Goal: Task Accomplishment & Management: Manage account settings

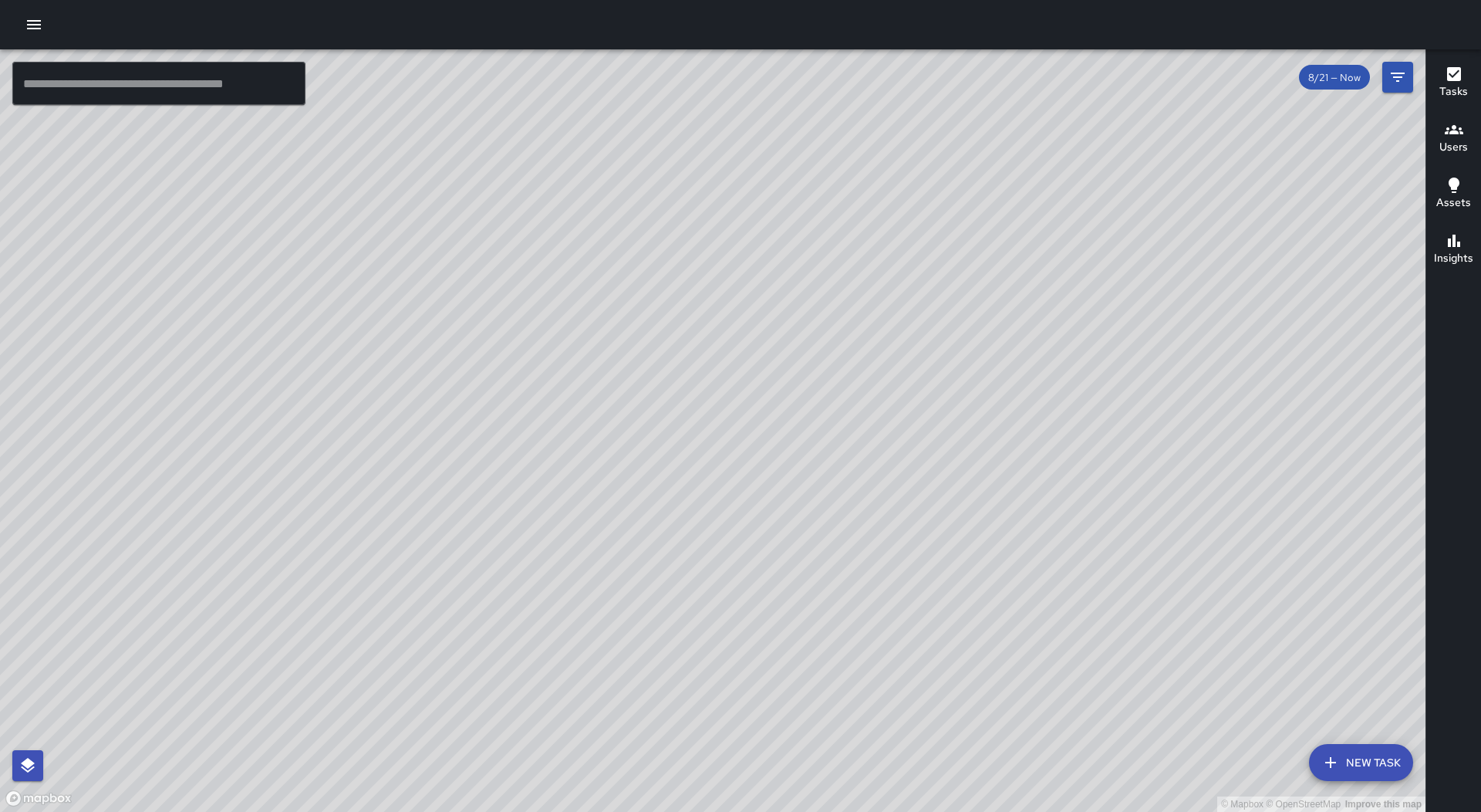
click at [36, 33] on icon "button" at bounding box center [34, 25] width 19 height 19
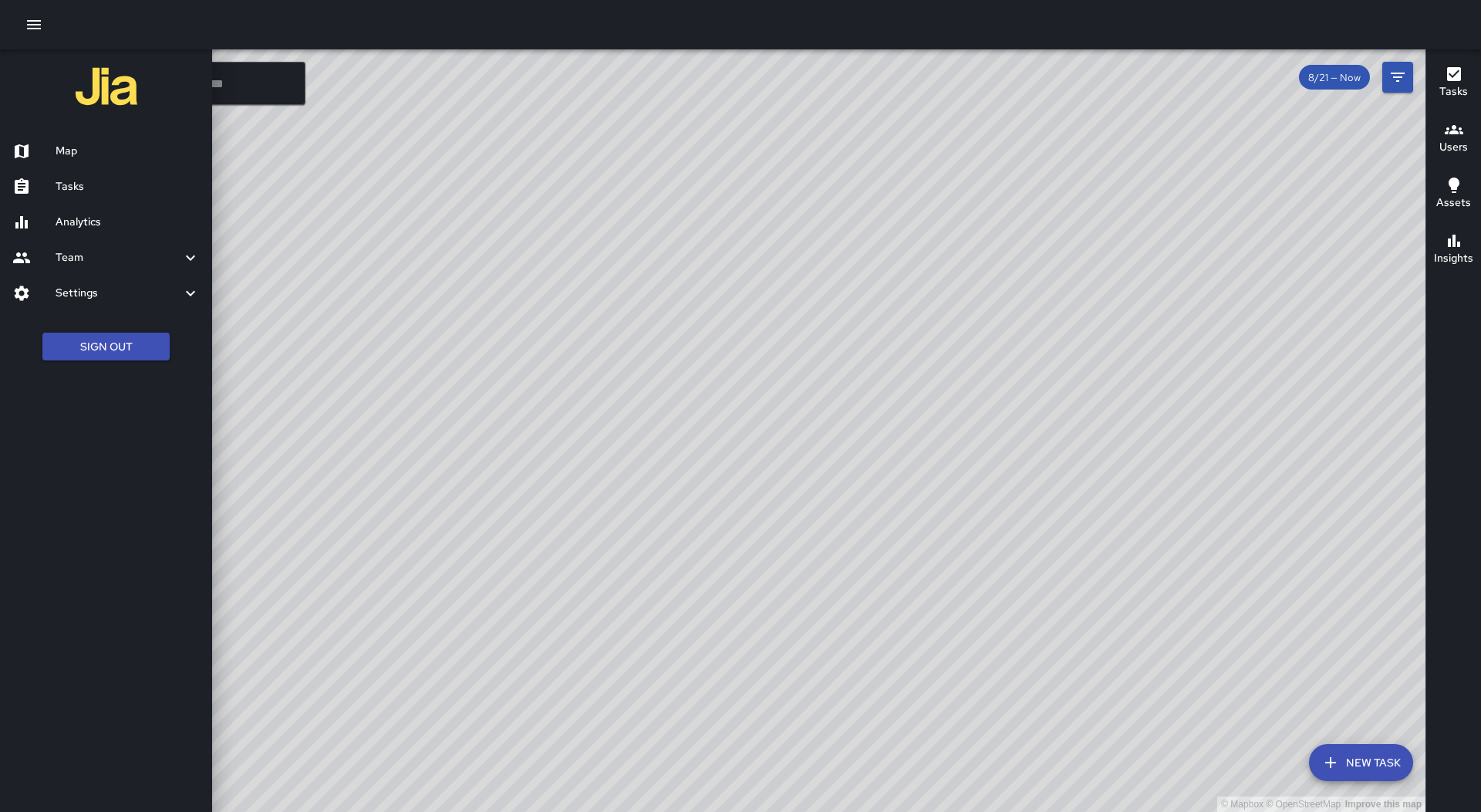
click at [136, 180] on h6 "Tasks" at bounding box center [128, 187] width 145 height 17
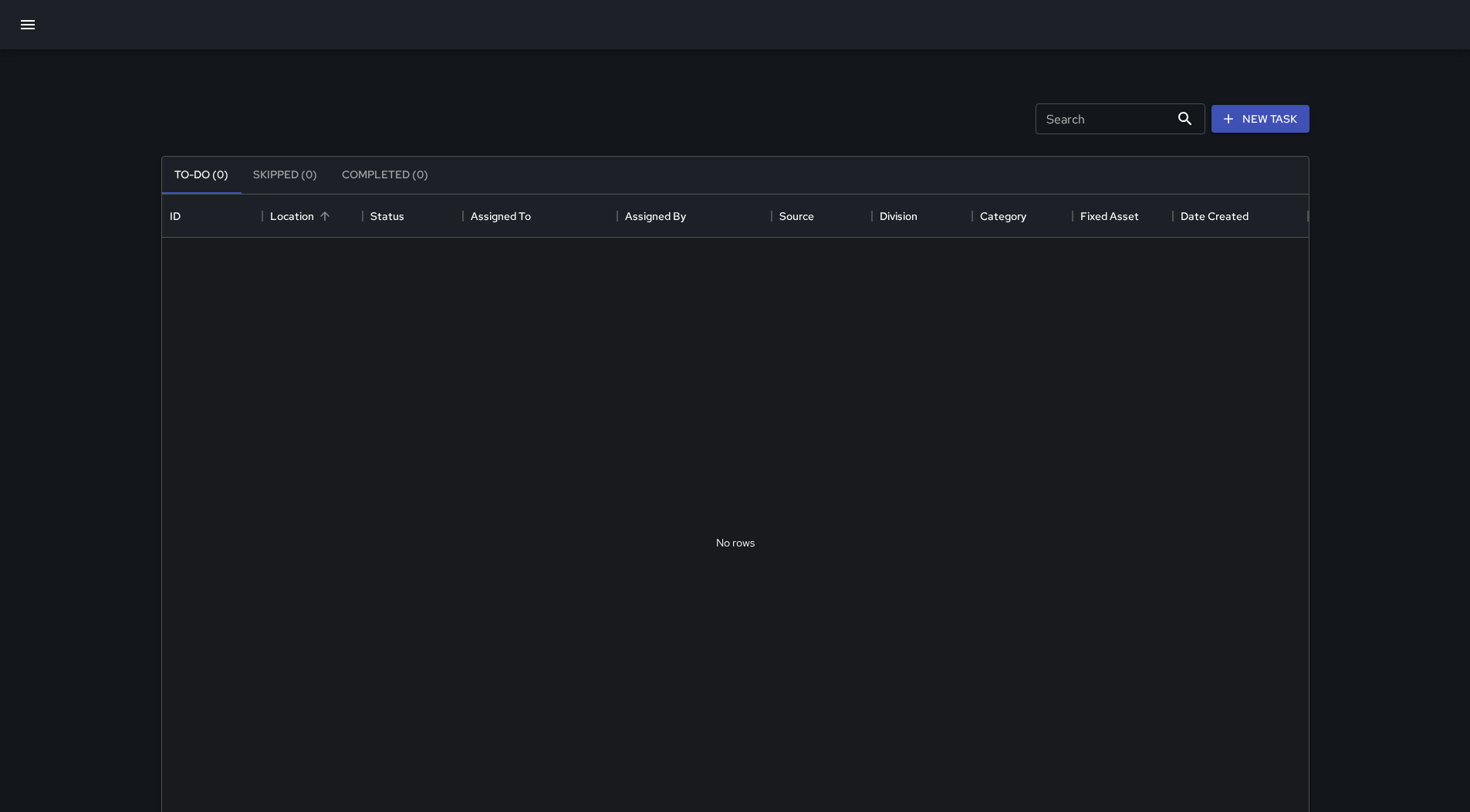
scroll to position [642, 1135]
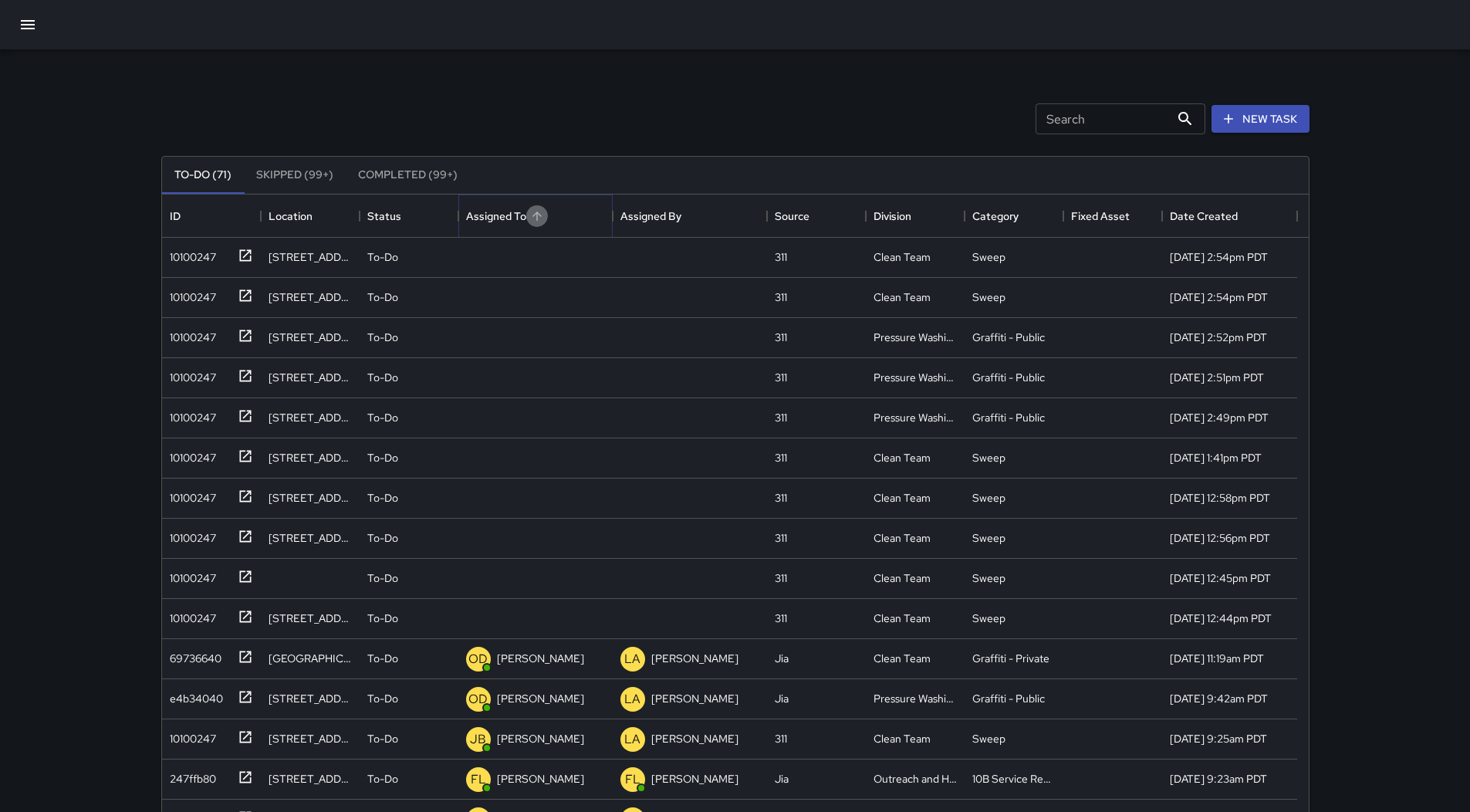
click at [535, 211] on icon "Sort" at bounding box center [537, 216] width 14 height 14
click at [222, 340] on div "10100247" at bounding box center [208, 334] width 90 height 25
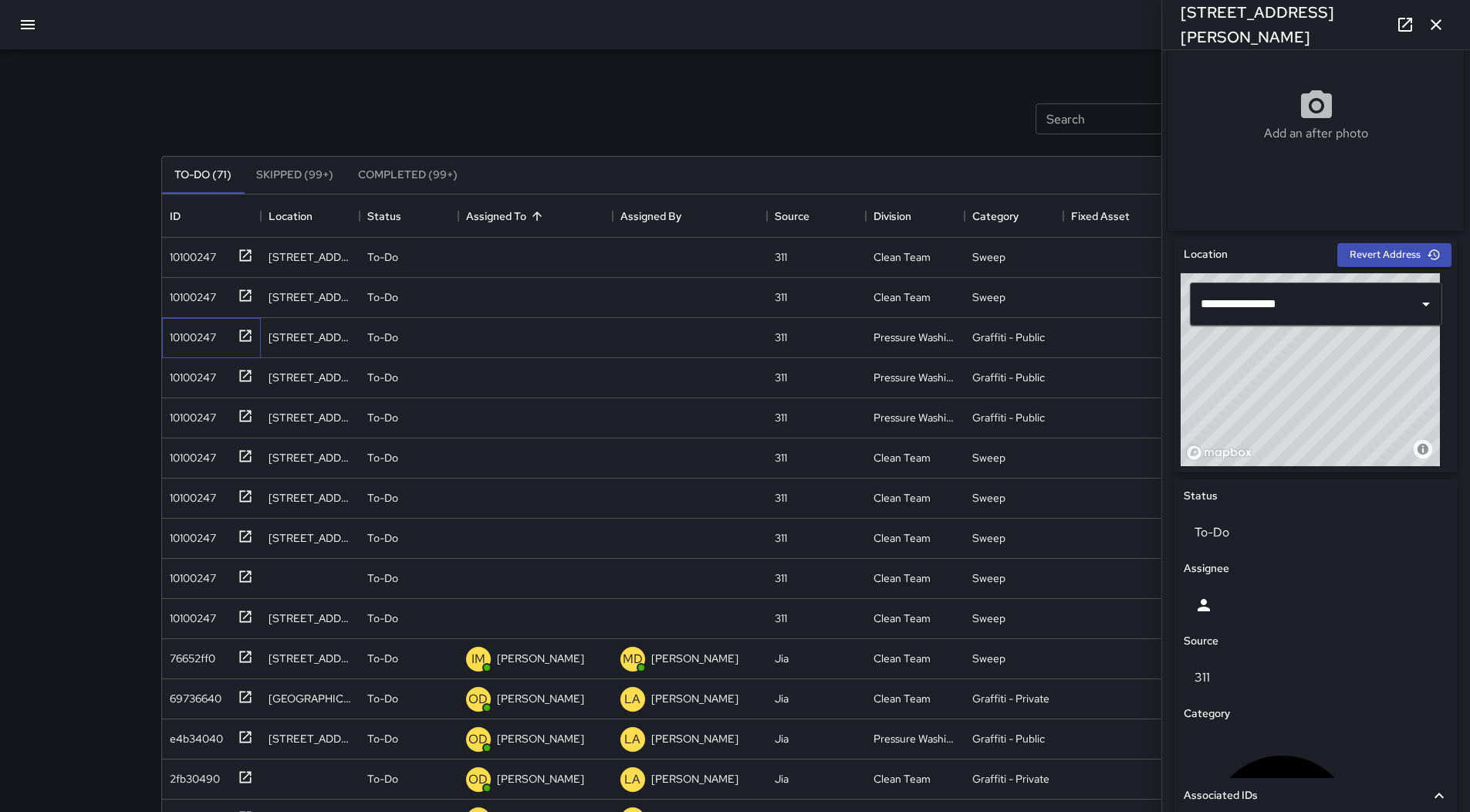
scroll to position [526, 0]
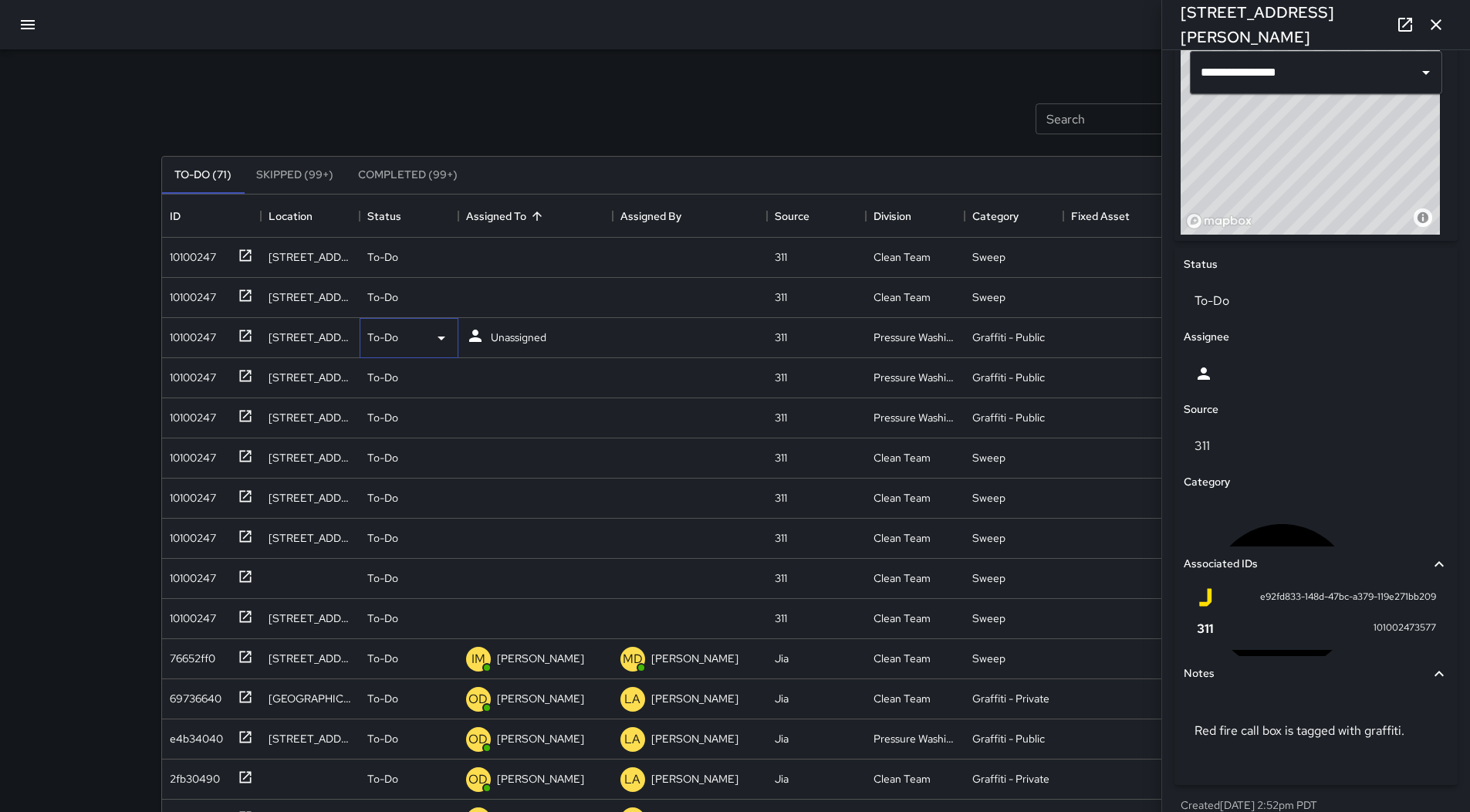
click at [450, 326] on div "To-Do" at bounding box center [409, 337] width 99 height 40
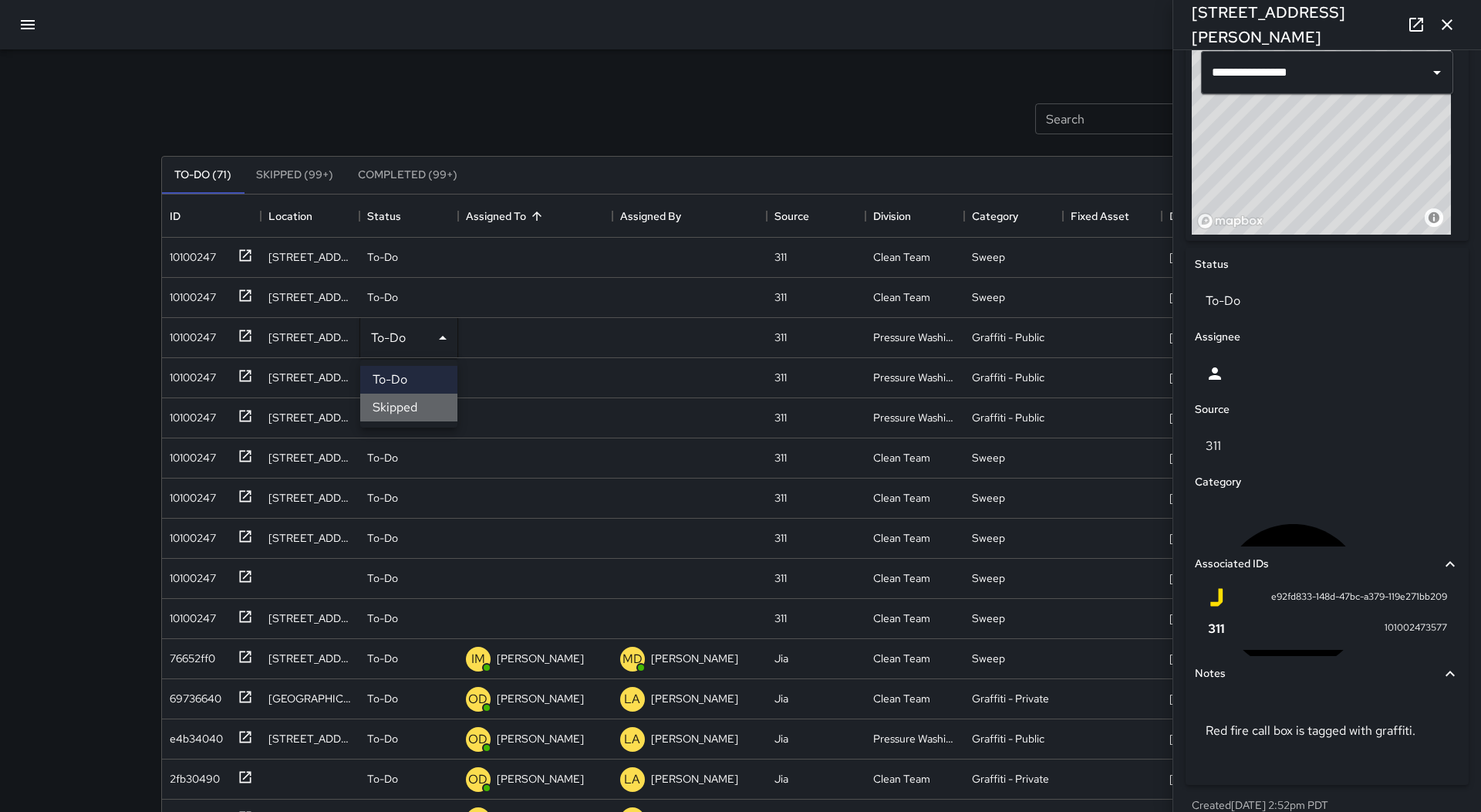
click at [425, 403] on li "Skipped" at bounding box center [409, 407] width 97 height 28
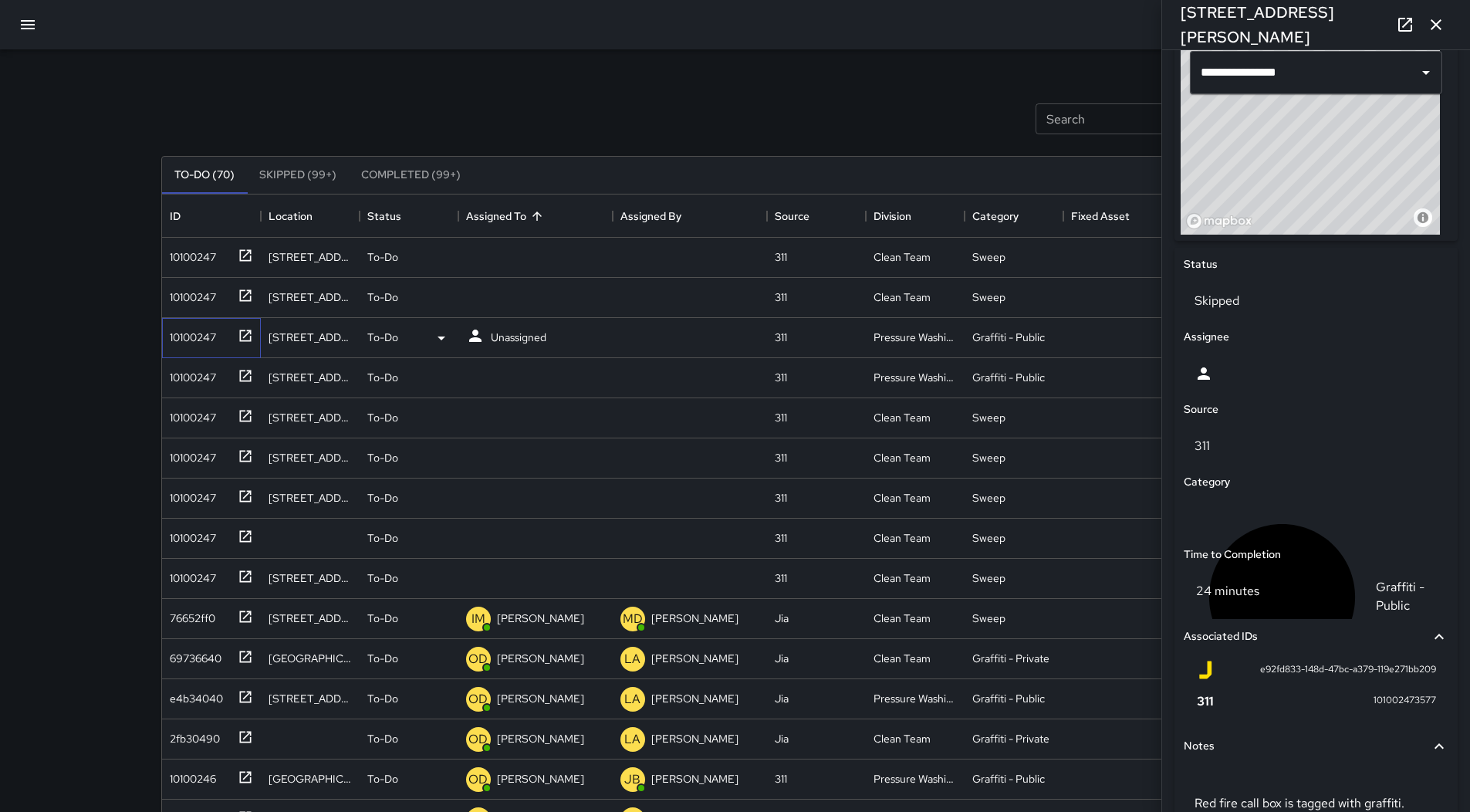
click at [202, 336] on div "10100247" at bounding box center [189, 334] width 52 height 22
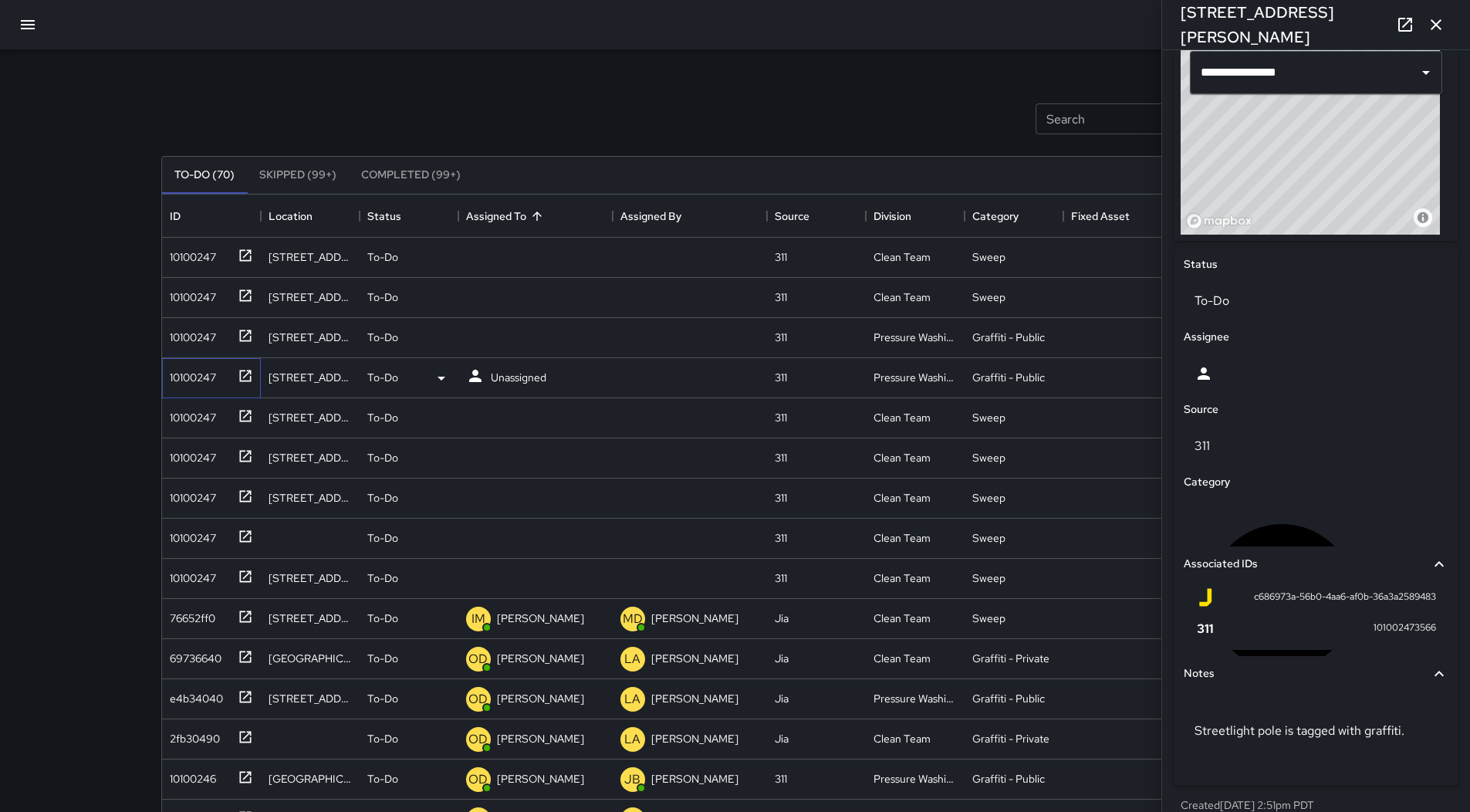
click at [224, 379] on div "10100247" at bounding box center [208, 375] width 90 height 25
click at [1275, 494] on div "Category" at bounding box center [1316, 481] width 271 height 23
click at [1268, 510] on div "Graffiti - Public" at bounding box center [1315, 596] width 265 height 200
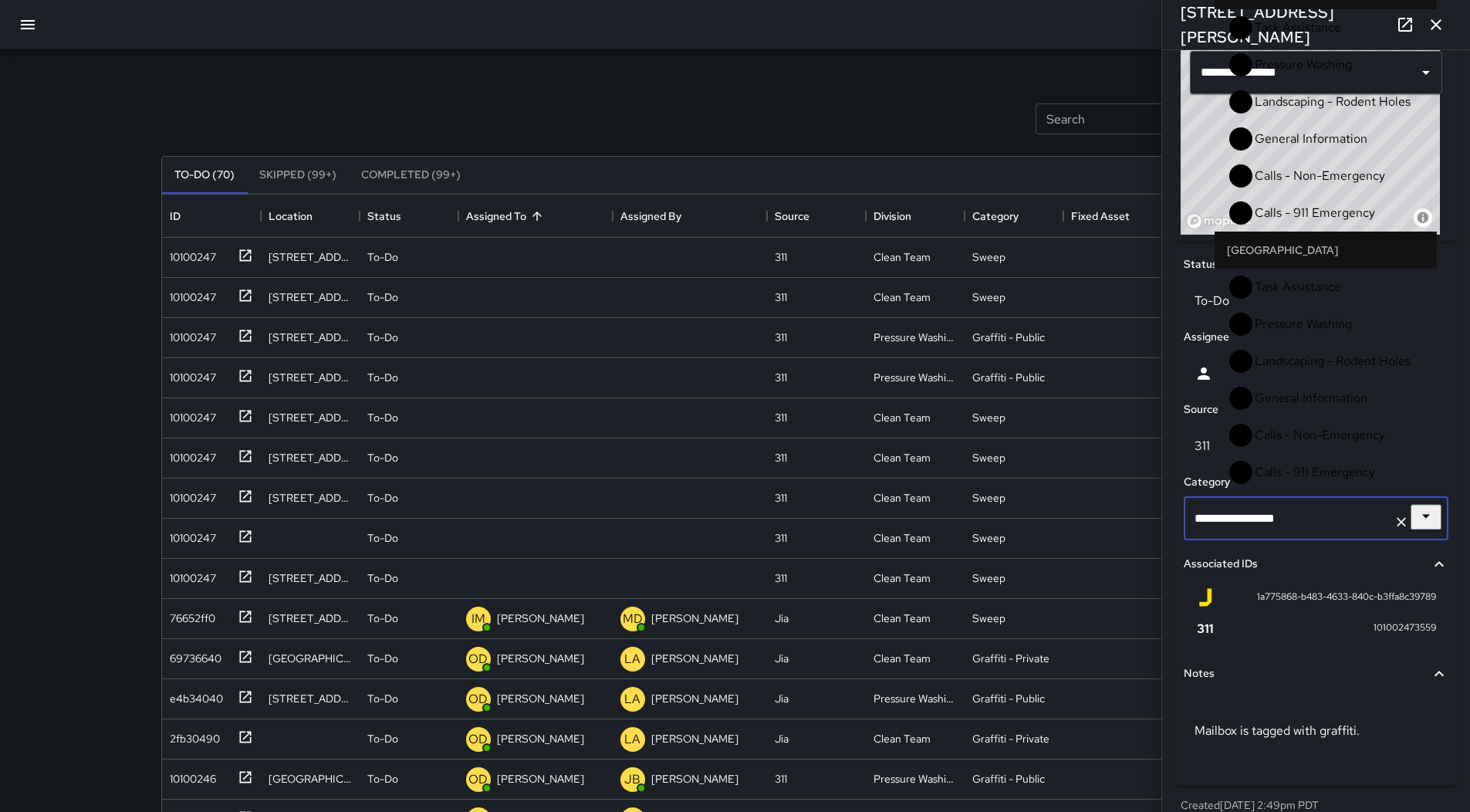
scroll to position [184, 0]
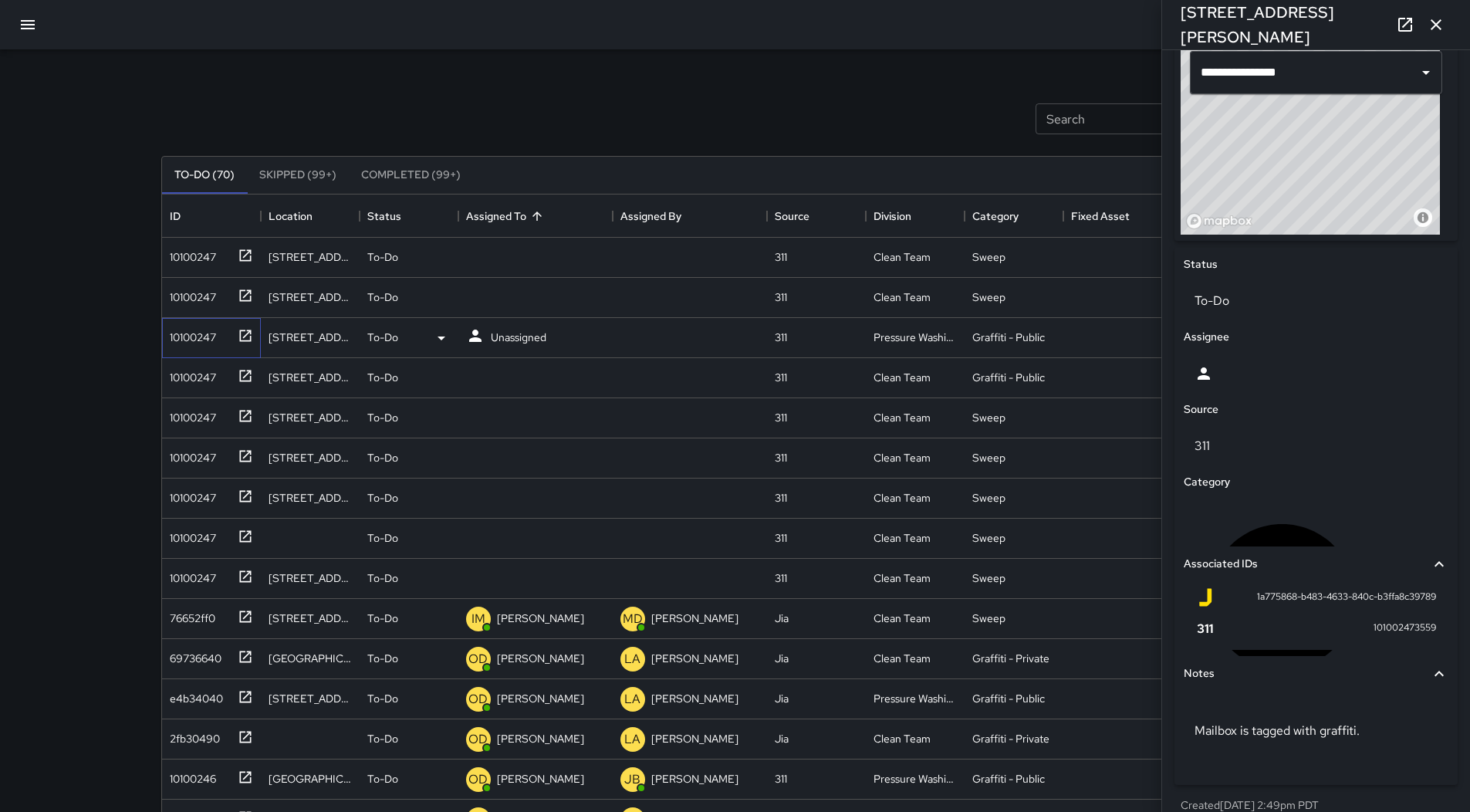
click at [203, 334] on div "10100247" at bounding box center [189, 334] width 52 height 22
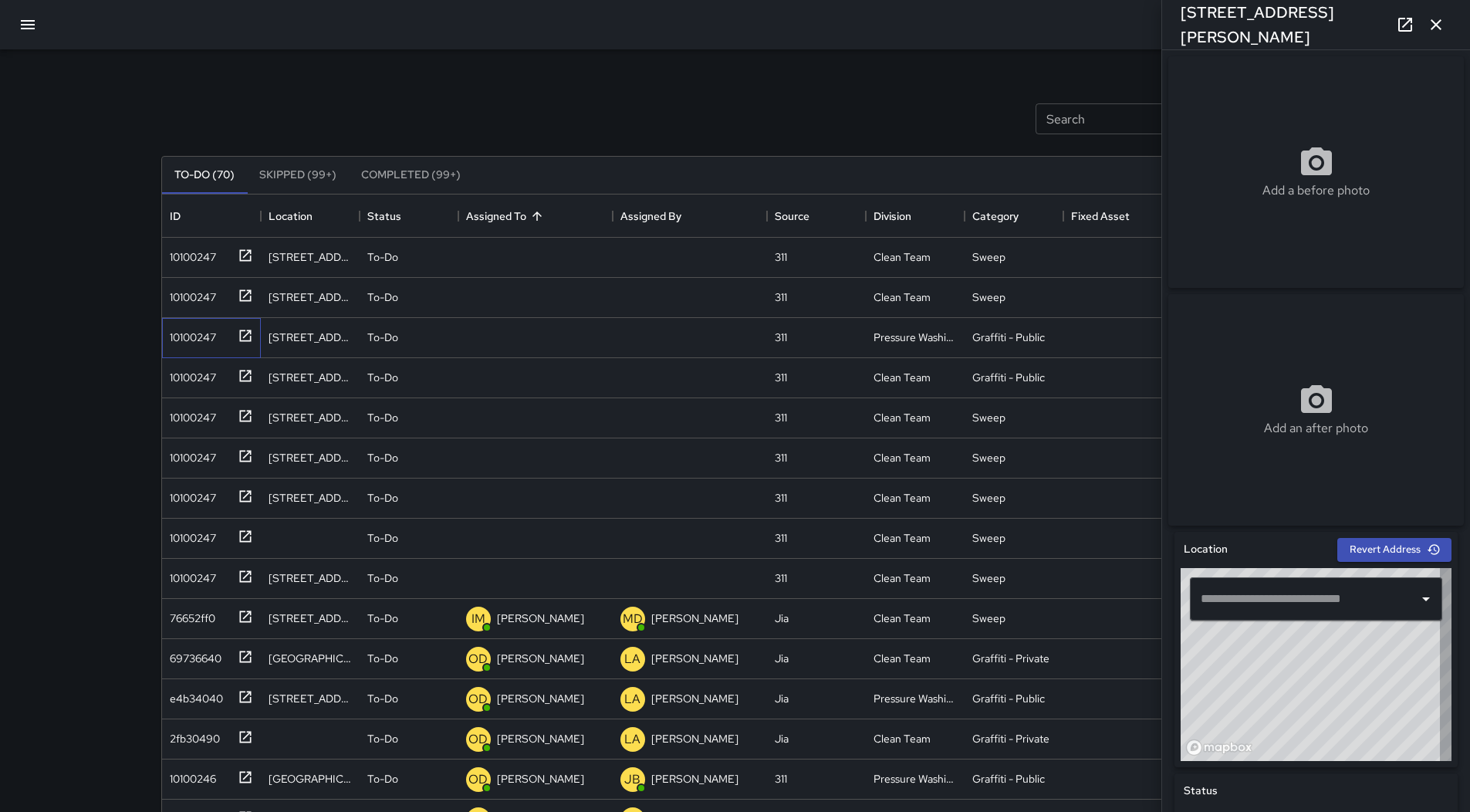
type input "**********"
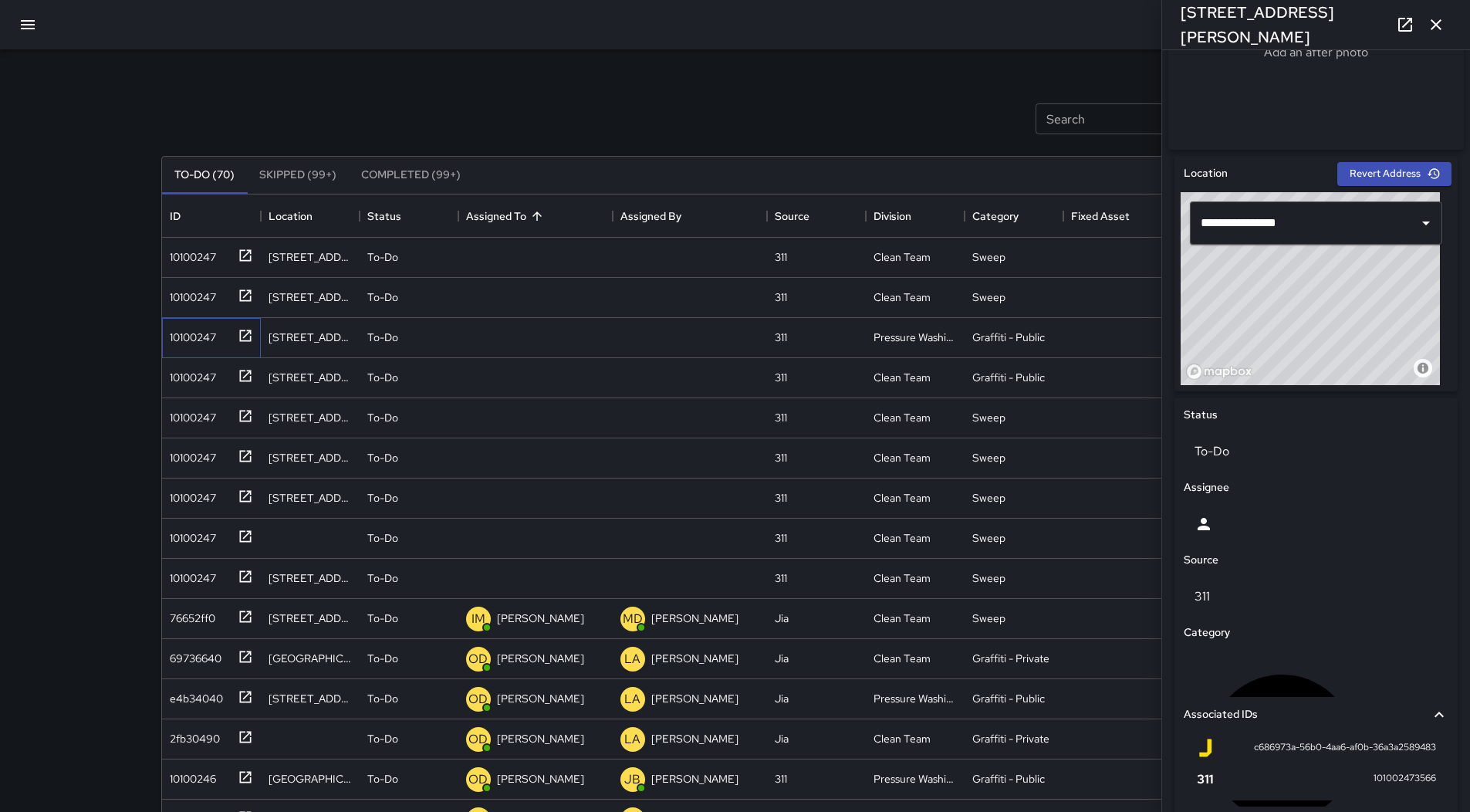
scroll to position [526, 0]
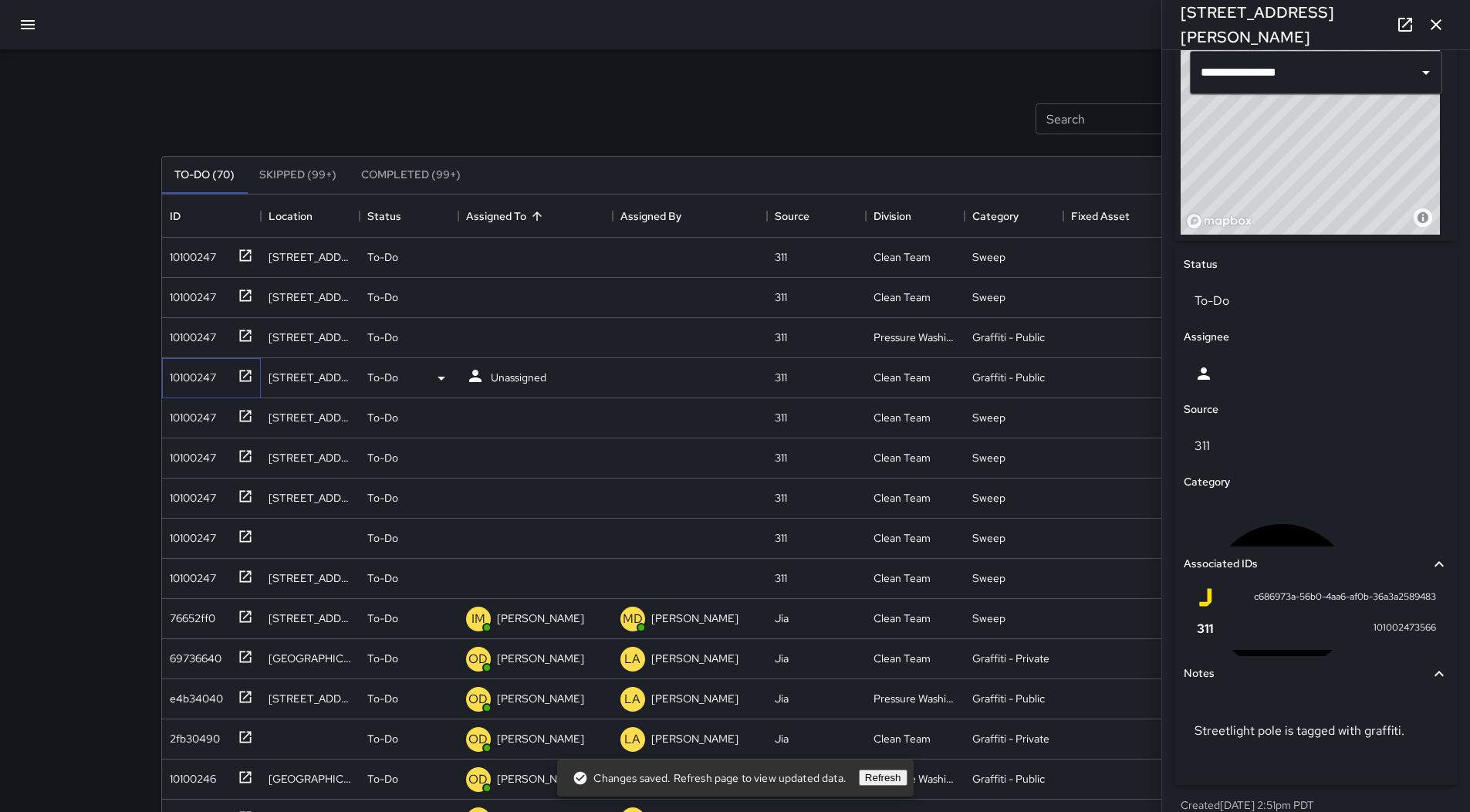
click at [184, 382] on div "10100247" at bounding box center [189, 375] width 52 height 22
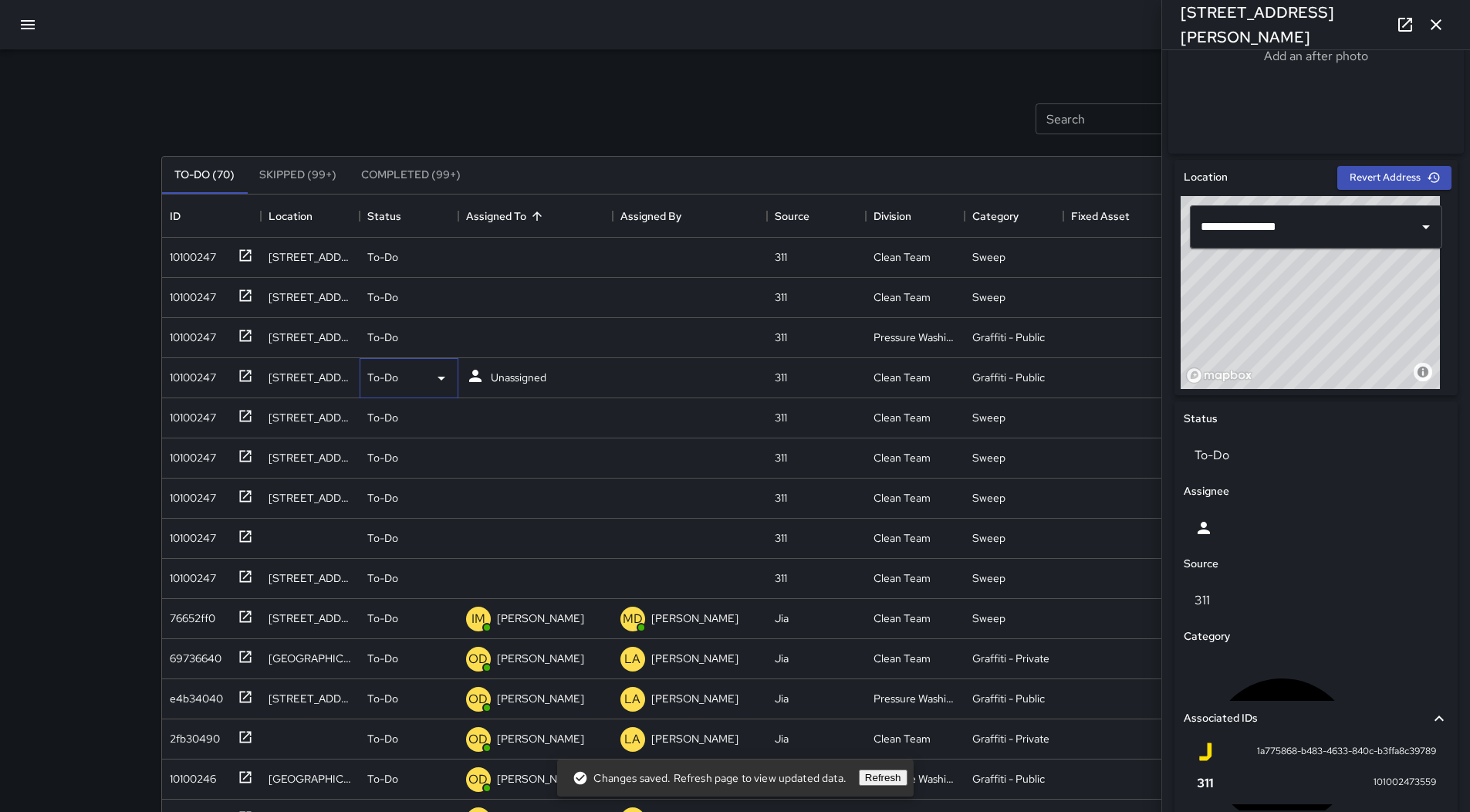
click at [431, 377] on div "To-Do" at bounding box center [409, 378] width 84 height 19
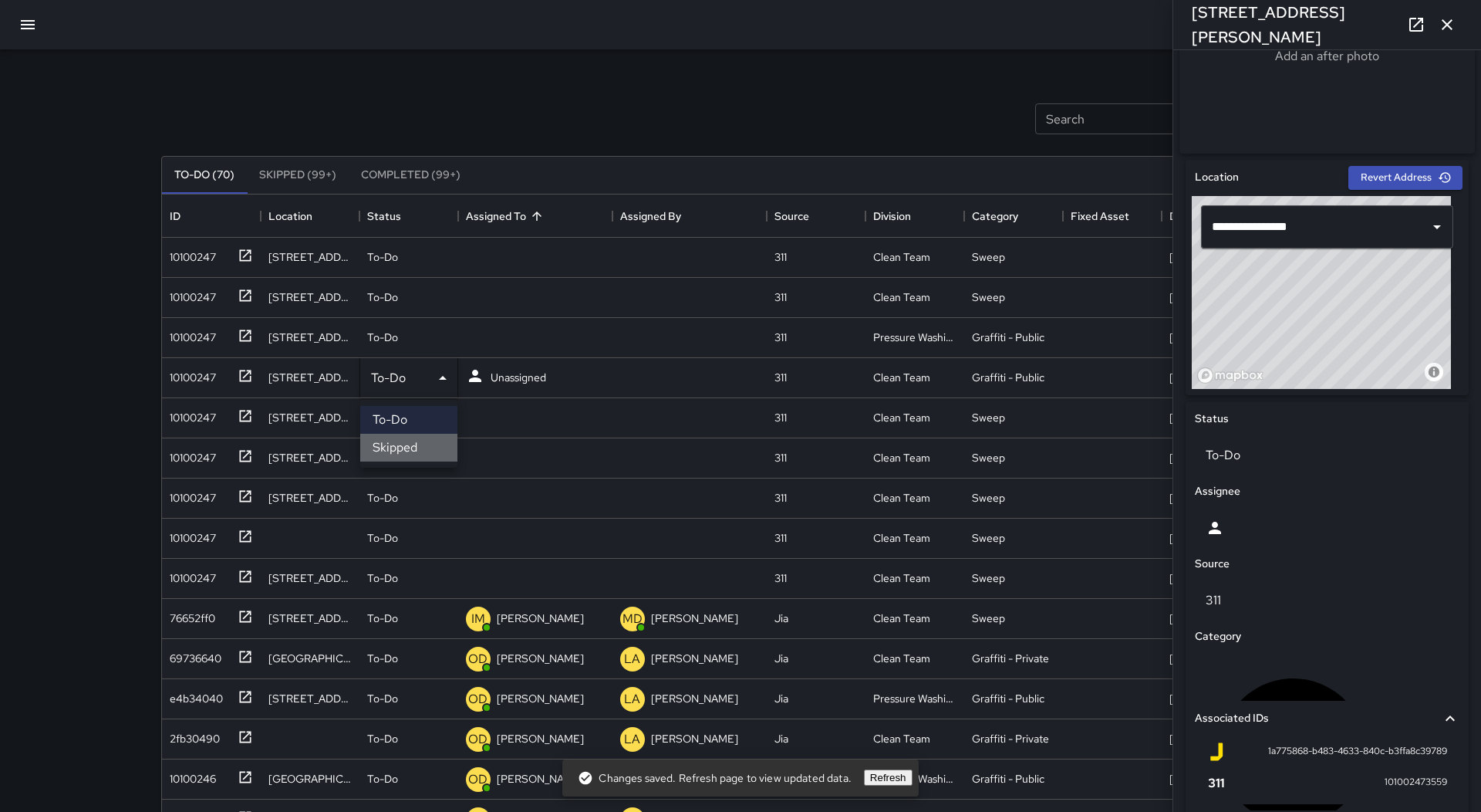
click at [416, 443] on li "Skipped" at bounding box center [409, 447] width 97 height 28
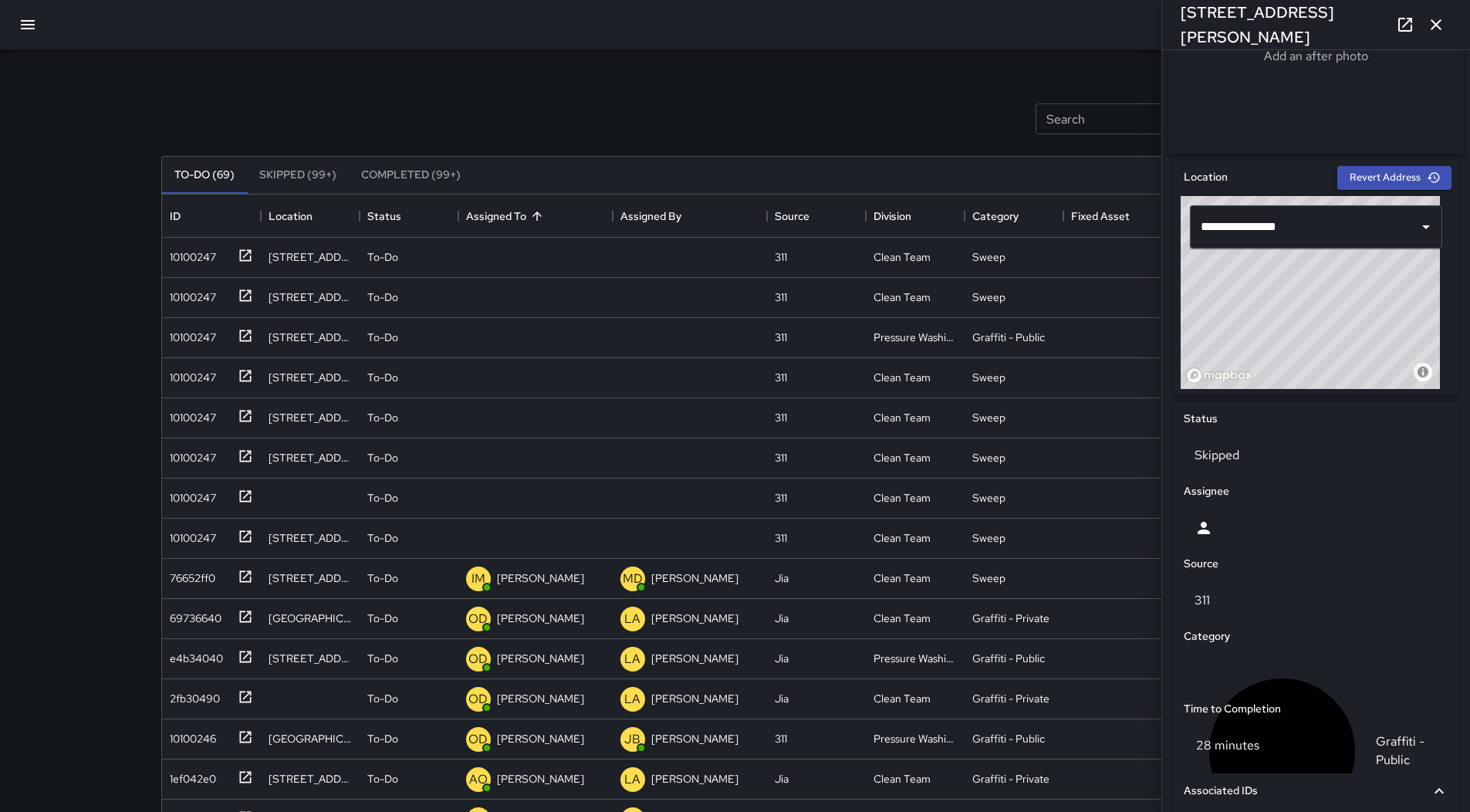
click at [310, 168] on button "Skipped (99+)" at bounding box center [298, 175] width 101 height 37
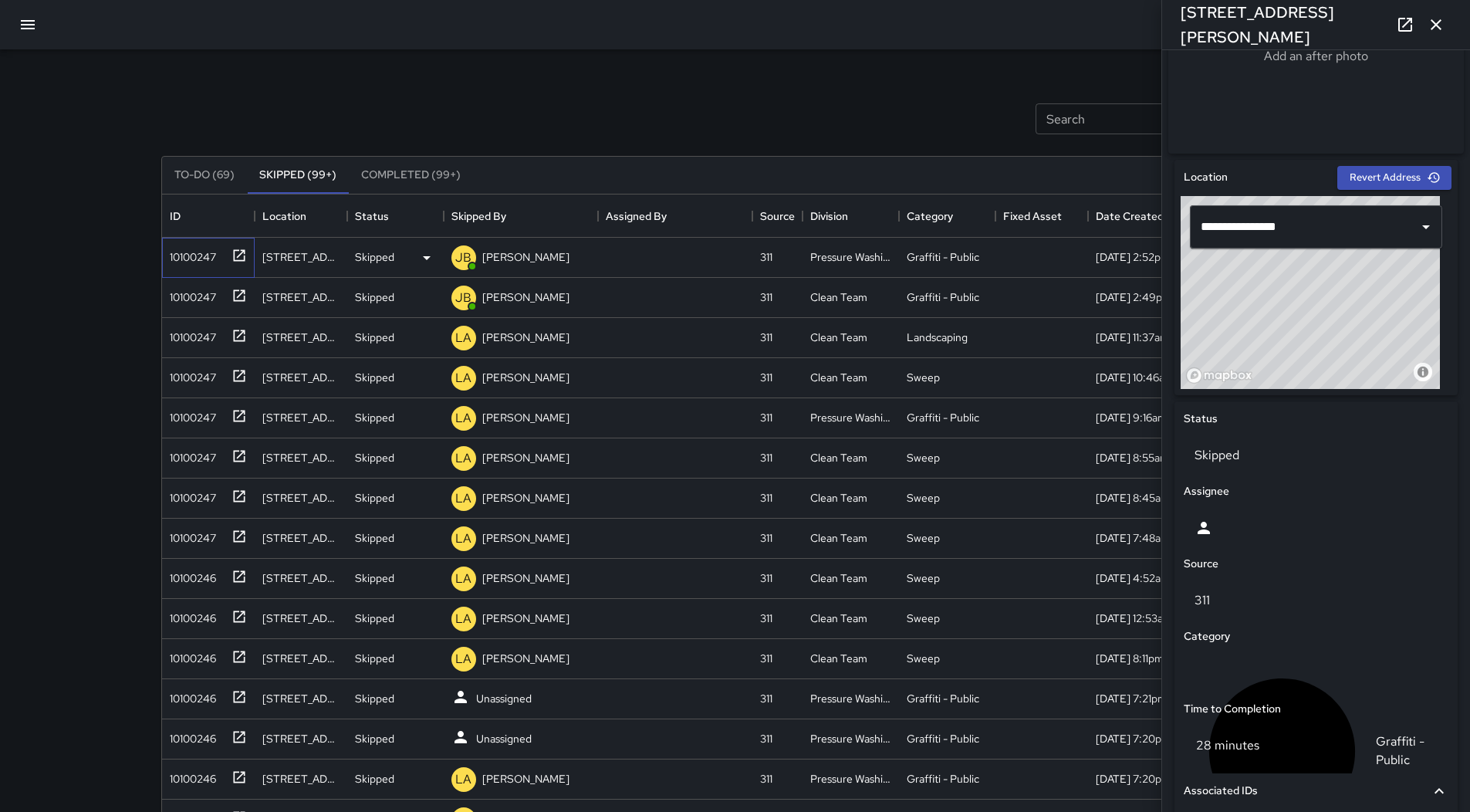
click at [191, 261] on div "10100247" at bounding box center [189, 254] width 52 height 22
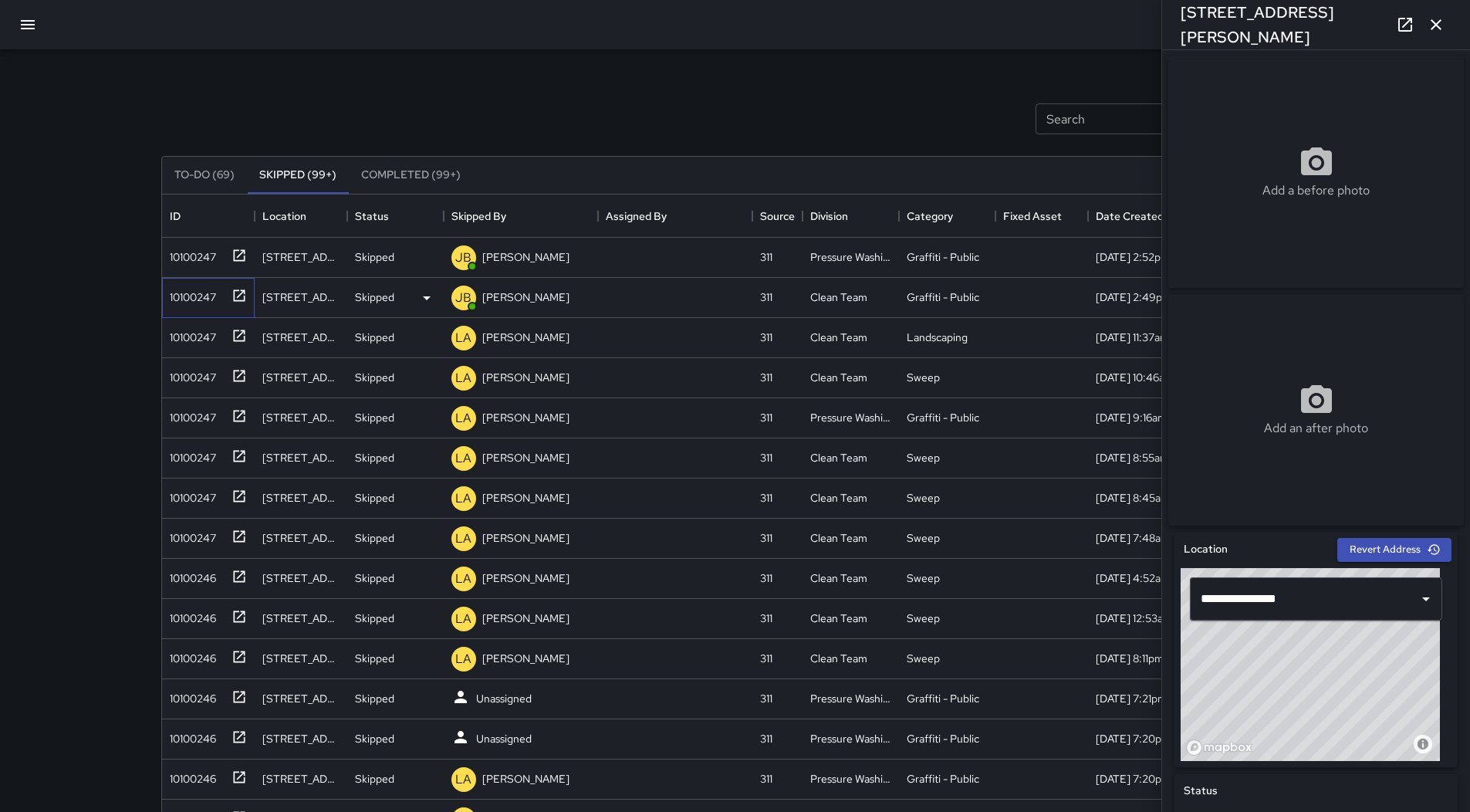
click at [188, 294] on div "10100247" at bounding box center [189, 294] width 52 height 22
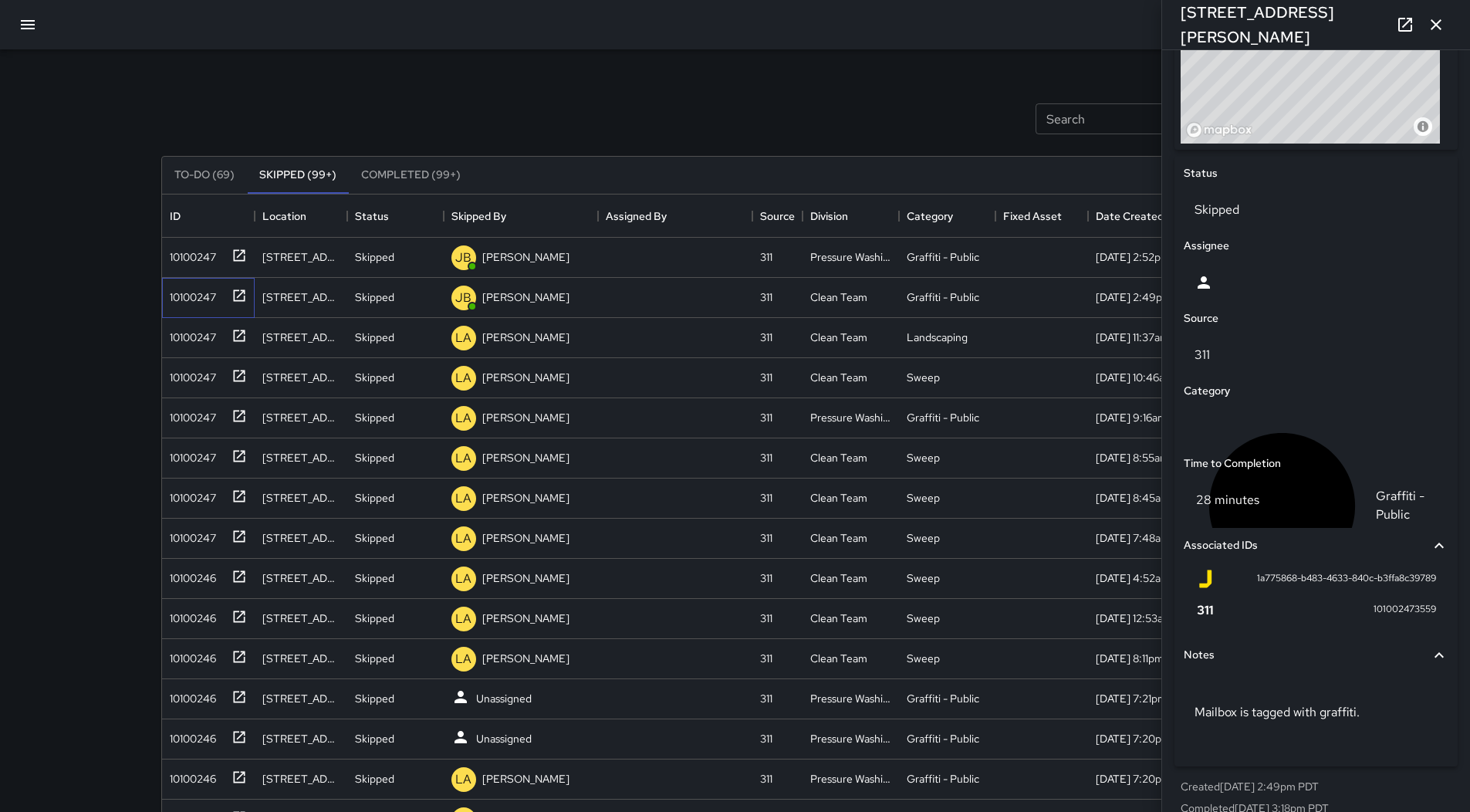
scroll to position [540, 0]
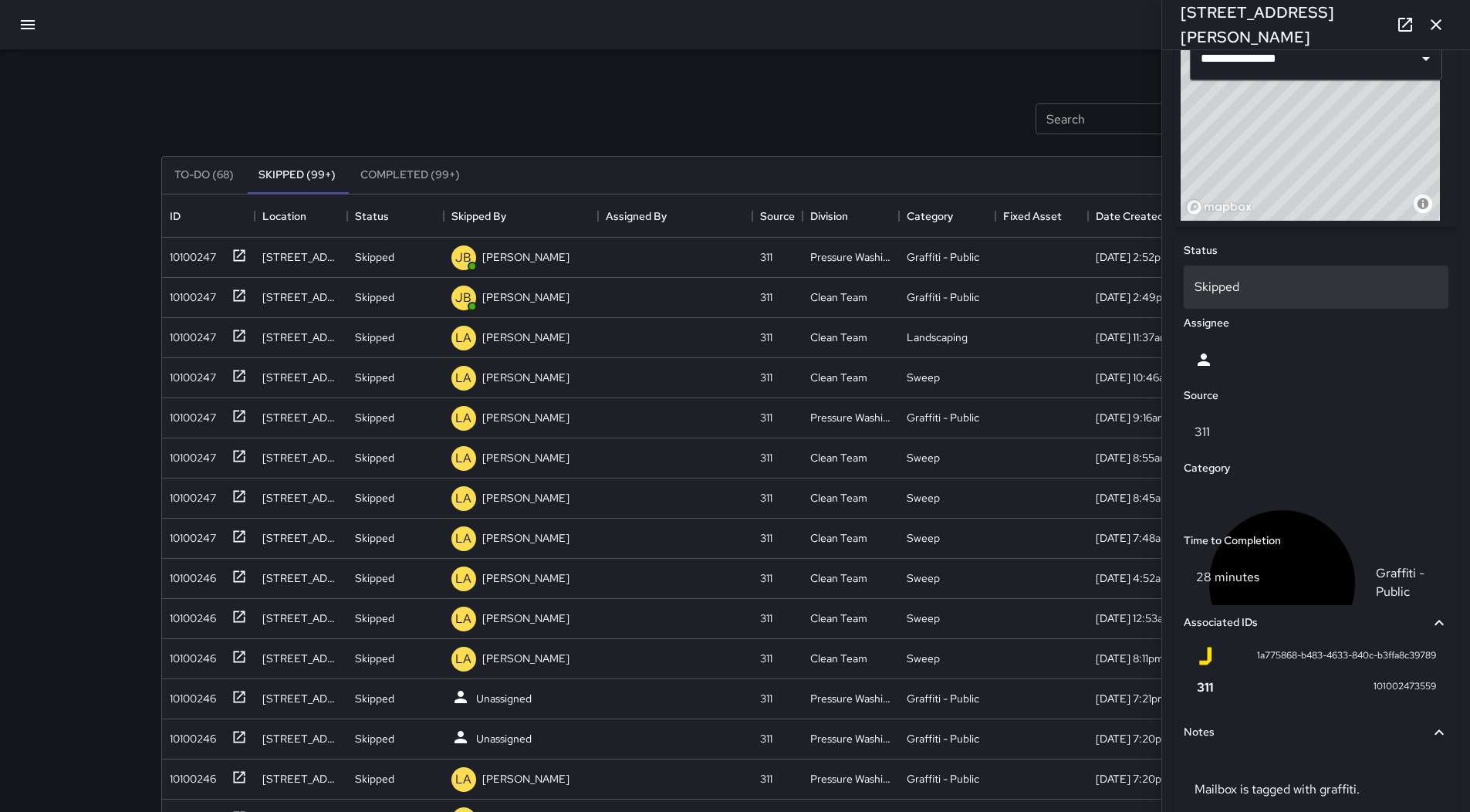
click at [1294, 282] on div "Skipped" at bounding box center [1315, 287] width 265 height 43
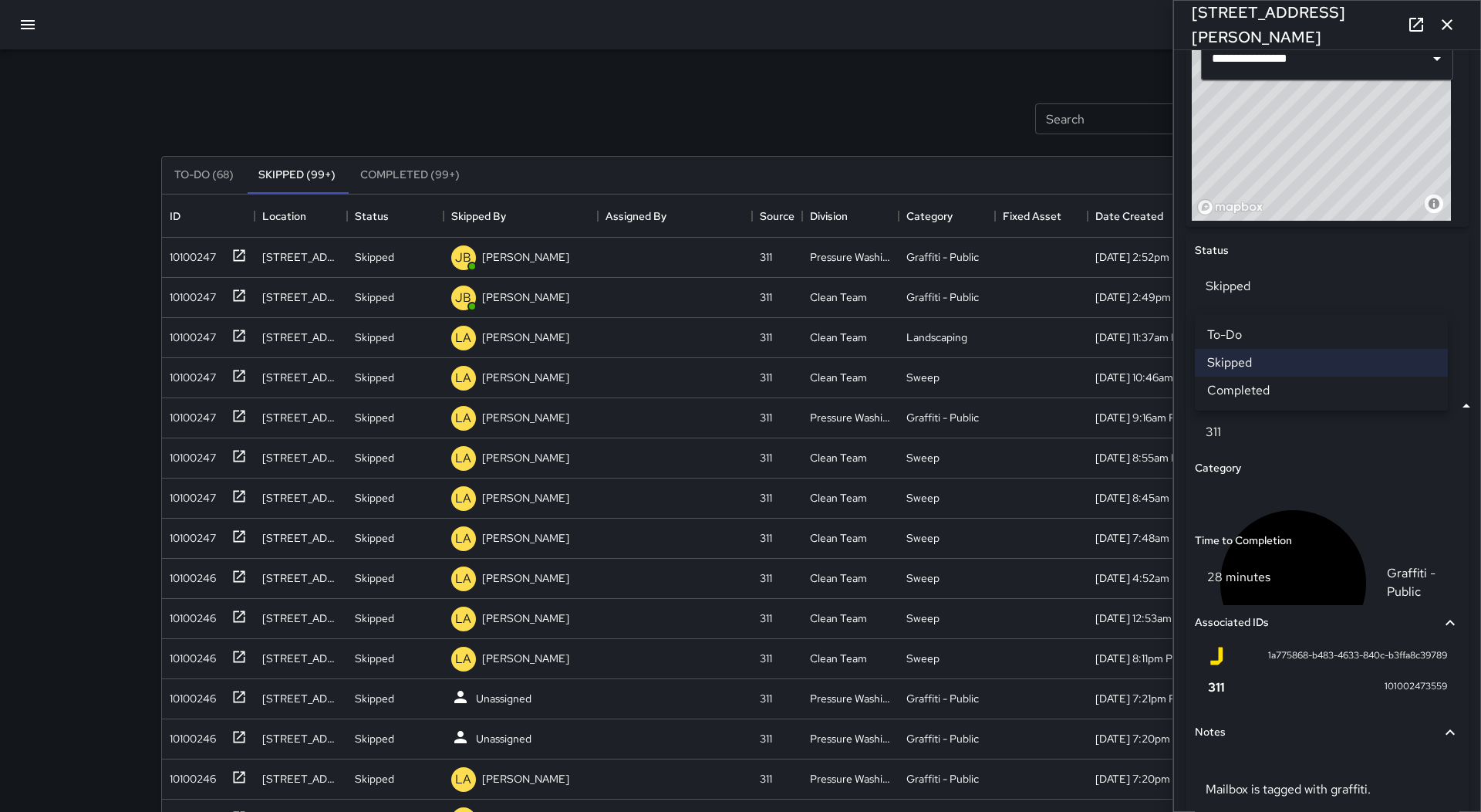
click at [1313, 343] on li "To-Do" at bounding box center [1321, 334] width 253 height 28
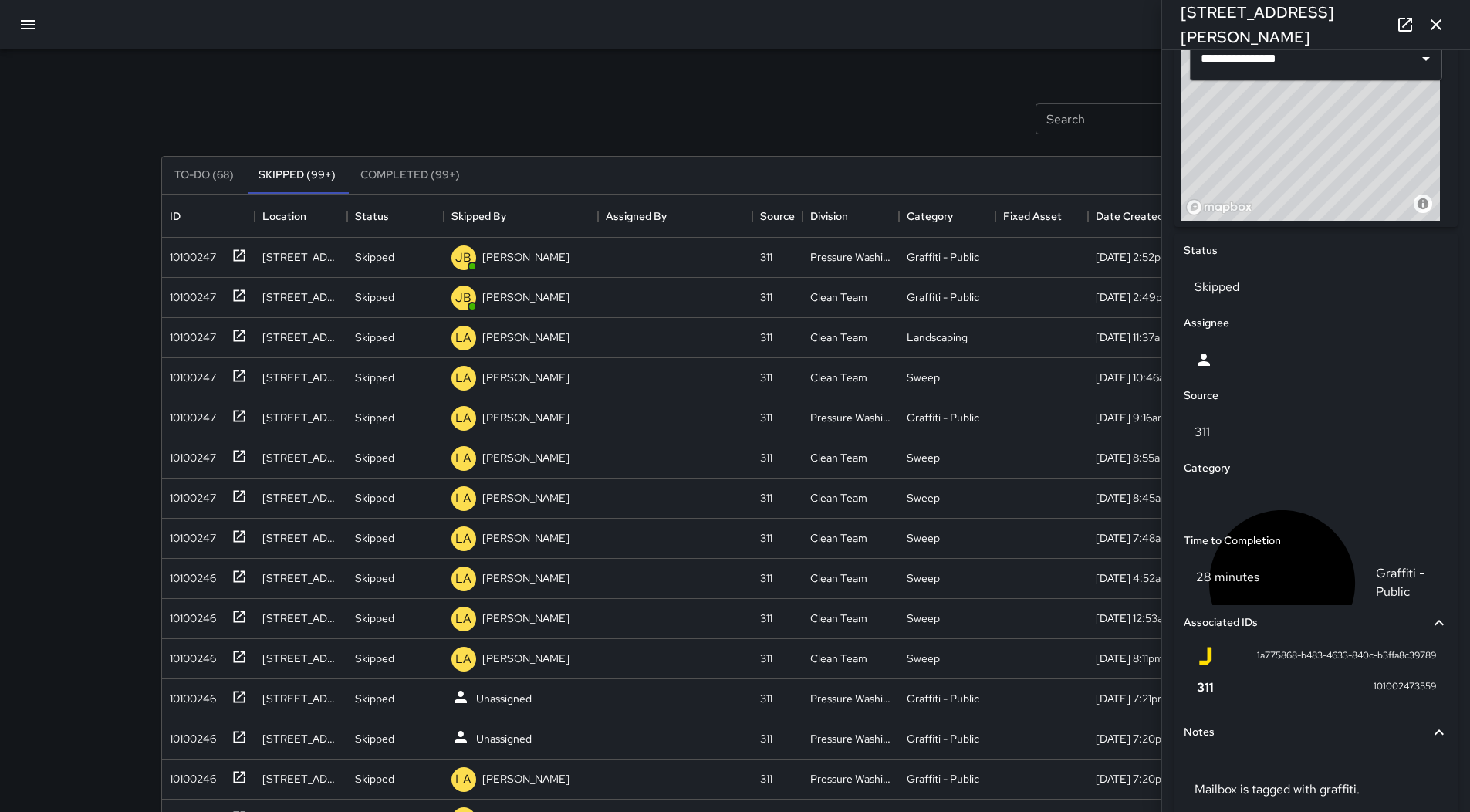
scroll to position [526, 0]
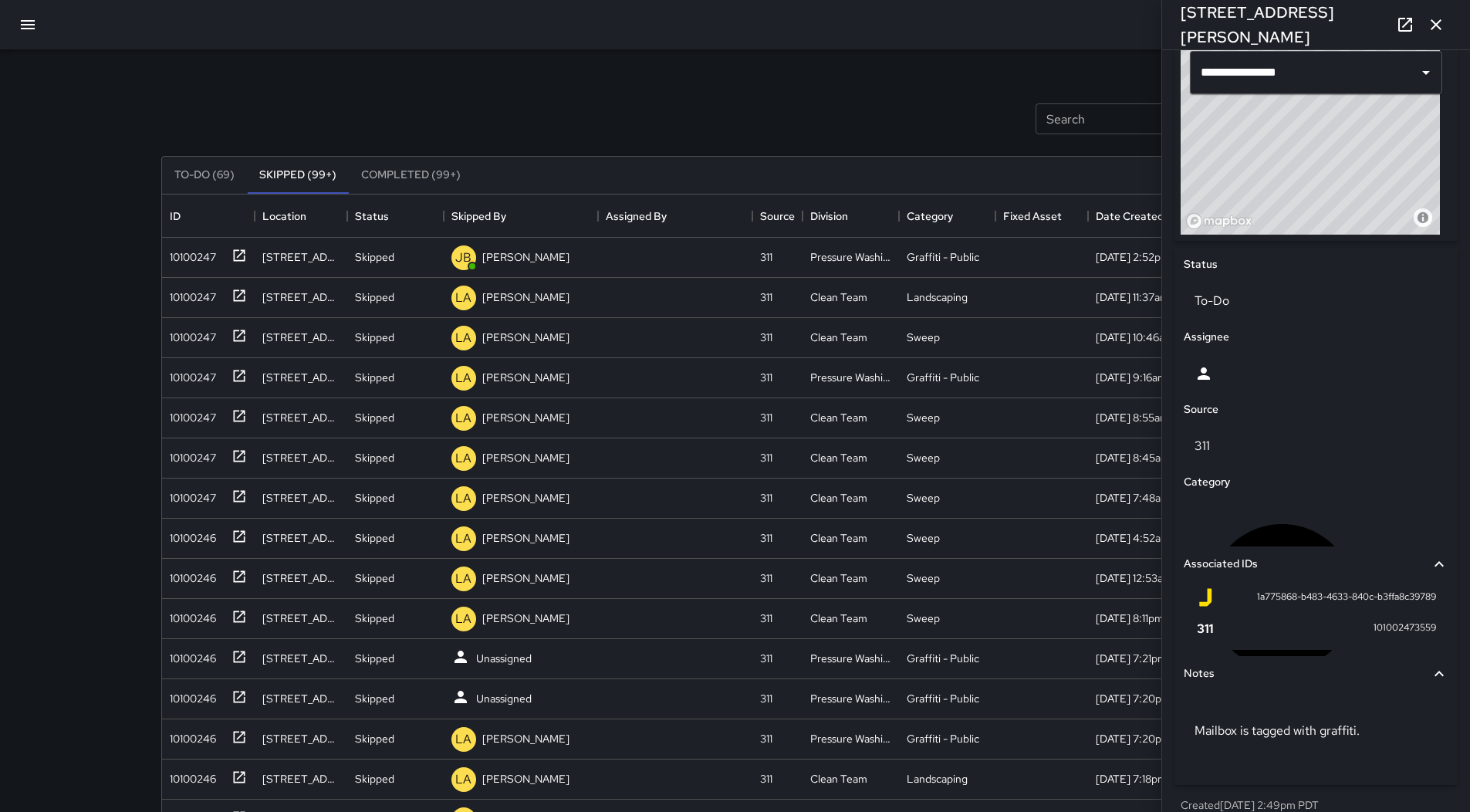
click at [32, 19] on icon "button" at bounding box center [28, 25] width 19 height 19
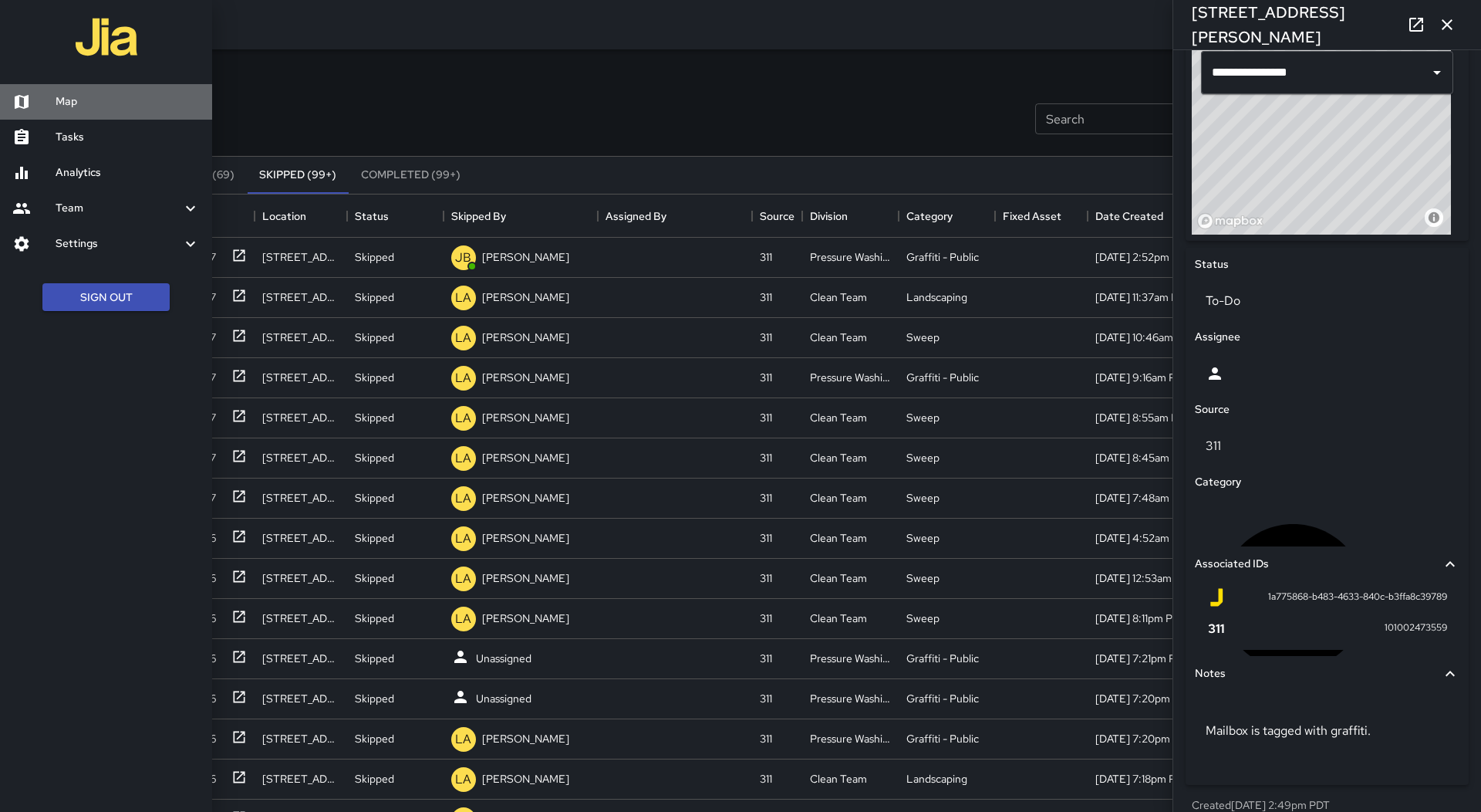
click at [88, 105] on h6 "Map" at bounding box center [128, 102] width 145 height 17
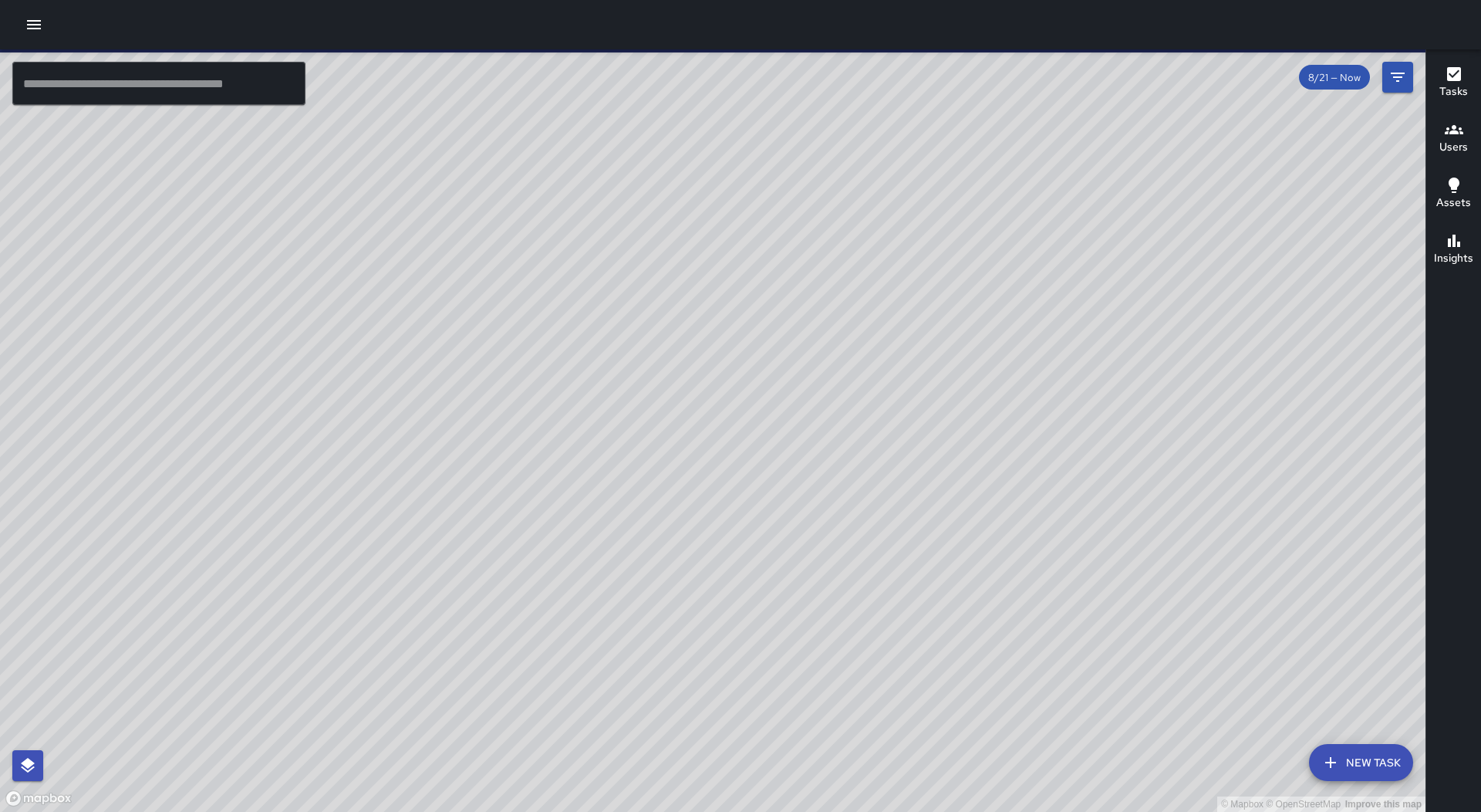
click at [45, 41] on div at bounding box center [740, 25] width 1481 height 49
click at [32, 31] on icon "button" at bounding box center [34, 25] width 19 height 19
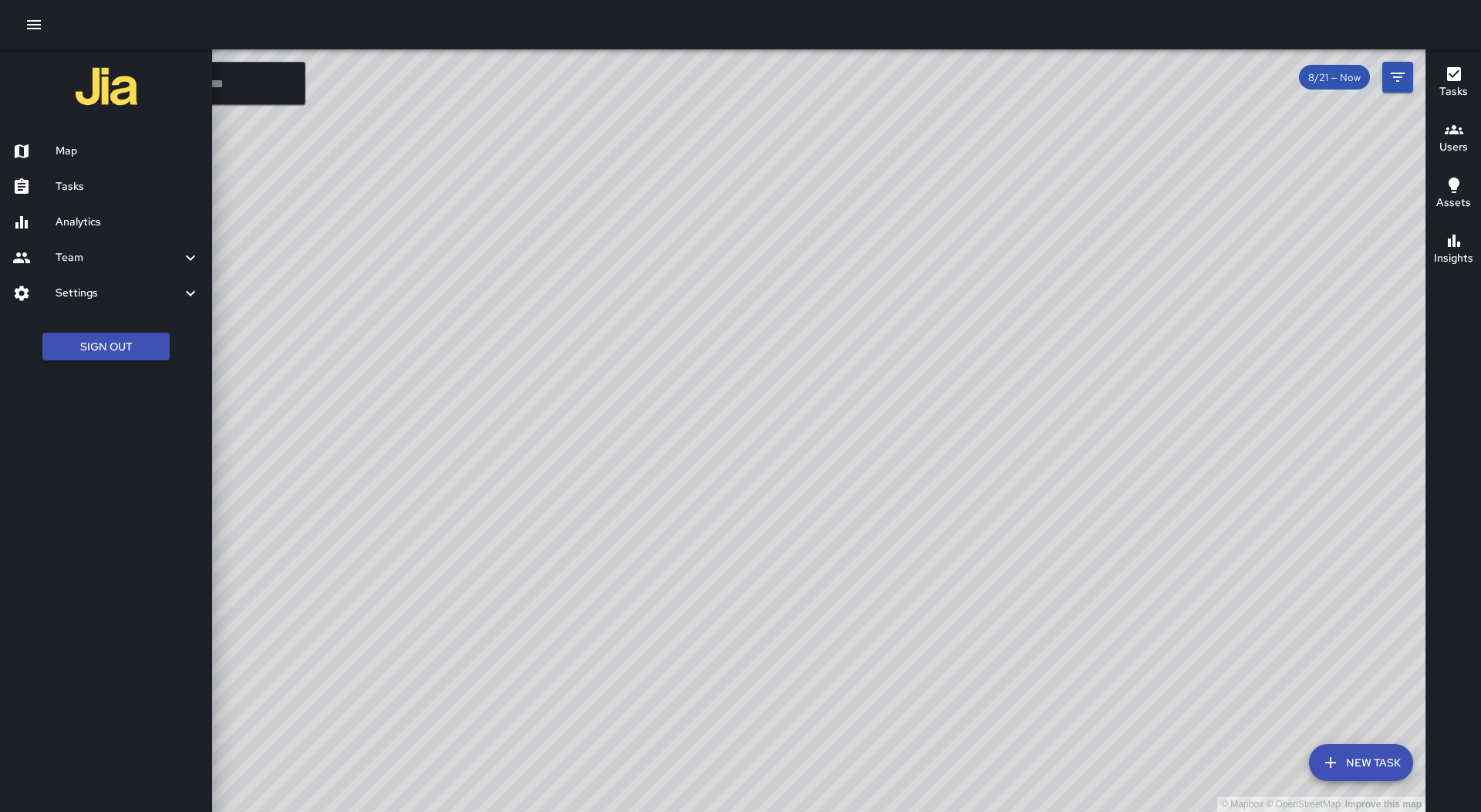
click at [78, 178] on h6 "Tasks" at bounding box center [128, 187] width 145 height 17
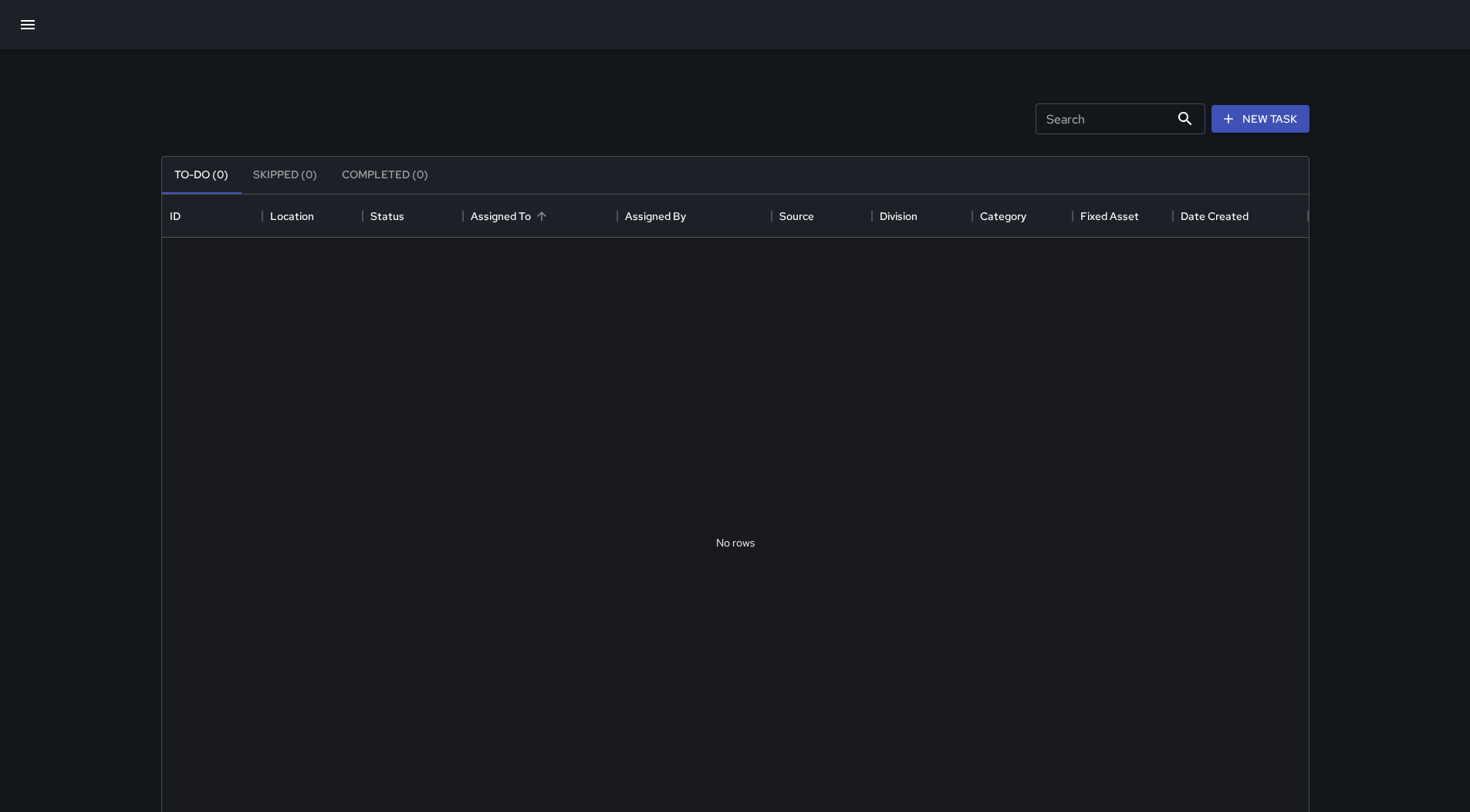
scroll to position [642, 1135]
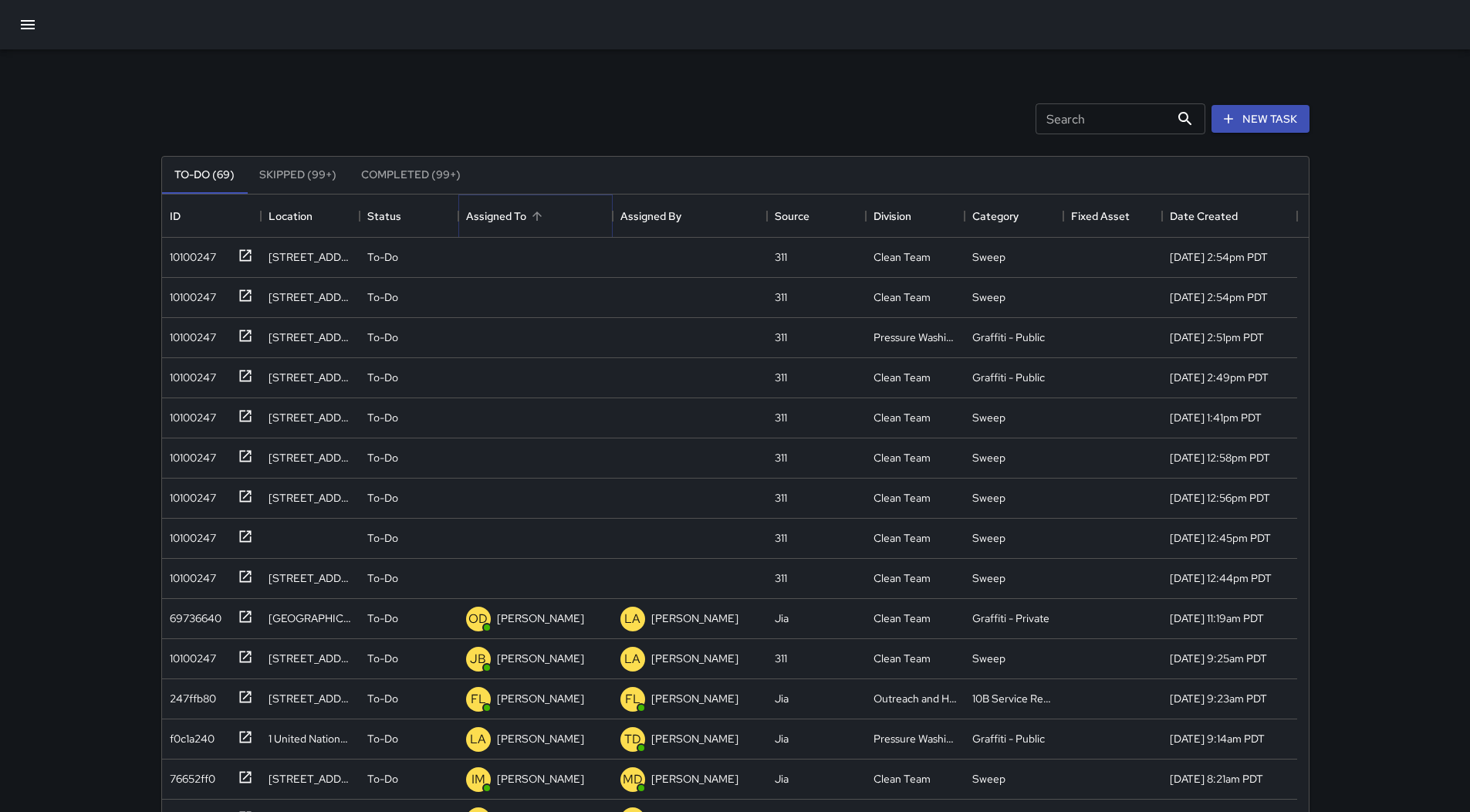
click at [545, 216] on button "Sort" at bounding box center [537, 217] width 22 height 22
click at [182, 347] on div "10100247" at bounding box center [208, 334] width 90 height 25
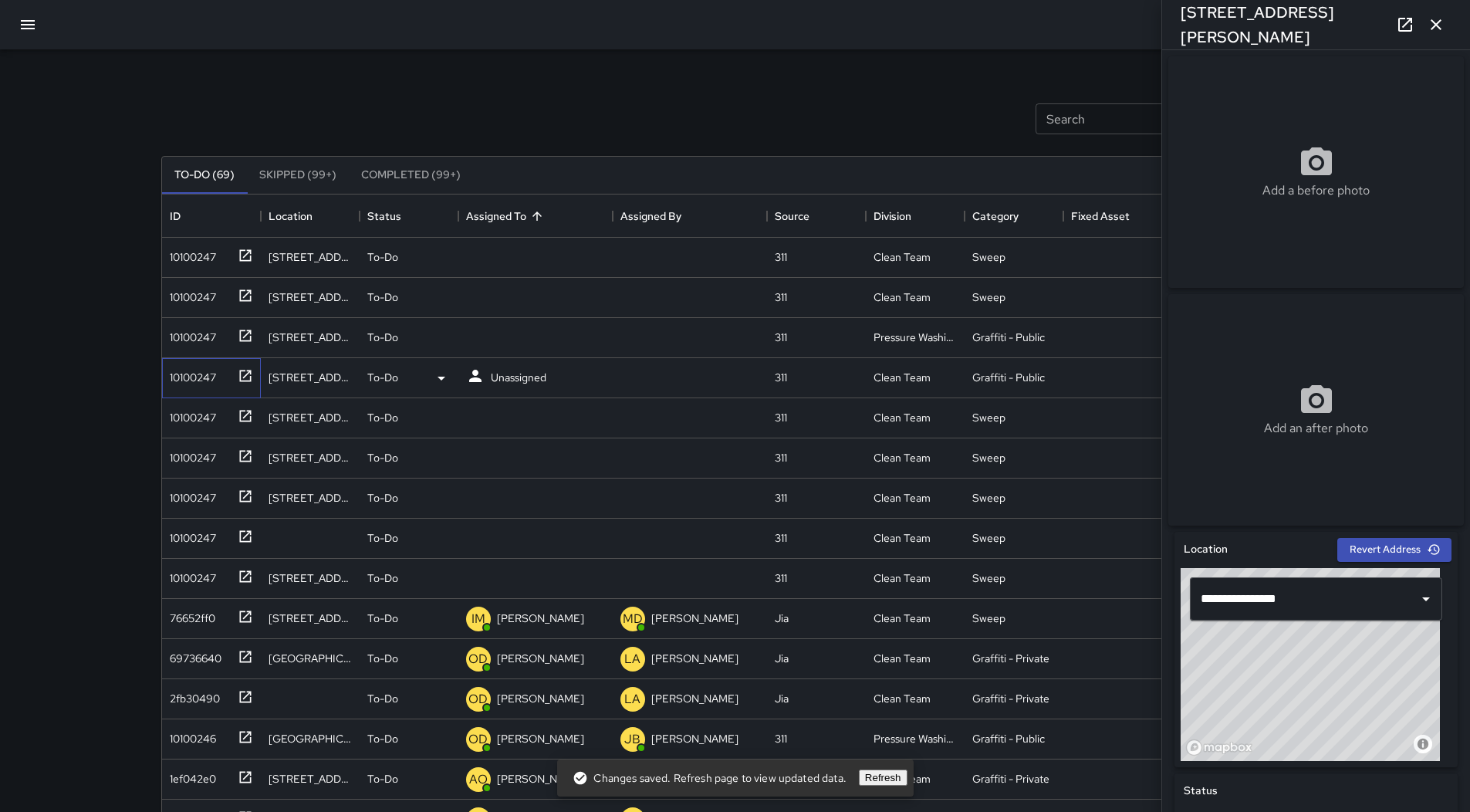
click at [205, 376] on div "10100247" at bounding box center [189, 375] width 52 height 22
click at [518, 381] on p "Unassigned" at bounding box center [518, 377] width 56 height 15
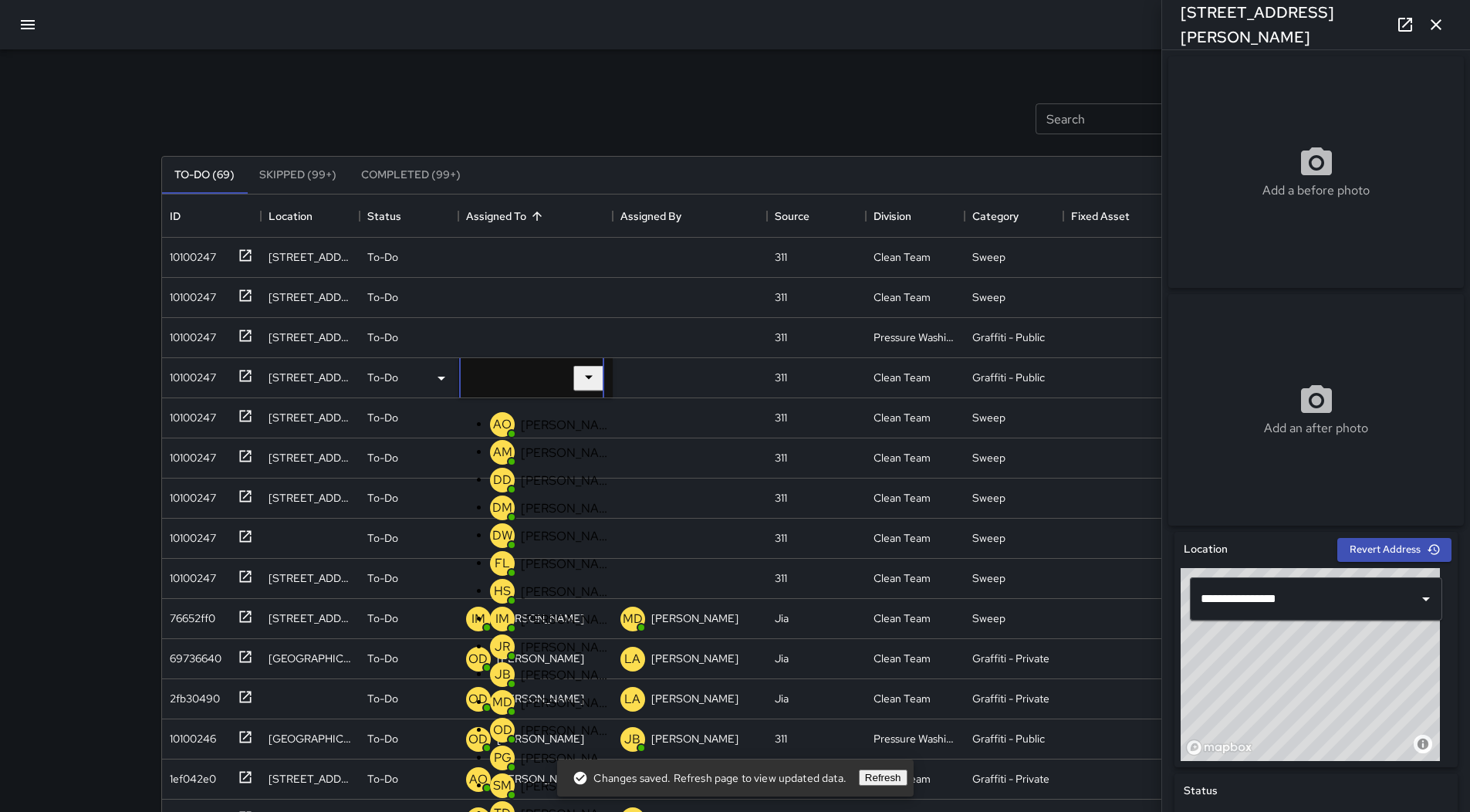
click at [560, 425] on p "[PERSON_NAME]" at bounding box center [567, 425] width 91 height 16
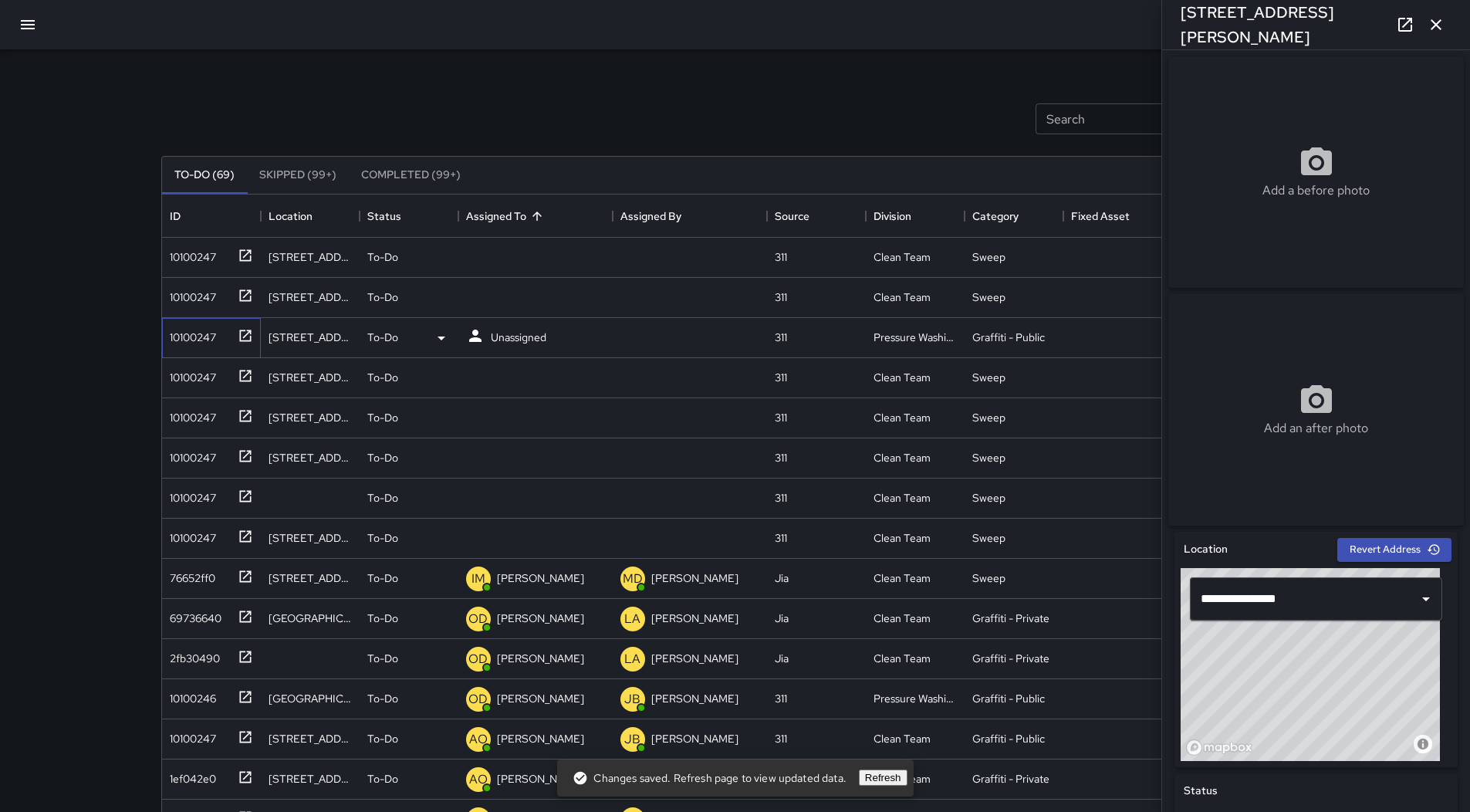
click at [211, 336] on div "10100247" at bounding box center [189, 334] width 52 height 22
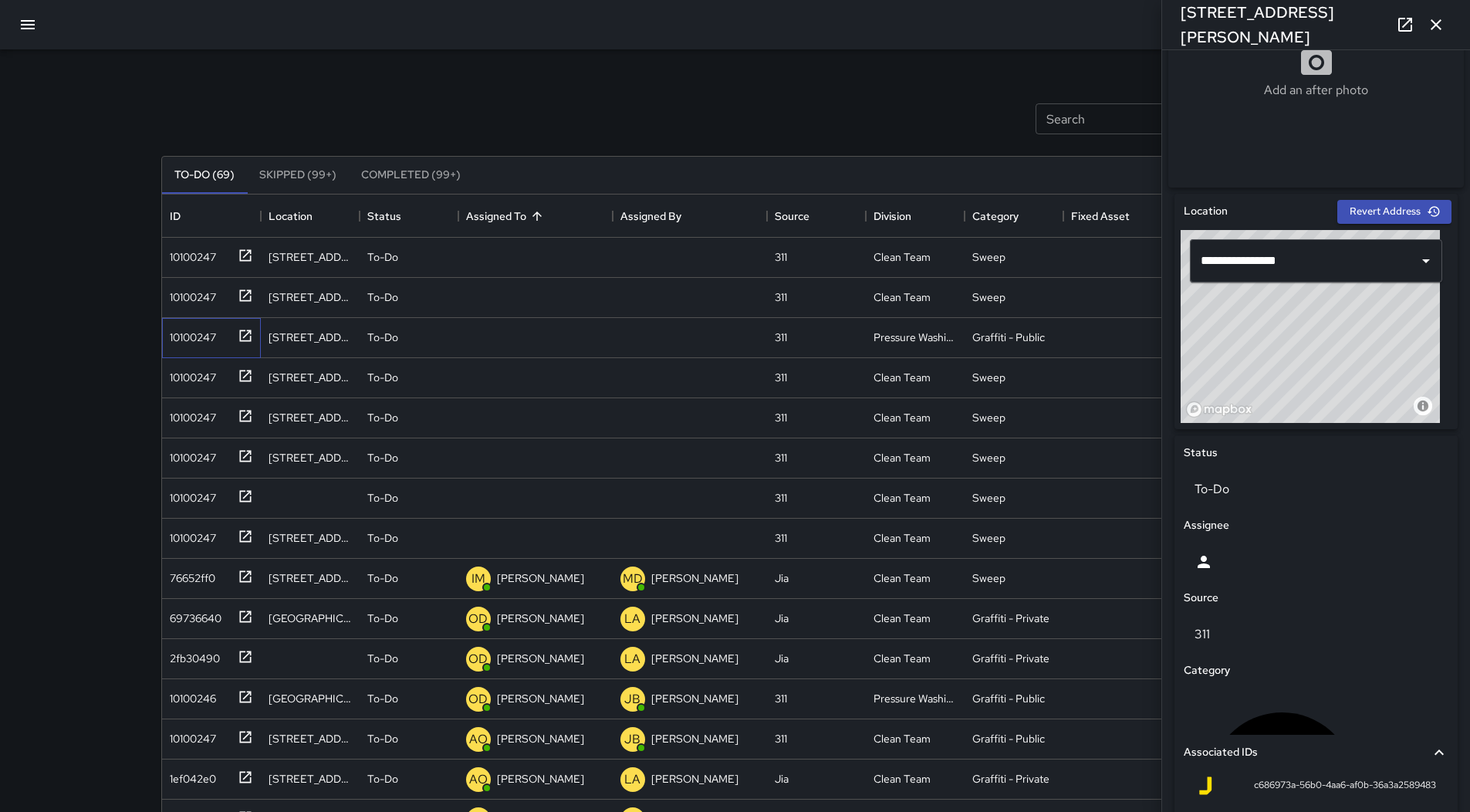
scroll to position [526, 0]
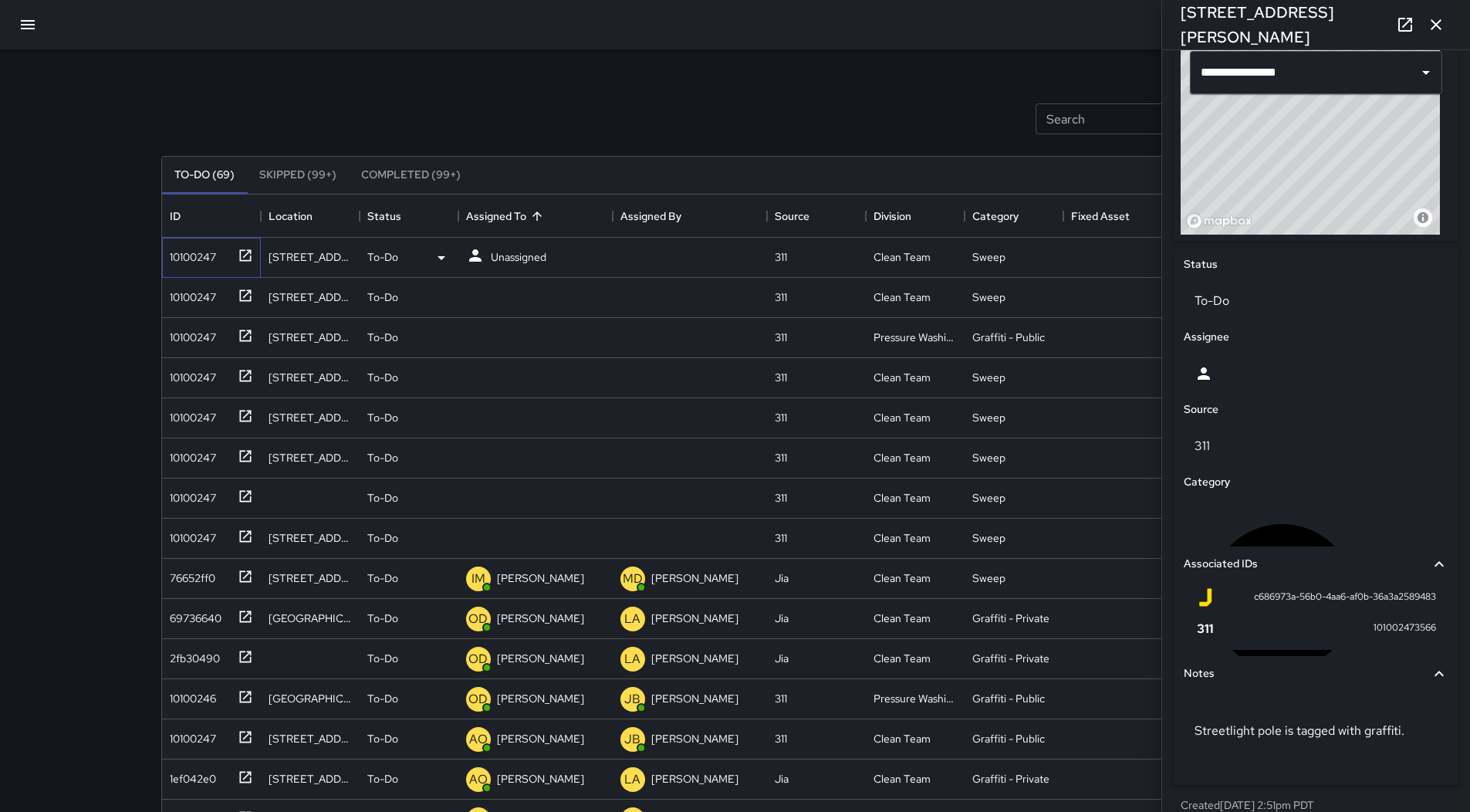
click at [196, 270] on div "10100247" at bounding box center [211, 257] width 99 height 40
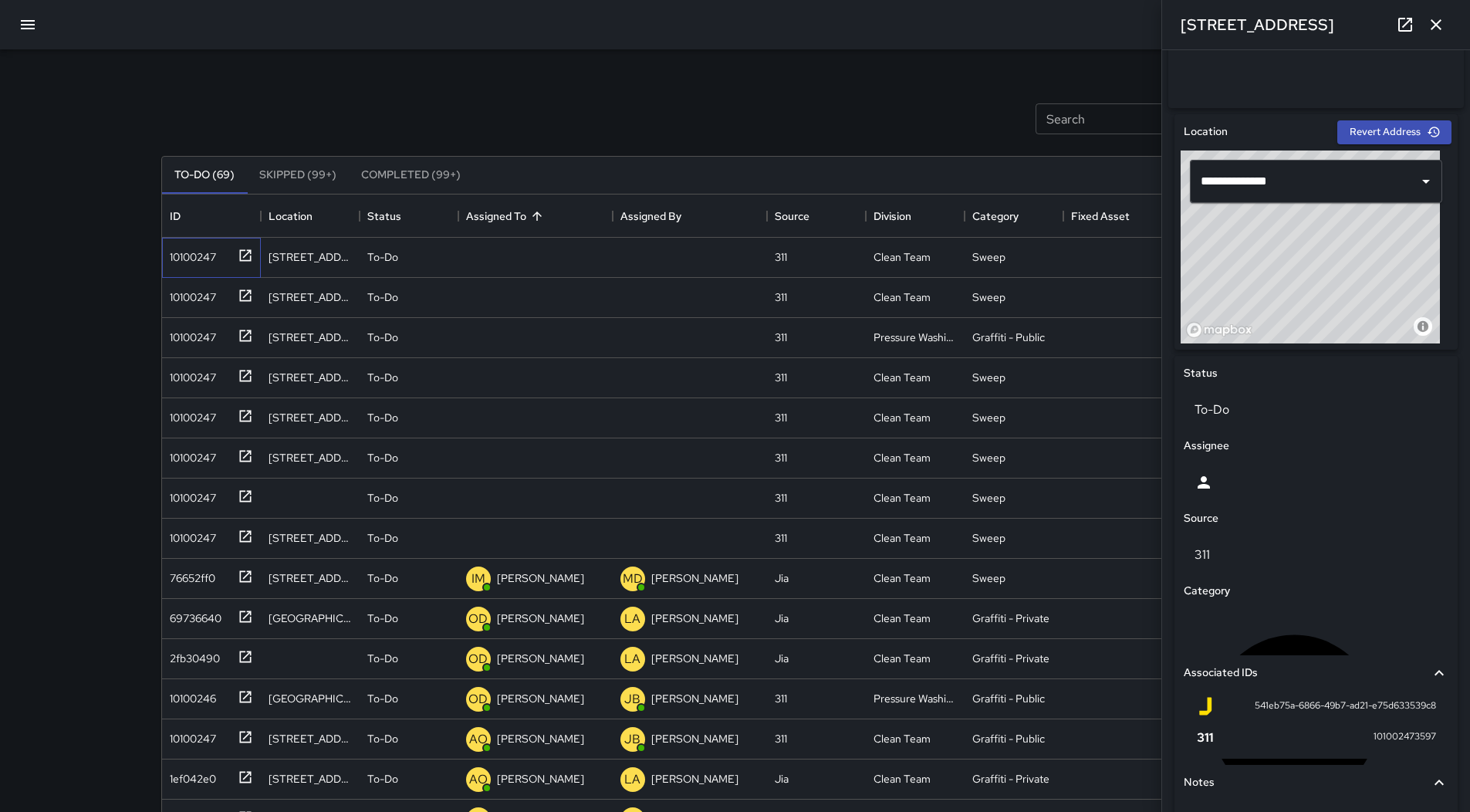
scroll to position [603, 0]
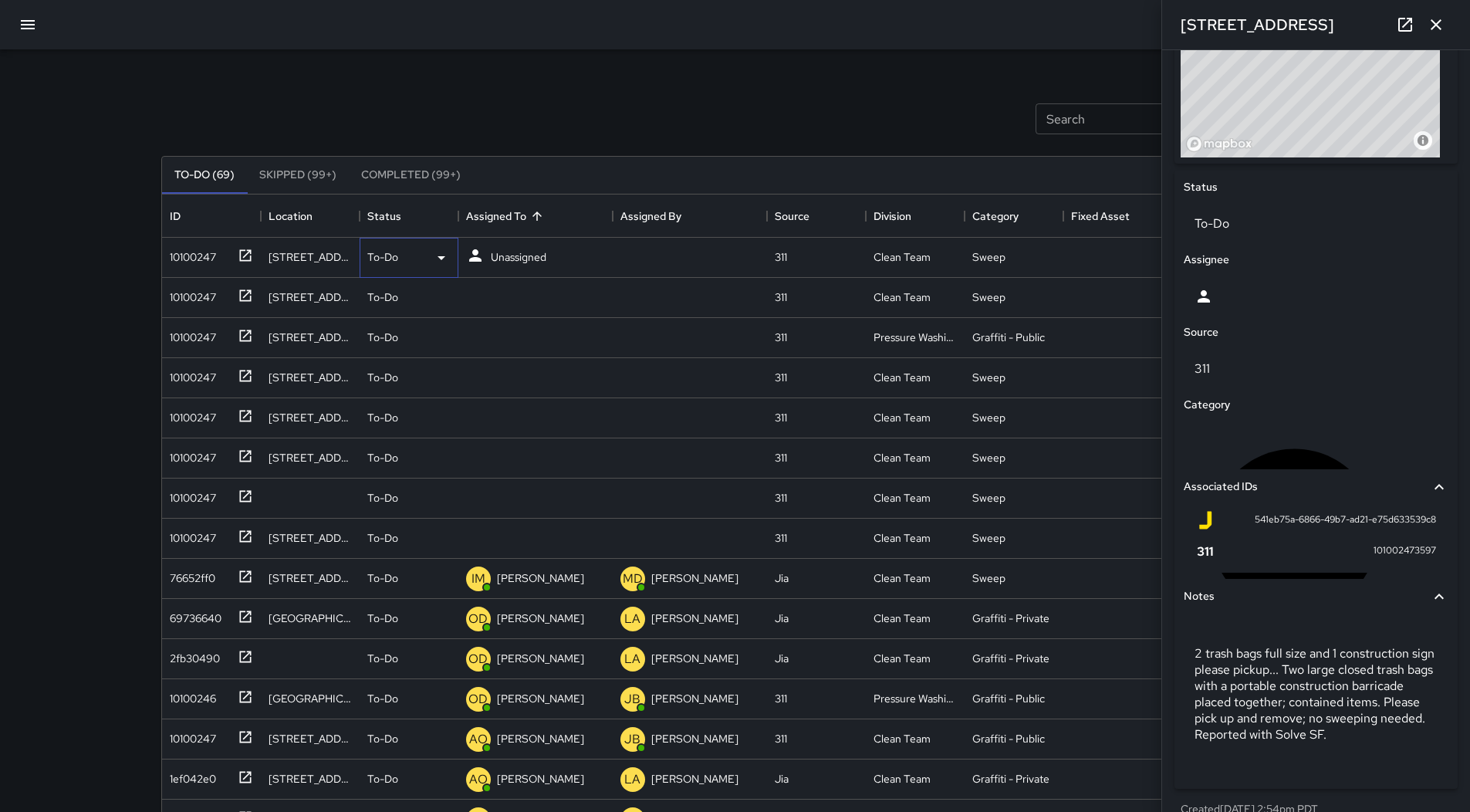
click at [424, 252] on div "To-Do" at bounding box center [409, 258] width 84 height 19
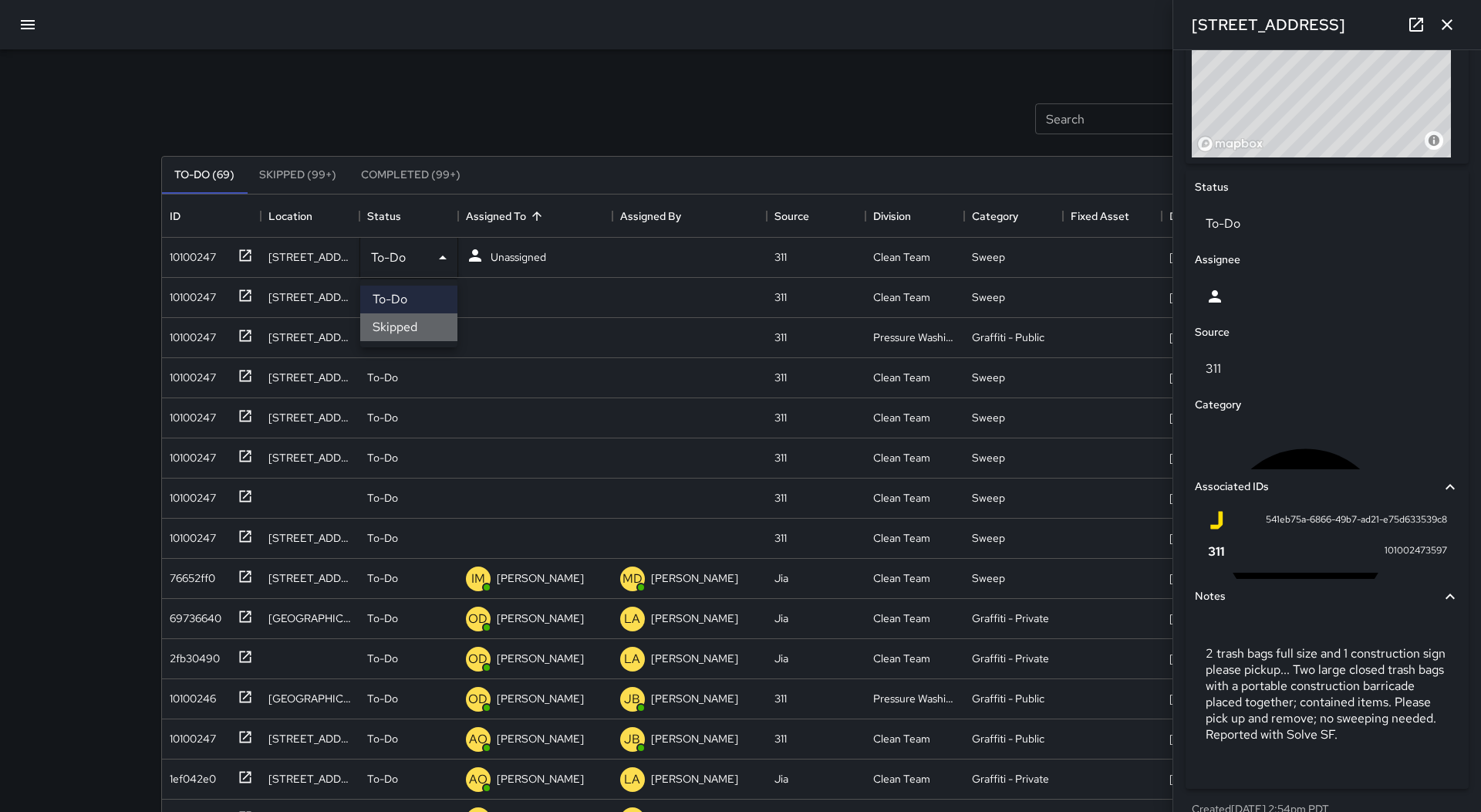
click at [424, 323] on li "Skipped" at bounding box center [409, 326] width 97 height 28
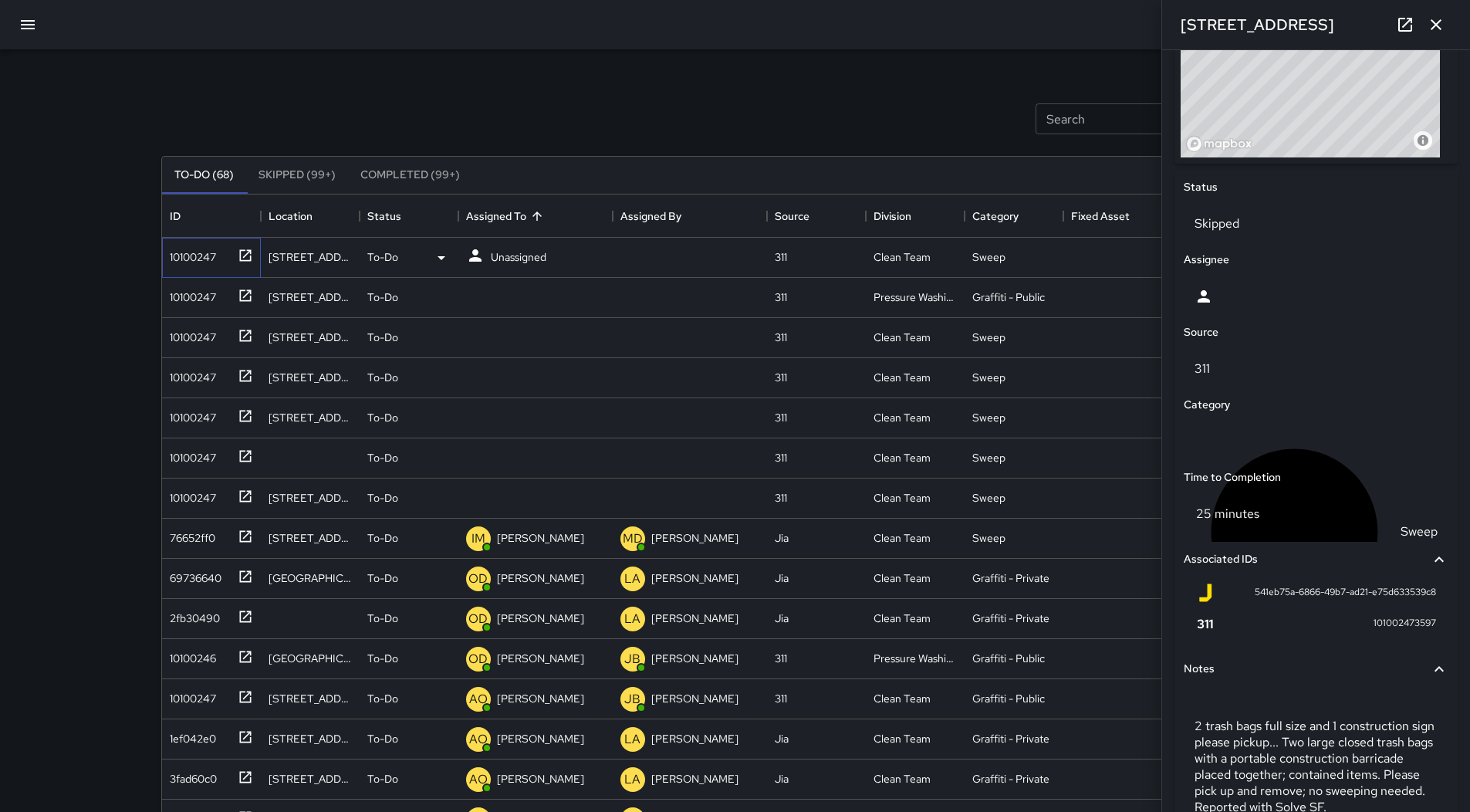
click at [183, 267] on div "10100247" at bounding box center [211, 257] width 99 height 40
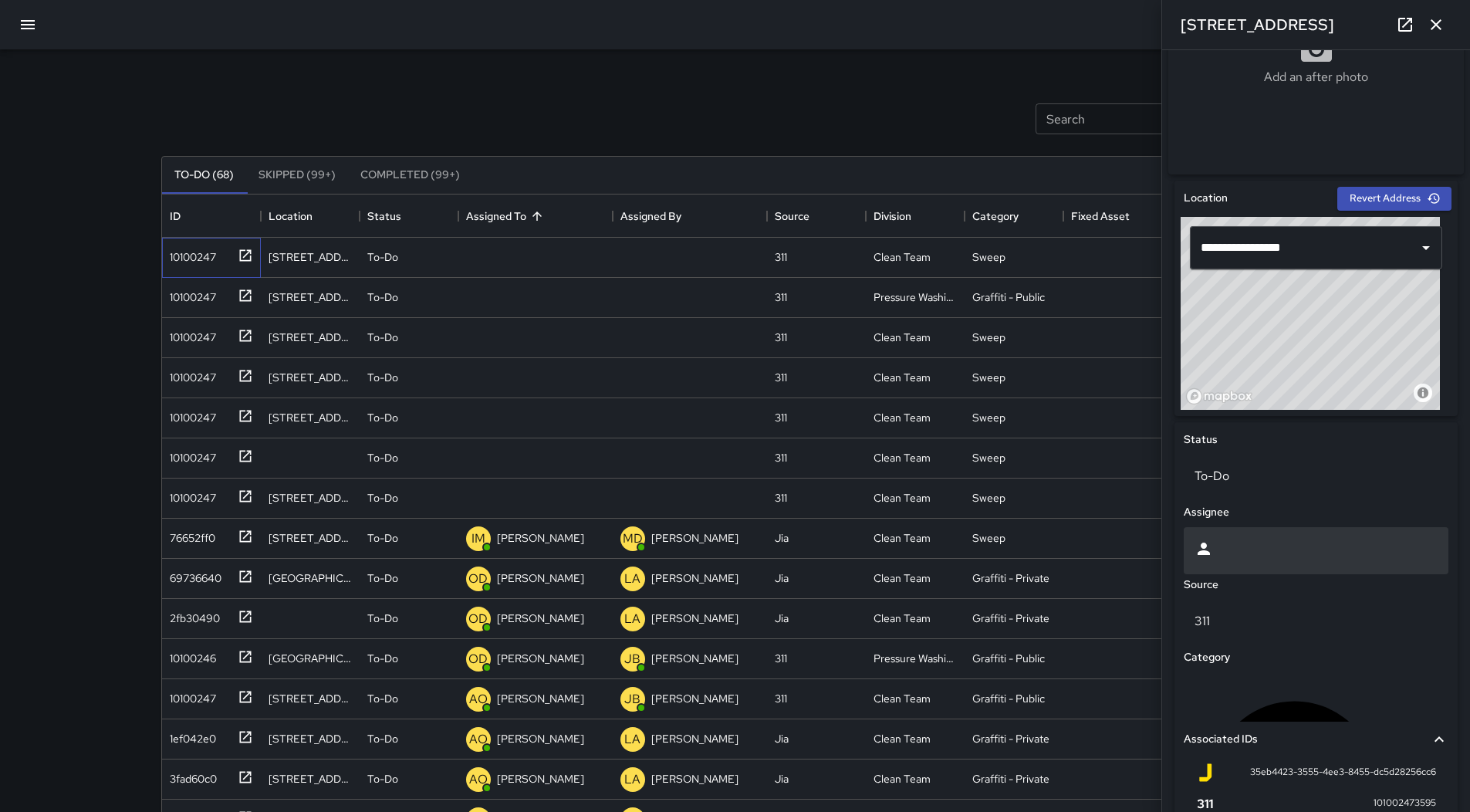
scroll to position [526, 0]
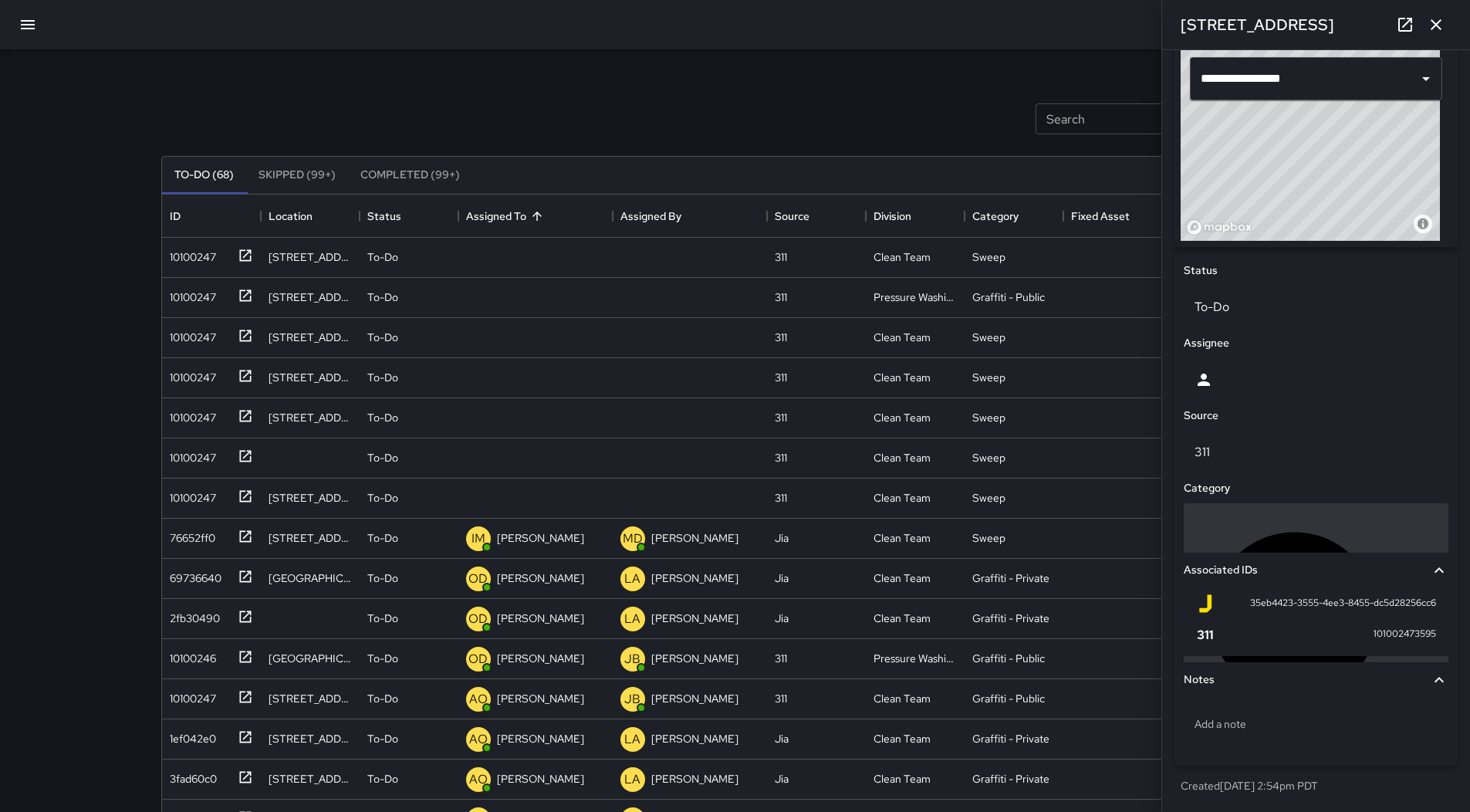
click at [1261, 529] on div "Sweep" at bounding box center [1315, 615] width 243 height 200
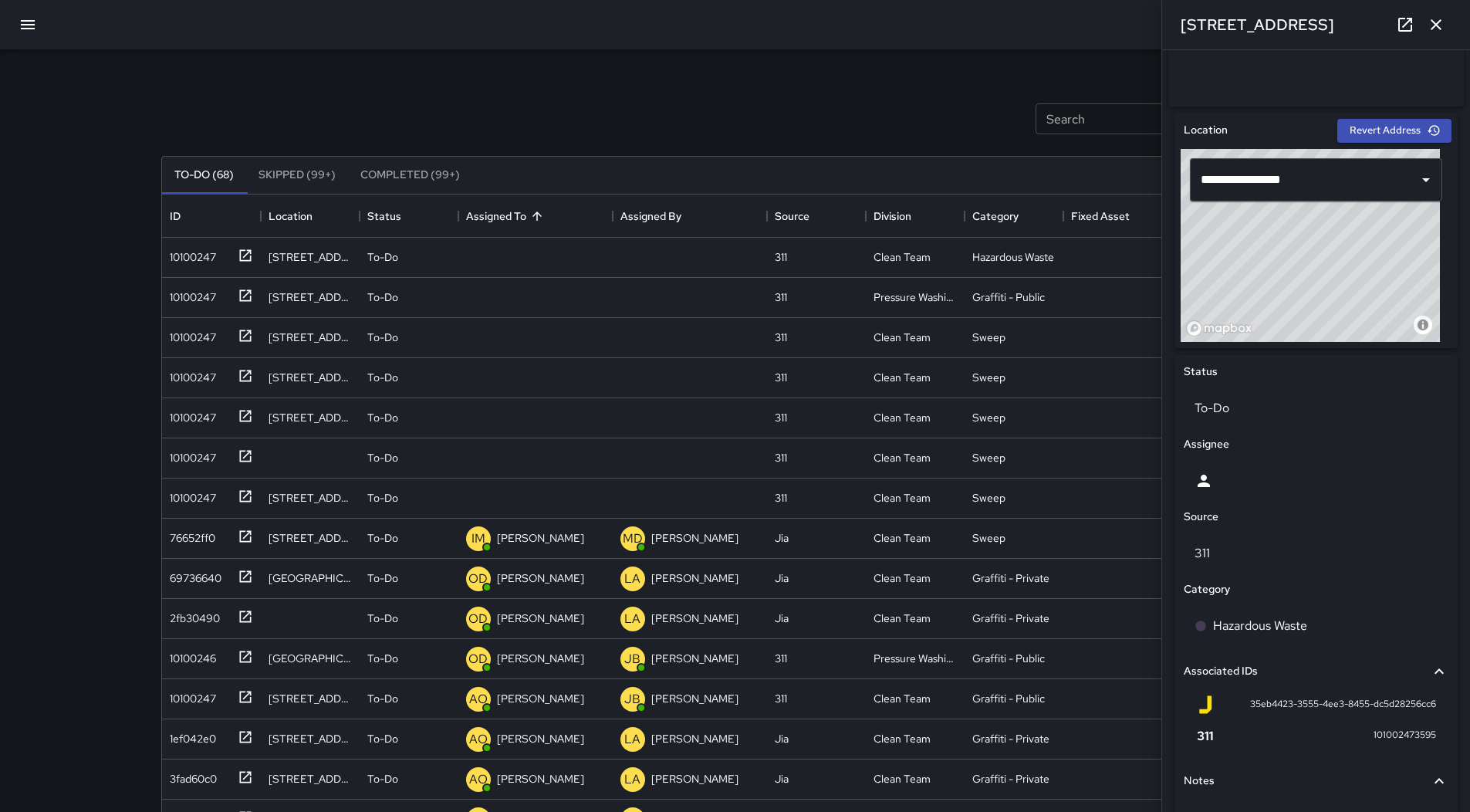
scroll to position [372, 0]
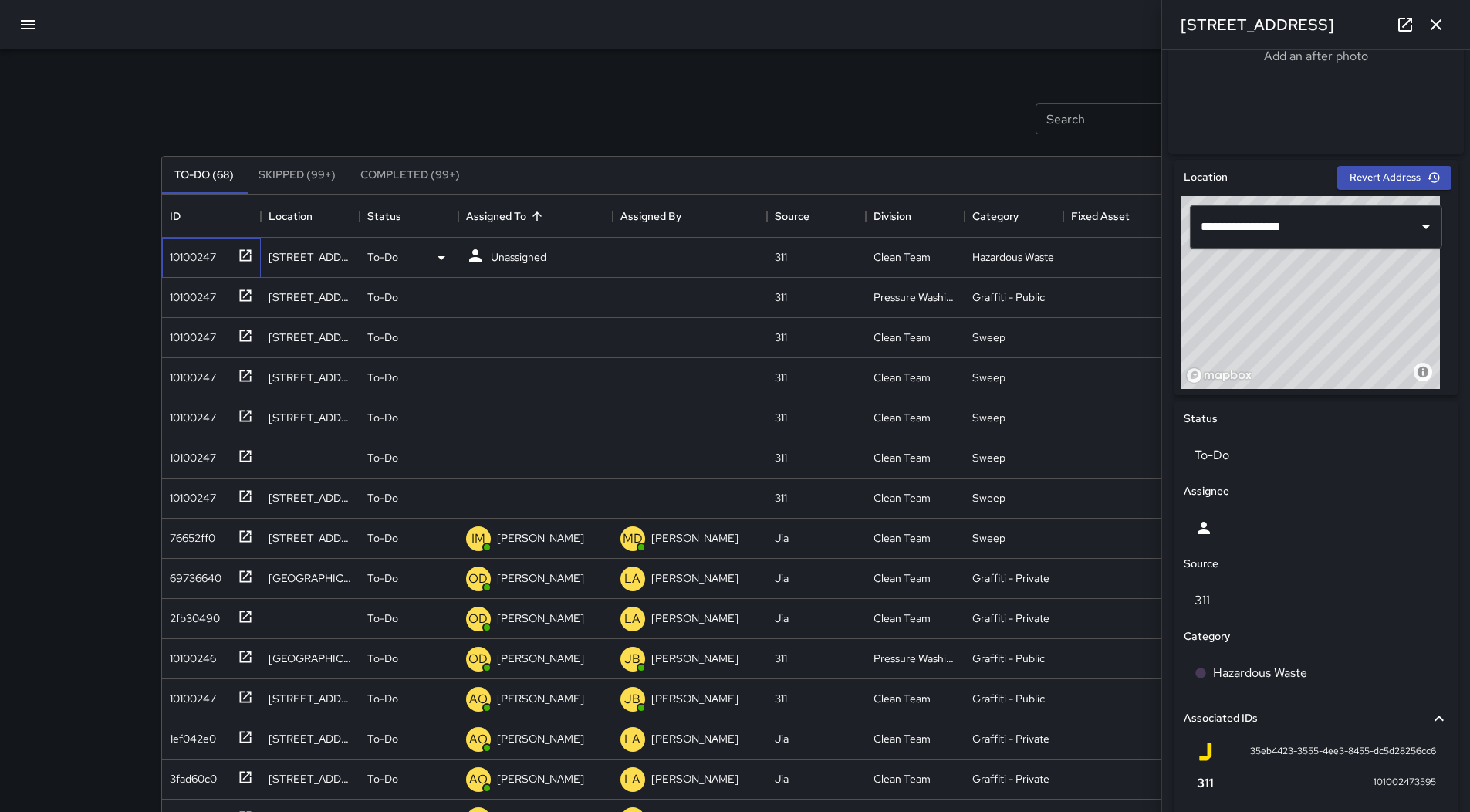
click at [208, 257] on div "10100247" at bounding box center [189, 254] width 52 height 22
click at [535, 252] on p "Unassigned" at bounding box center [518, 257] width 56 height 15
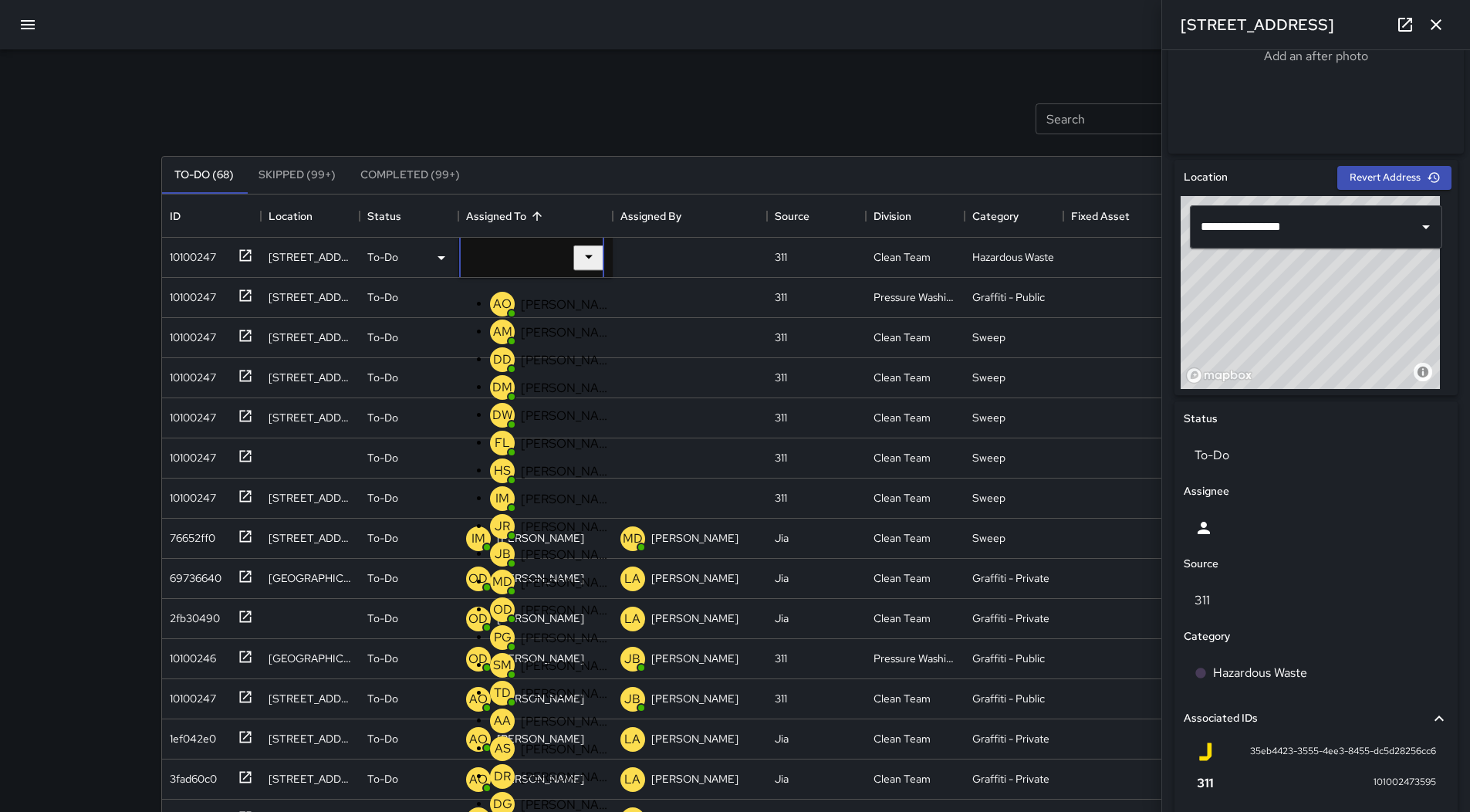
scroll to position [1067, 0]
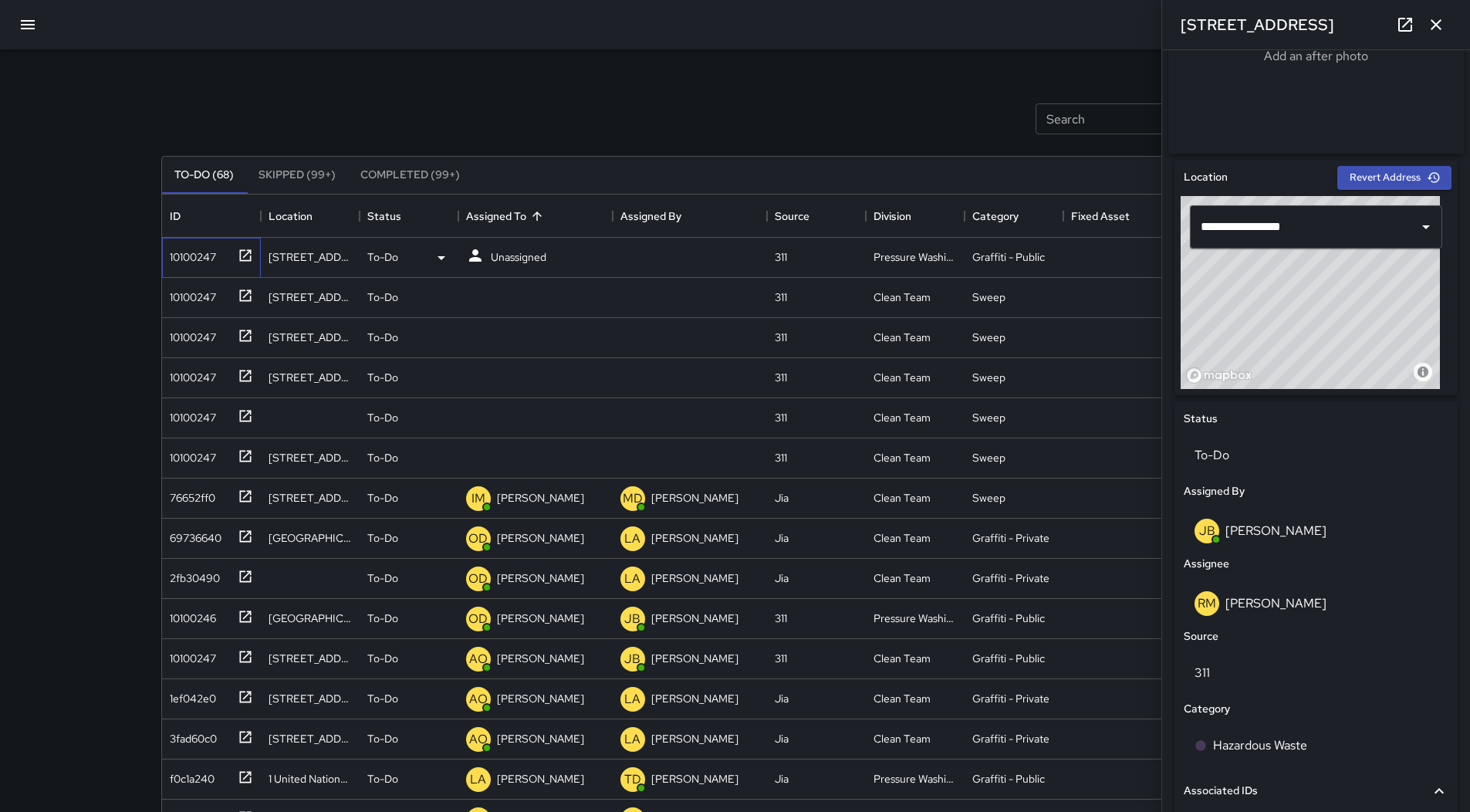
click at [186, 261] on div "10100247" at bounding box center [189, 254] width 52 height 22
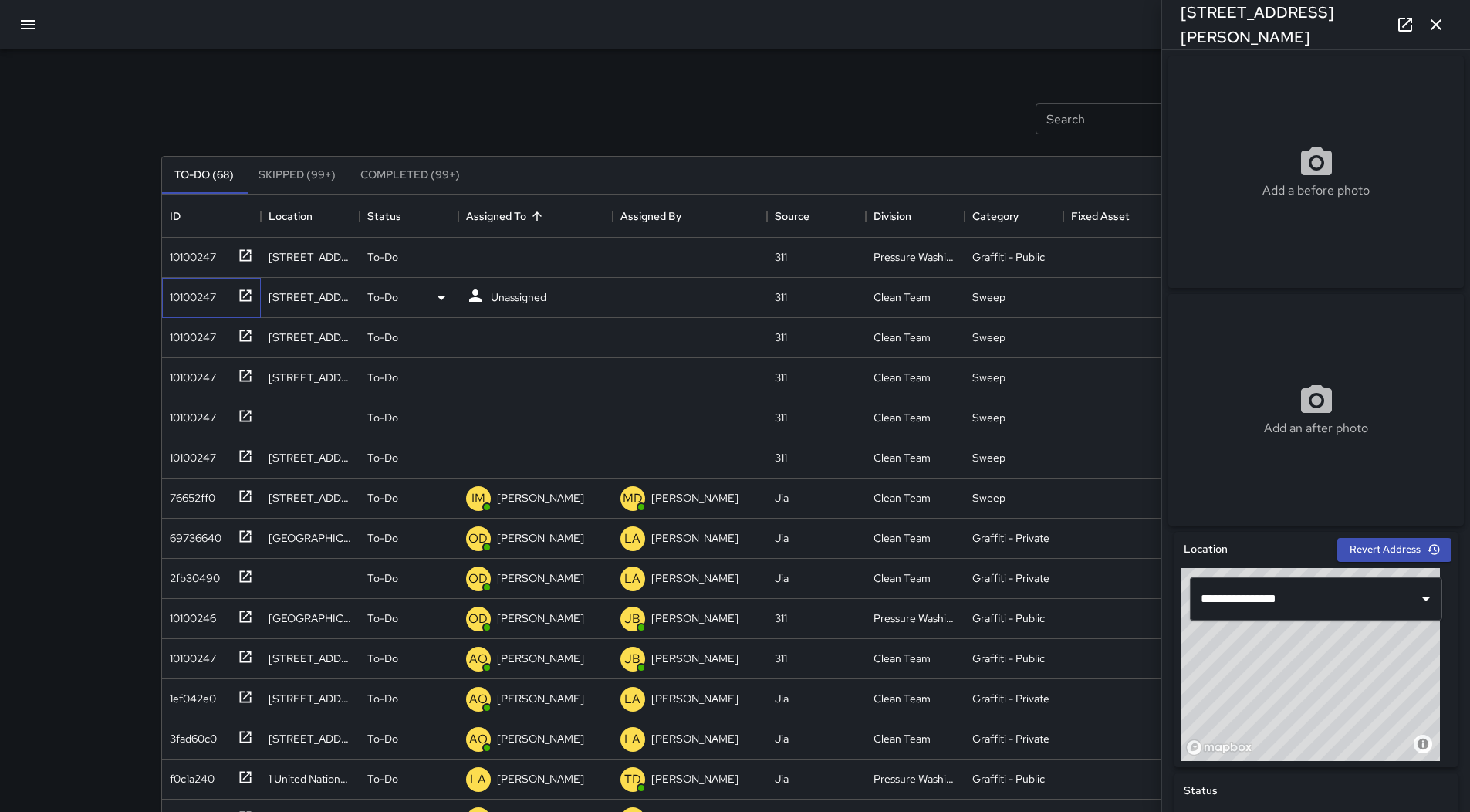
drag, startPoint x: 187, startPoint y: 294, endPoint x: 289, endPoint y: 294, distance: 102.0
click at [188, 294] on div "10100247" at bounding box center [189, 294] width 52 height 22
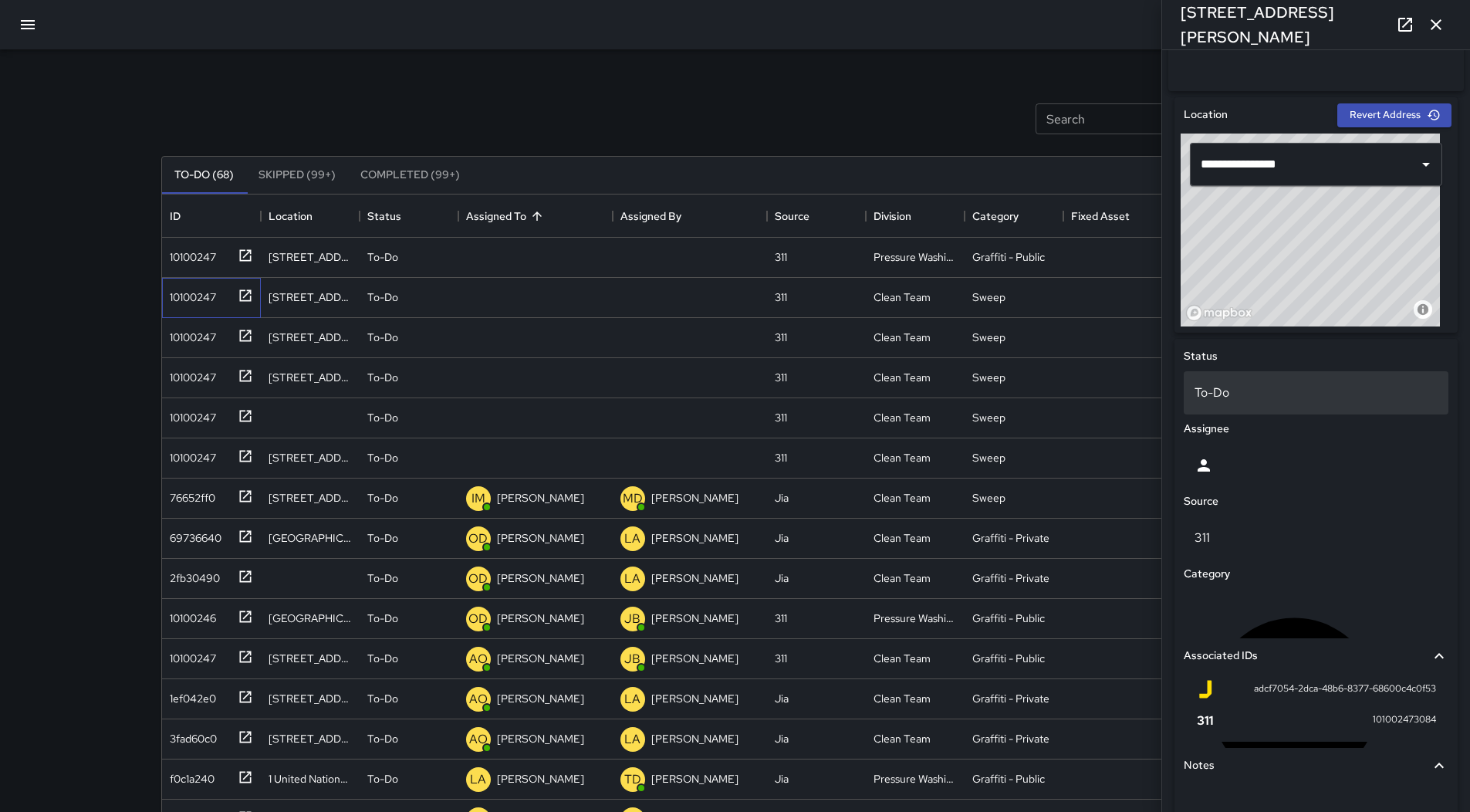
scroll to position [526, 0]
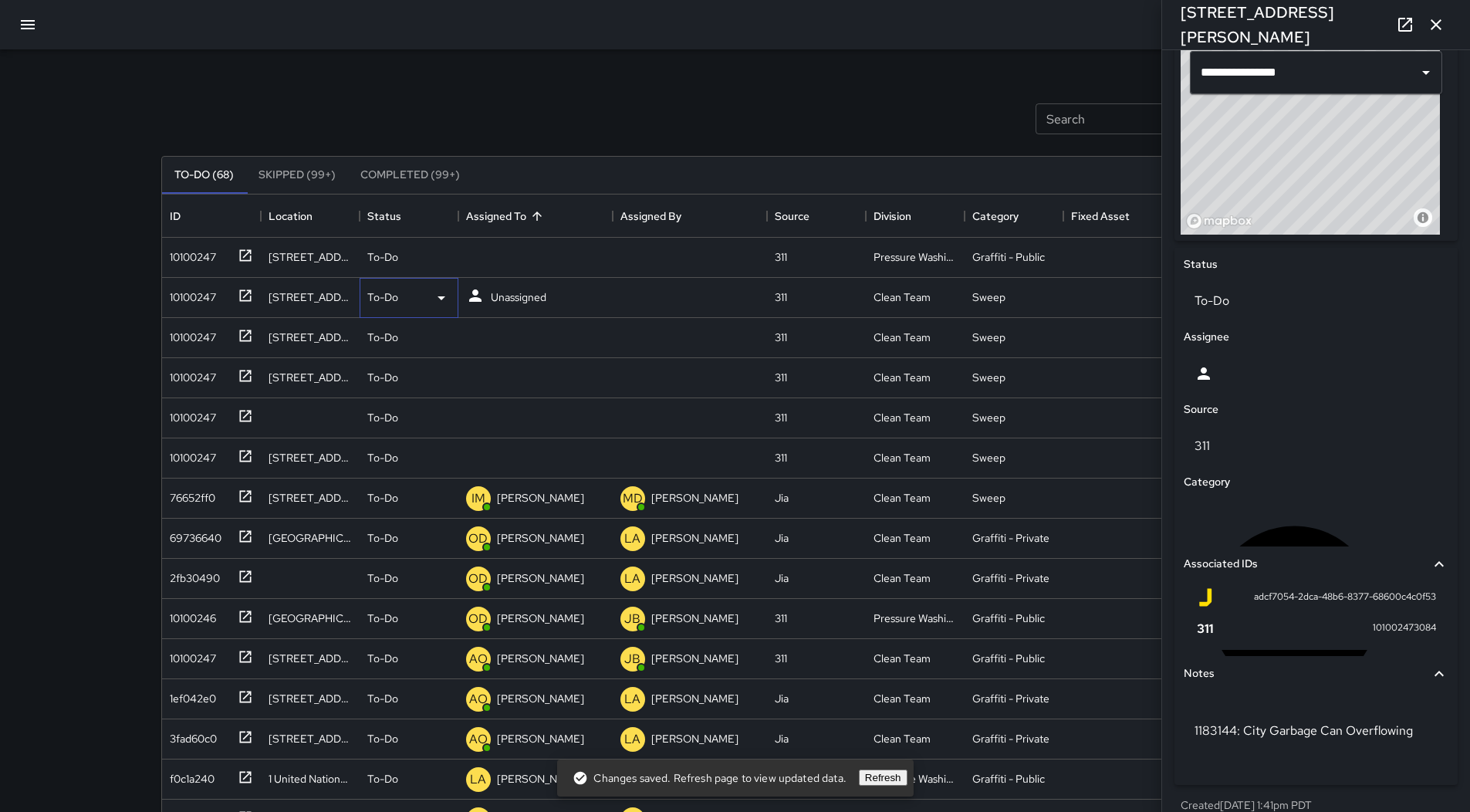
click at [427, 288] on div "To-Do" at bounding box center [409, 298] width 84 height 19
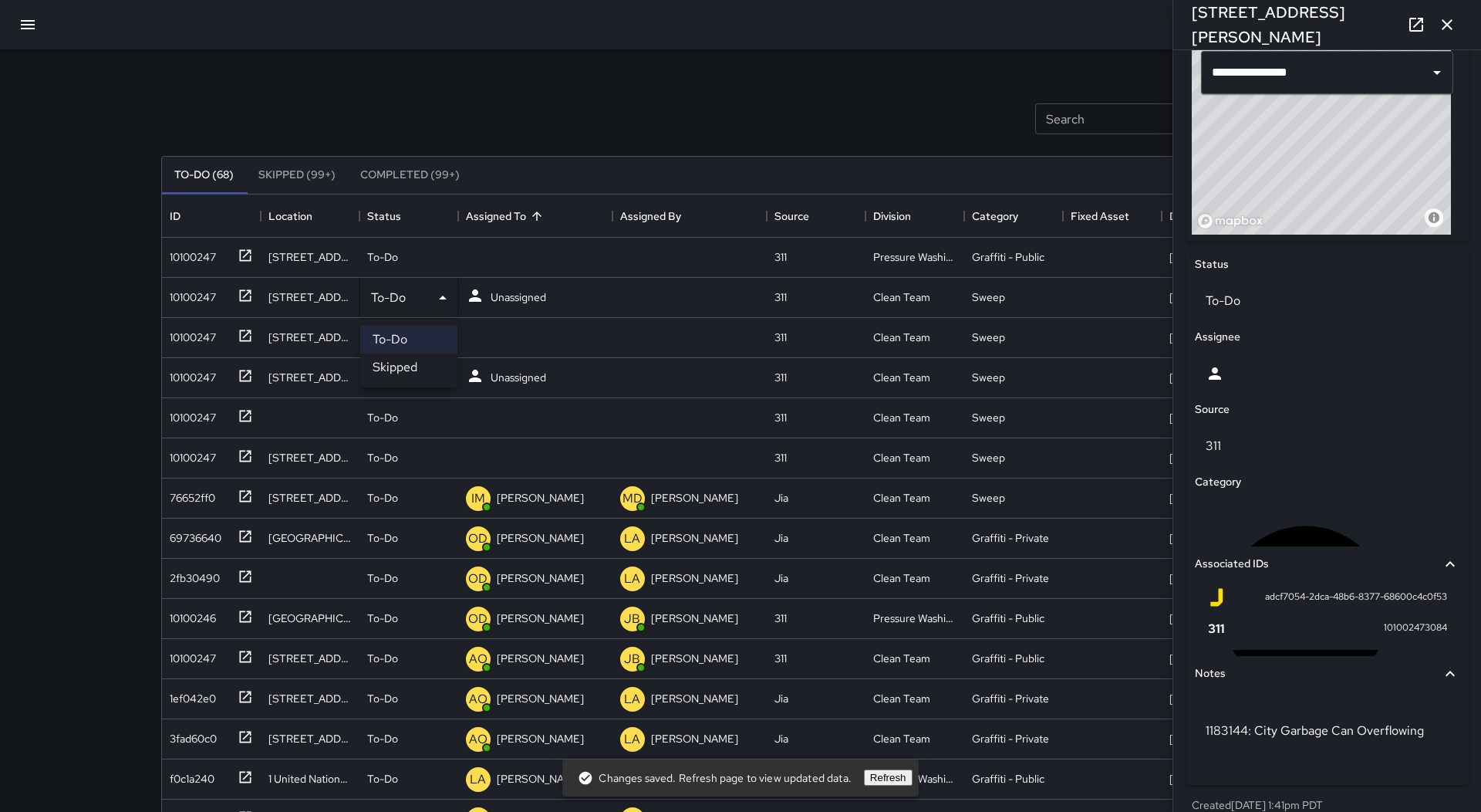
drag, startPoint x: 417, startPoint y: 367, endPoint x: 381, endPoint y: 369, distance: 36.1
click at [416, 368] on li "Skipped" at bounding box center [409, 367] width 97 height 28
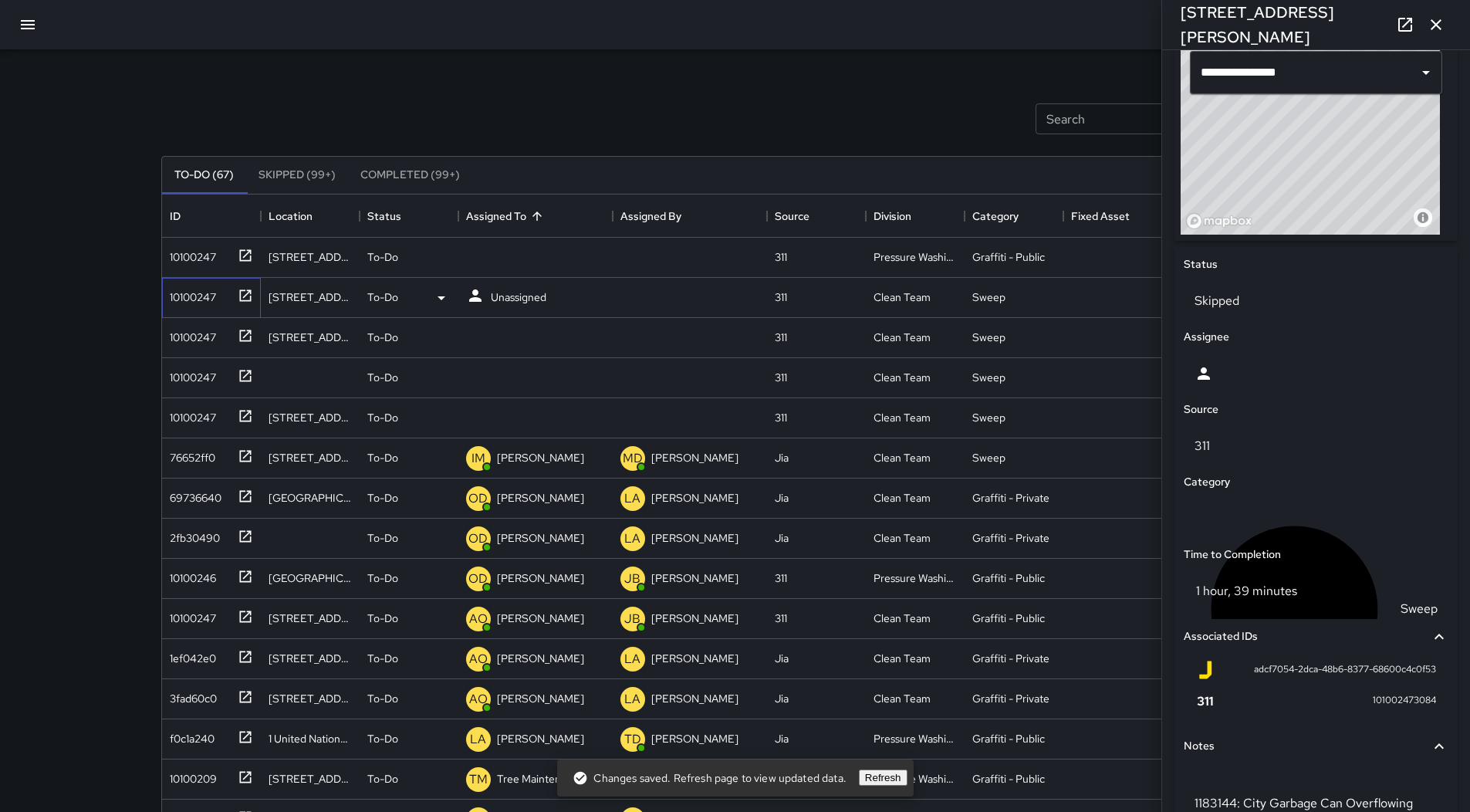
click at [180, 303] on div "10100247" at bounding box center [189, 294] width 52 height 22
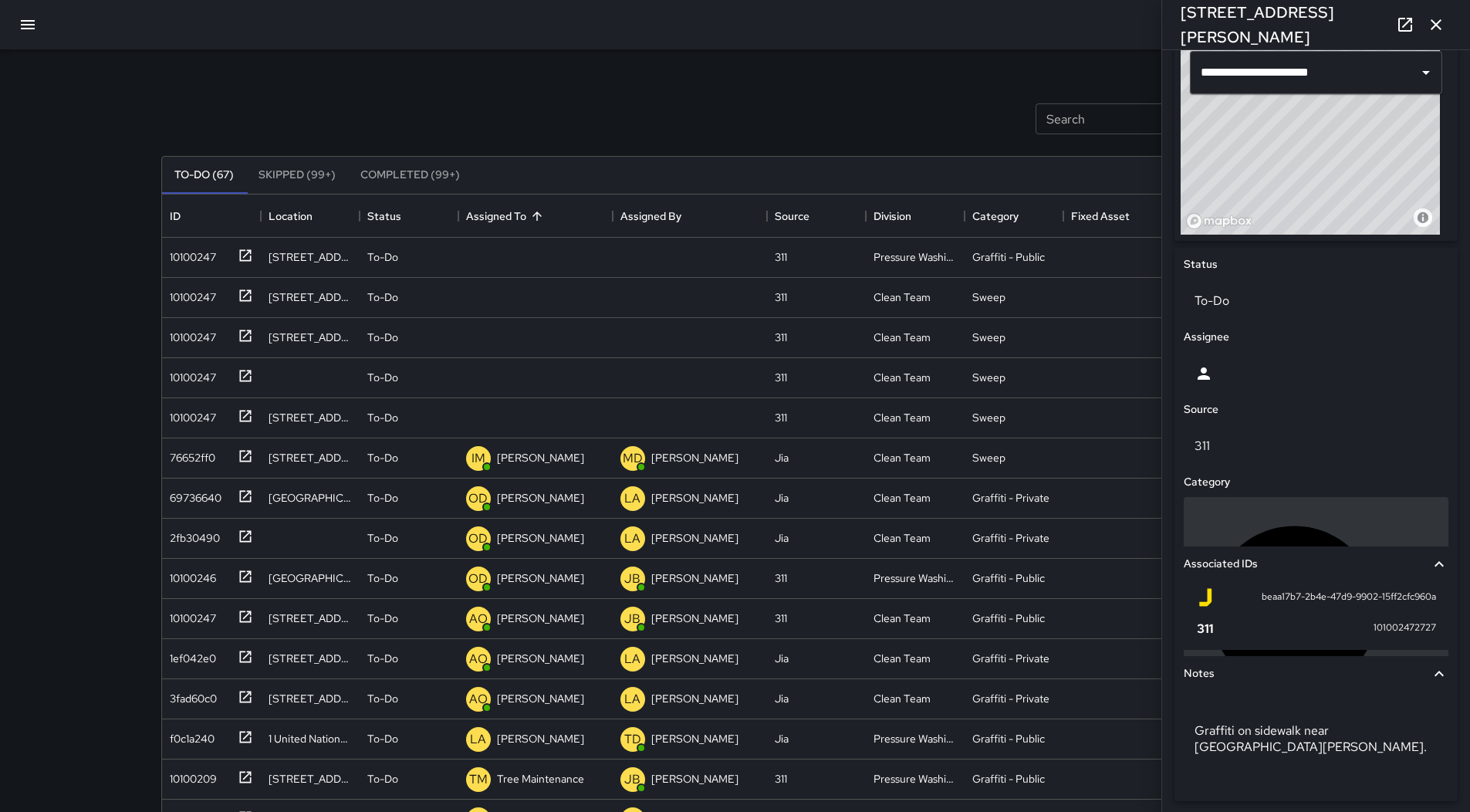
click at [1310, 521] on div "Sweep" at bounding box center [1315, 609] width 243 height 200
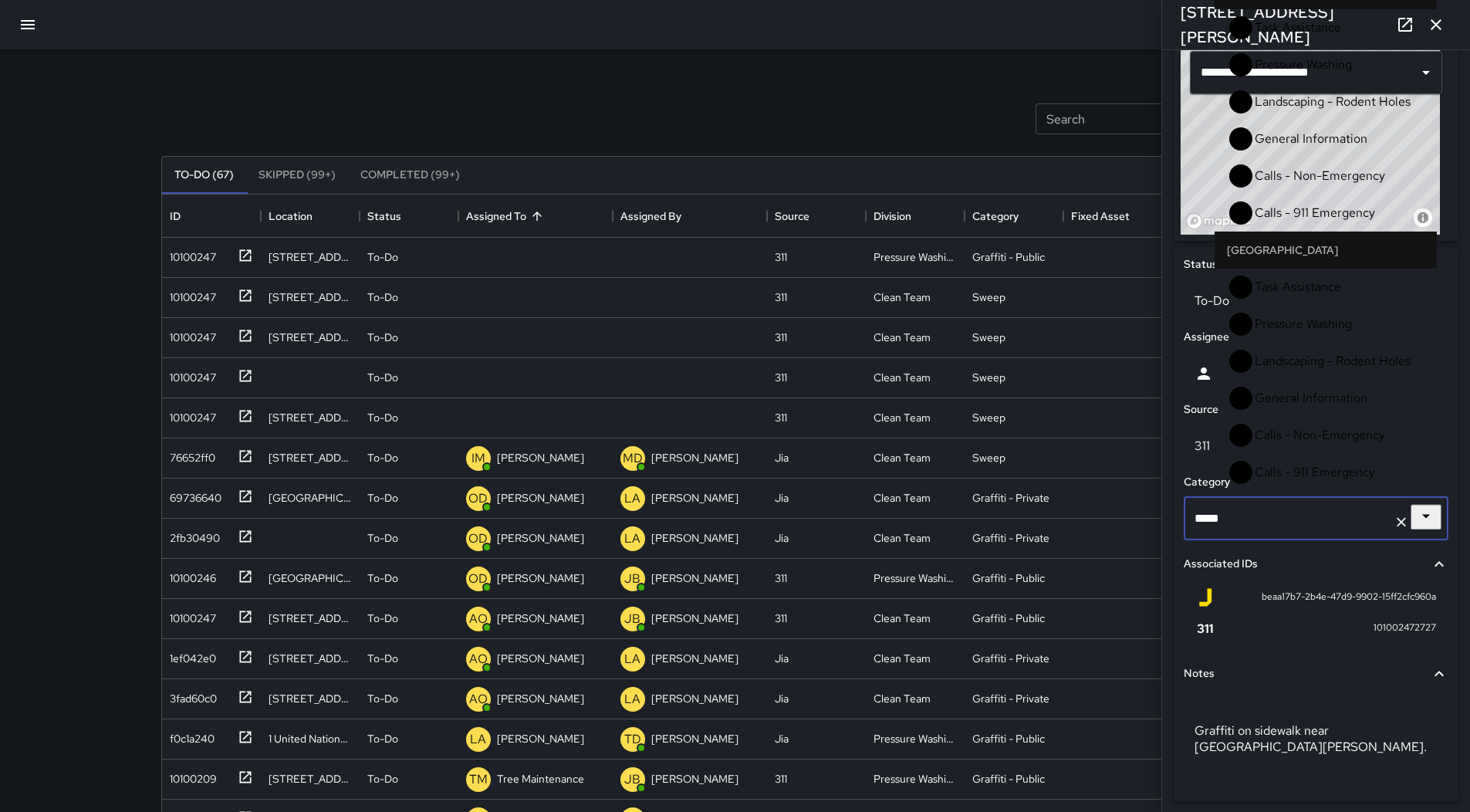
scroll to position [984, 0]
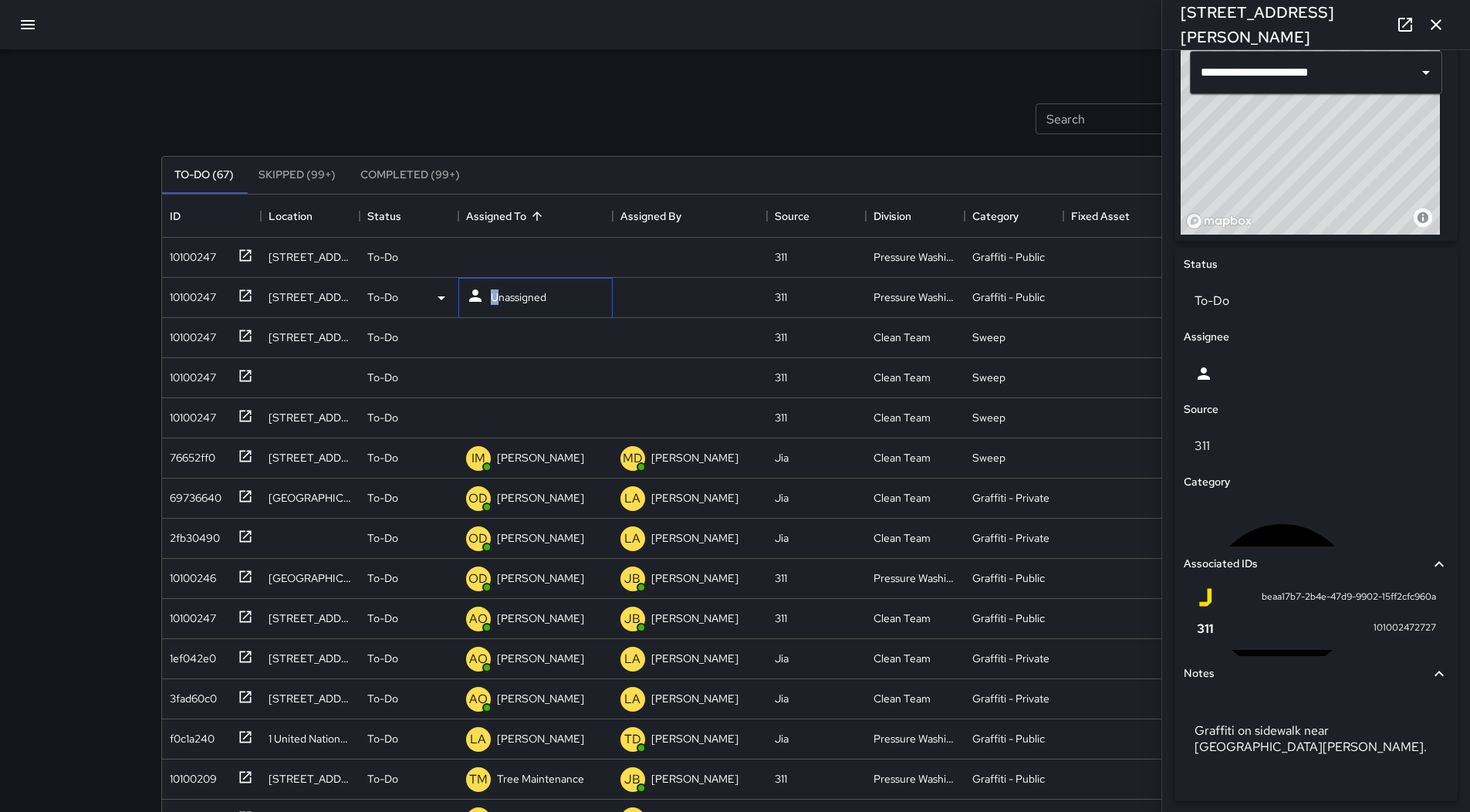
click at [505, 300] on p "Unassigned" at bounding box center [518, 297] width 56 height 15
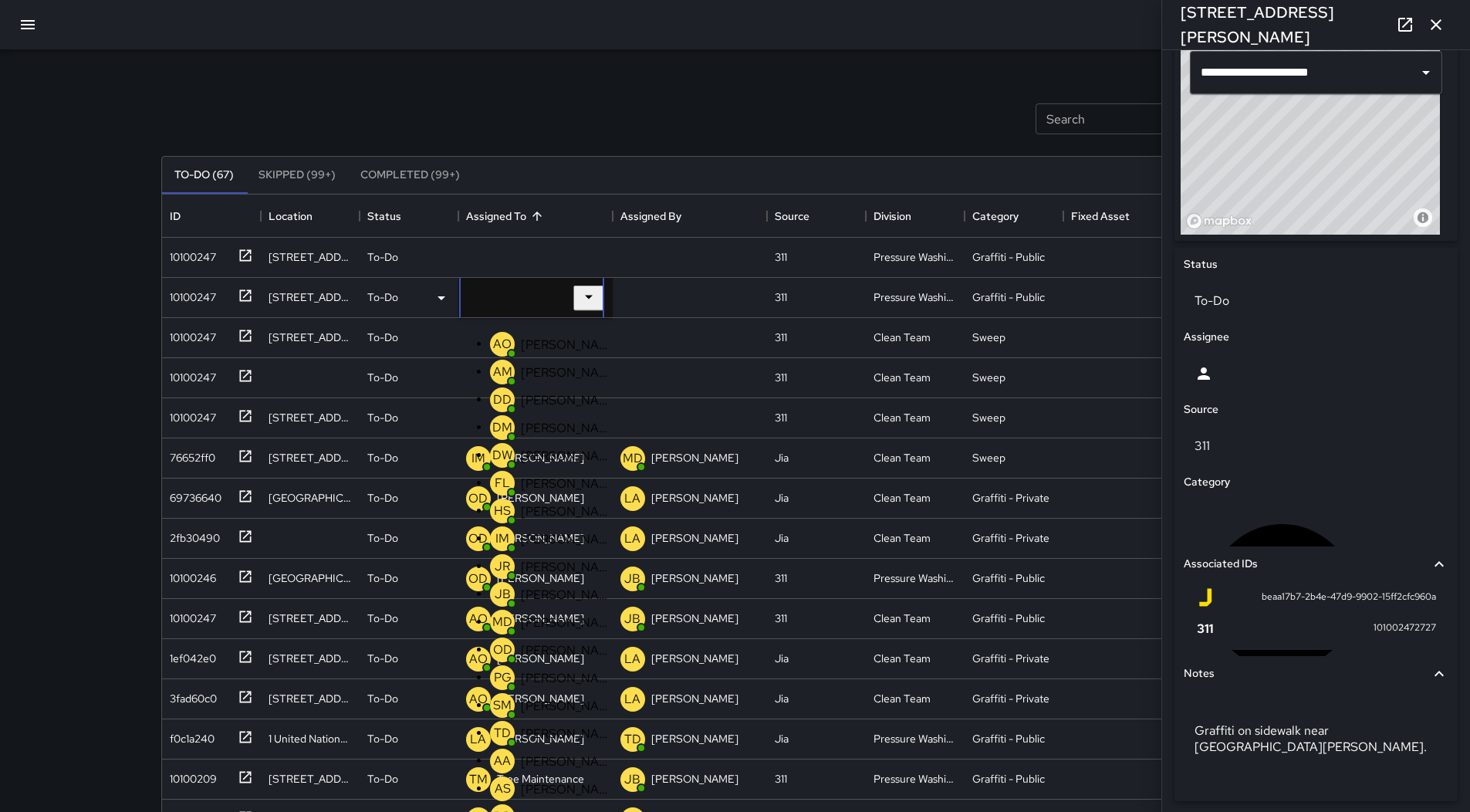
scroll to position [309, 0]
click at [546, 642] on p "[PERSON_NAME]" at bounding box center [567, 650] width 91 height 16
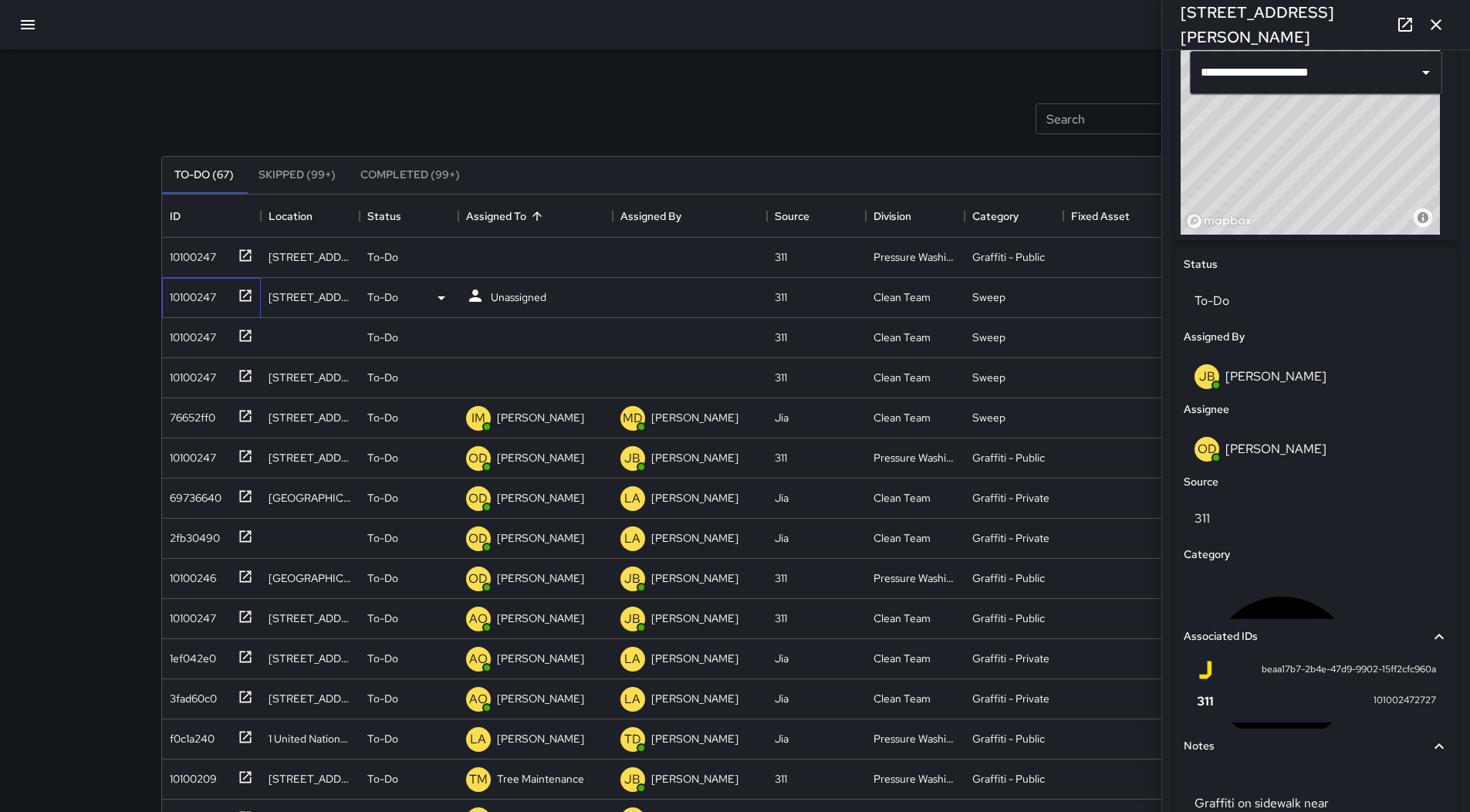
click at [174, 303] on div "10100247" at bounding box center [189, 294] width 52 height 22
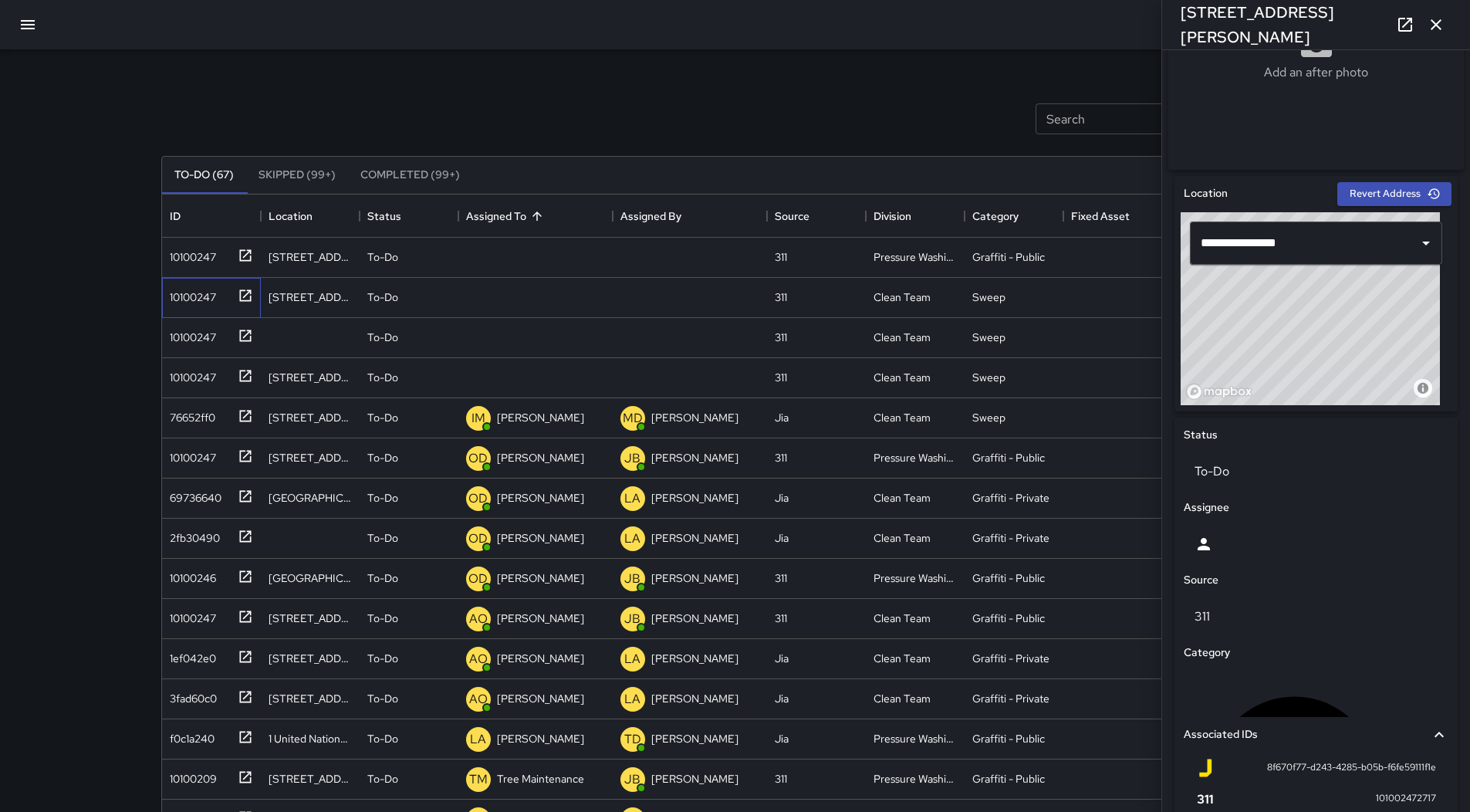
scroll to position [573, 0]
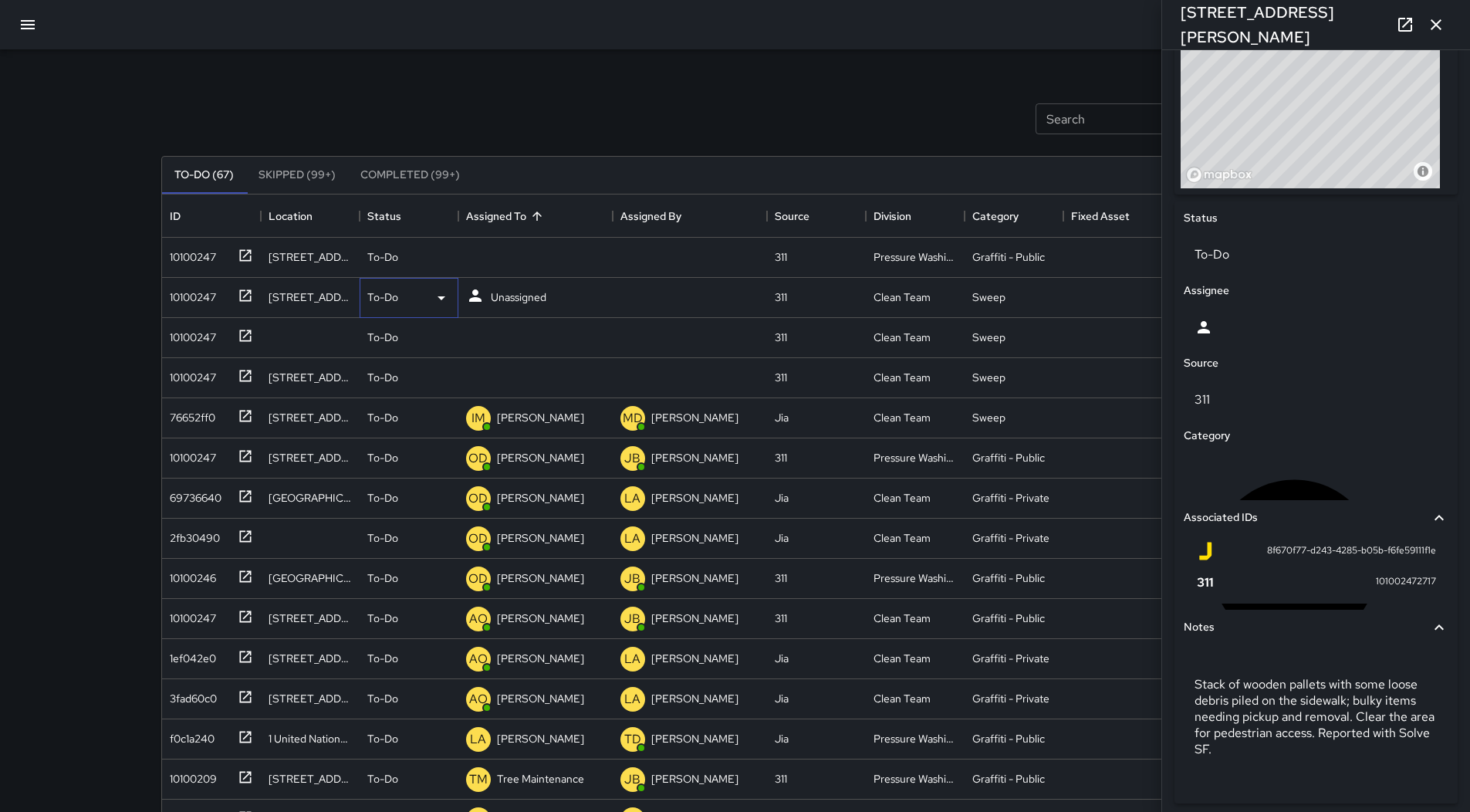
click at [430, 301] on div "To-Do" at bounding box center [409, 298] width 84 height 19
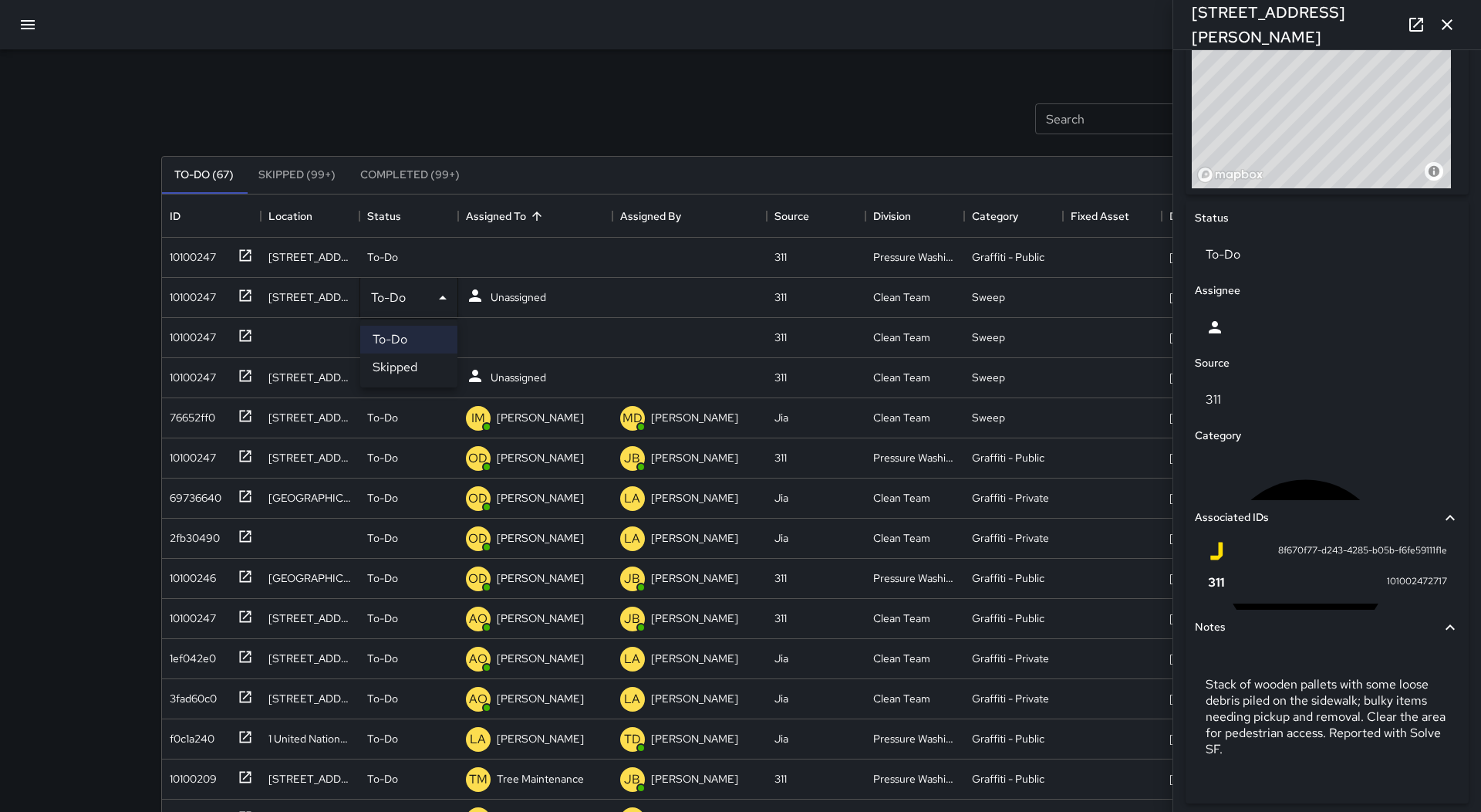
click at [414, 366] on li "Skipped" at bounding box center [409, 367] width 97 height 28
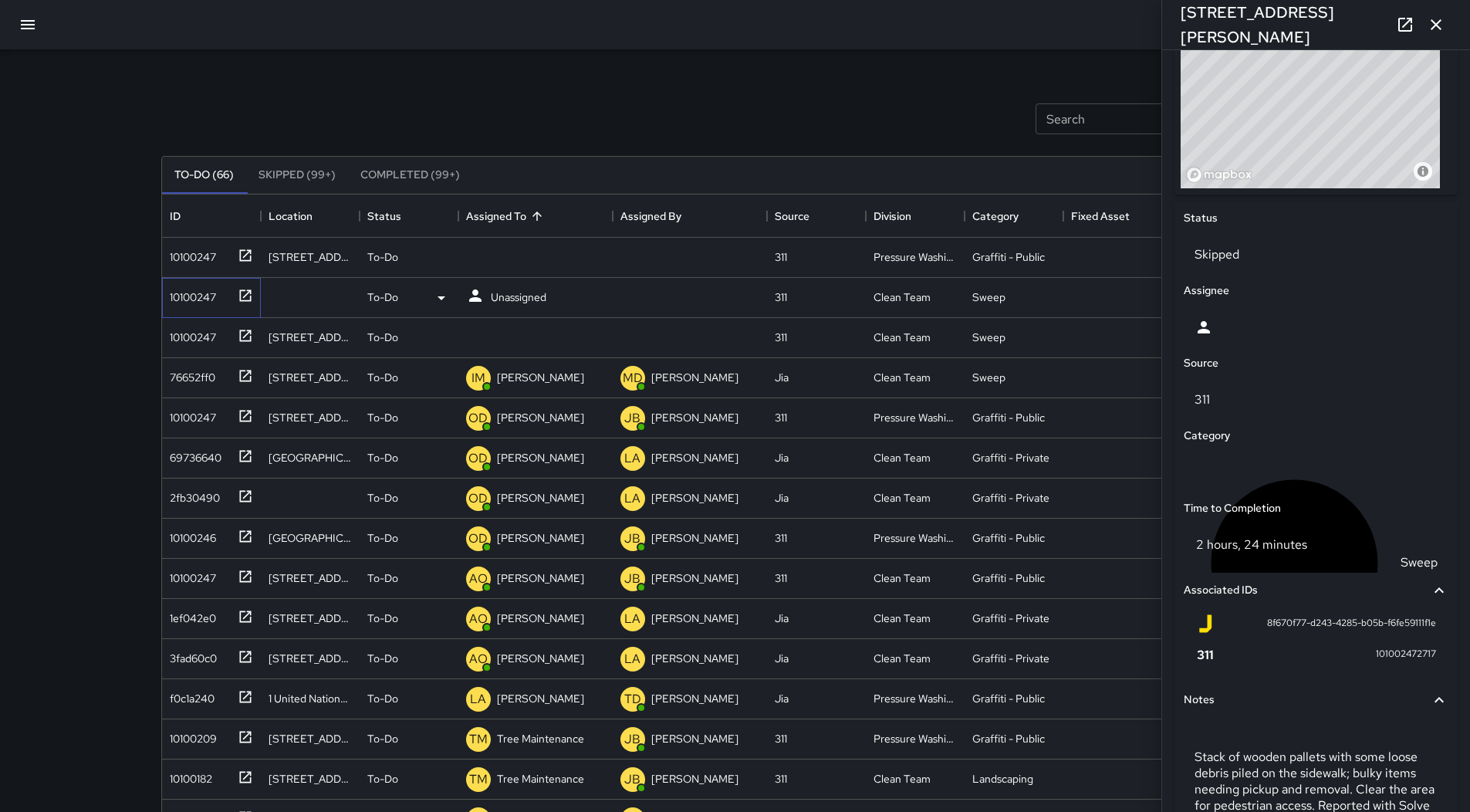
click at [192, 299] on div "10100247" at bounding box center [189, 294] width 52 height 22
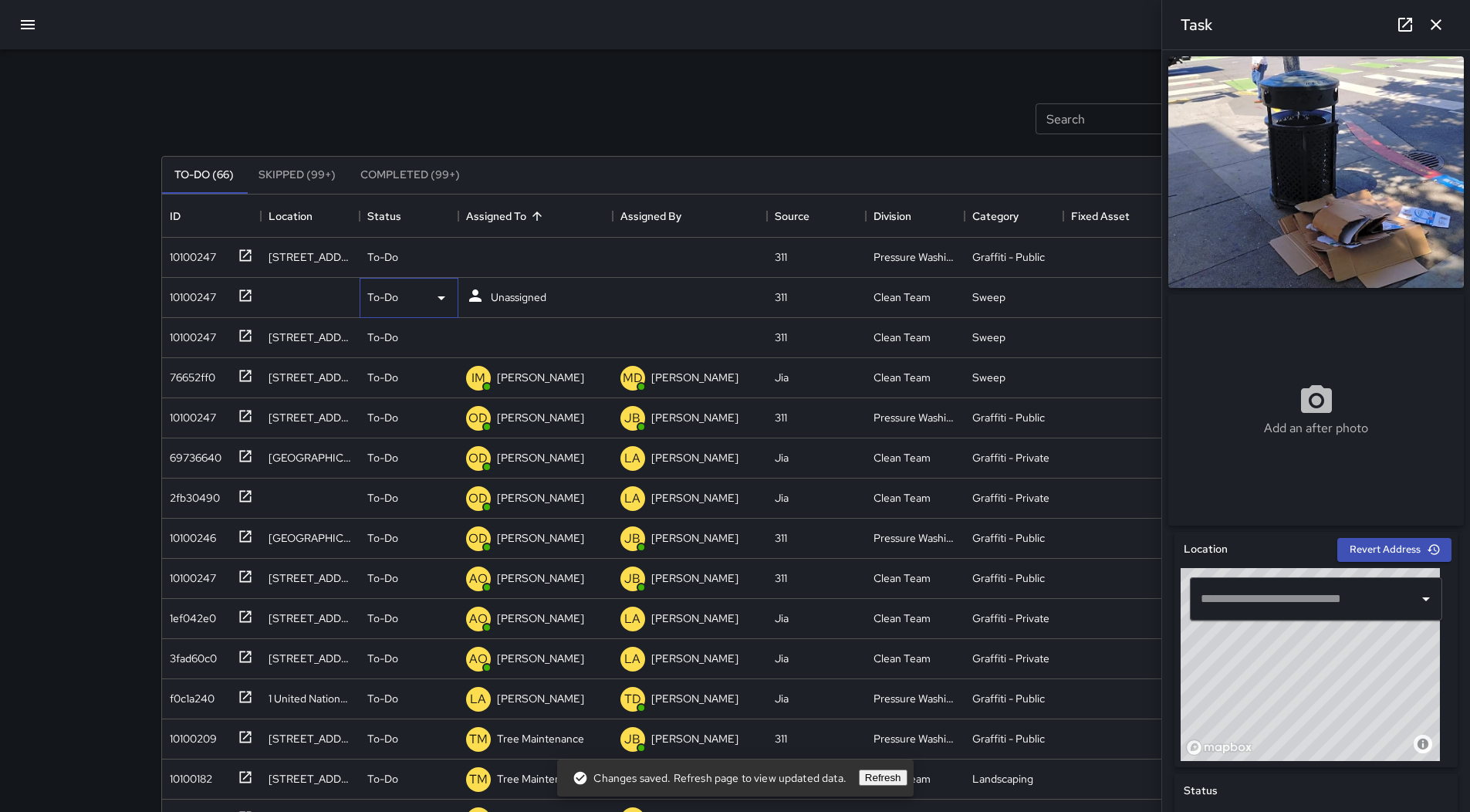
click at [425, 298] on div "To-Do" at bounding box center [409, 298] width 84 height 19
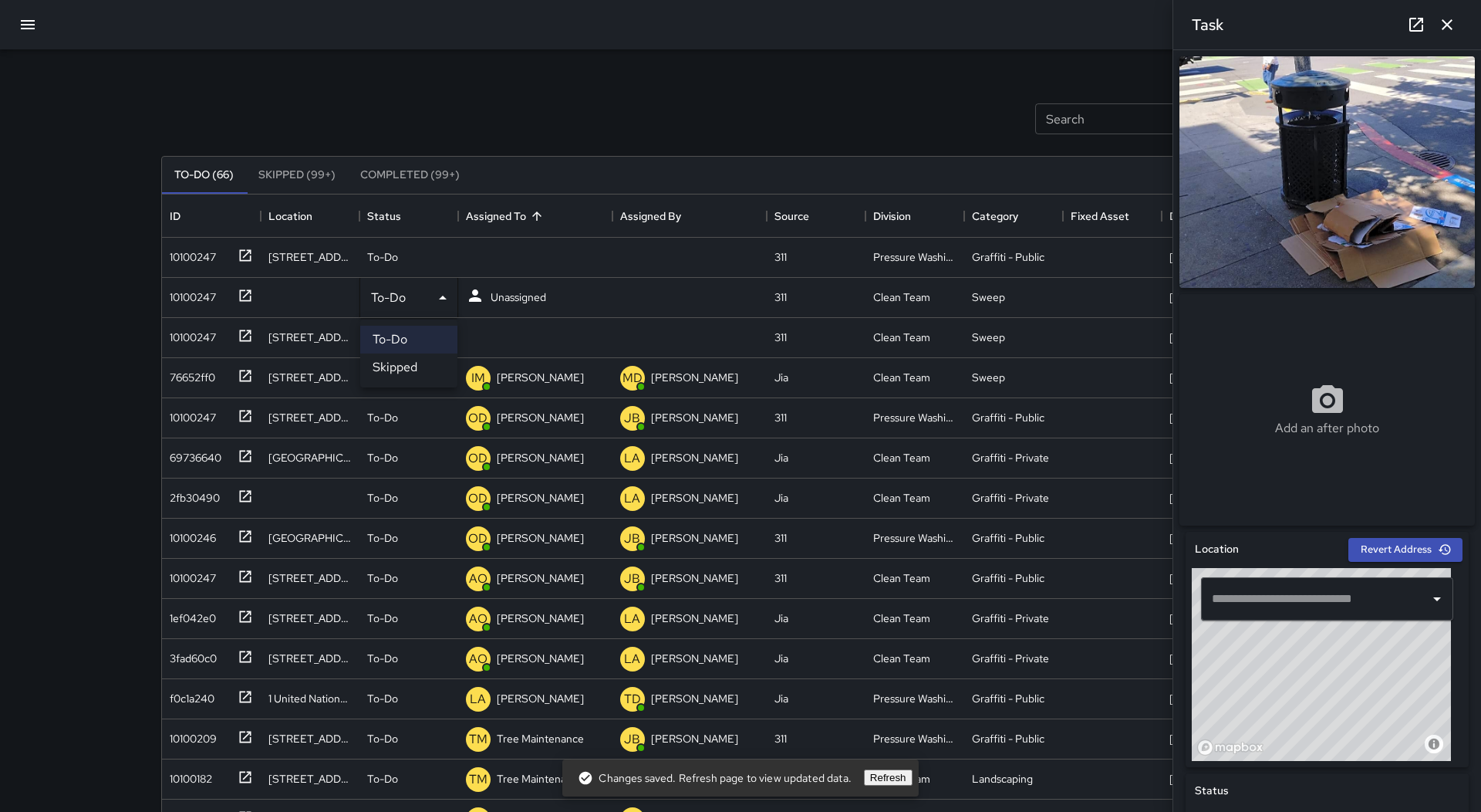
drag, startPoint x: 413, startPoint y: 363, endPoint x: 403, endPoint y: 365, distance: 10.2
click at [413, 365] on li "Skipped" at bounding box center [409, 367] width 97 height 28
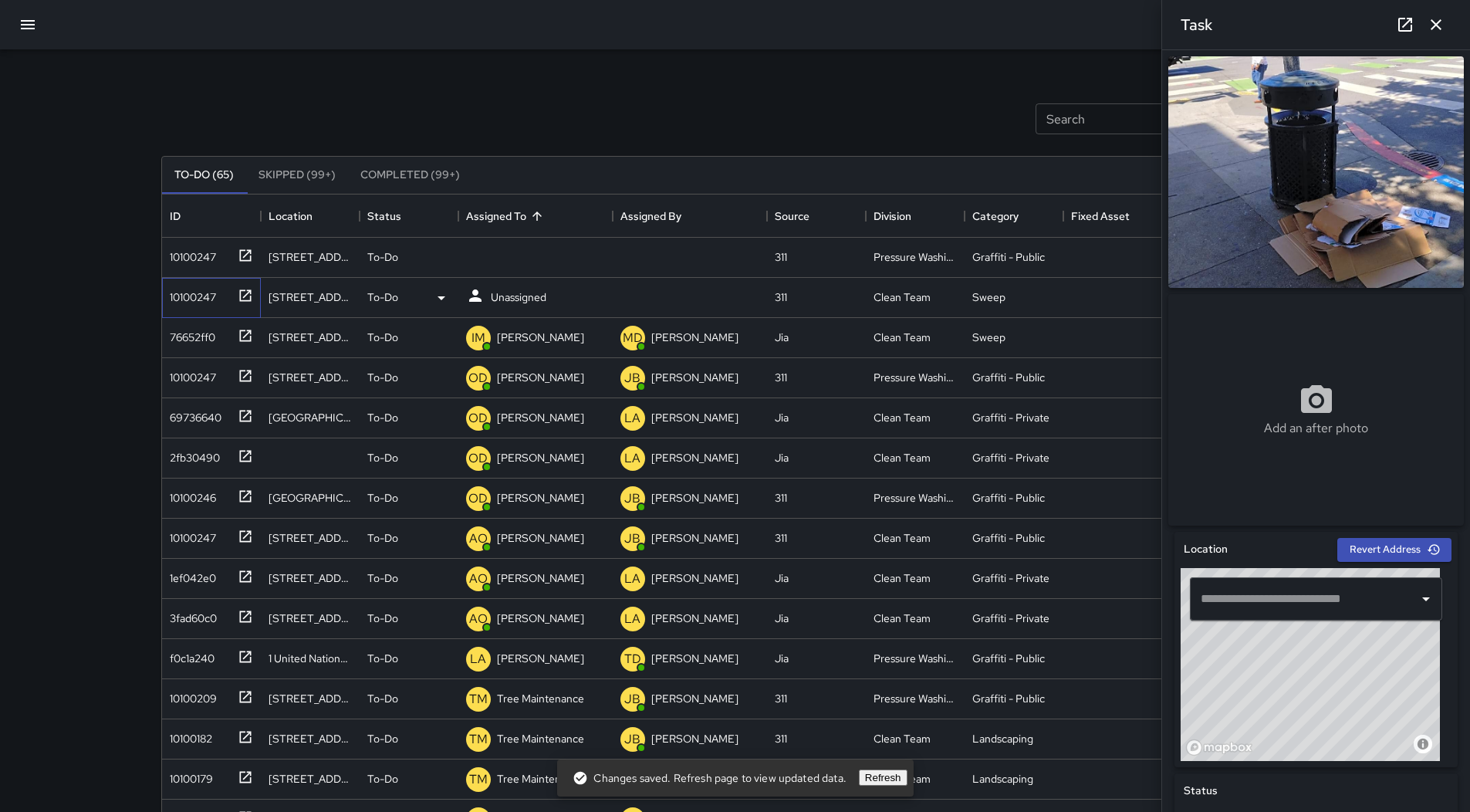
click at [174, 293] on div "10100247" at bounding box center [189, 294] width 52 height 22
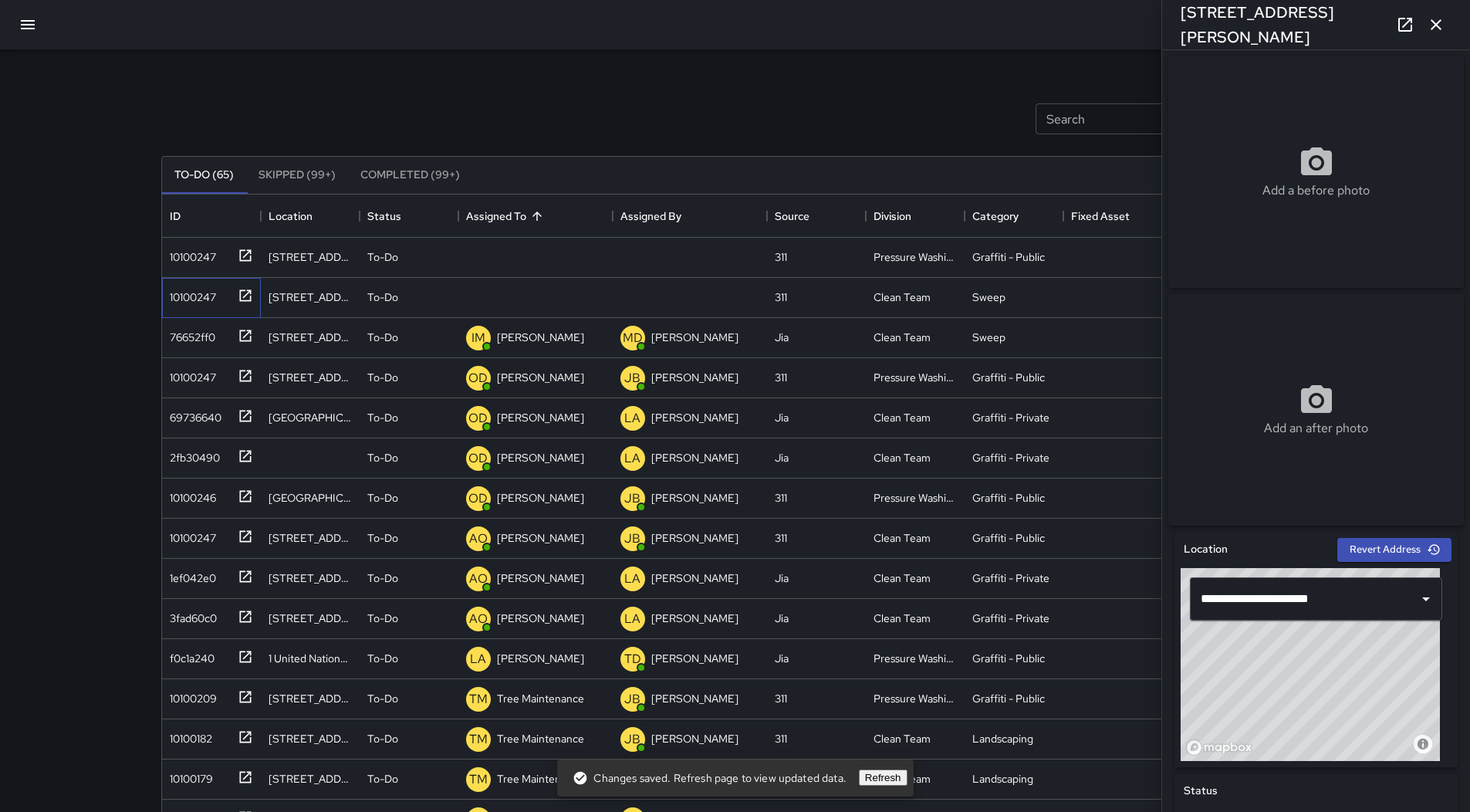
scroll to position [541, 0]
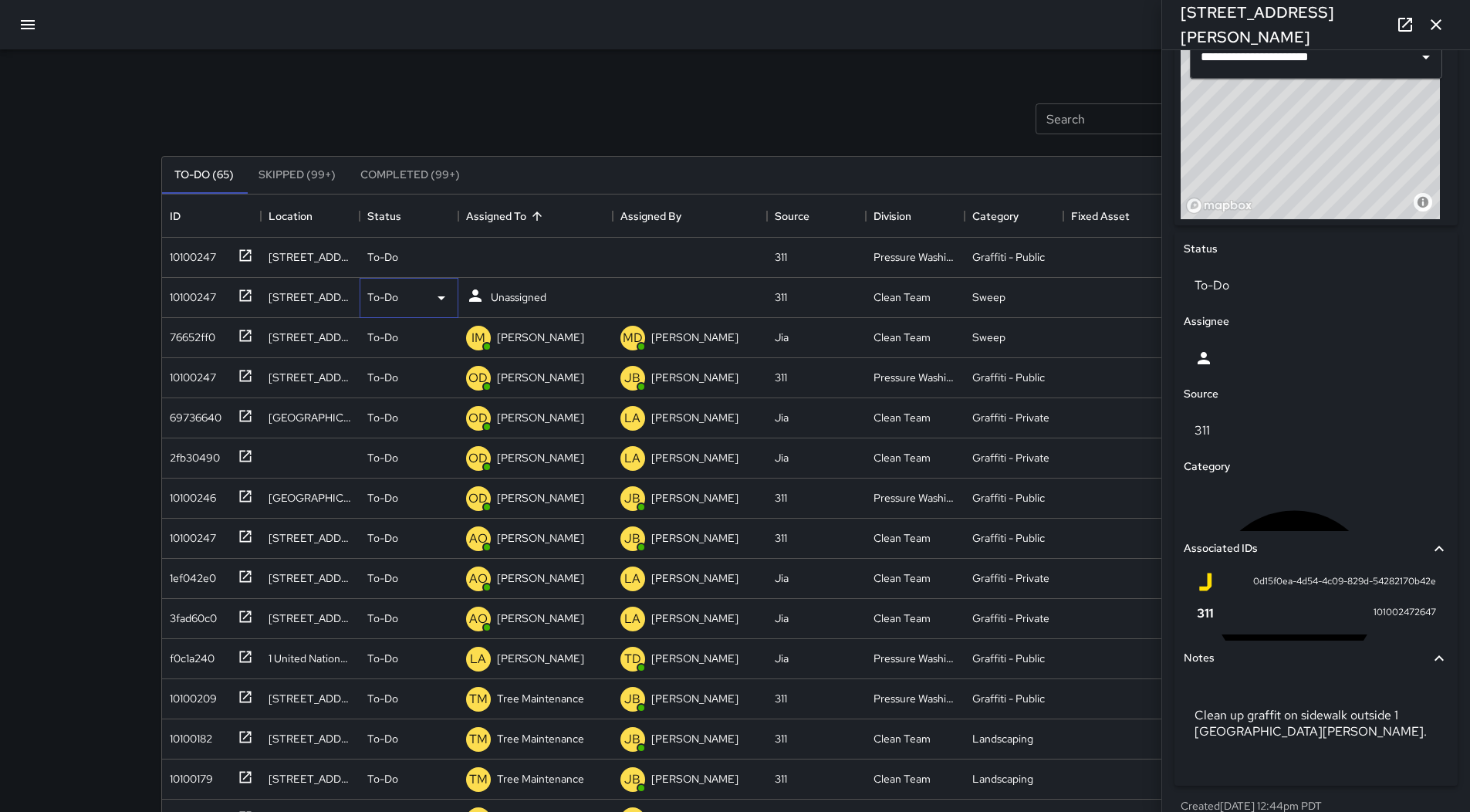
click at [435, 304] on icon at bounding box center [442, 298] width 19 height 19
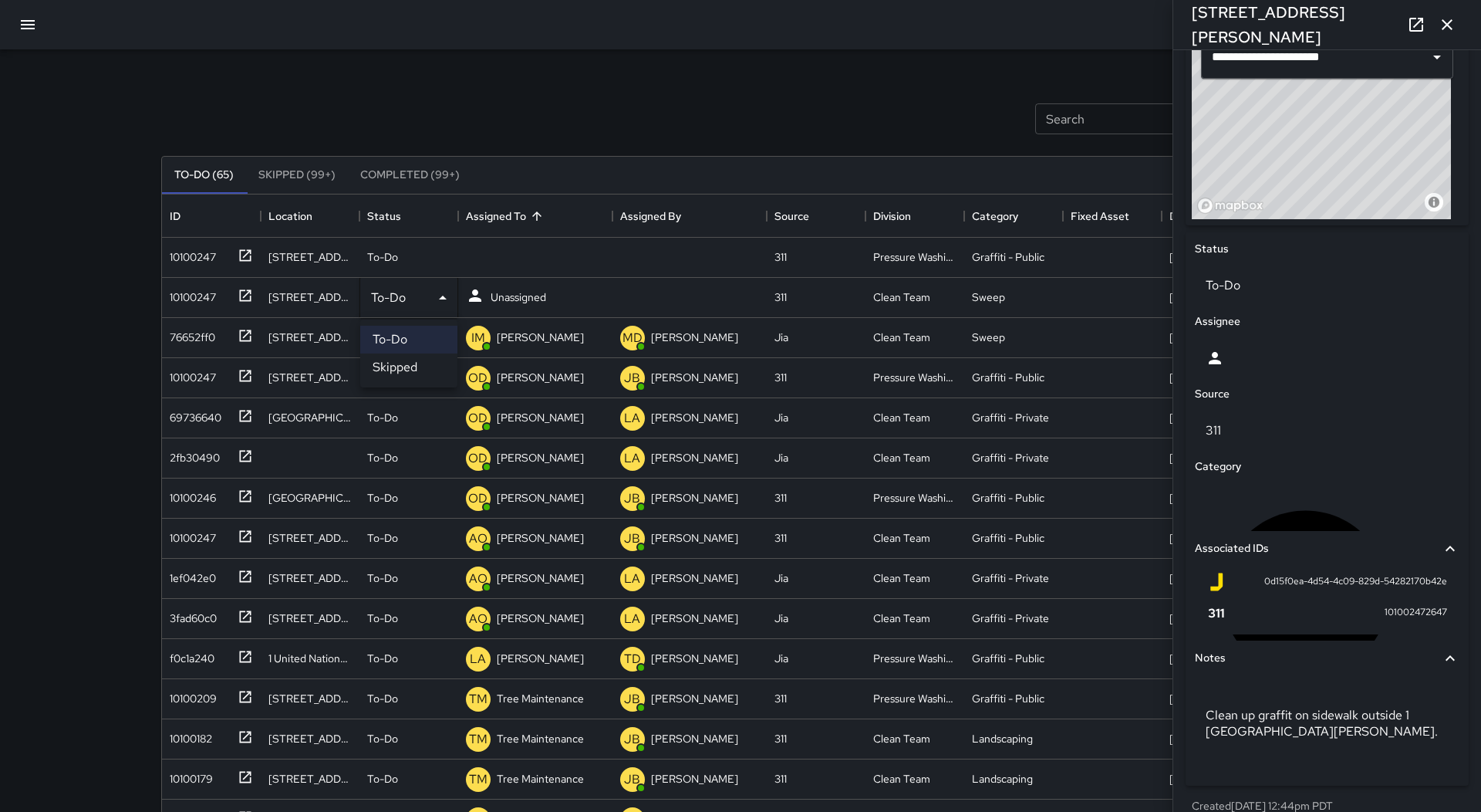
click at [418, 364] on li "Skipped" at bounding box center [409, 367] width 97 height 28
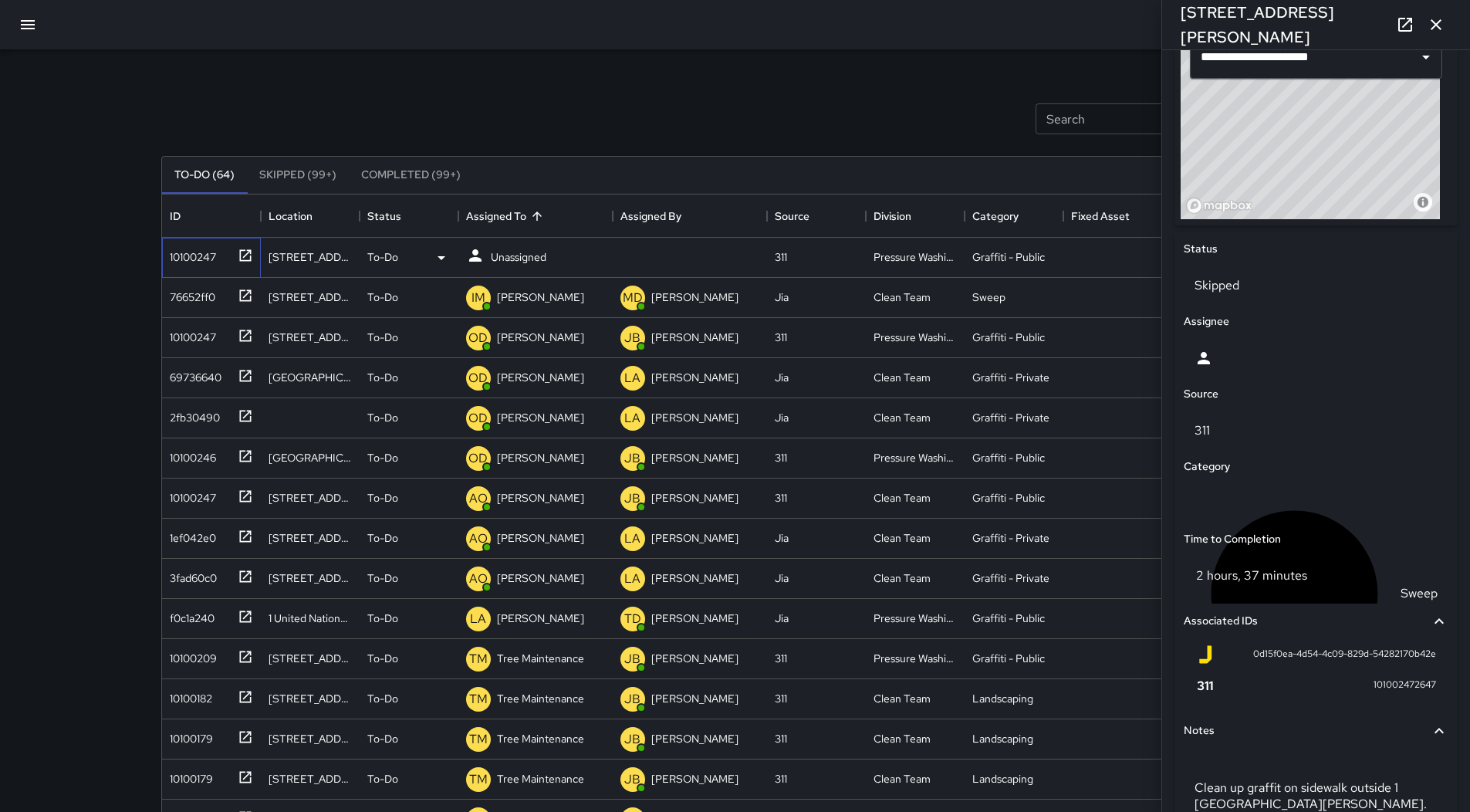
click at [193, 263] on div "10100247" at bounding box center [189, 254] width 52 height 22
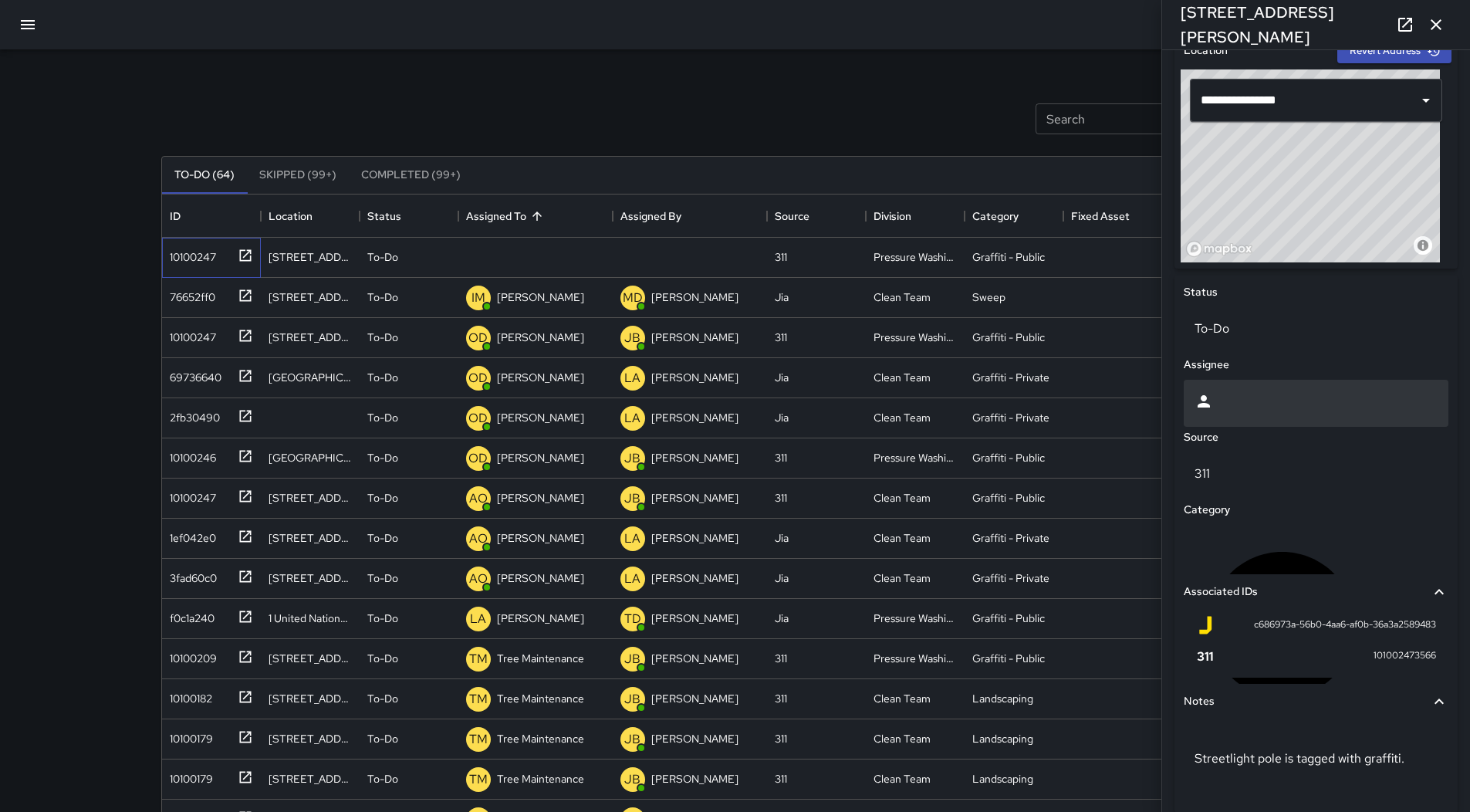
scroll to position [526, 0]
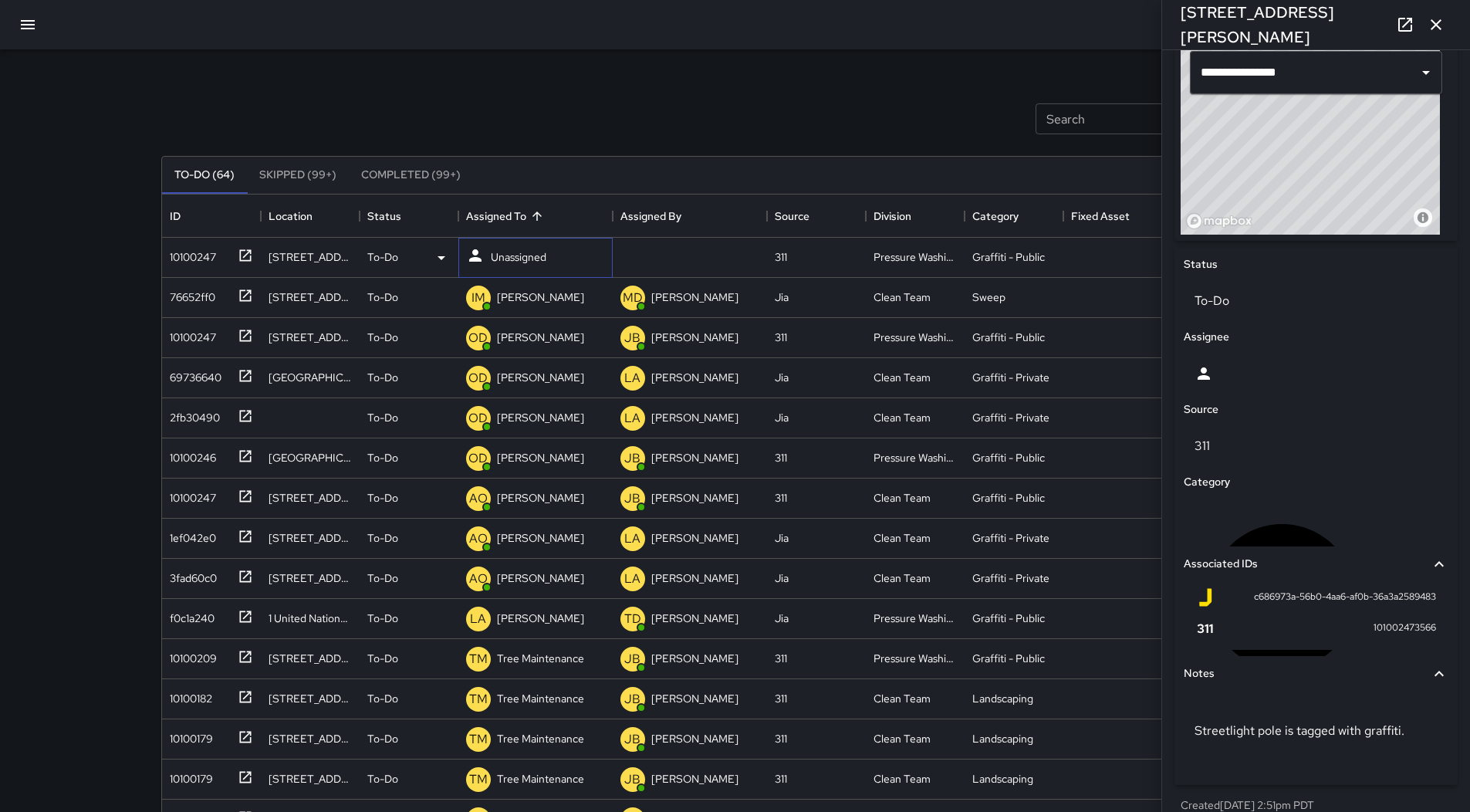
click at [523, 264] on p "Unassigned" at bounding box center [518, 257] width 56 height 15
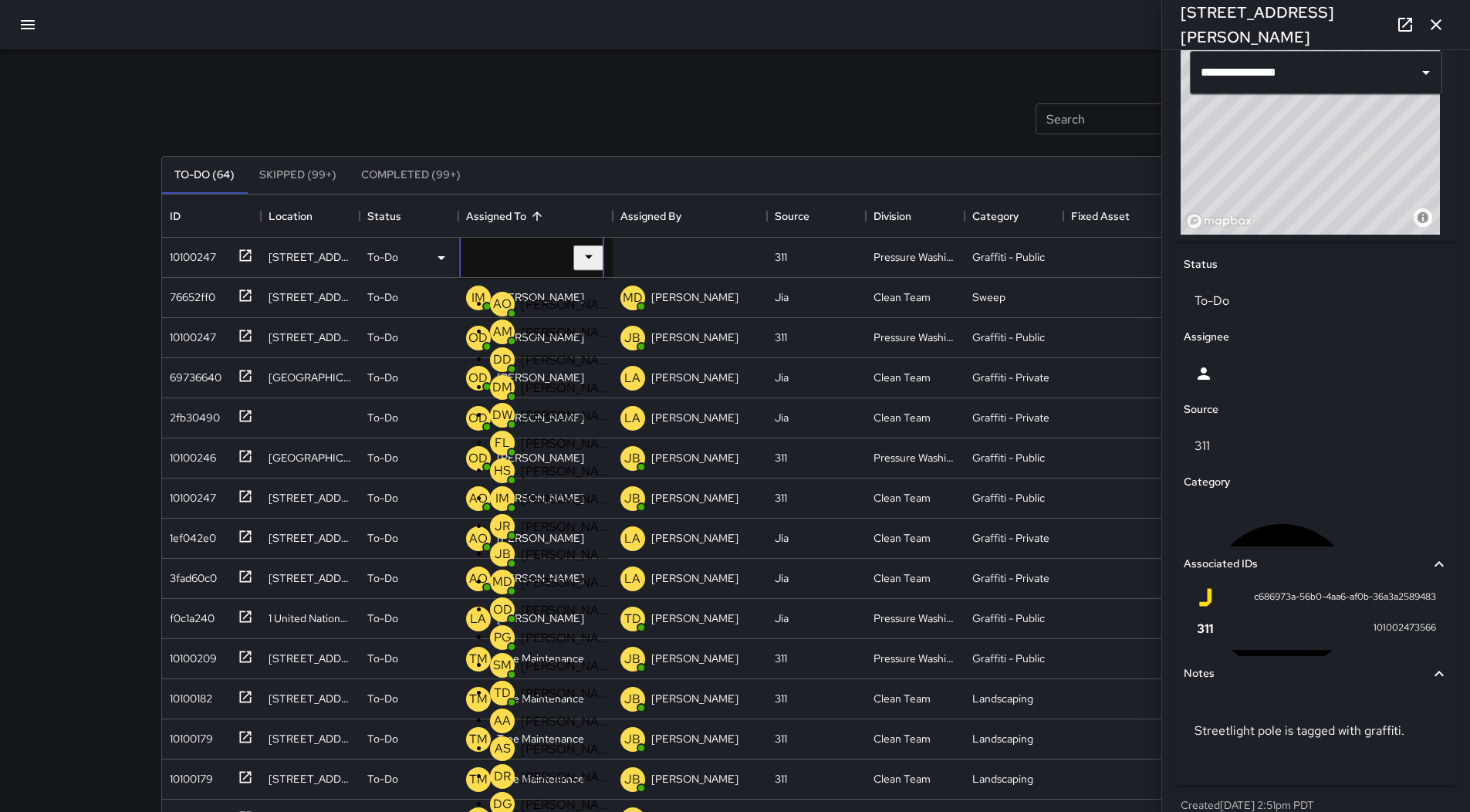
click at [653, 112] on div "Search Search New Task" at bounding box center [735, 118] width 1155 height 80
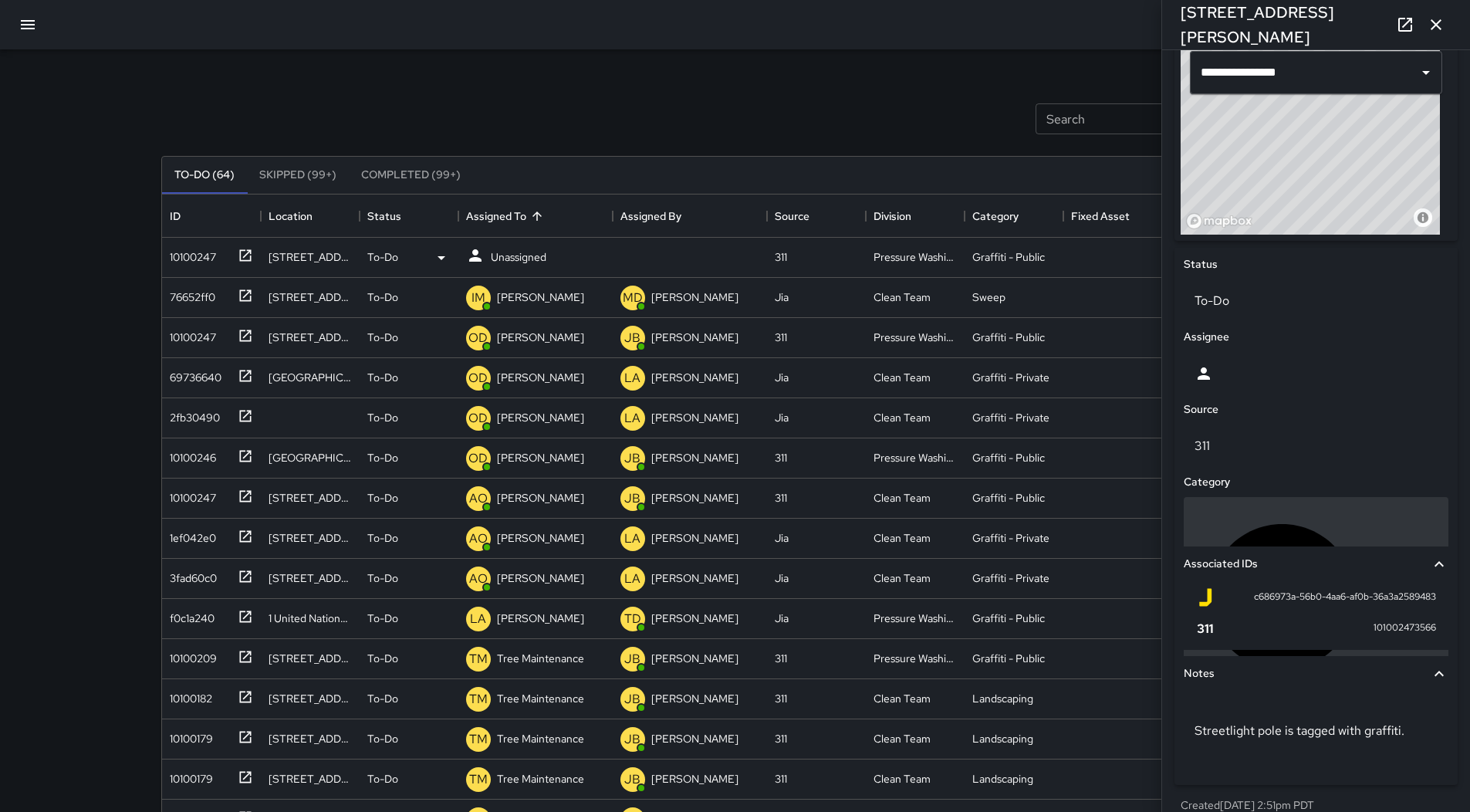
click at [1375, 578] on p "Graffiti - Public" at bounding box center [1406, 596] width 62 height 37
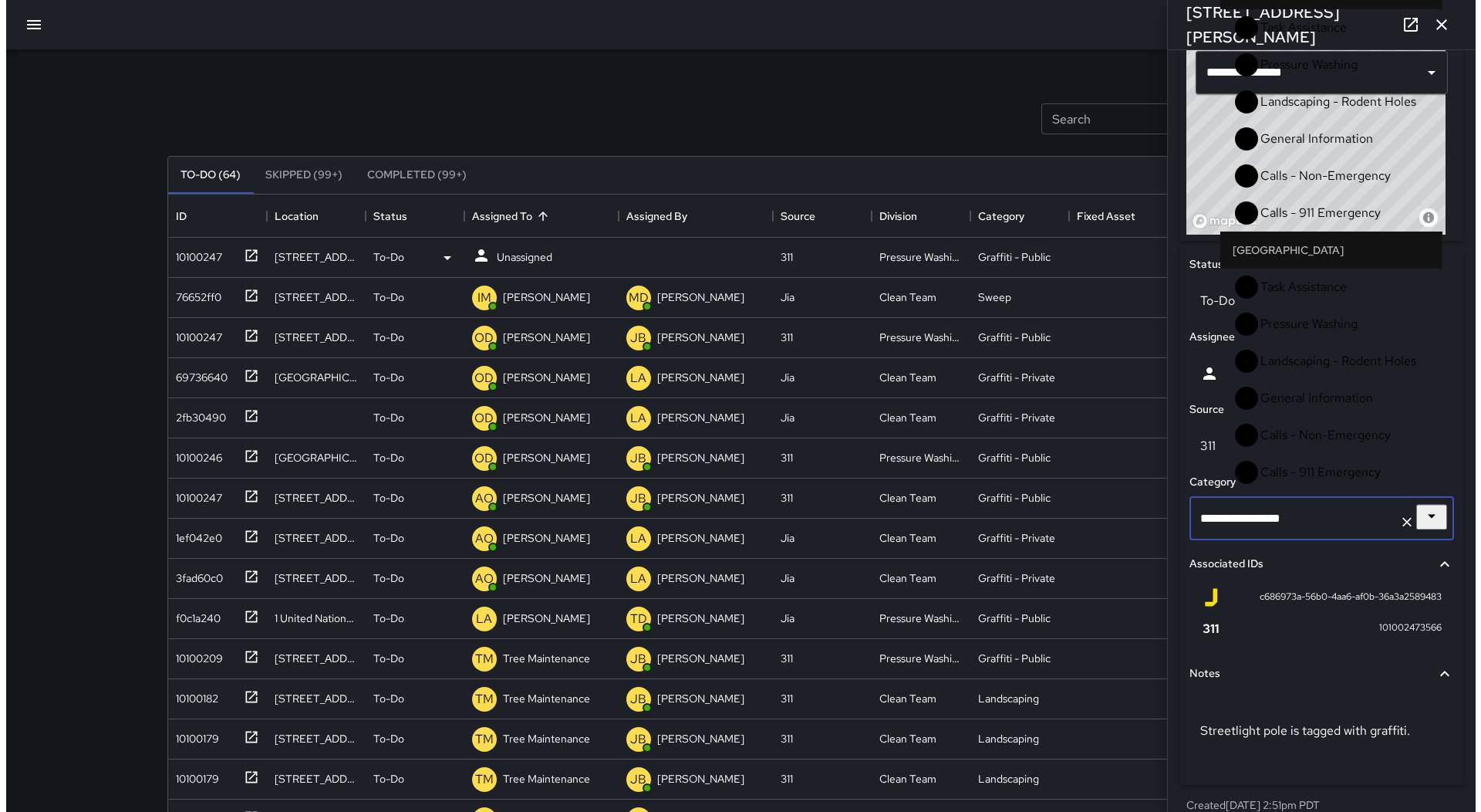
scroll to position [154, 0]
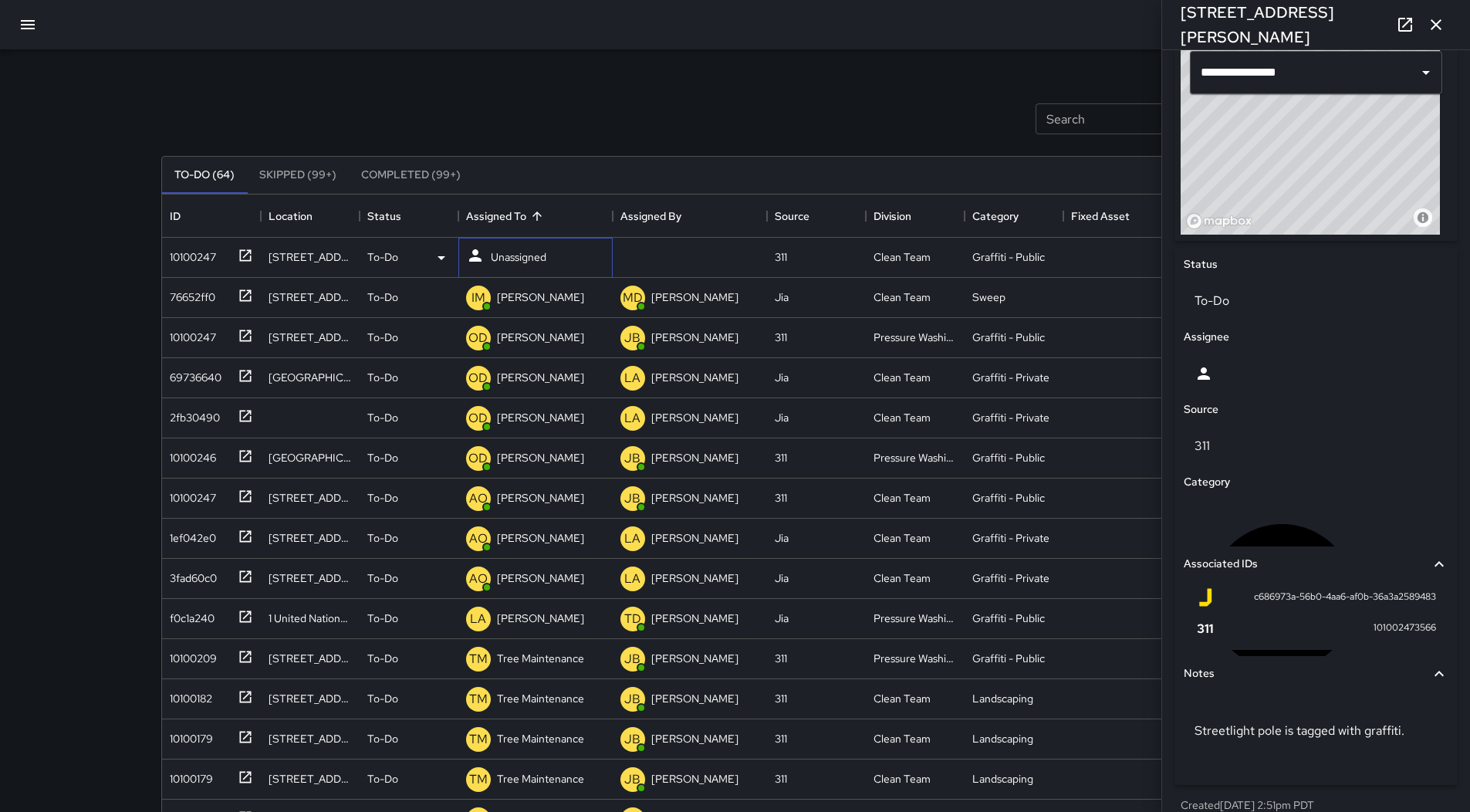
click at [520, 261] on p "Unassigned" at bounding box center [518, 257] width 56 height 15
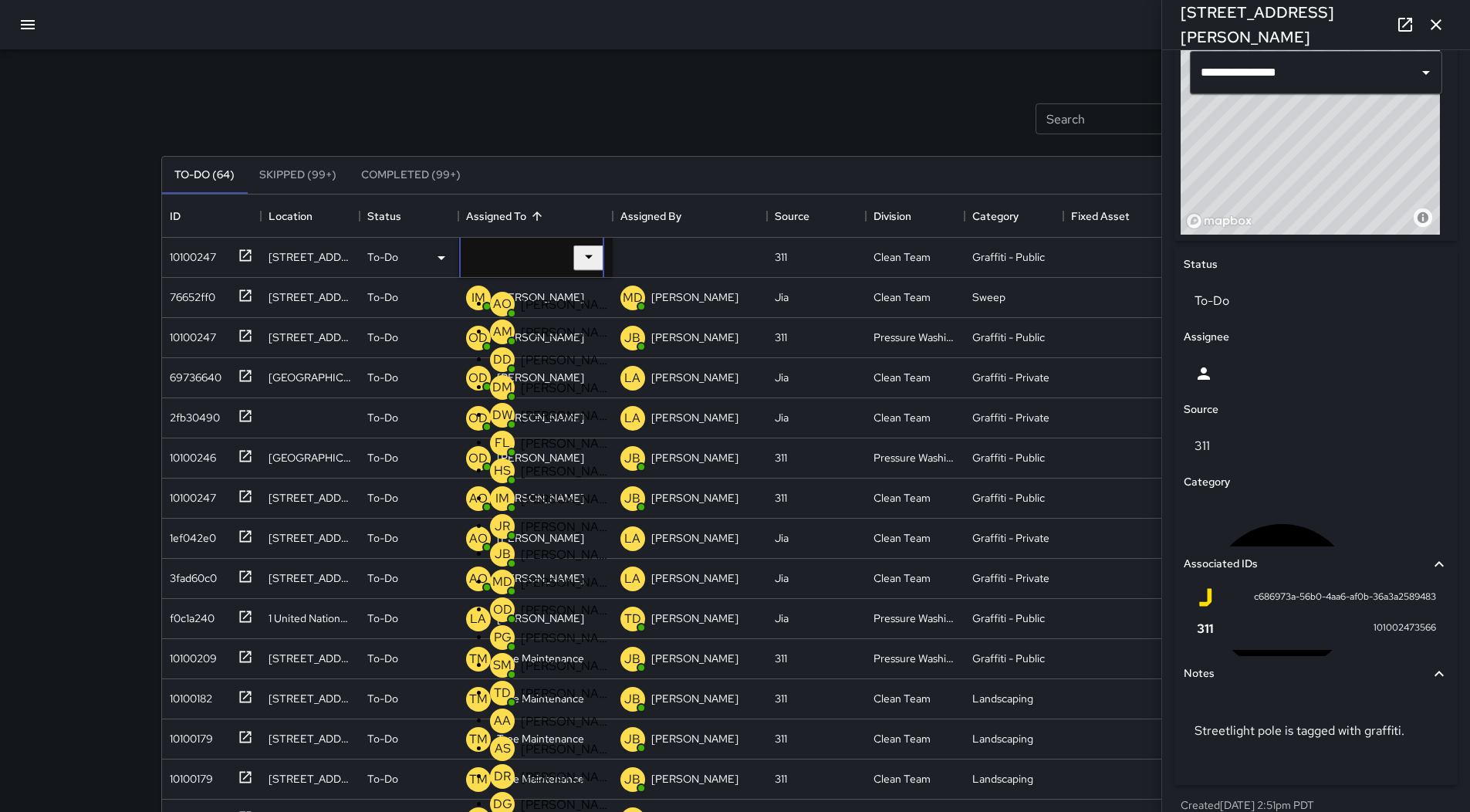
click at [528, 307] on p "[PERSON_NAME]" at bounding box center [567, 304] width 91 height 16
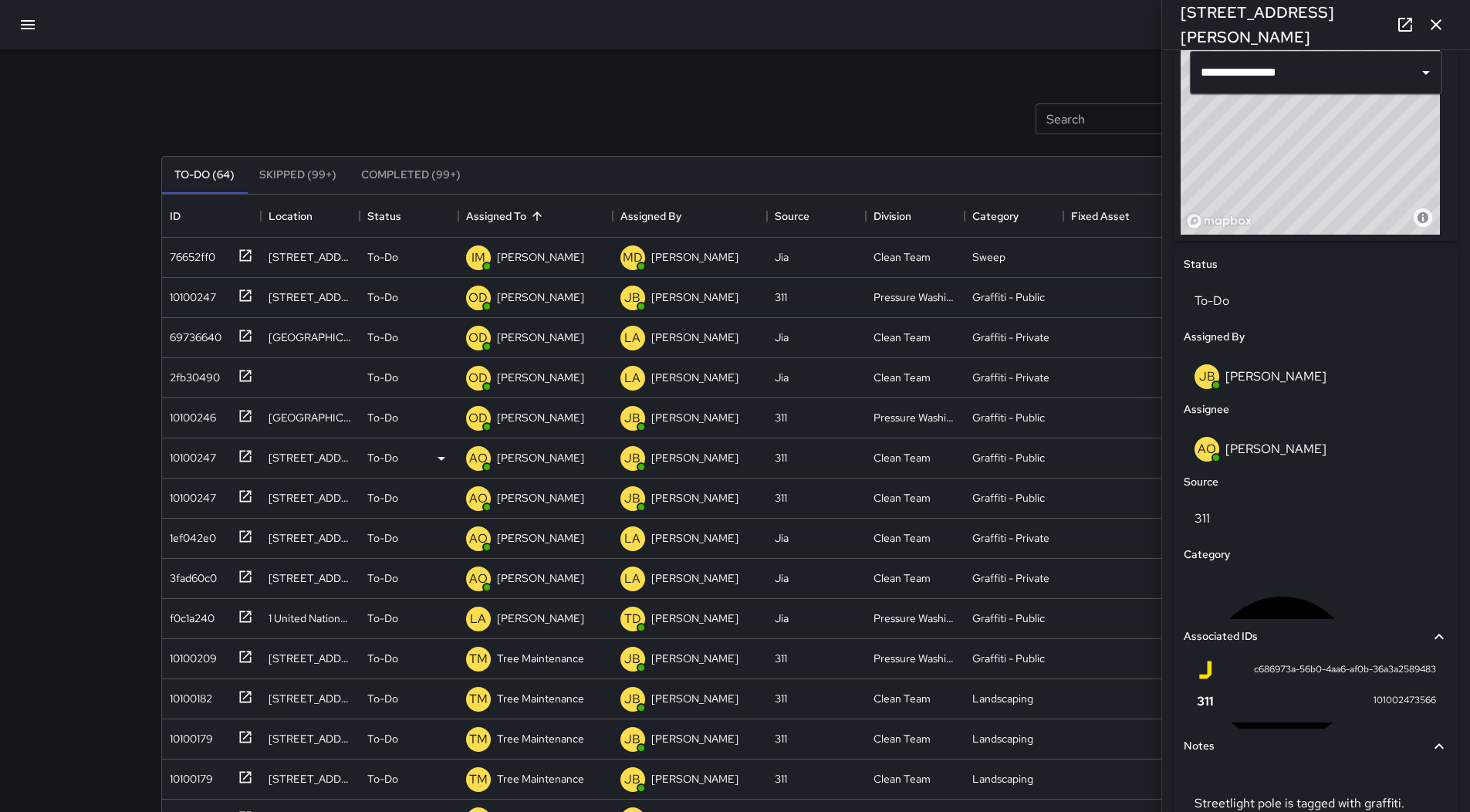
click at [557, 458] on p "[PERSON_NAME]" at bounding box center [540, 458] width 87 height 15
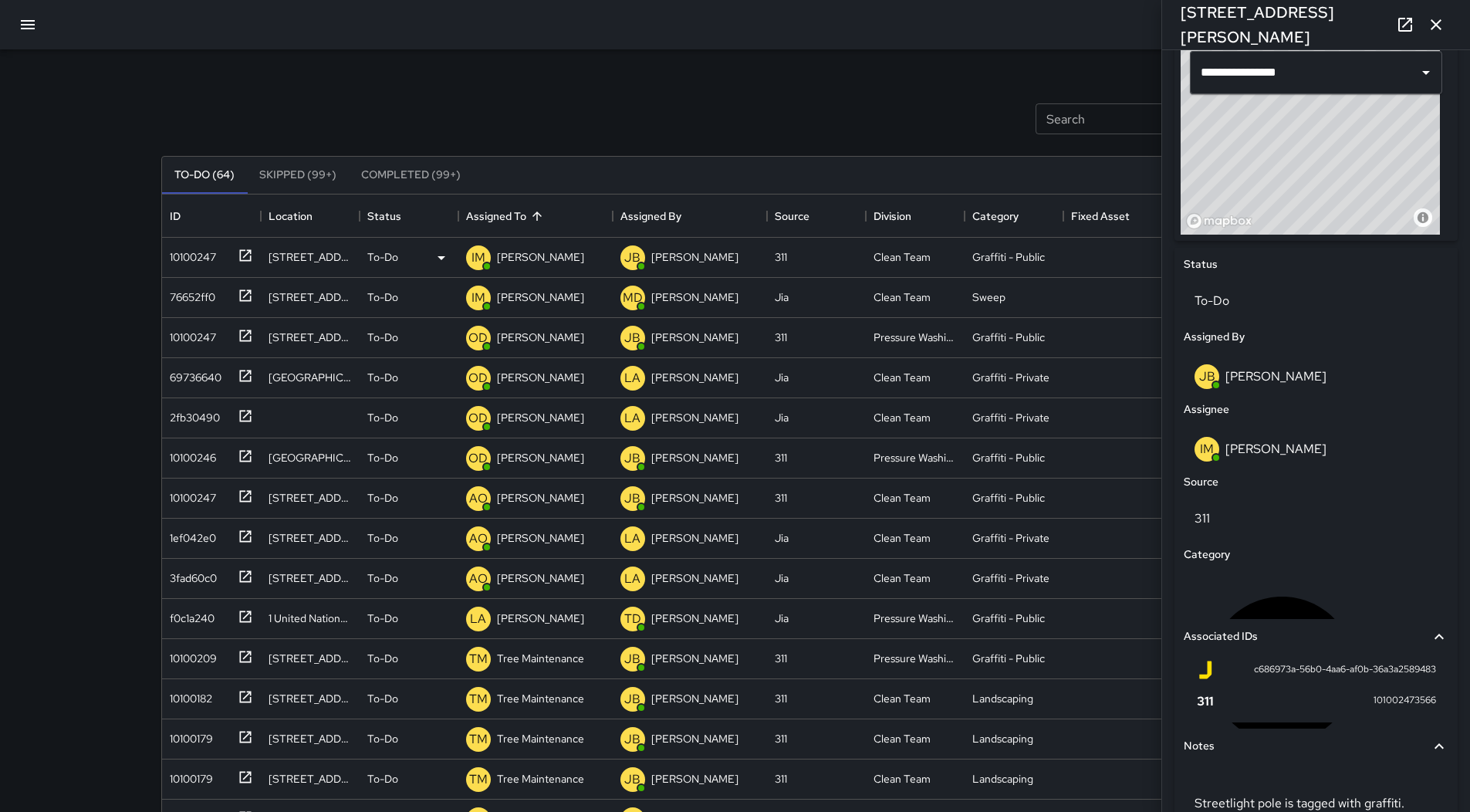
click at [19, 17] on button "button" at bounding box center [28, 25] width 37 height 37
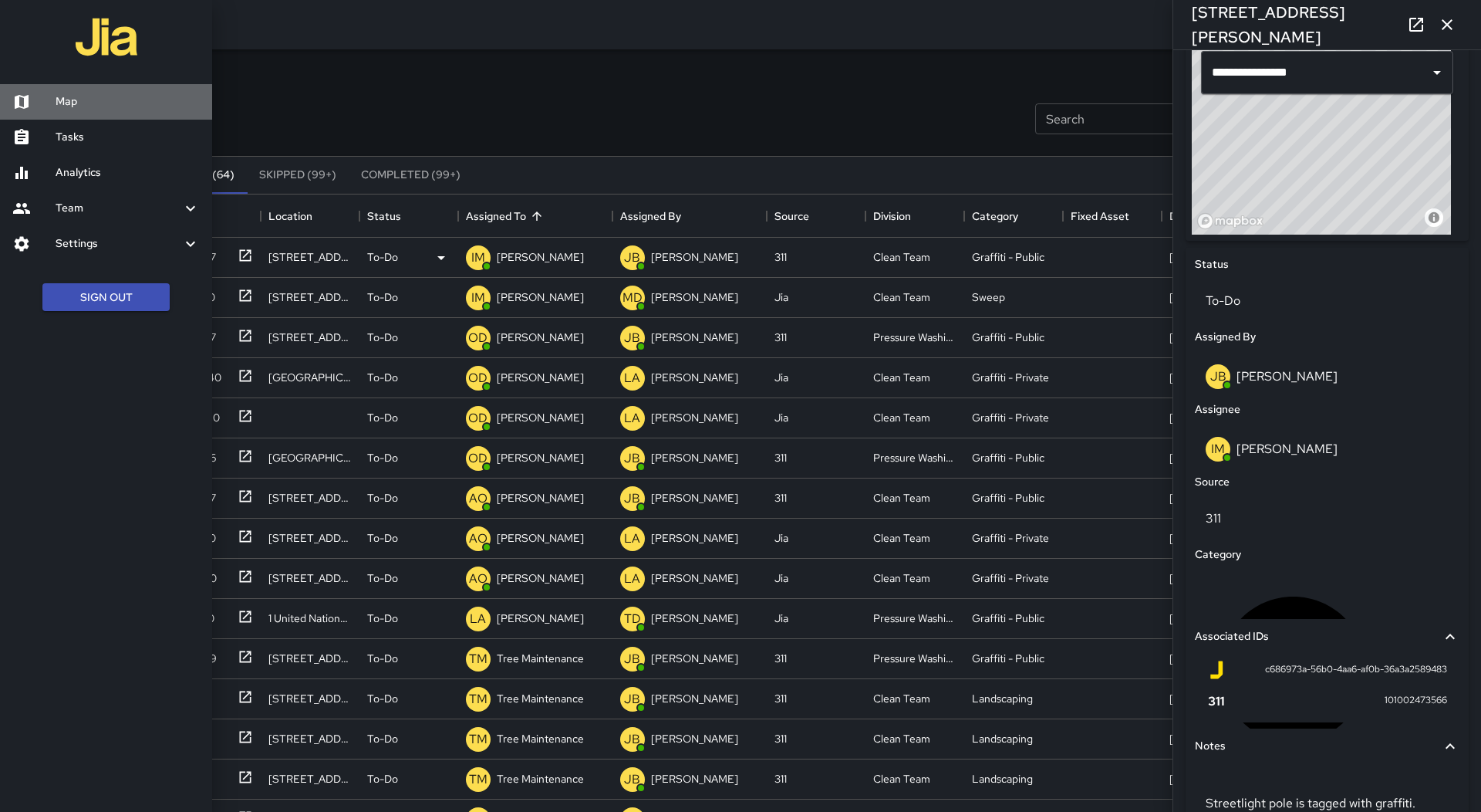
click at [76, 112] on link "Map" at bounding box center [106, 102] width 212 height 36
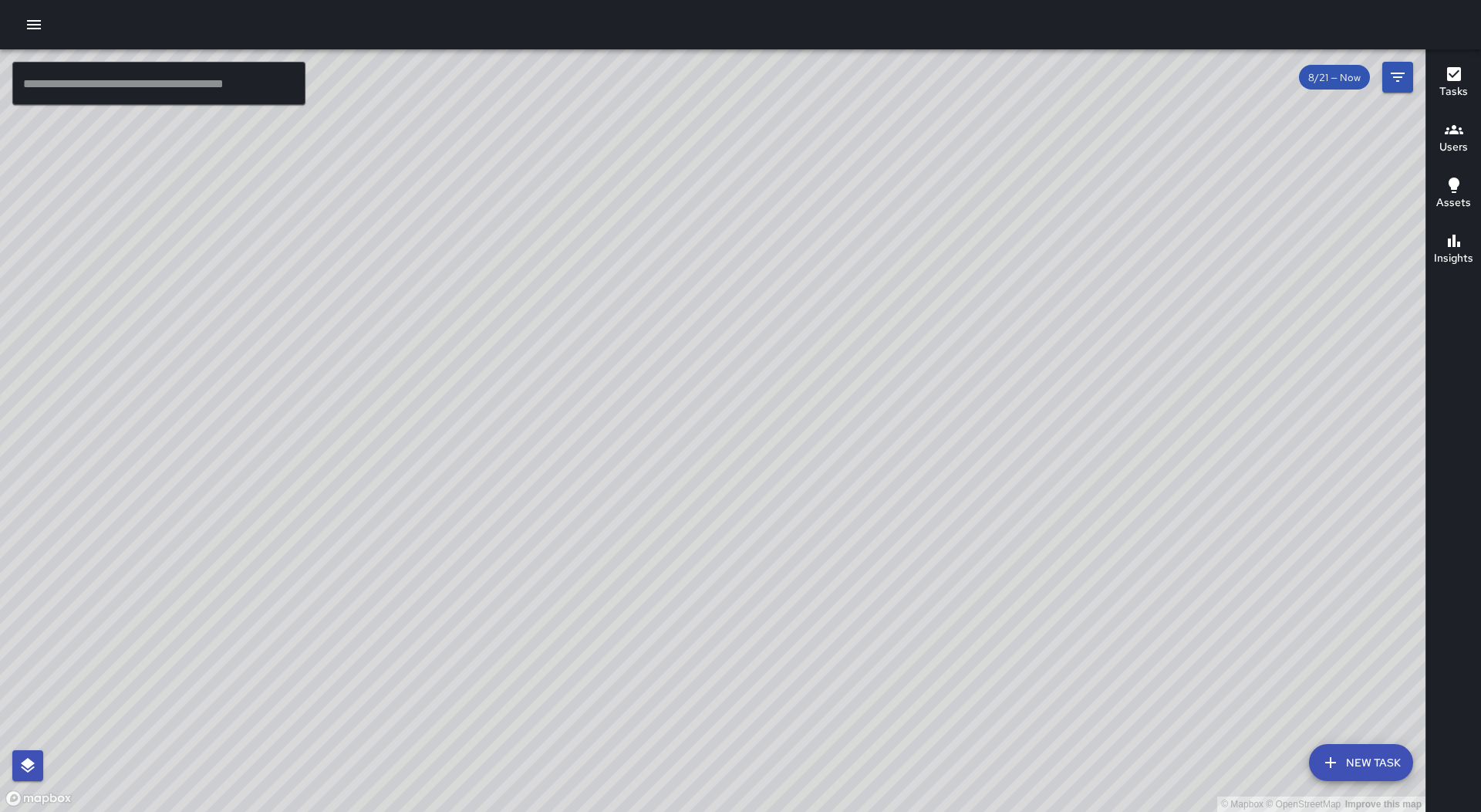
drag, startPoint x: 687, startPoint y: 656, endPoint x: 843, endPoint y: 348, distance: 345.3
click at [843, 348] on div "© Mapbox © OpenStreetMap Improve this map" at bounding box center [713, 430] width 1426 height 762
click at [1467, 149] on h6 "Users" at bounding box center [1454, 147] width 29 height 17
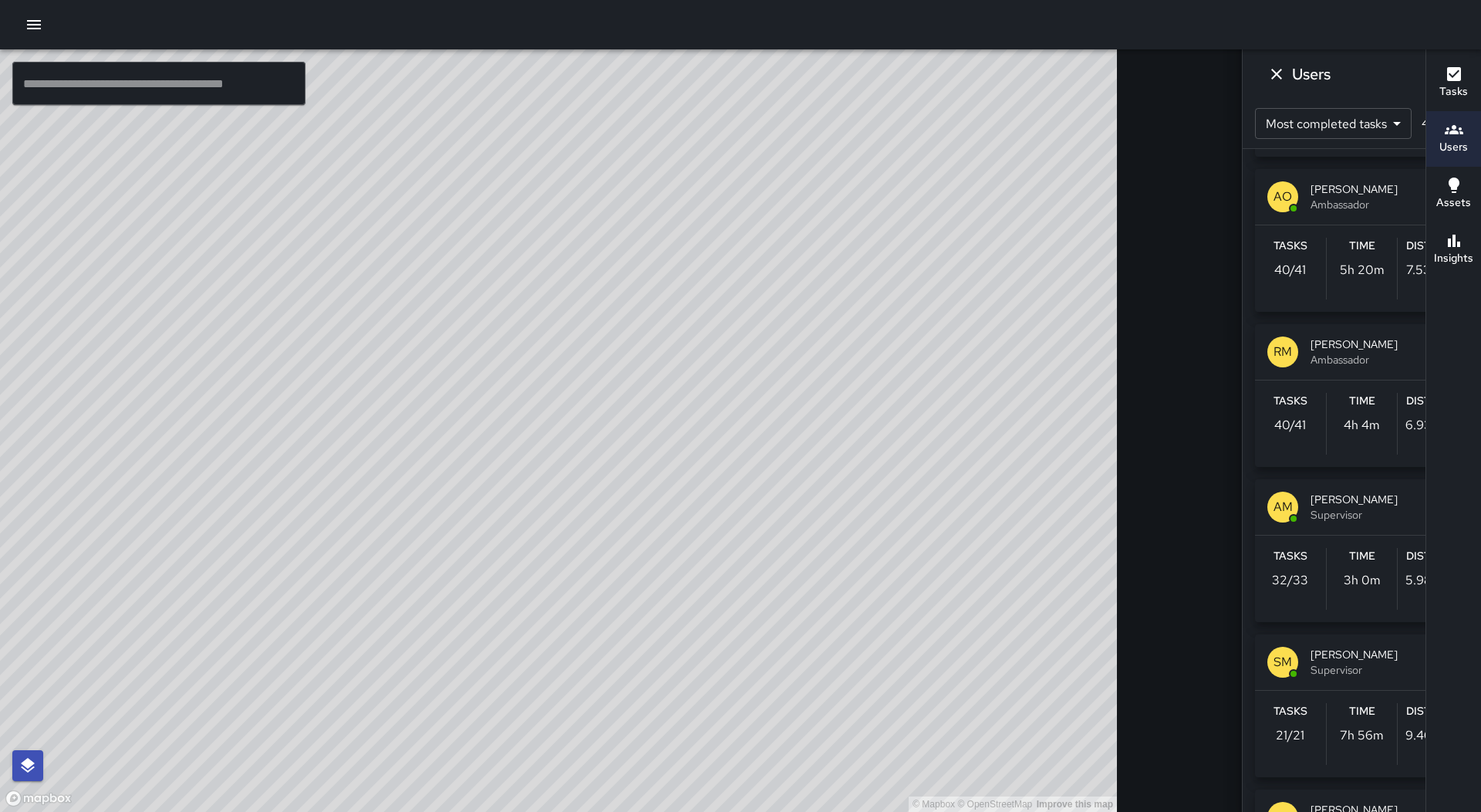
scroll to position [463, 0]
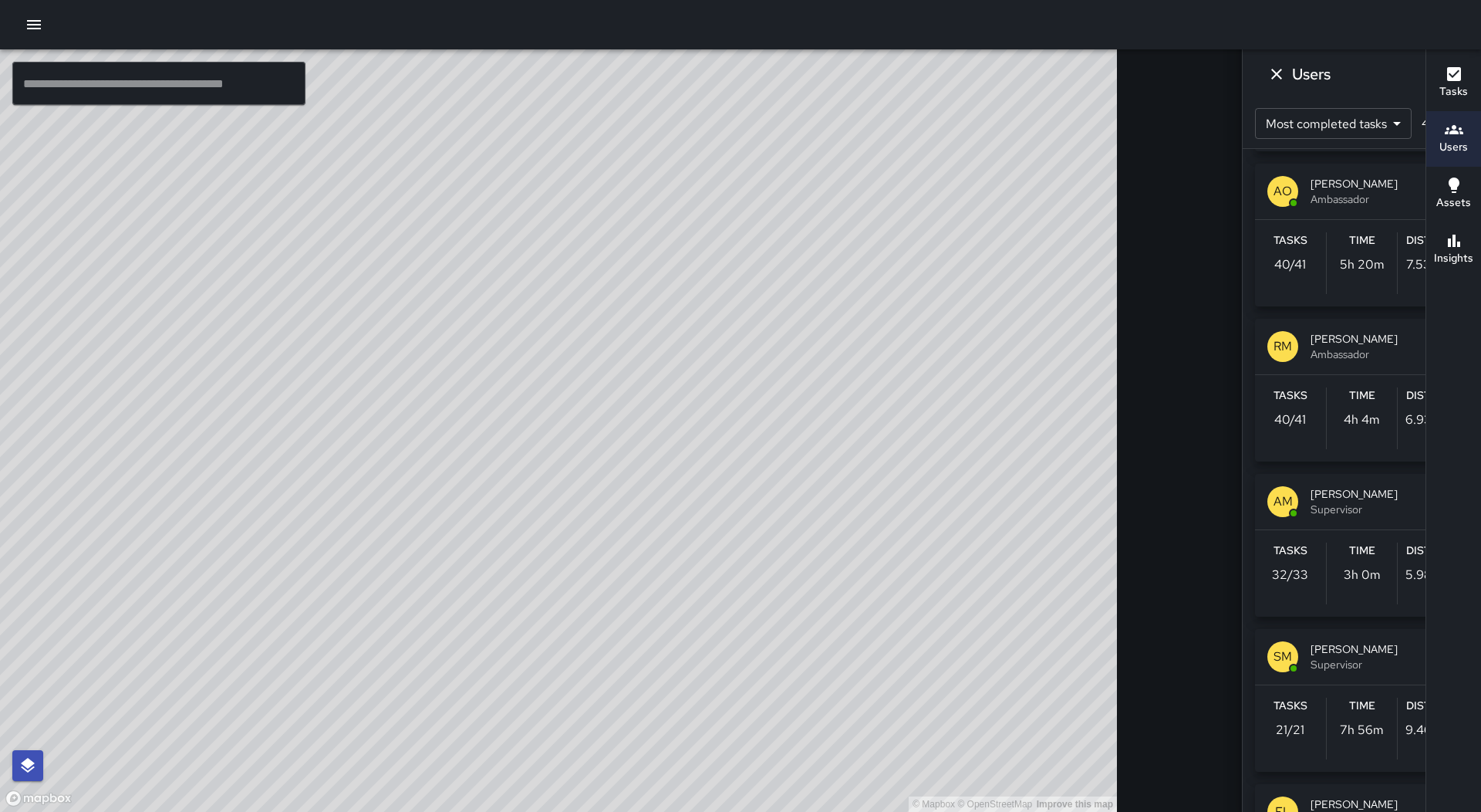
click at [1311, 351] on span "Ambassador" at bounding box center [1384, 354] width 145 height 15
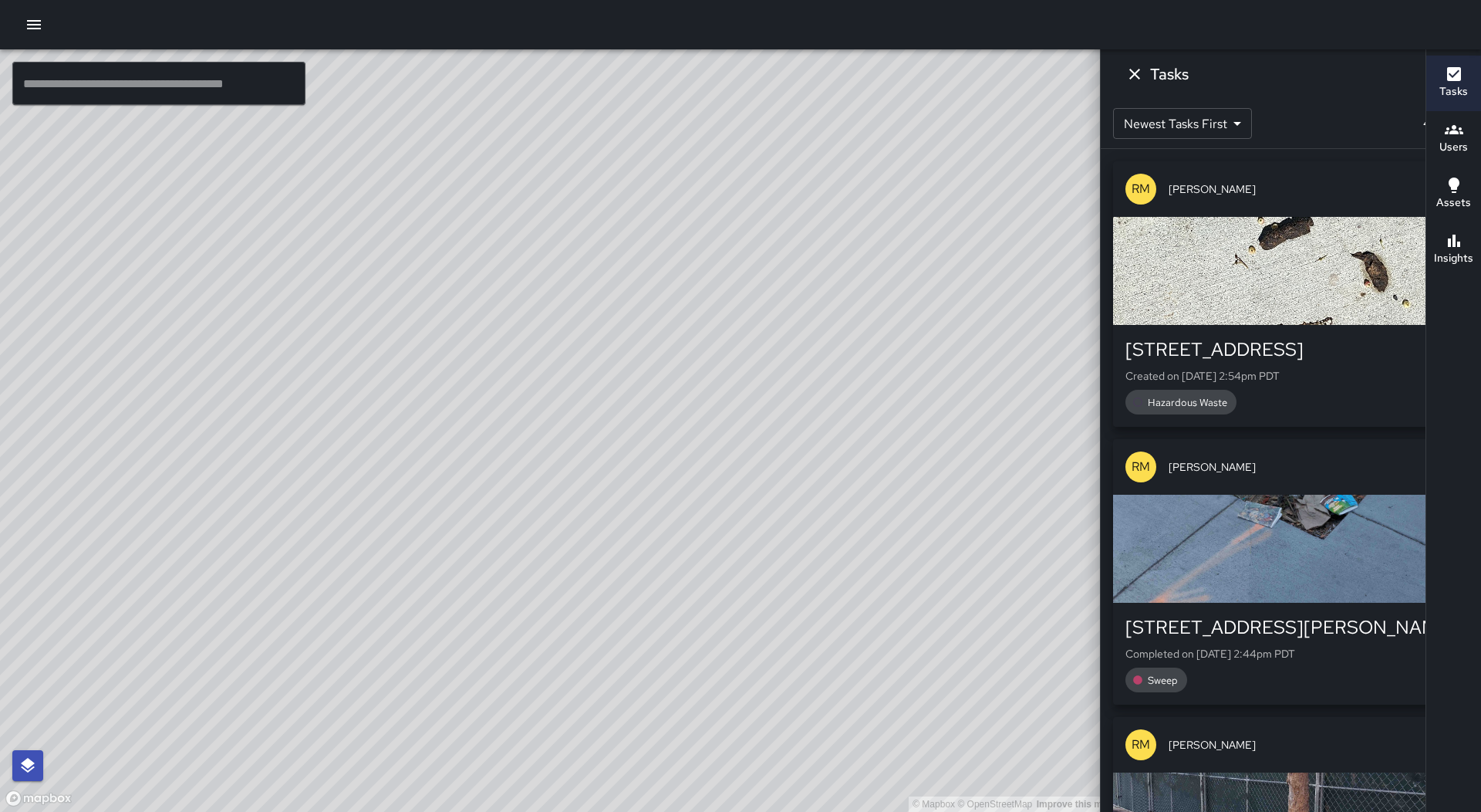
click at [1276, 77] on icon at bounding box center [1284, 75] width 15 height 15
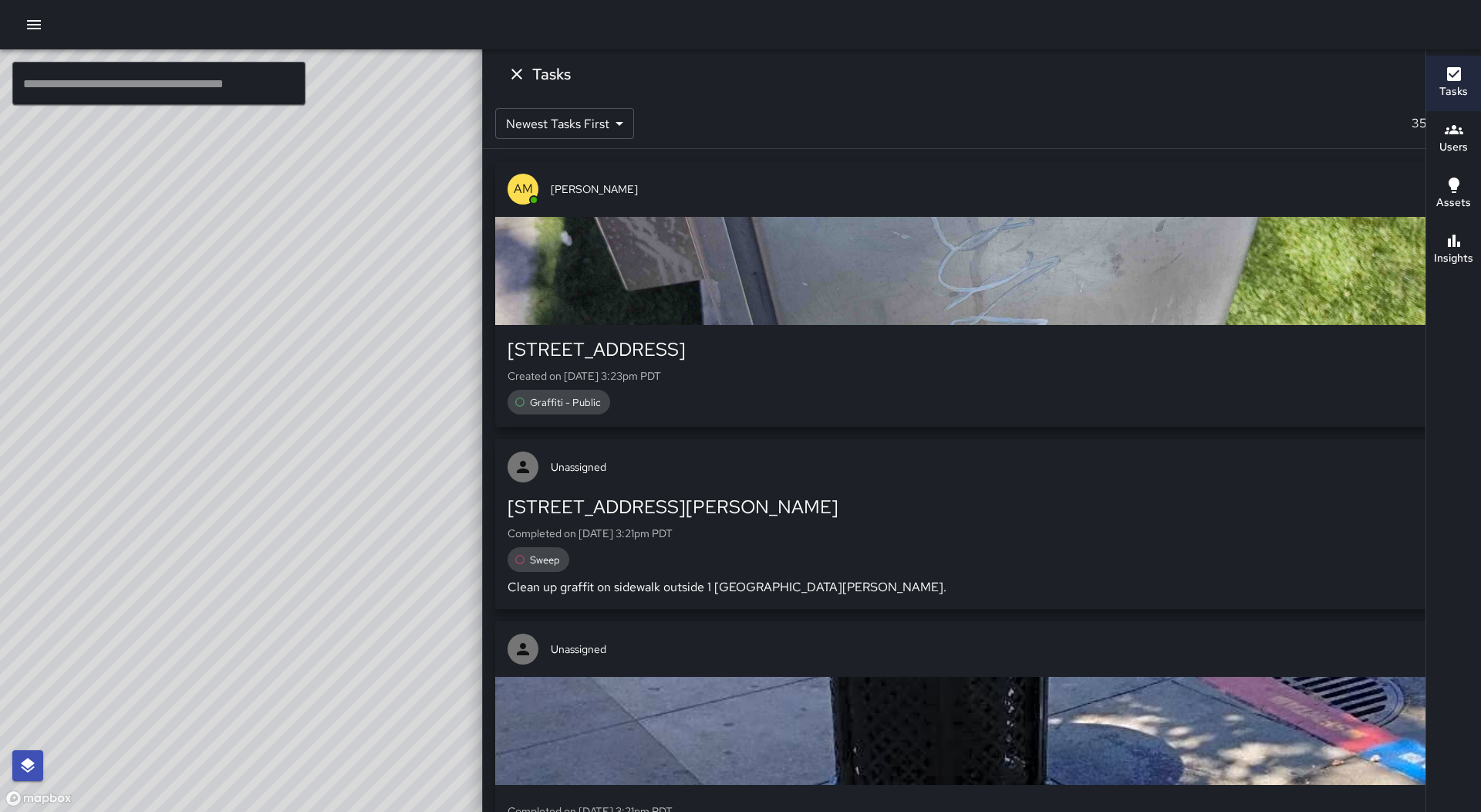
click at [526, 75] on icon "Dismiss" at bounding box center [517, 74] width 19 height 19
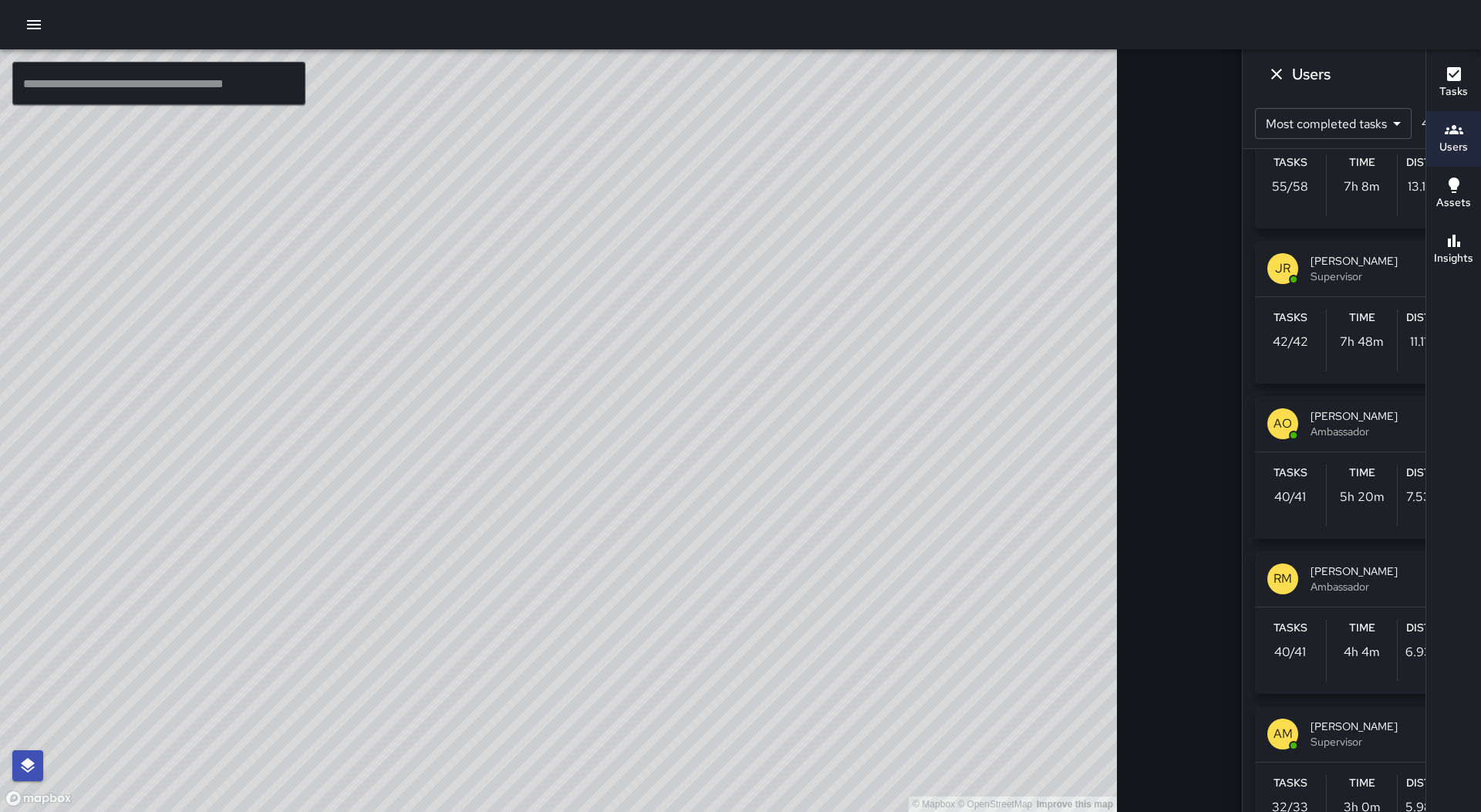
scroll to position [232, 0]
click at [1255, 607] on div "Tasks 40 / 41 Time 4h 4m Distance 6.93 miles" at bounding box center [1362, 650] width 214 height 86
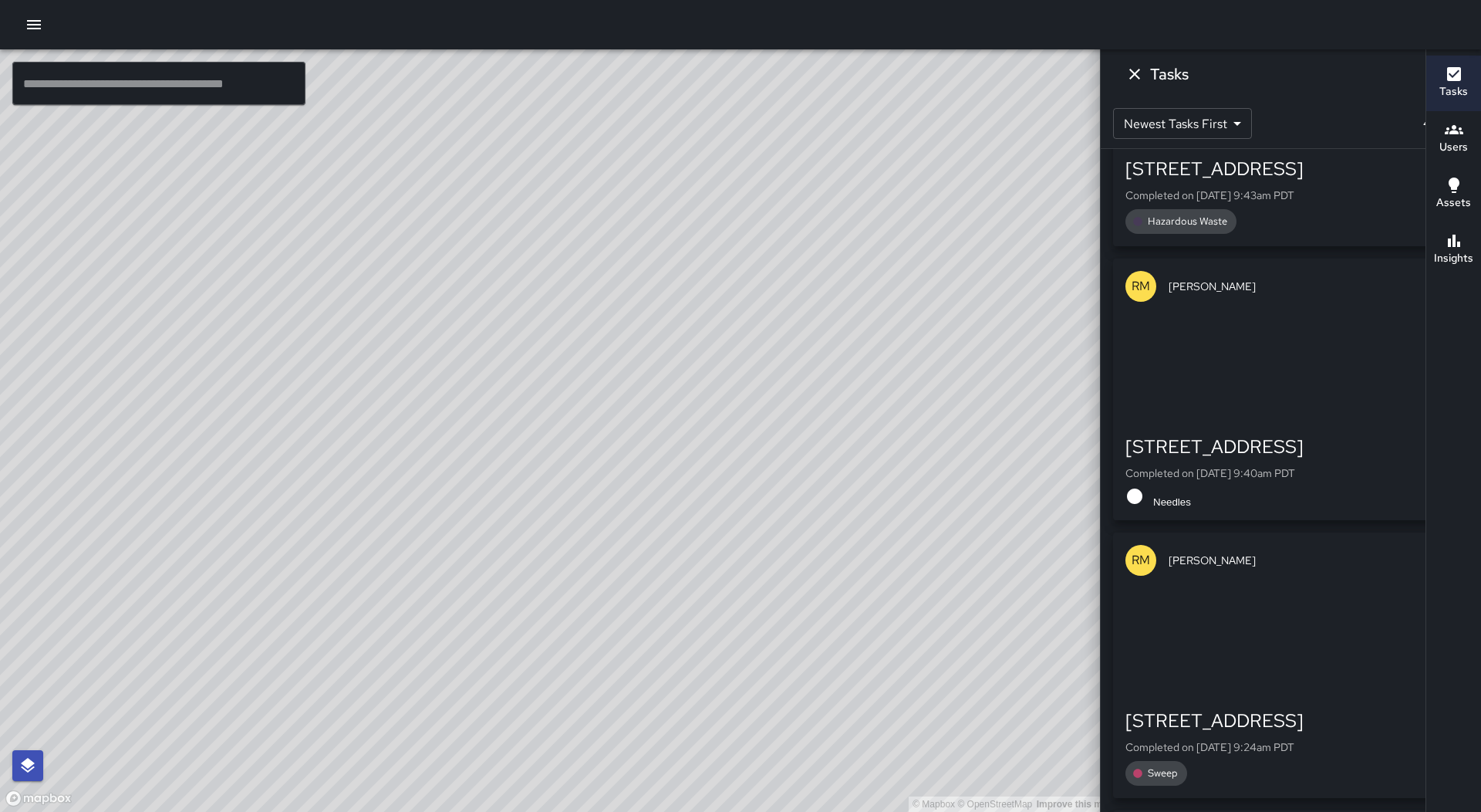
scroll to position [5830, 0]
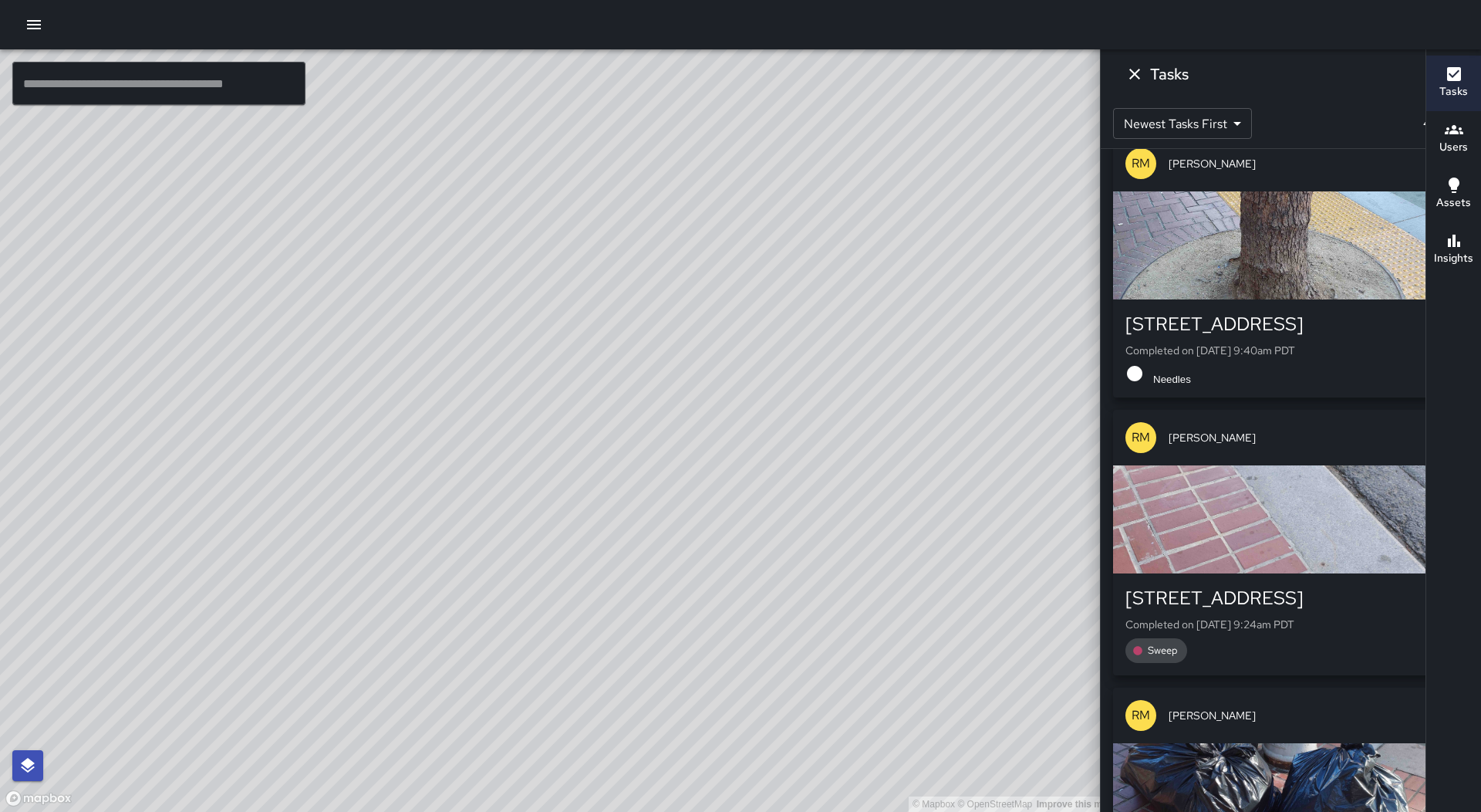
click at [1242, 344] on div "[STREET_ADDRESS] Completed on [DATE] 9:40am PDT Needles" at bounding box center [1291, 348] width 331 height 74
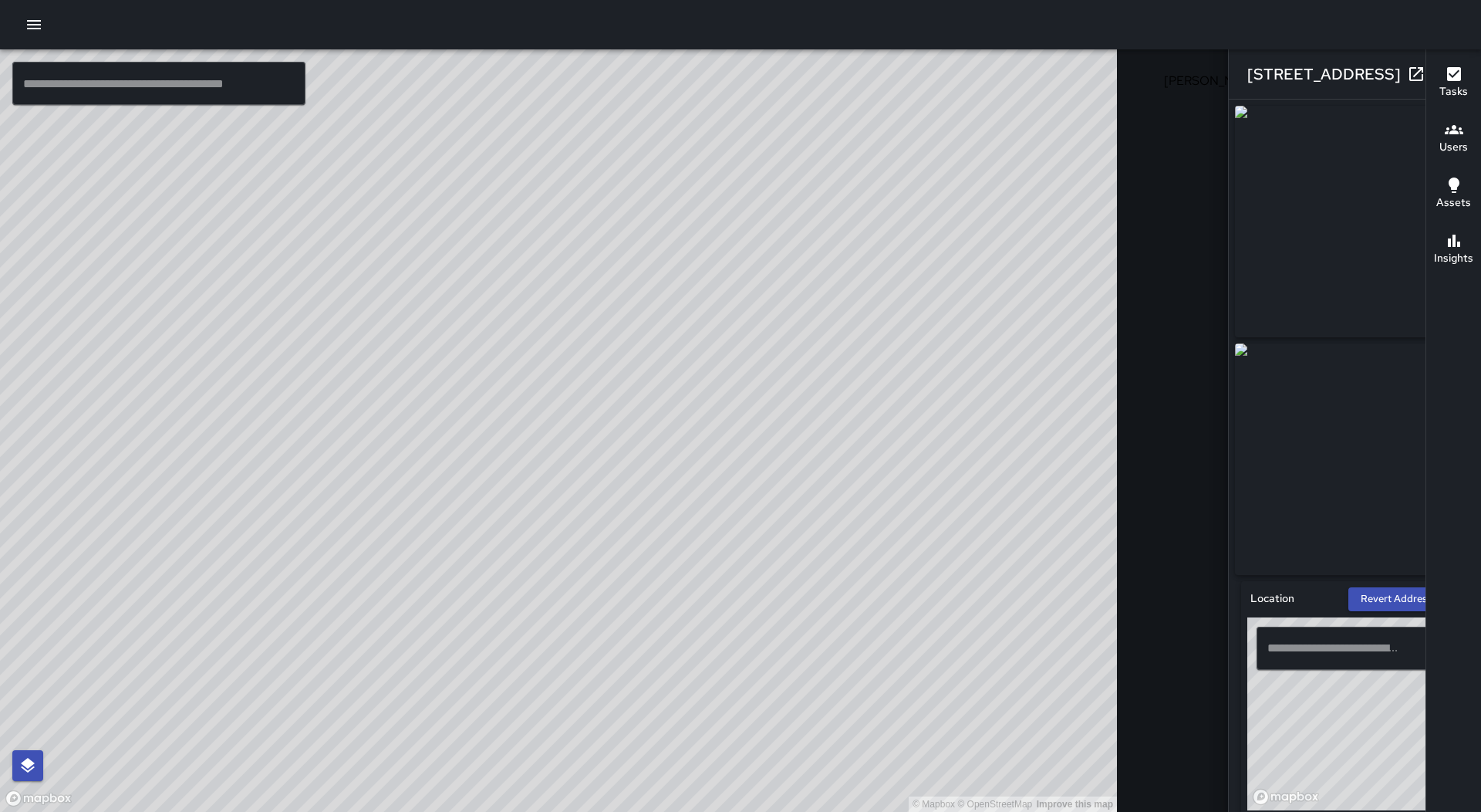
type input "**********"
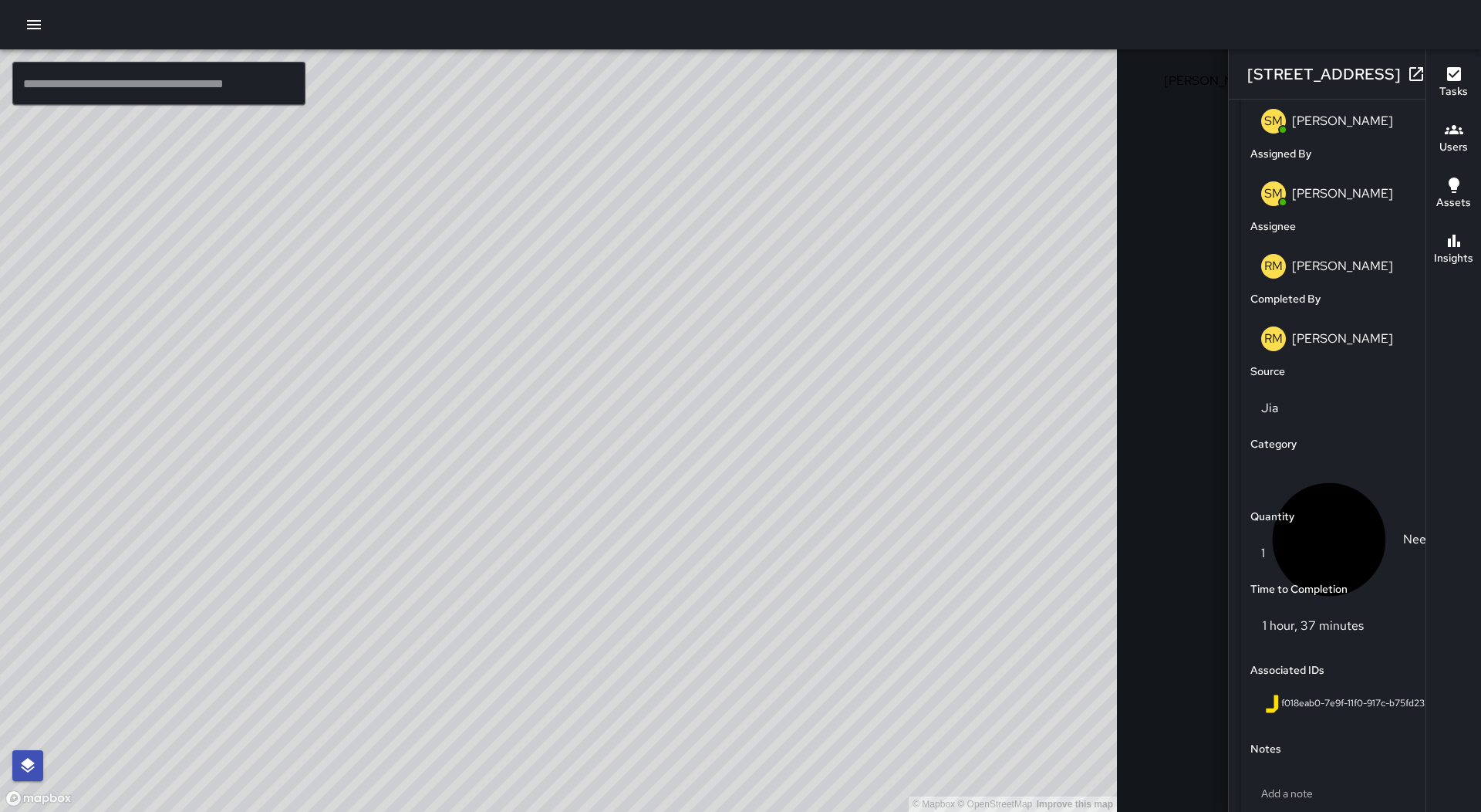
scroll to position [848, 0]
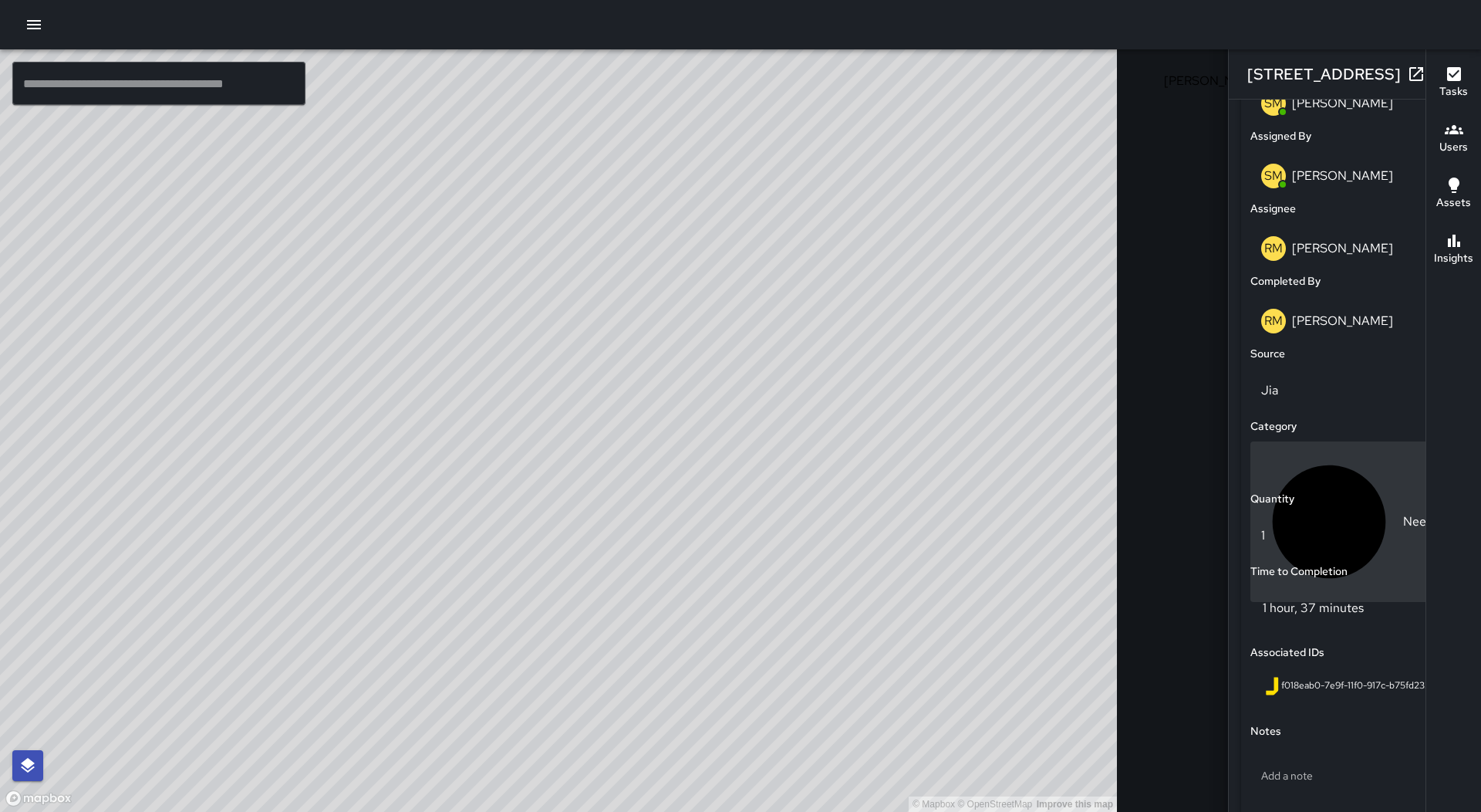
click at [1261, 470] on div "Needles" at bounding box center [1355, 521] width 188 height 136
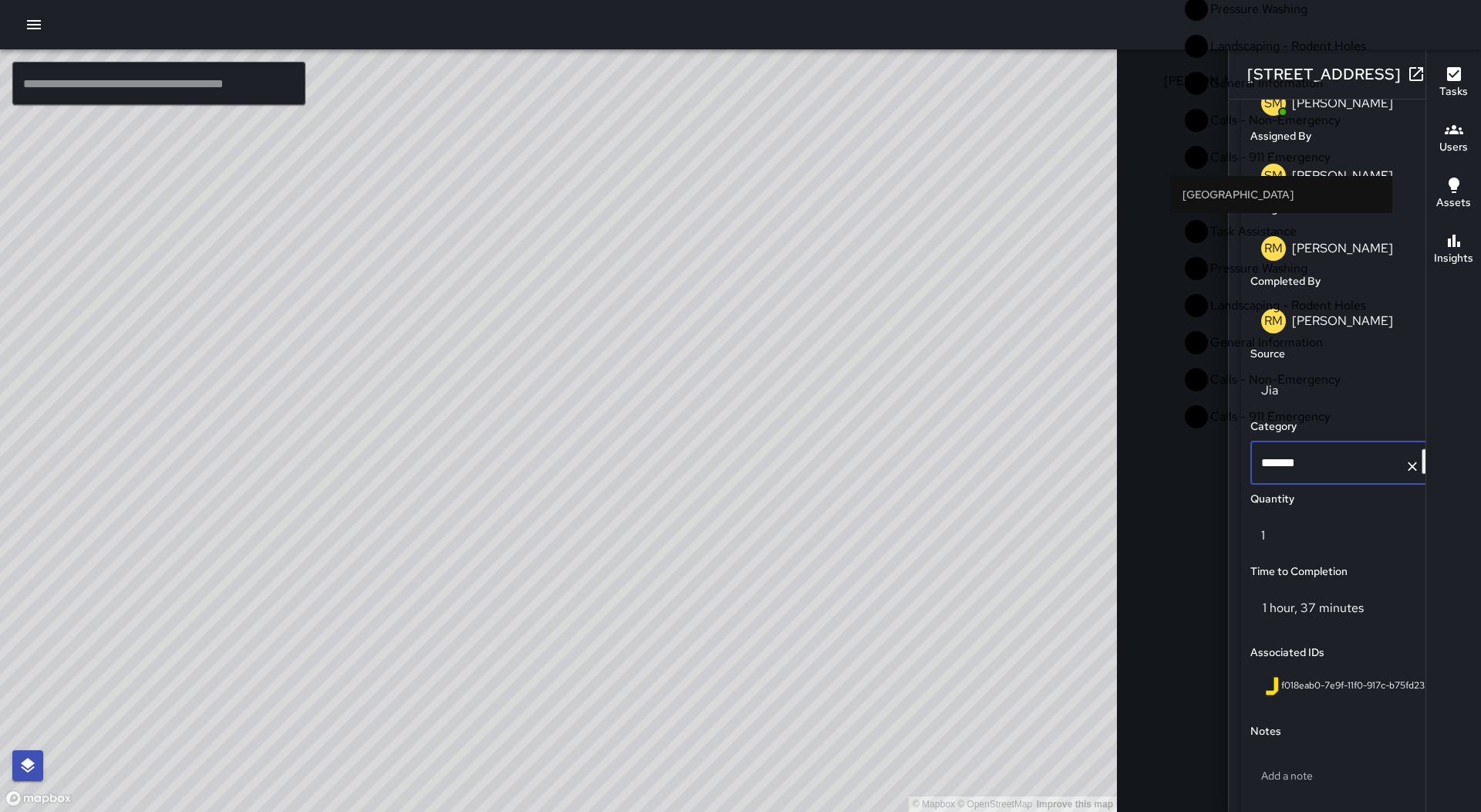
click at [1229, 59] on div "[STREET_ADDRESS]" at bounding box center [1355, 74] width 252 height 49
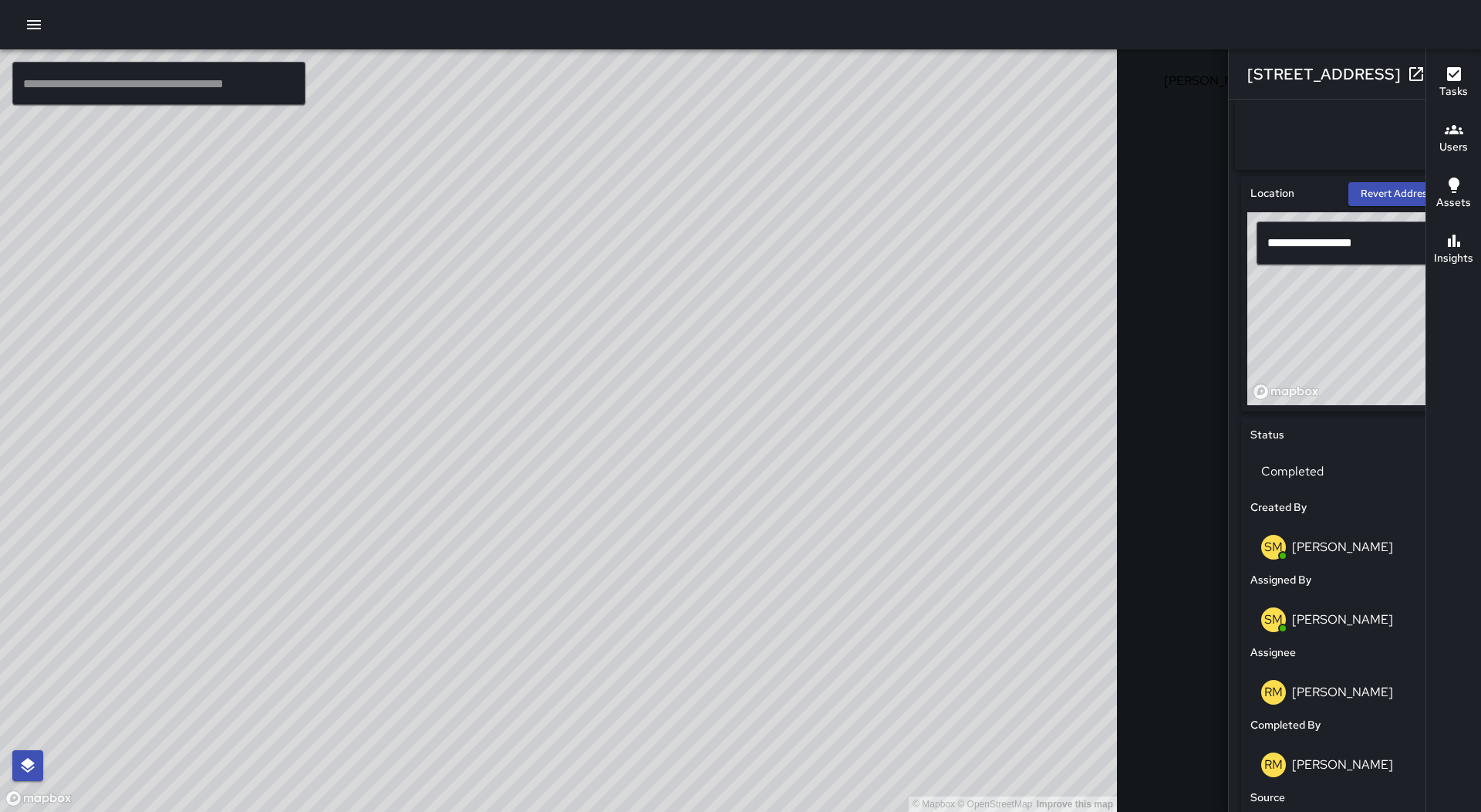
scroll to position [386, 0]
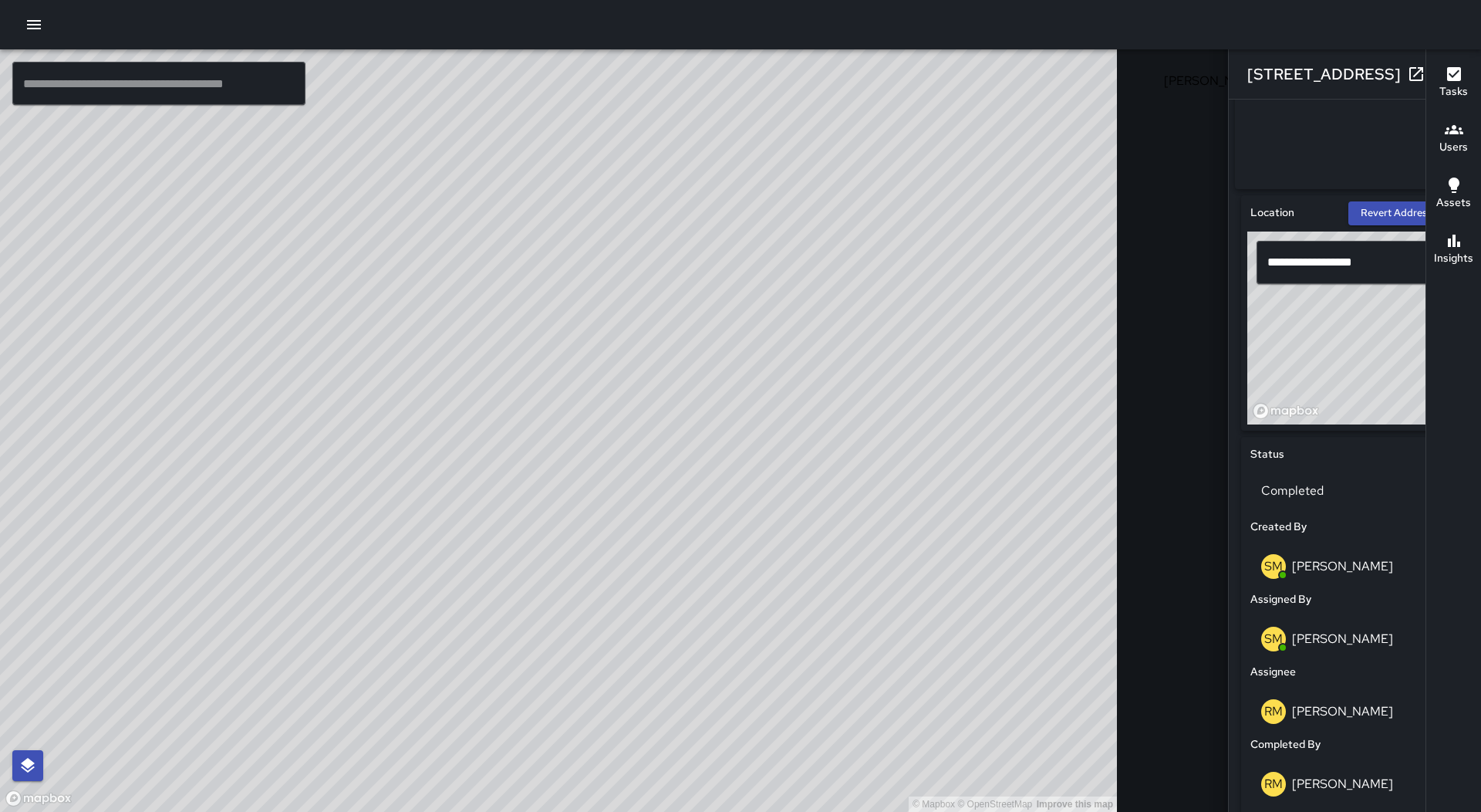
drag, startPoint x: 1252, startPoint y: 153, endPoint x: 1328, endPoint y: 633, distance: 486.0
click at [1328, 636] on div "[PERSON_NAME] [PERSON_NAME]" at bounding box center [1355, 639] width 188 height 25
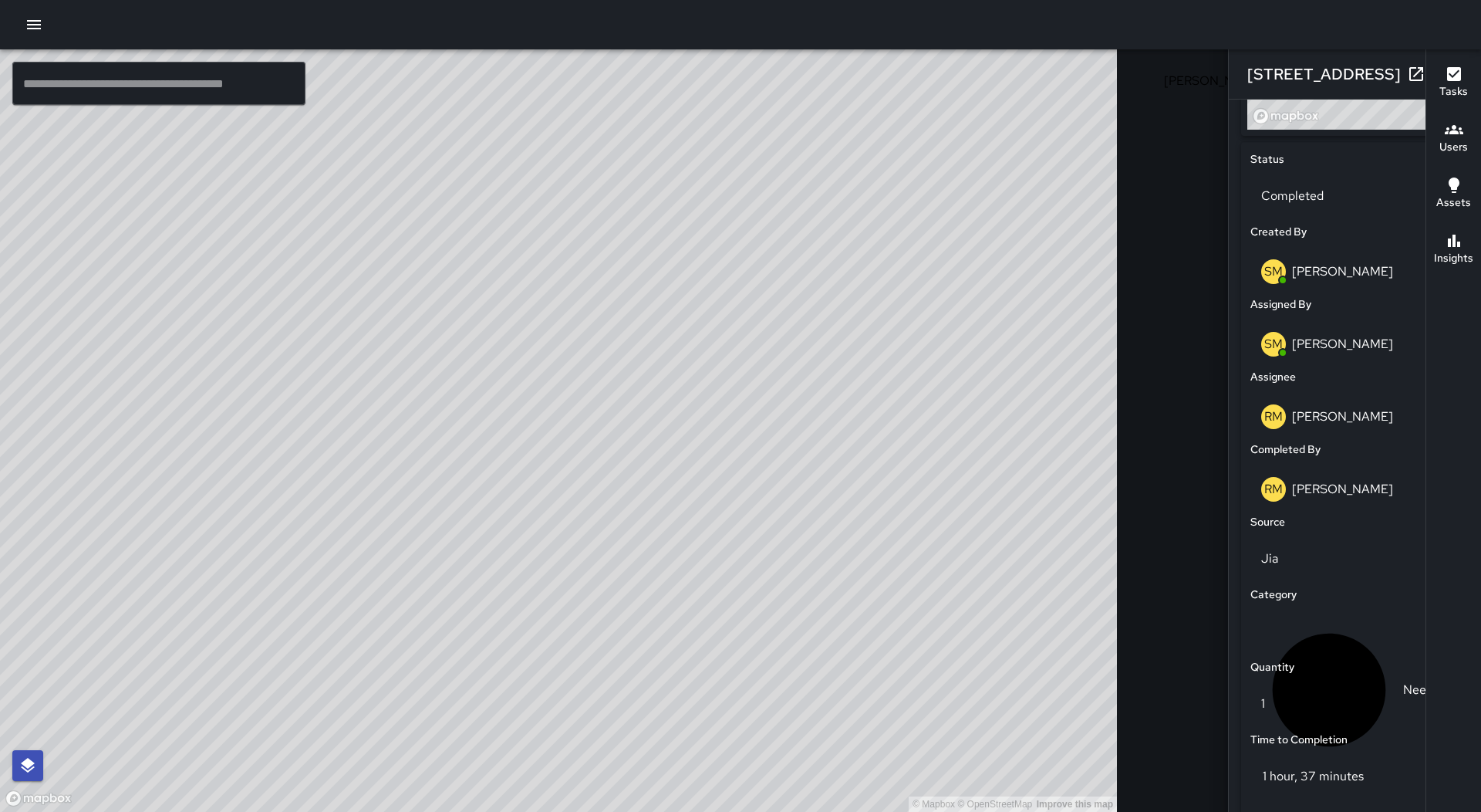
scroll to position [694, 0]
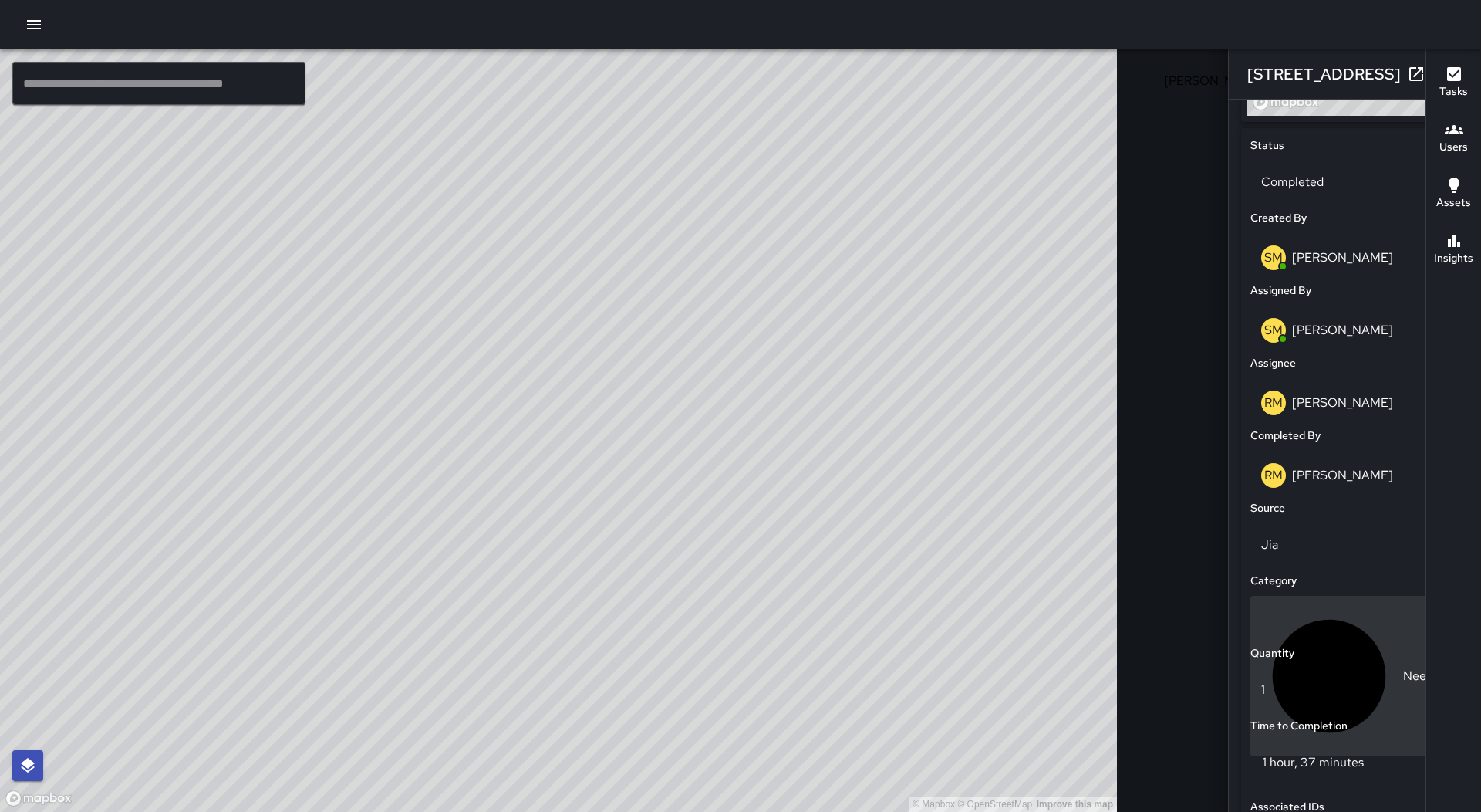
click at [1261, 620] on div "Needles" at bounding box center [1355, 676] width 188 height 136
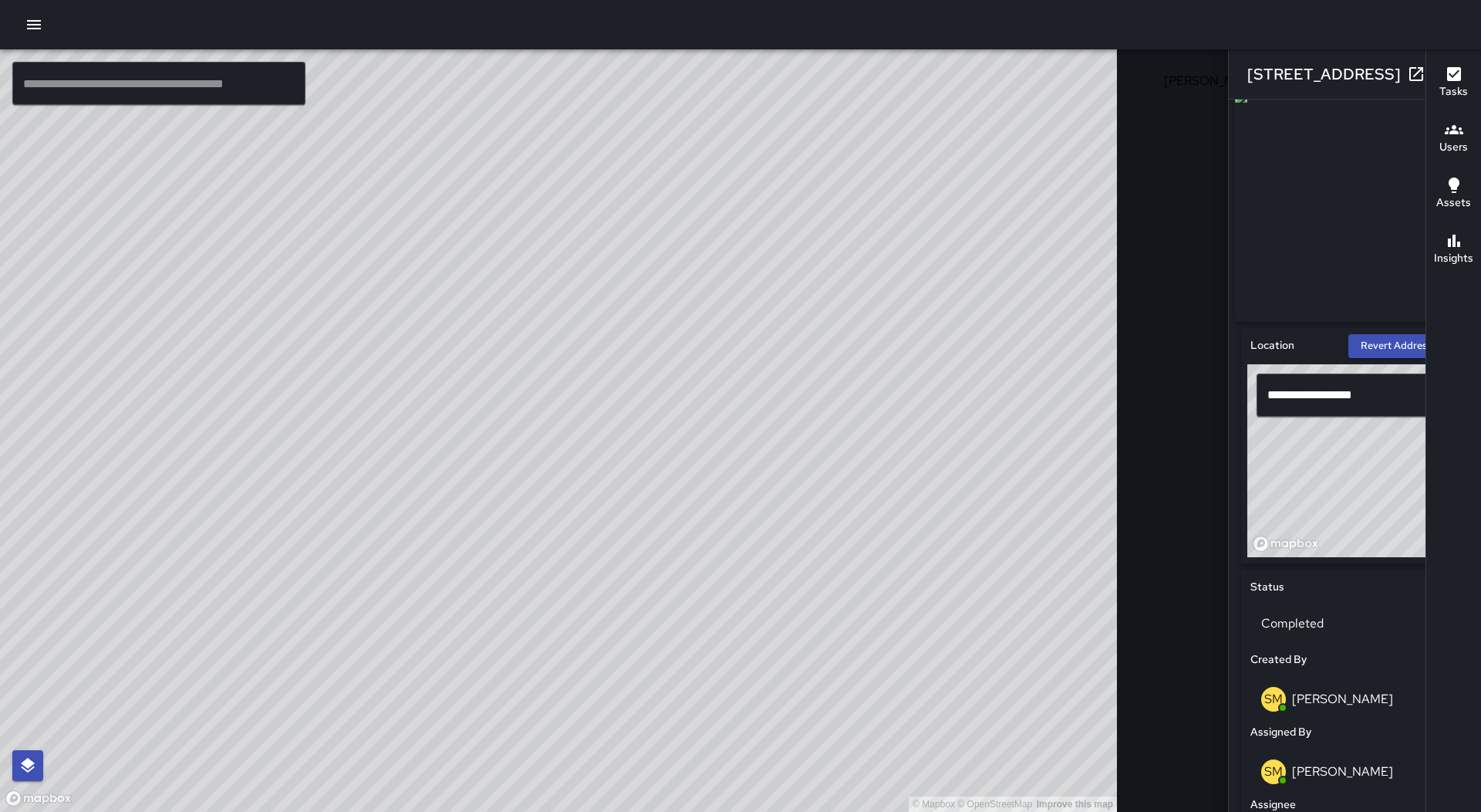
scroll to position [232, 0]
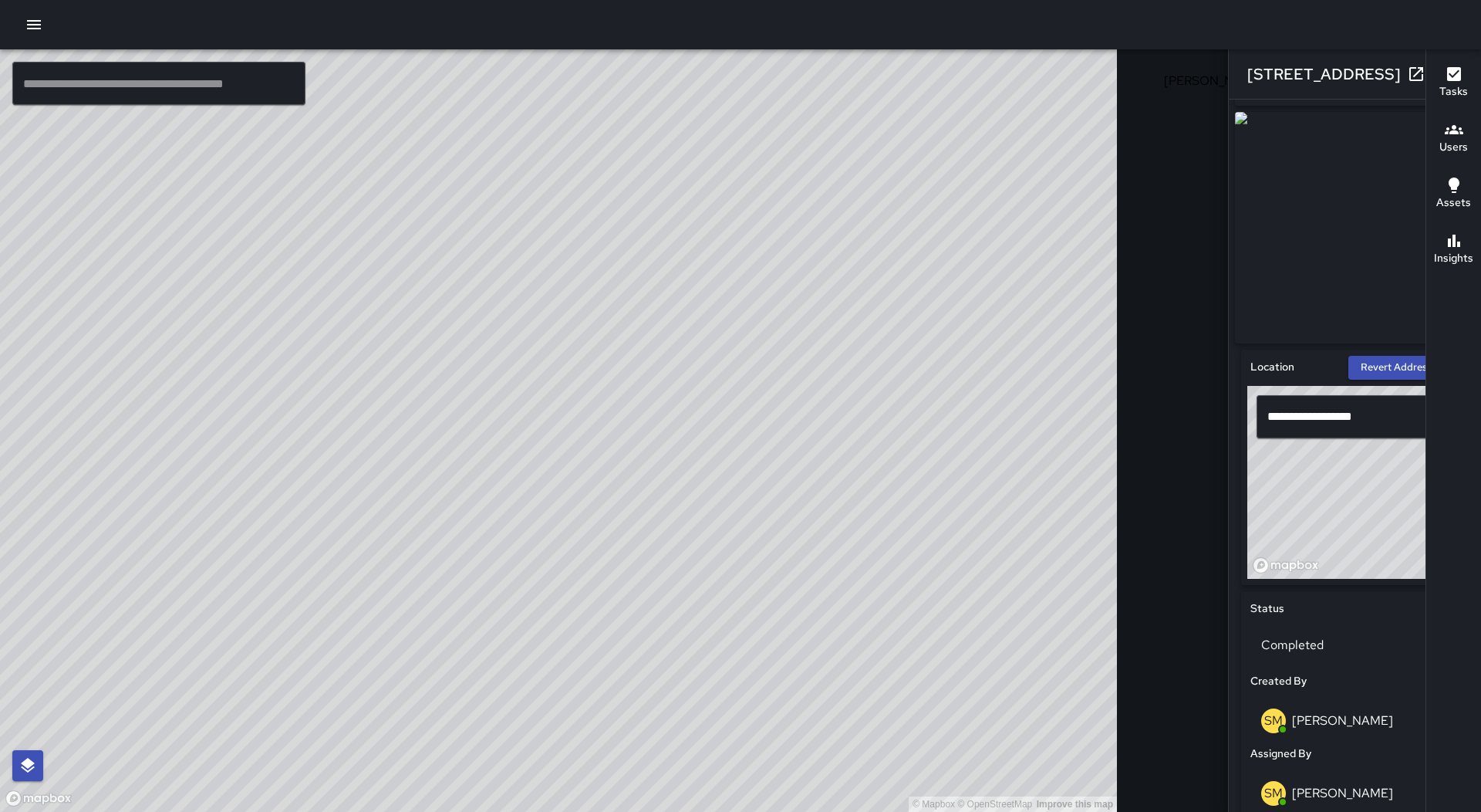
click at [1438, 80] on icon "button" at bounding box center [1447, 74] width 19 height 19
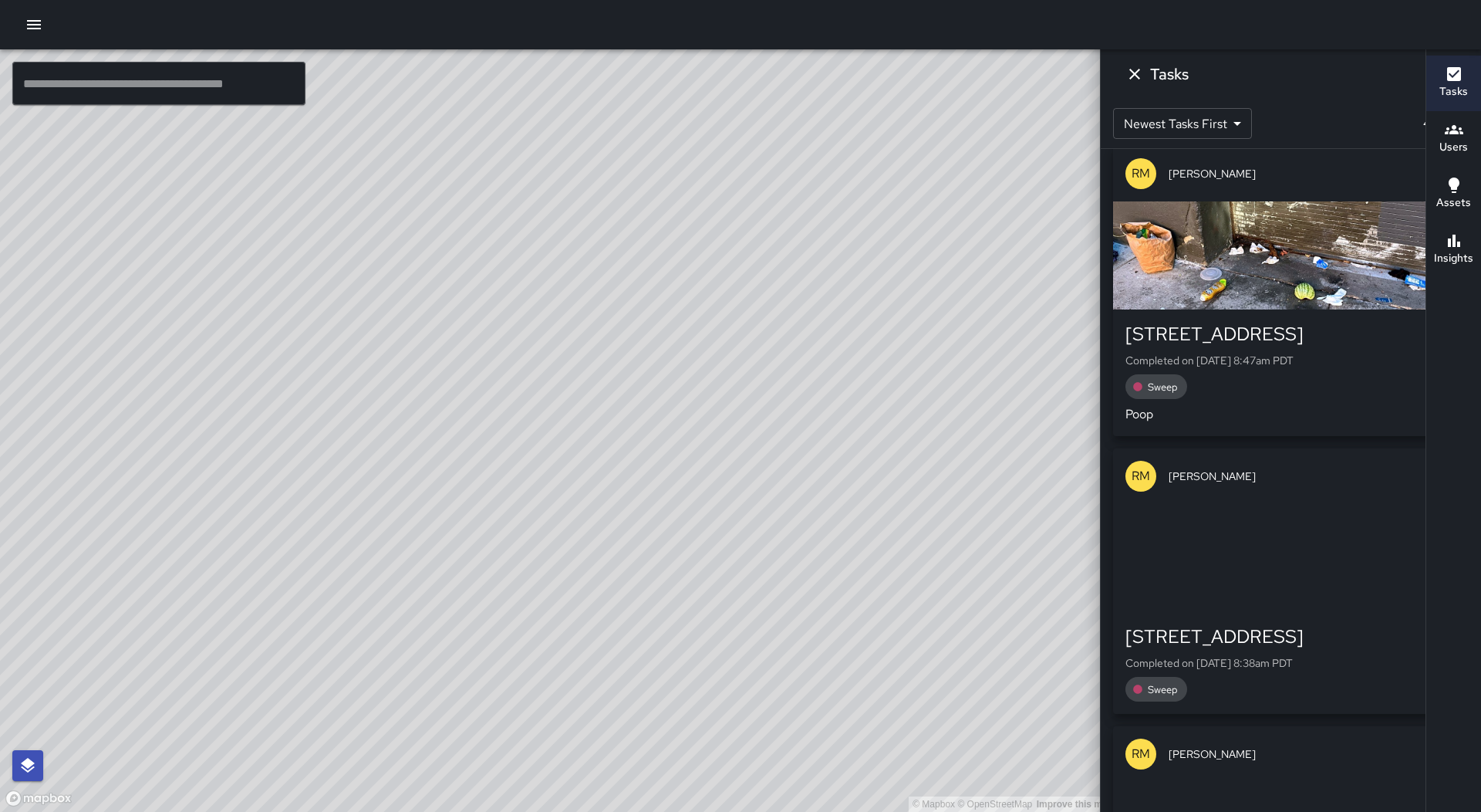
scroll to position [8917, 0]
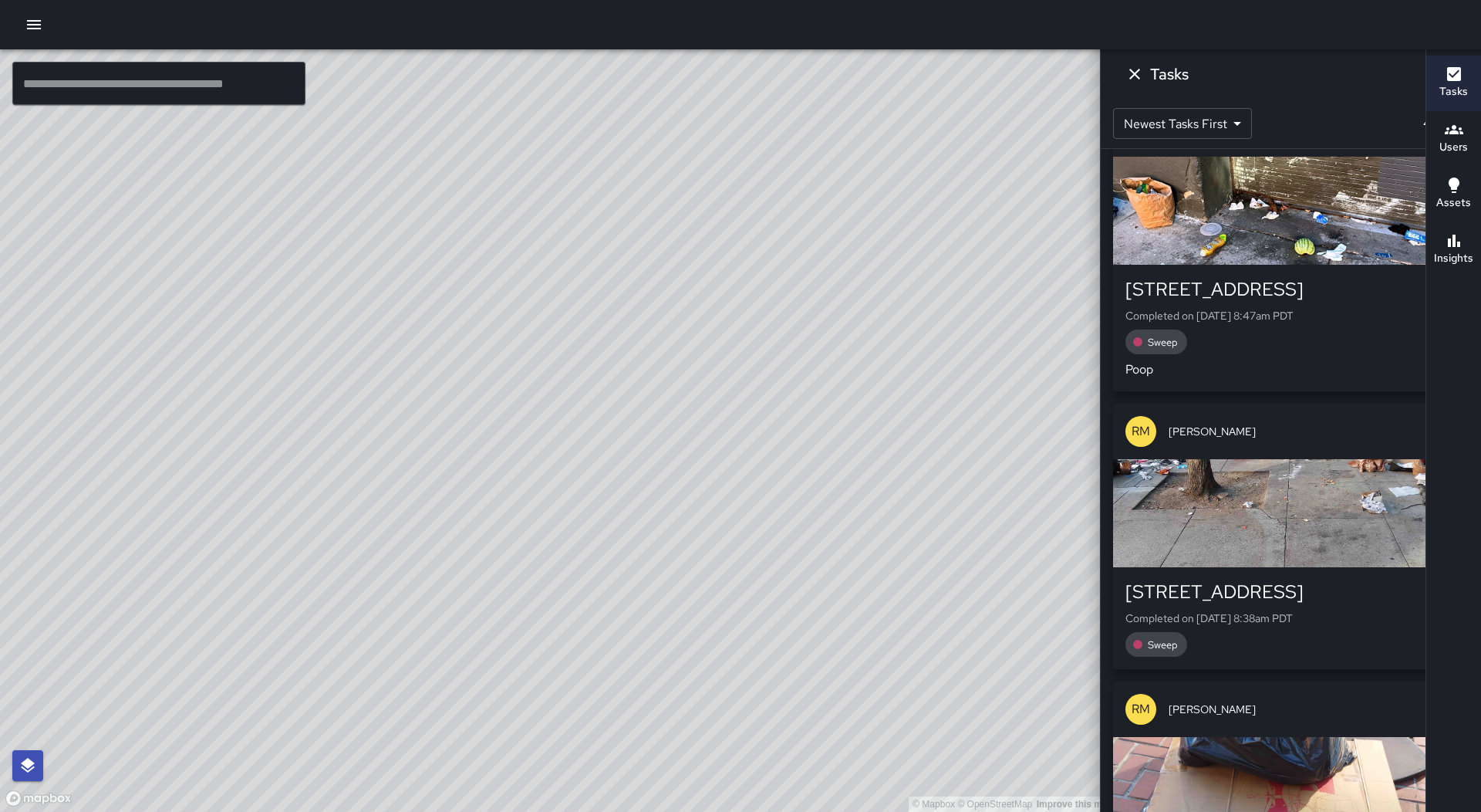
click at [1254, 265] on div "button" at bounding box center [1291, 211] width 356 height 108
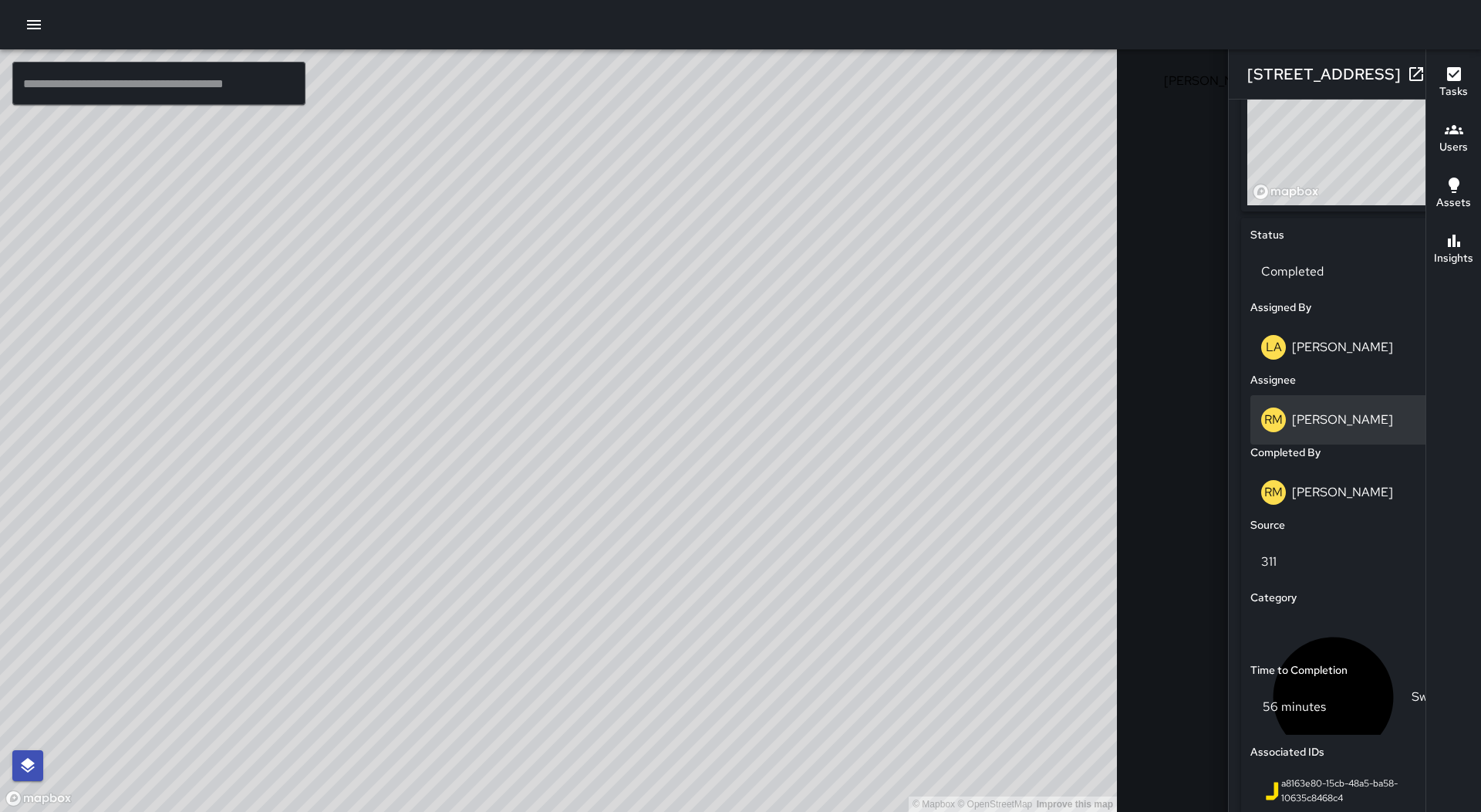
scroll to position [771, 0]
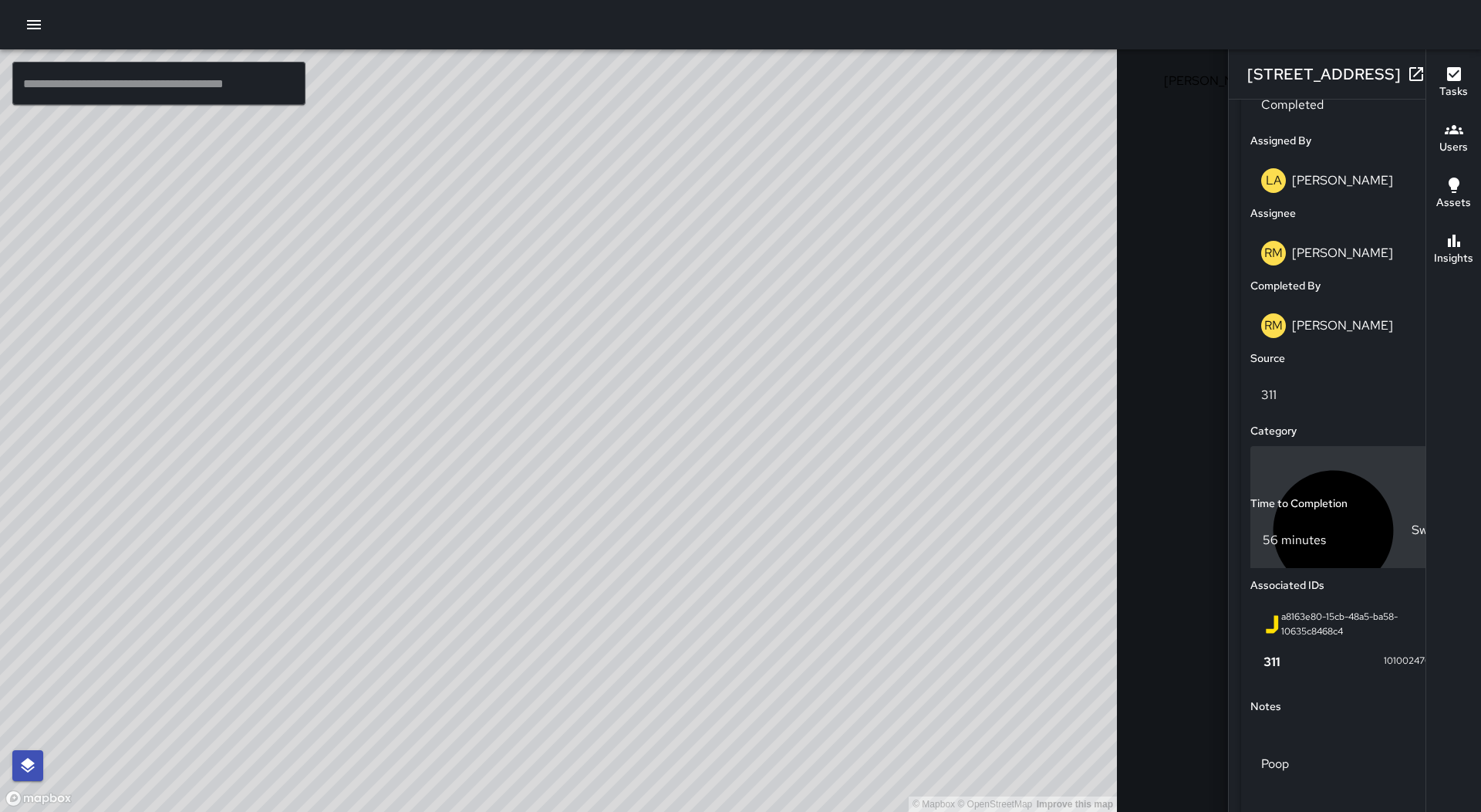
click at [1261, 470] on div "Sweep" at bounding box center [1355, 530] width 188 height 145
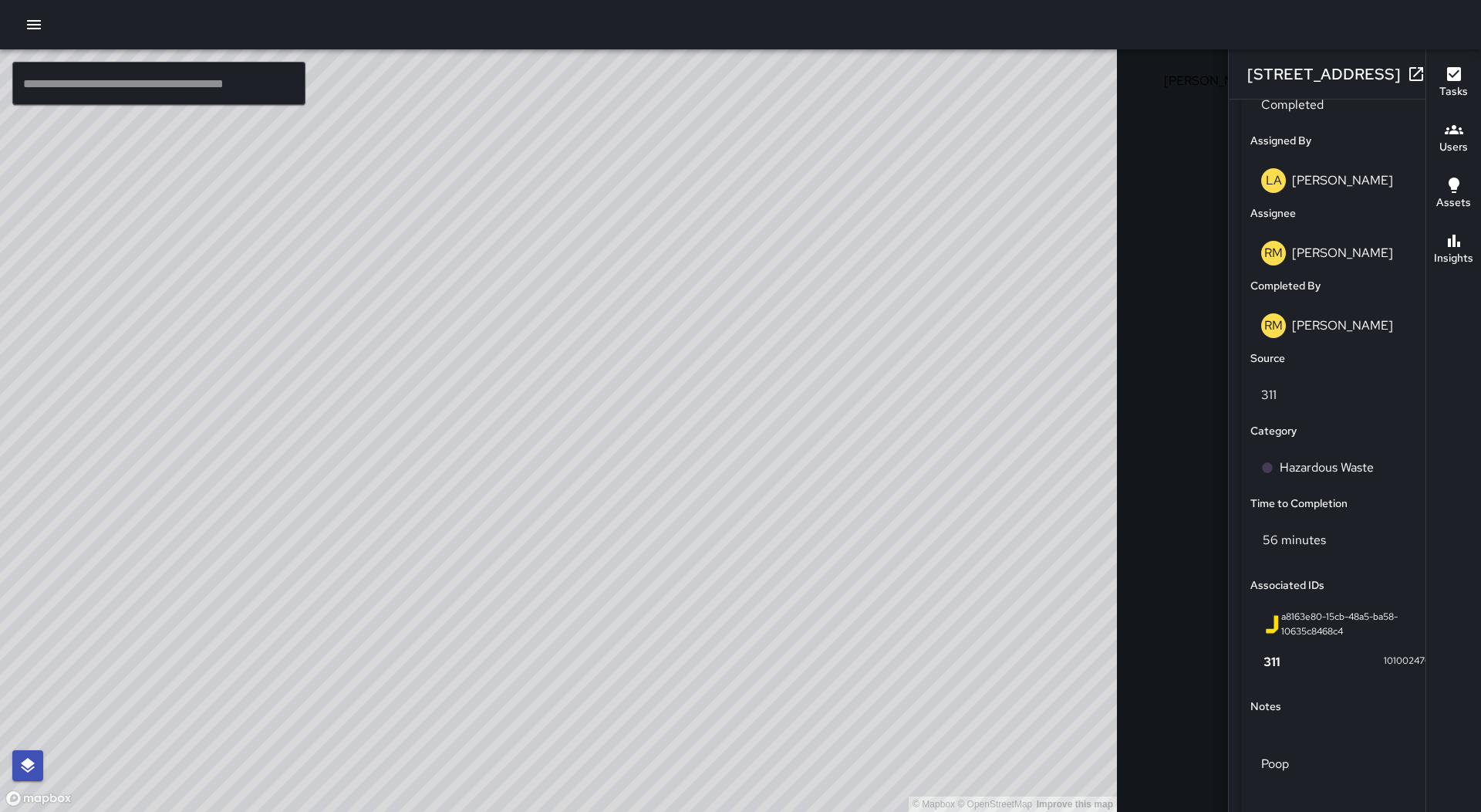
click at [1438, 74] on icon "button" at bounding box center [1447, 74] width 19 height 19
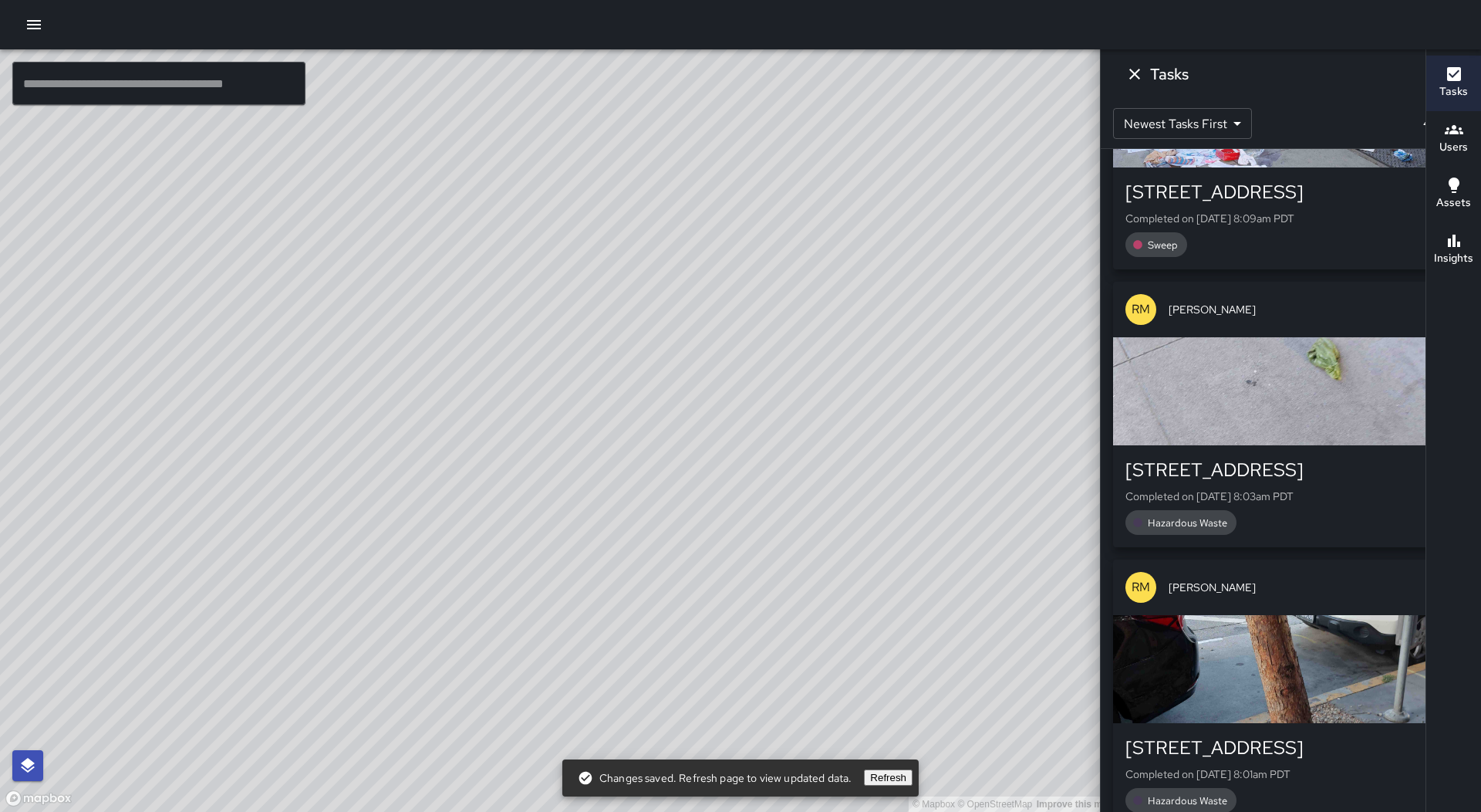
scroll to position [10352, 0]
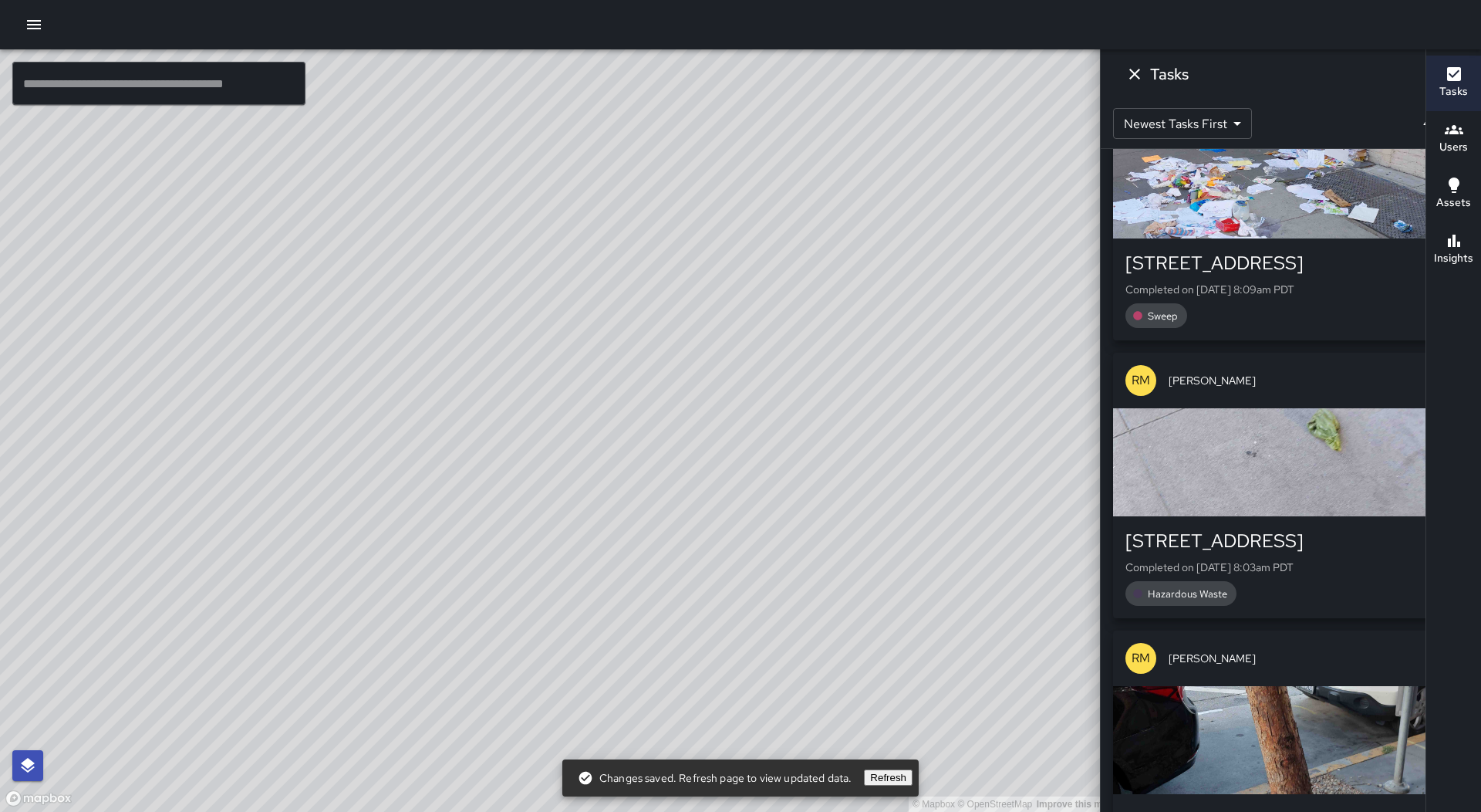
click at [1150, 74] on button "Dismiss" at bounding box center [1135, 74] width 30 height 30
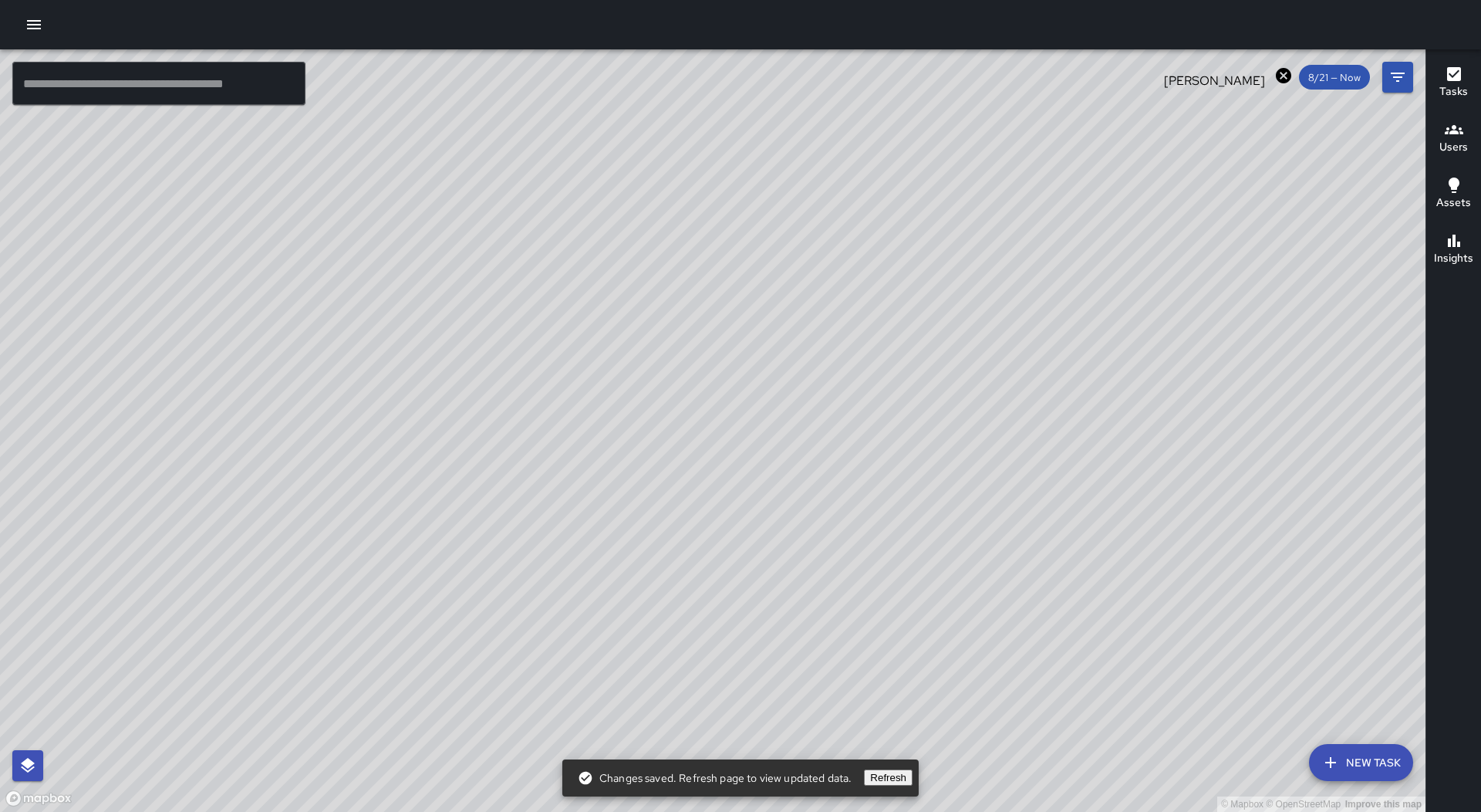
click at [1280, 74] on icon at bounding box center [1284, 75] width 19 height 19
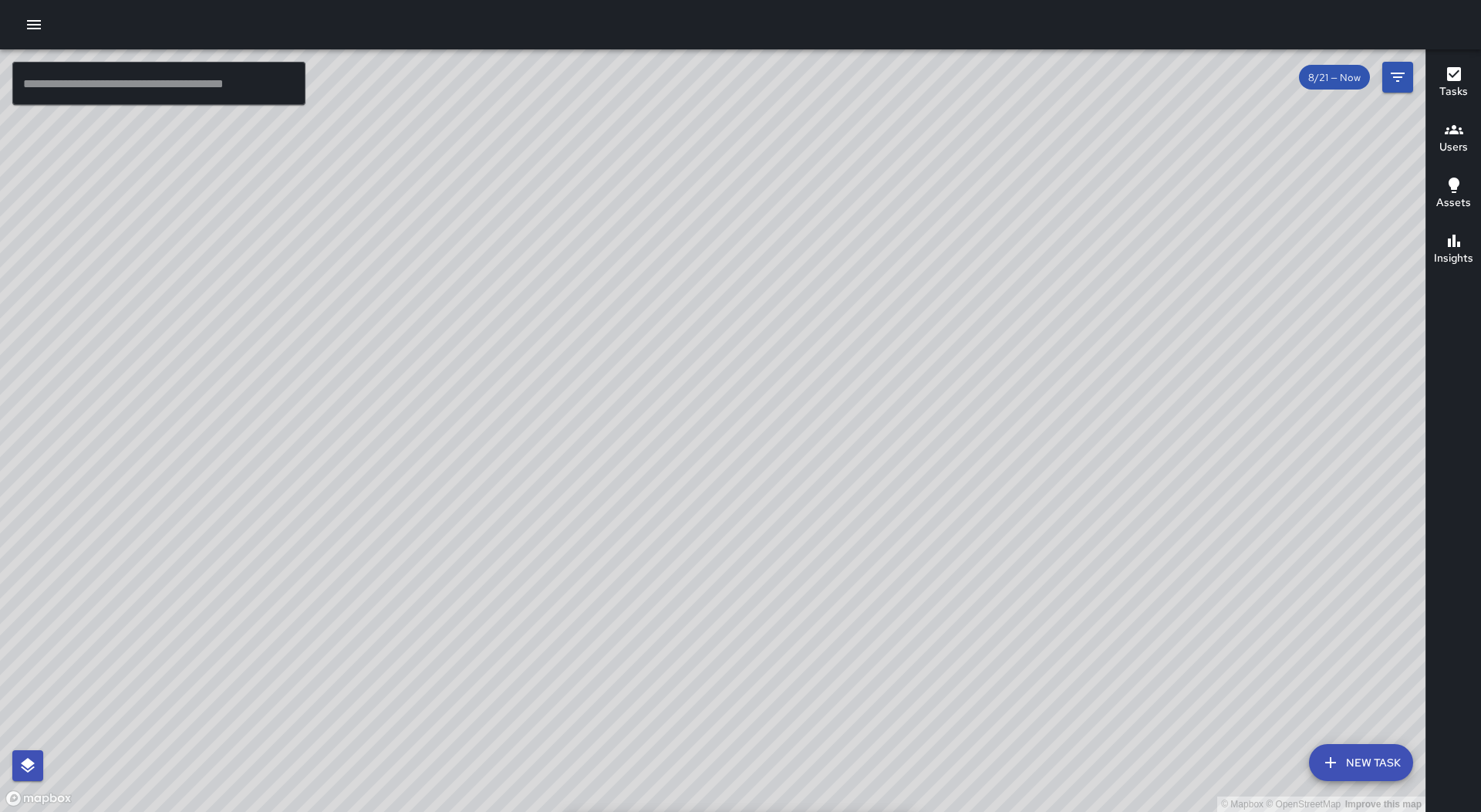
scroll to position [87896, 0]
drag, startPoint x: 1214, startPoint y: 206, endPoint x: 947, endPoint y: 546, distance: 432.3
click at [947, 546] on div "© Mapbox © OpenStreetMap Improve this map" at bounding box center [713, 430] width 1426 height 762
drag, startPoint x: 1243, startPoint y: 143, endPoint x: 1004, endPoint y: 381, distance: 337.3
click at [1004, 381] on div "© Mapbox © OpenStreetMap Improve this map" at bounding box center [713, 430] width 1426 height 762
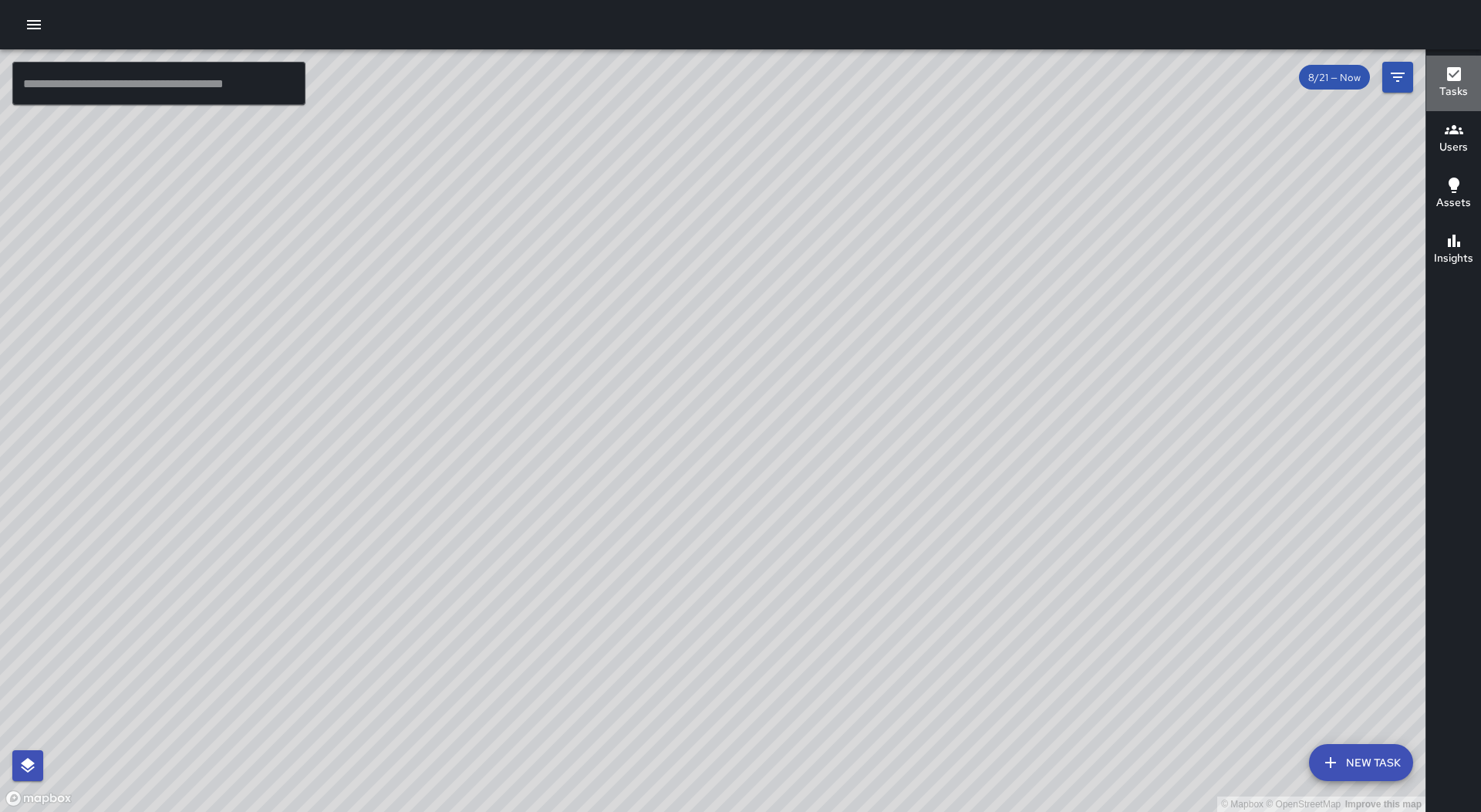
click at [1439, 74] on button "Tasks" at bounding box center [1454, 84] width 55 height 56
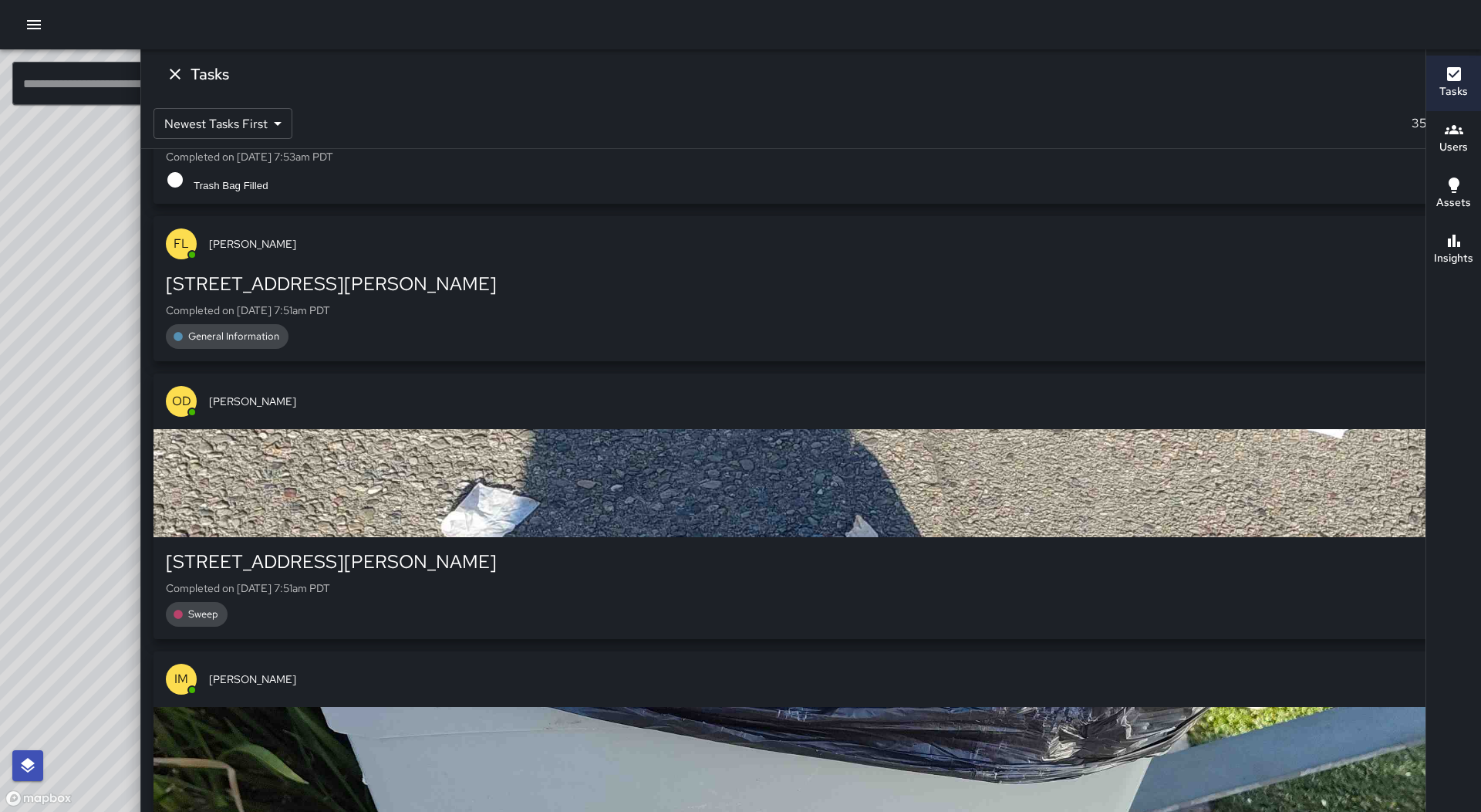
scroll to position [91599, 0]
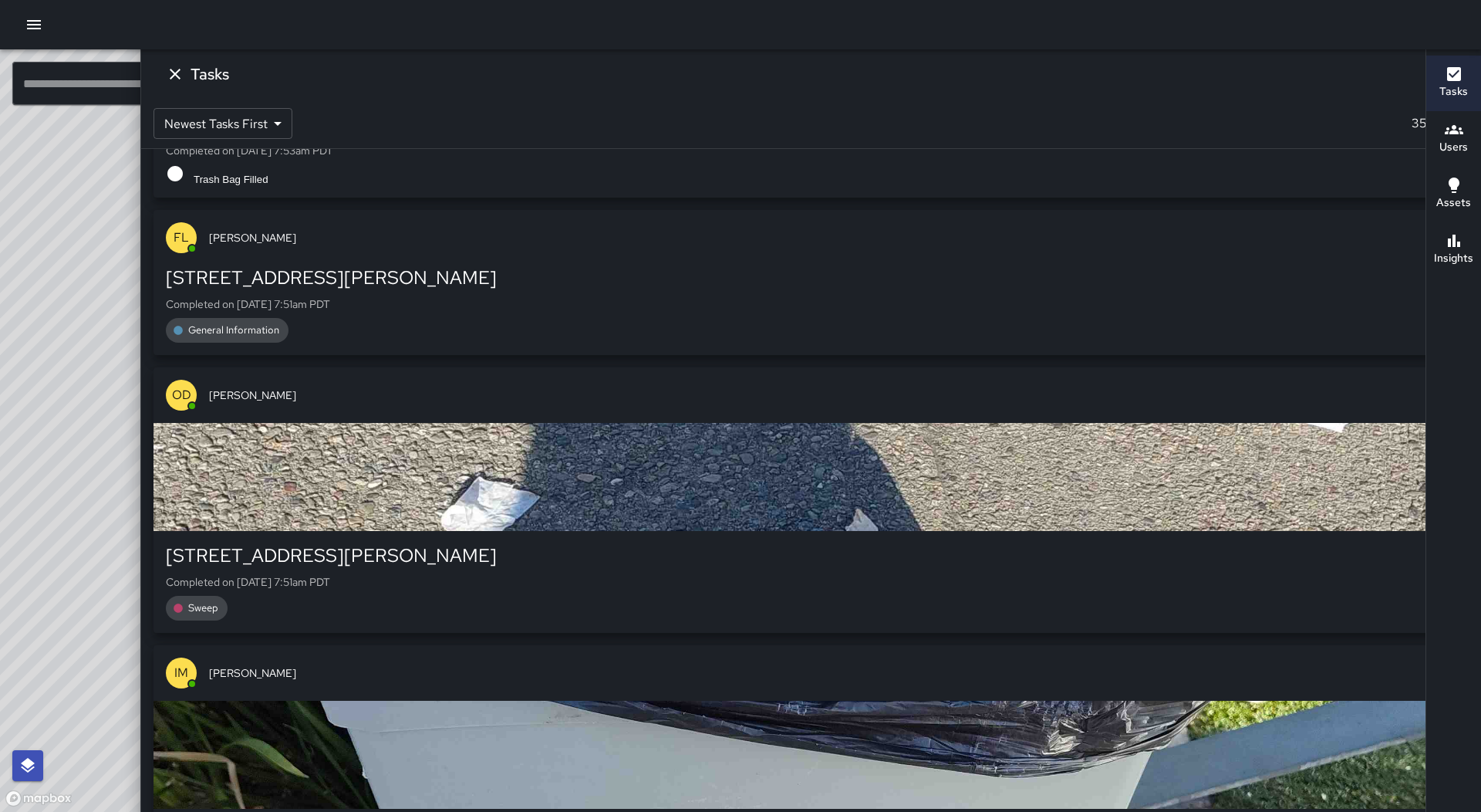
click at [1276, 100] on div "button" at bounding box center [811, 46] width 1315 height 108
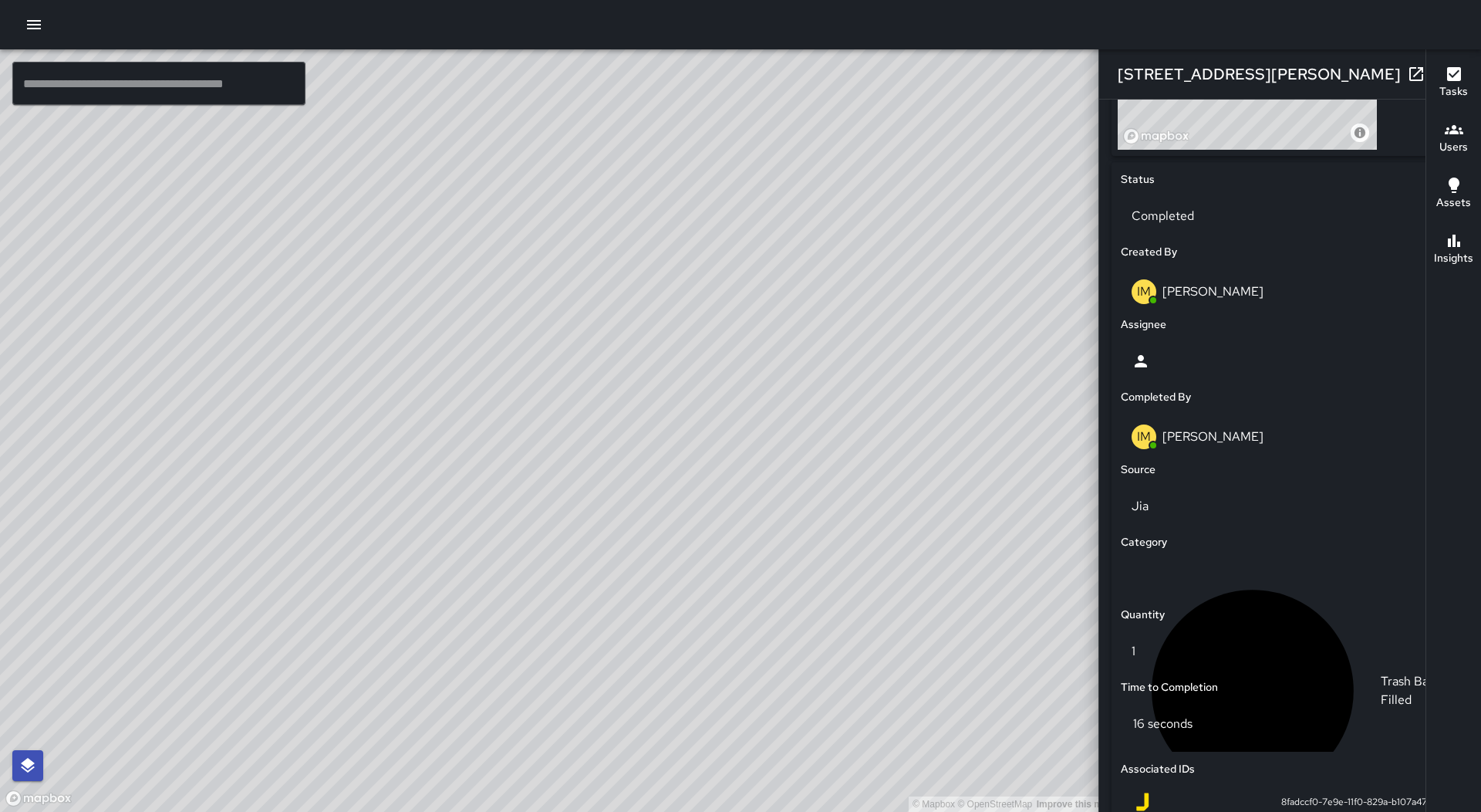
scroll to position [778, 0]
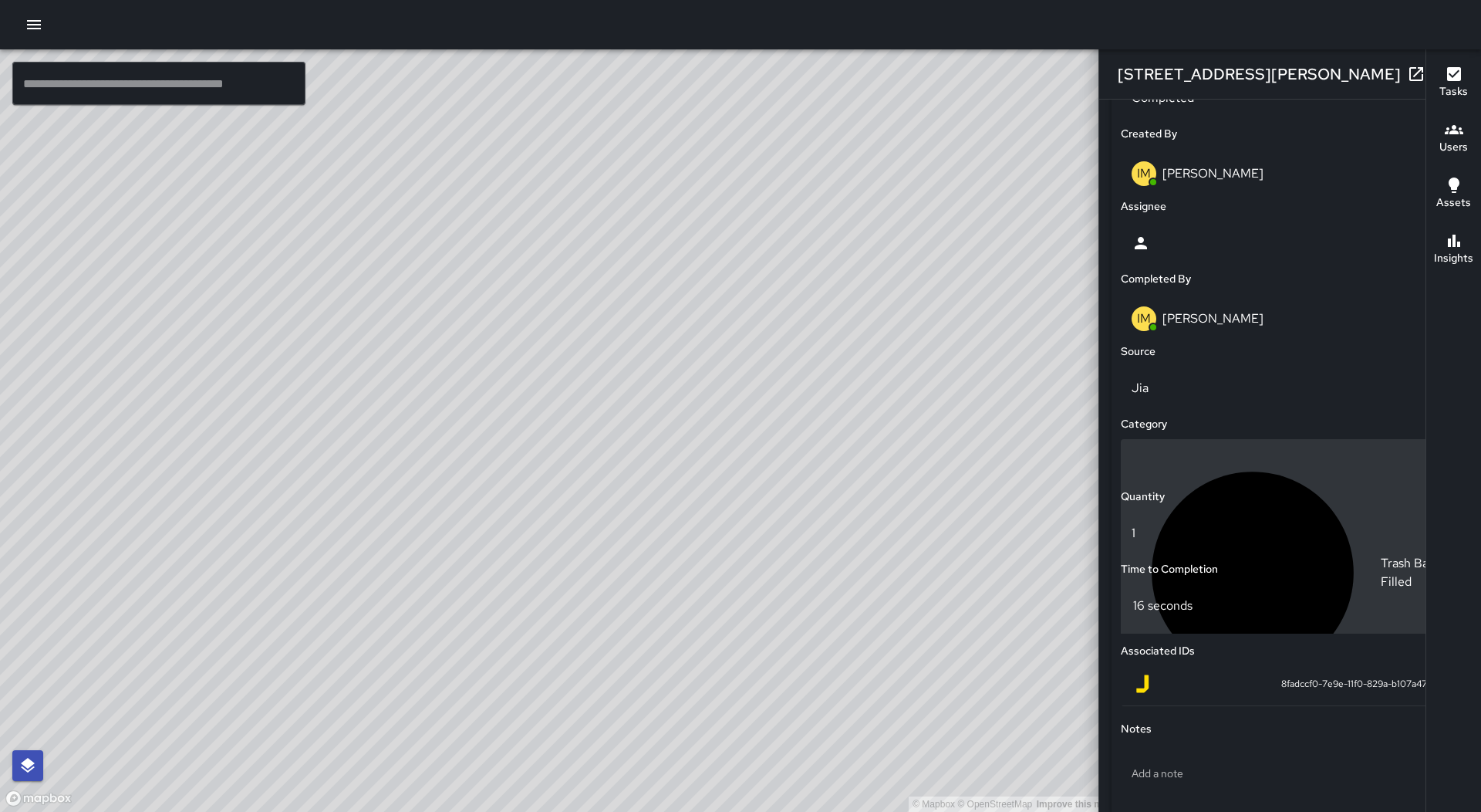
click at [1381, 554] on p "Trash Bag Filled" at bounding box center [1415, 573] width 68 height 37
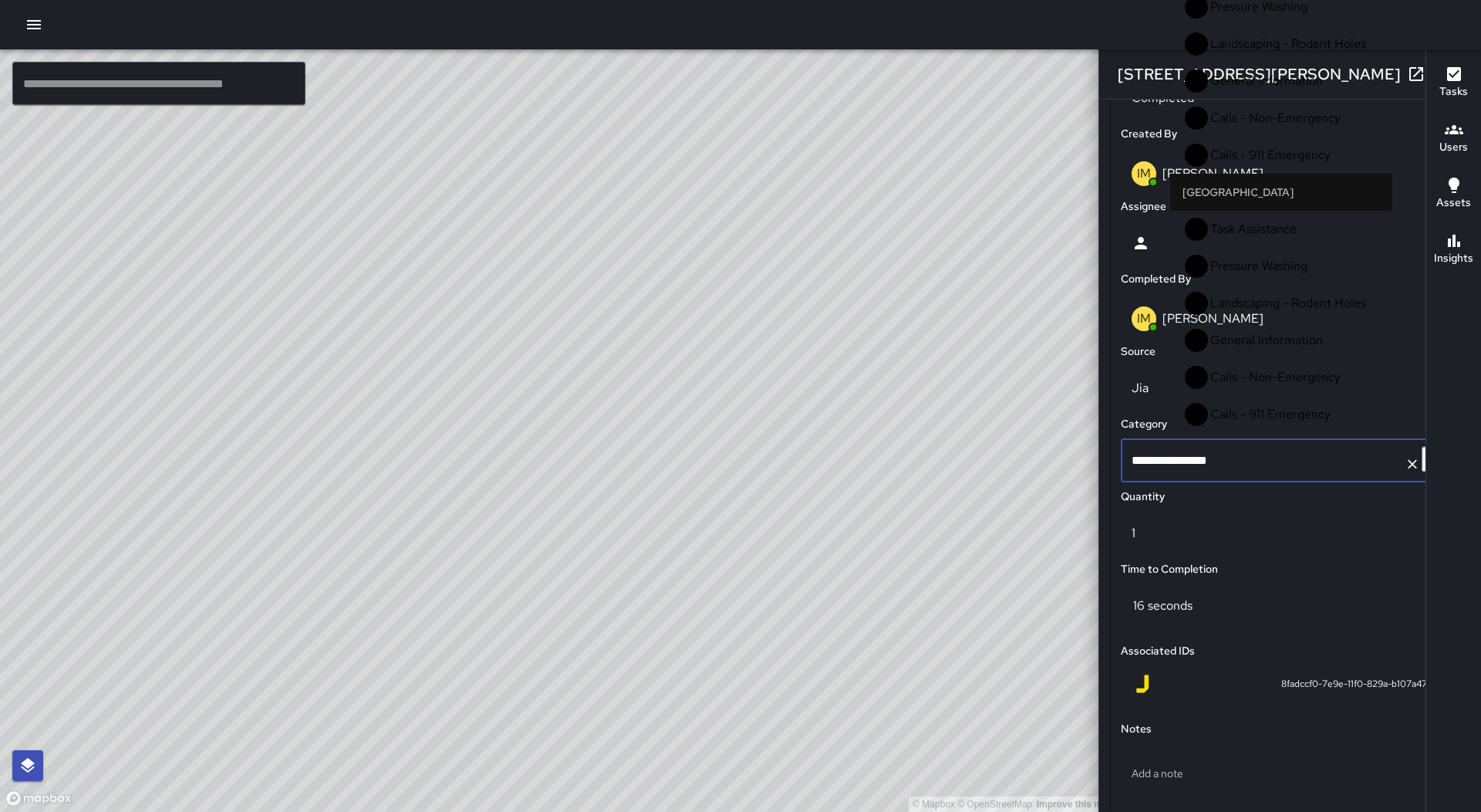
scroll to position [386, 0]
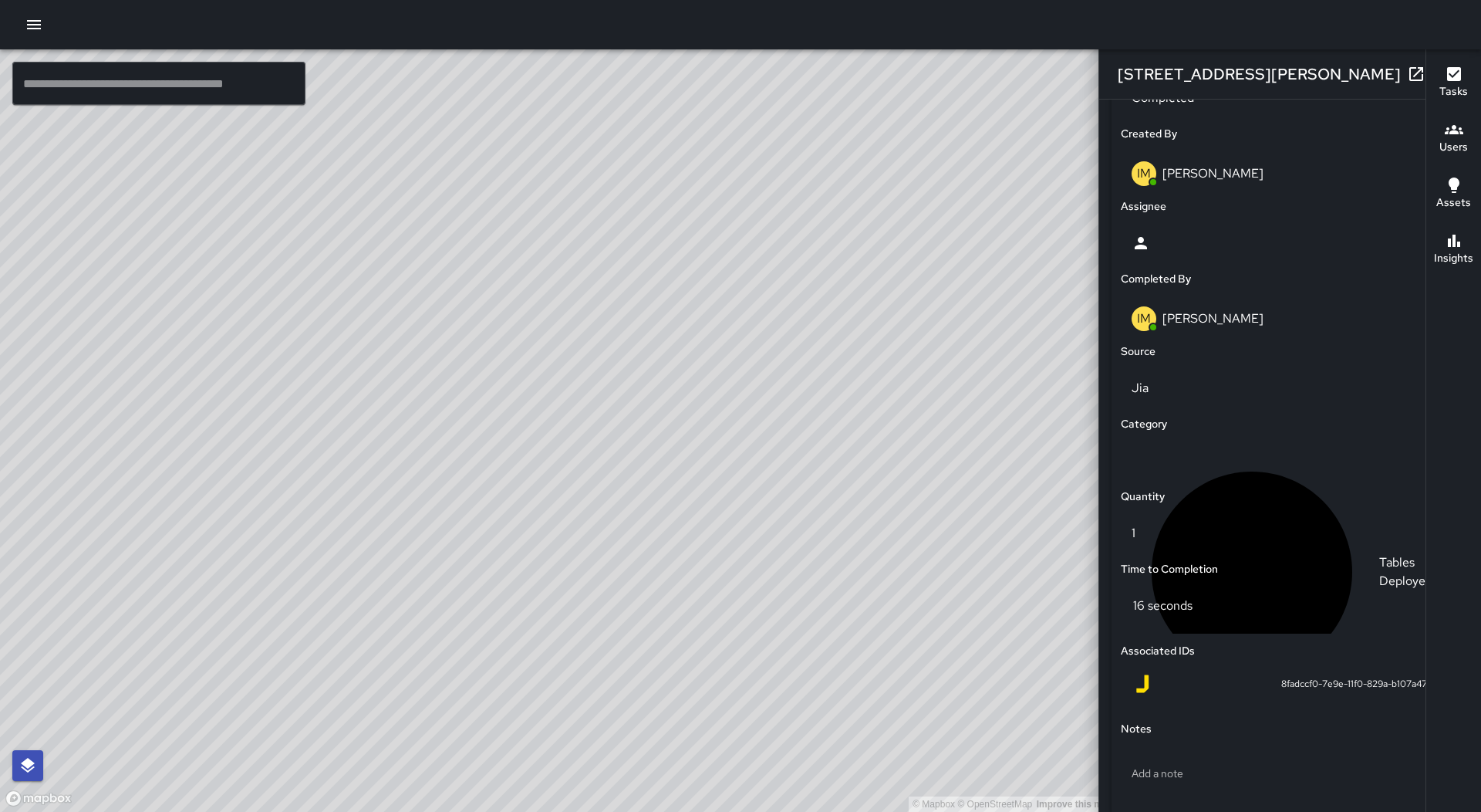
click at [1438, 82] on icon "button" at bounding box center [1447, 74] width 19 height 19
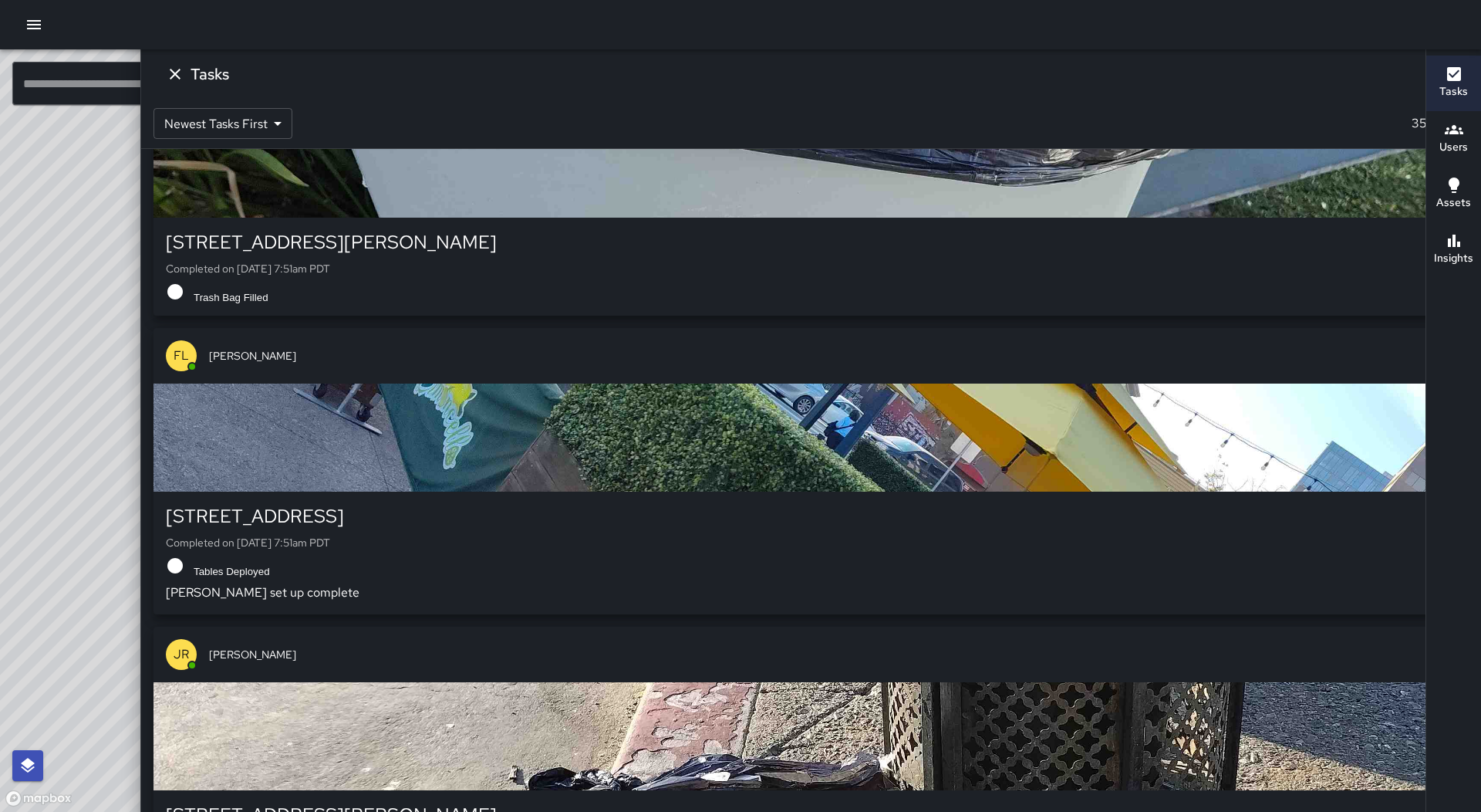
scroll to position [92216, 0]
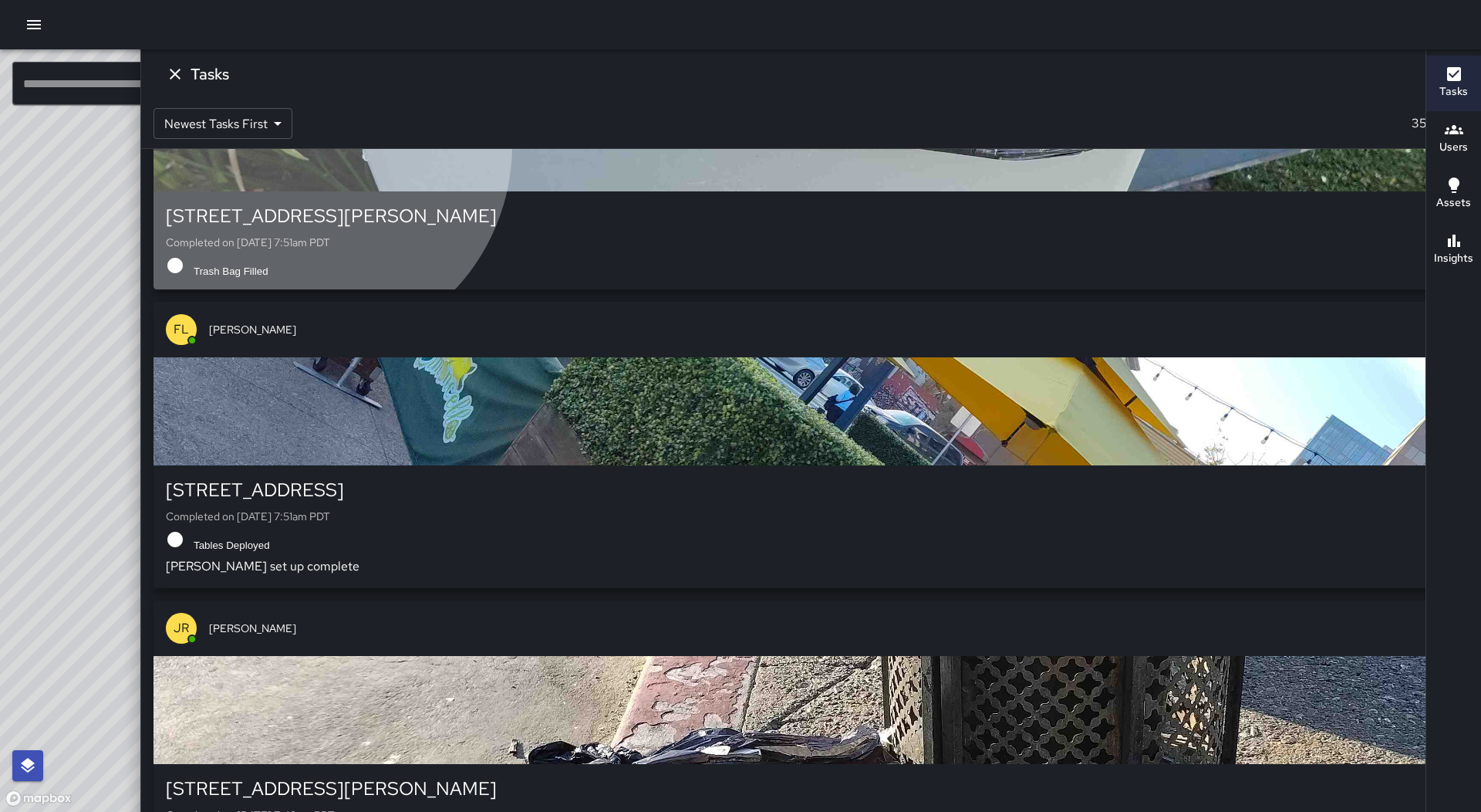
click at [1278, 191] on div "button" at bounding box center [811, 138] width 1315 height 108
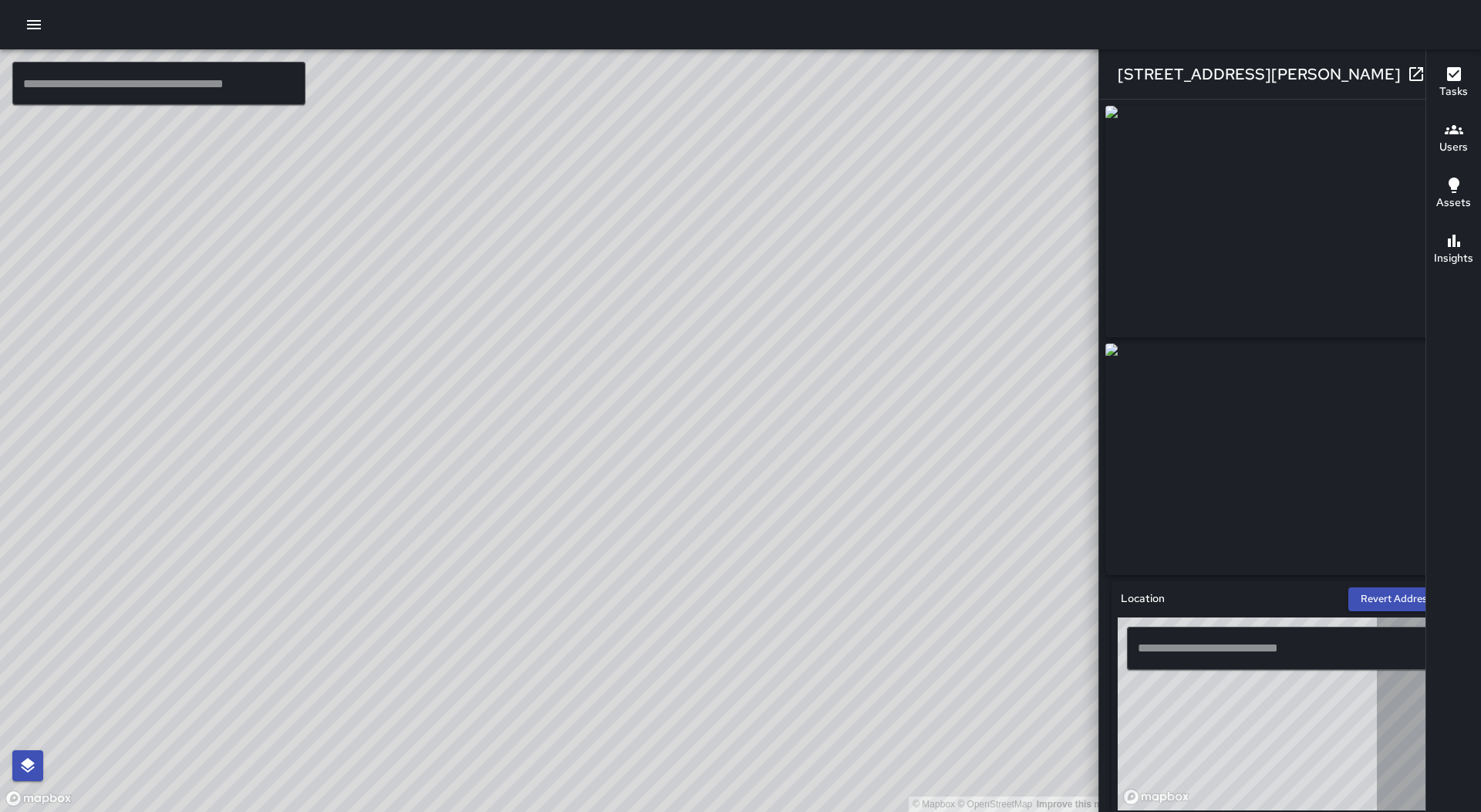
type input "**********"
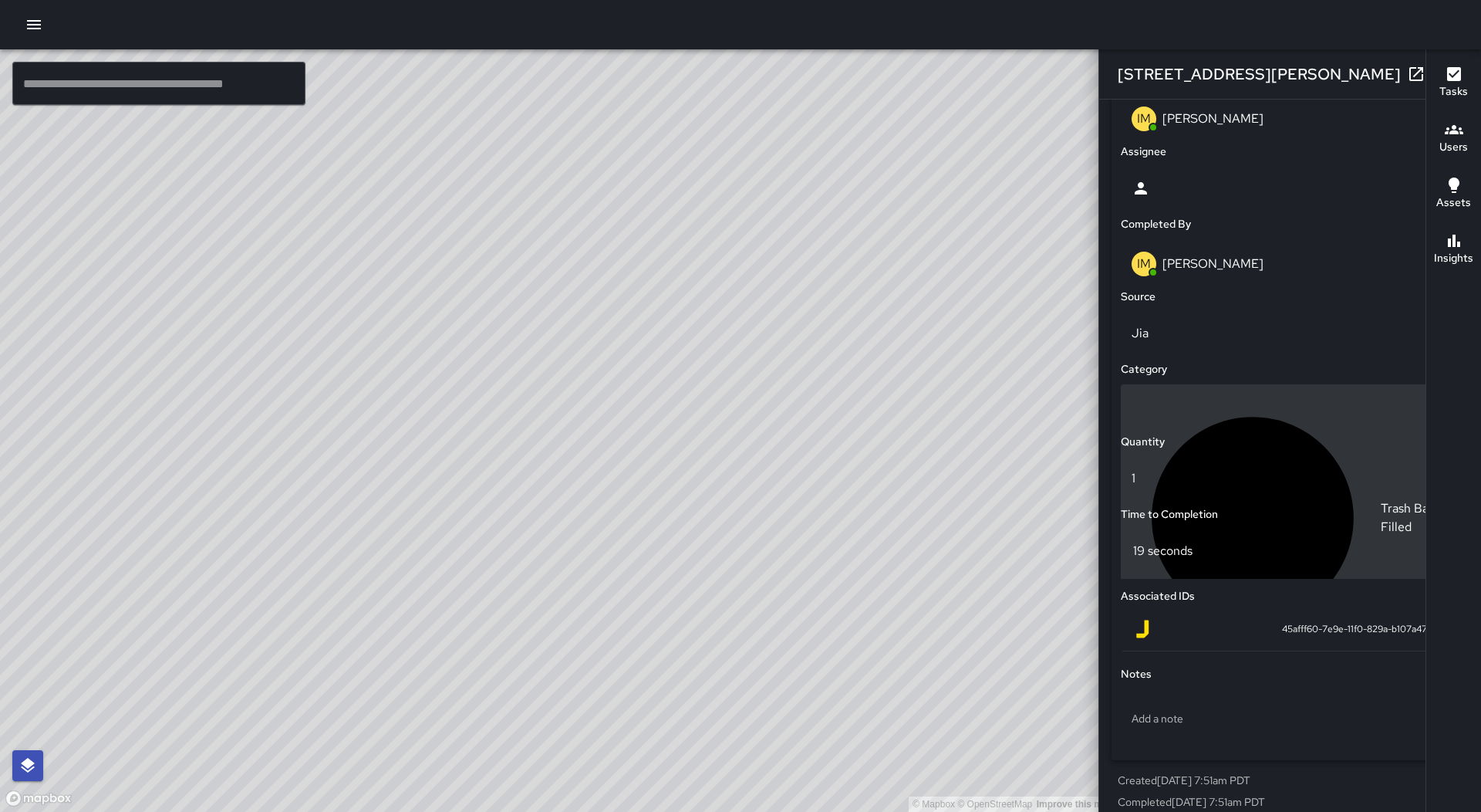
scroll to position [856, 0]
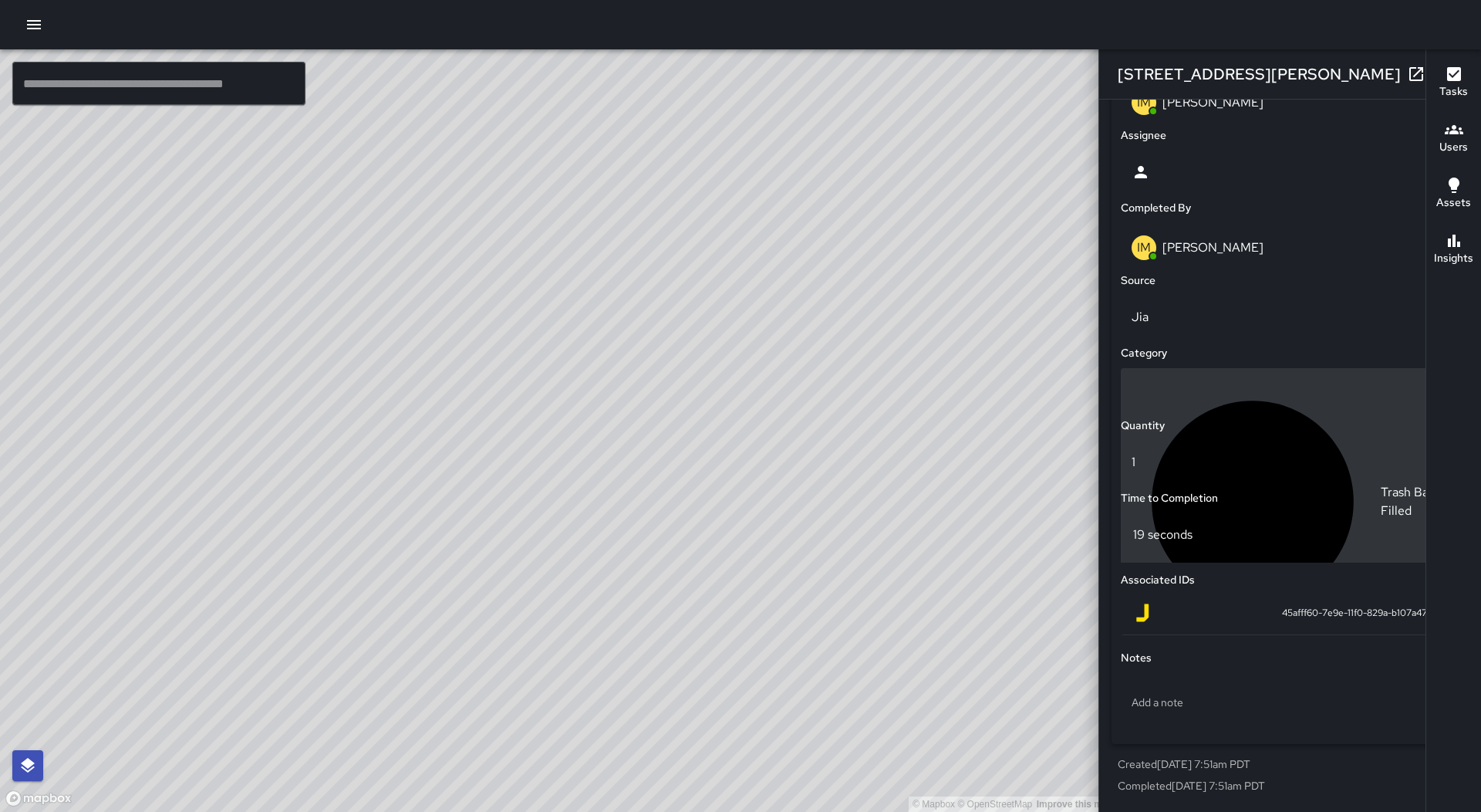
click at [1381, 483] on p "Trash Bag Filled" at bounding box center [1415, 502] width 68 height 37
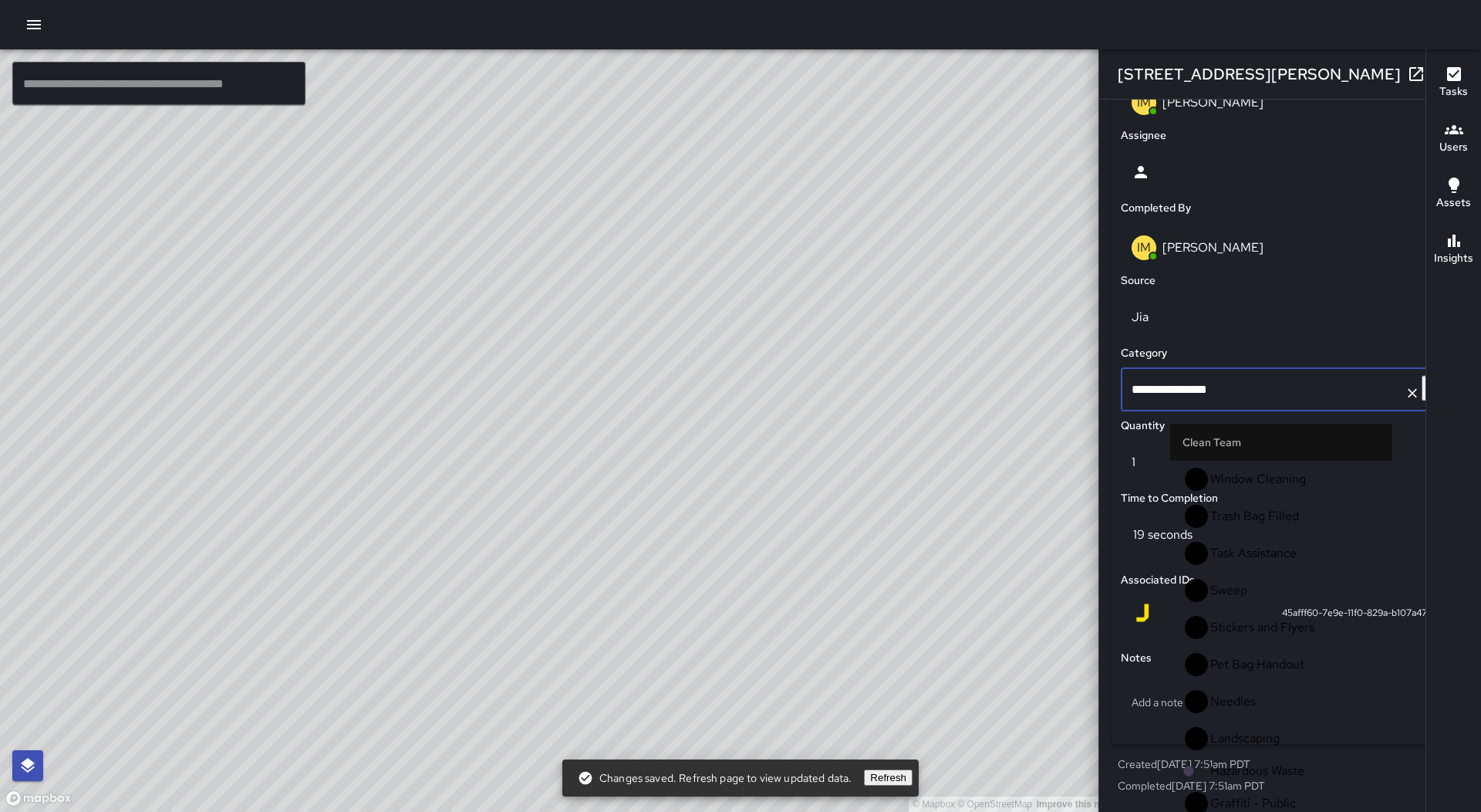
scroll to position [463, 0]
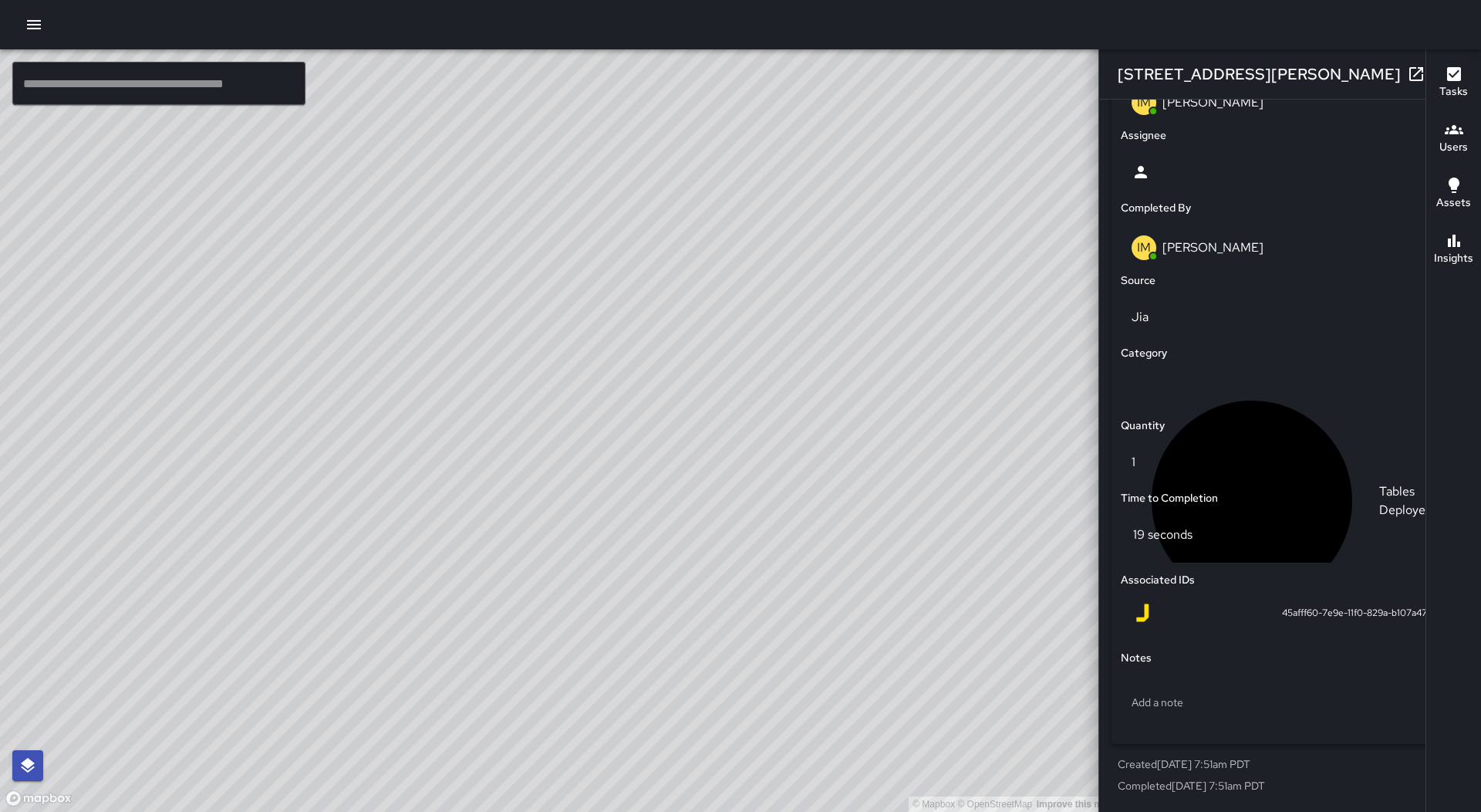
click at [1438, 71] on icon "button" at bounding box center [1447, 74] width 19 height 19
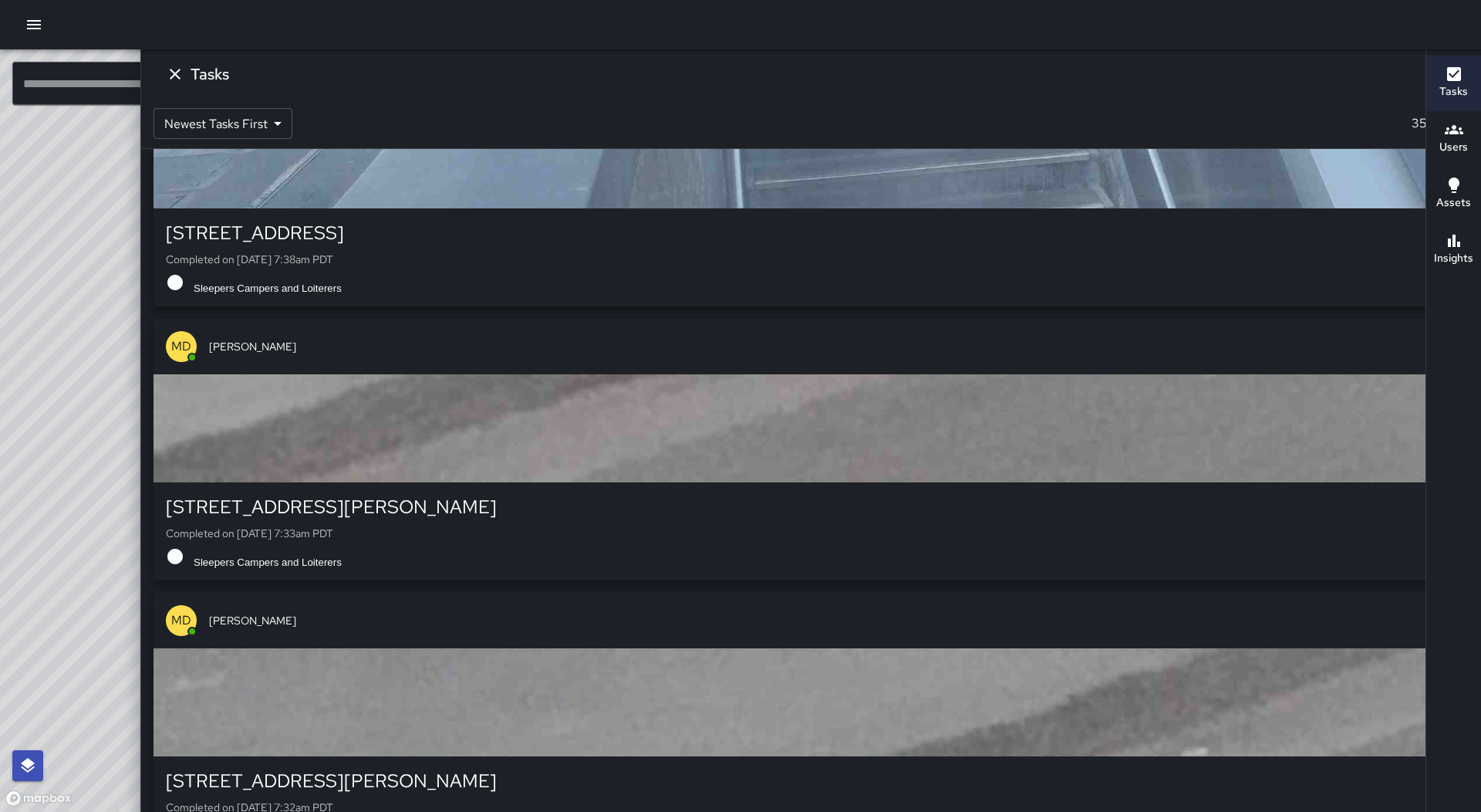
scroll to position [93065, 0]
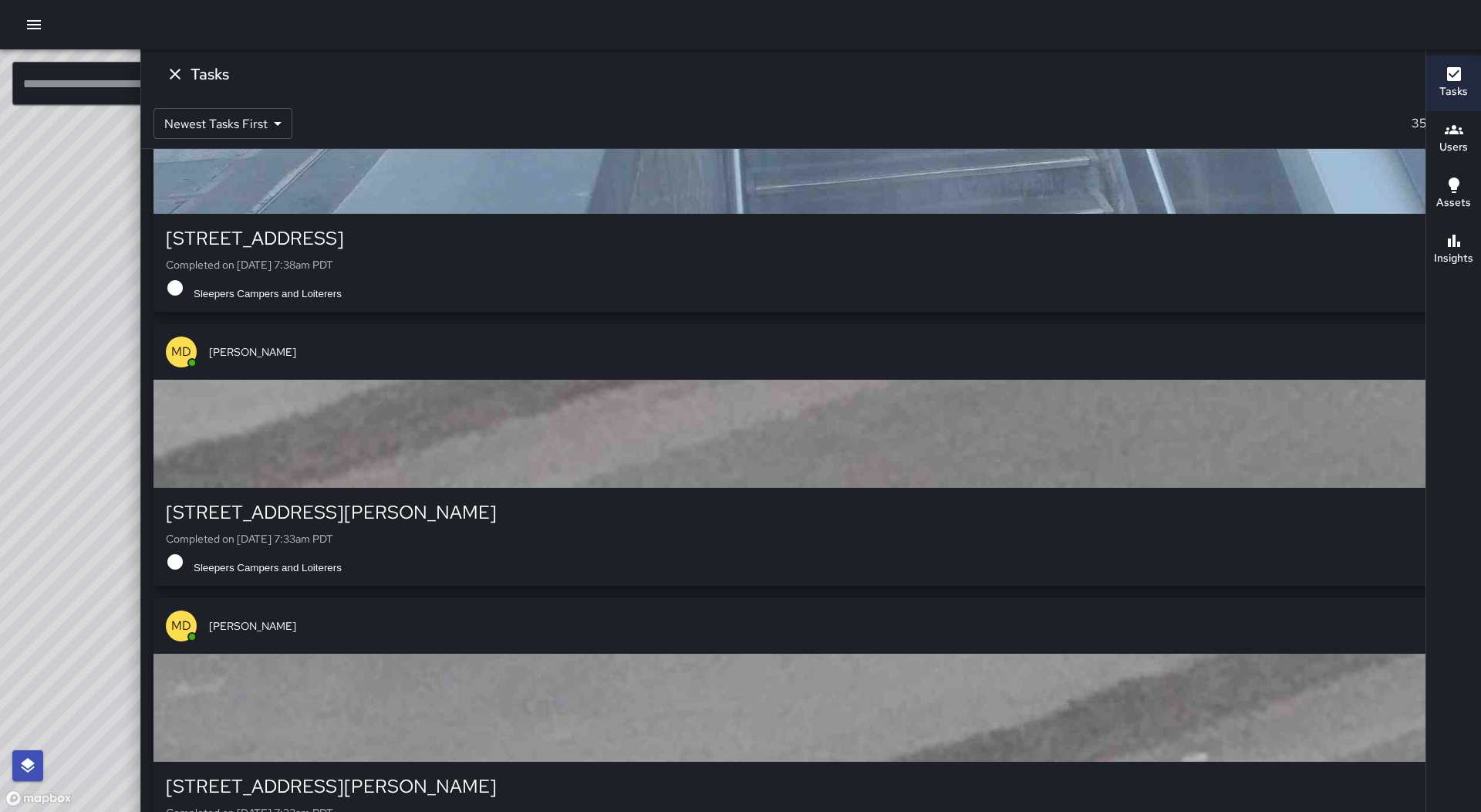
click at [1265, 214] on div "button" at bounding box center [811, 160] width 1315 height 108
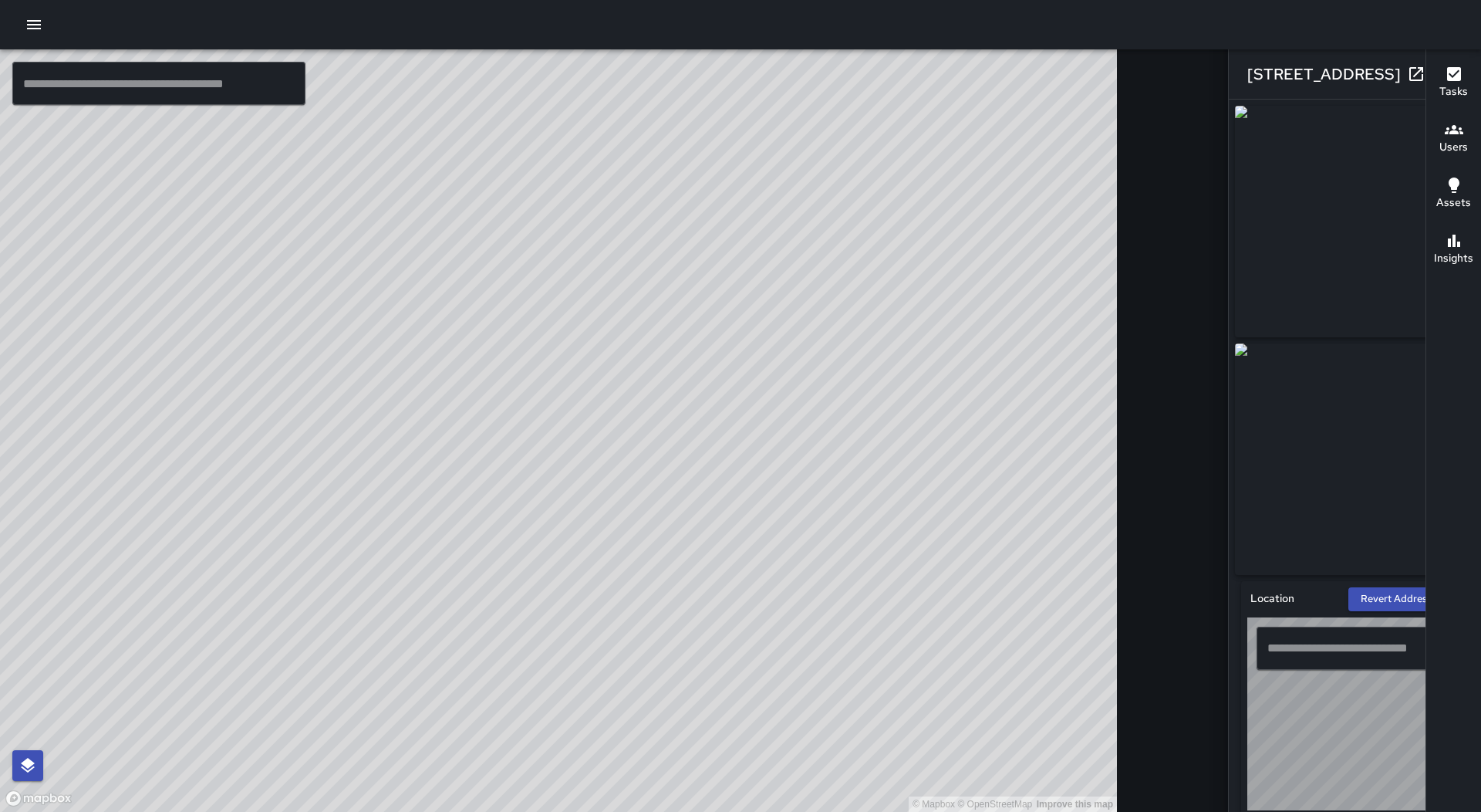
type input "**********"
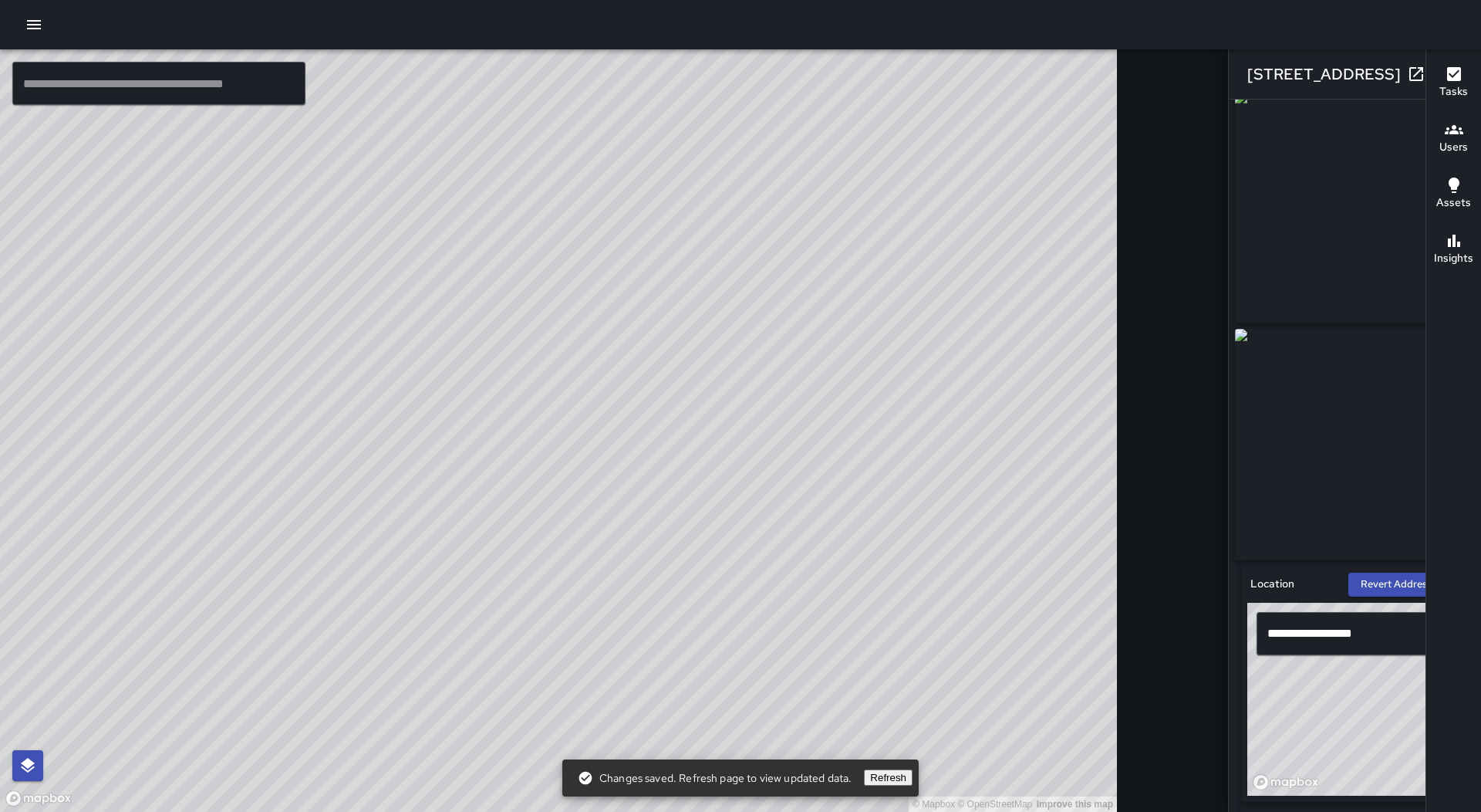
scroll to position [0, 0]
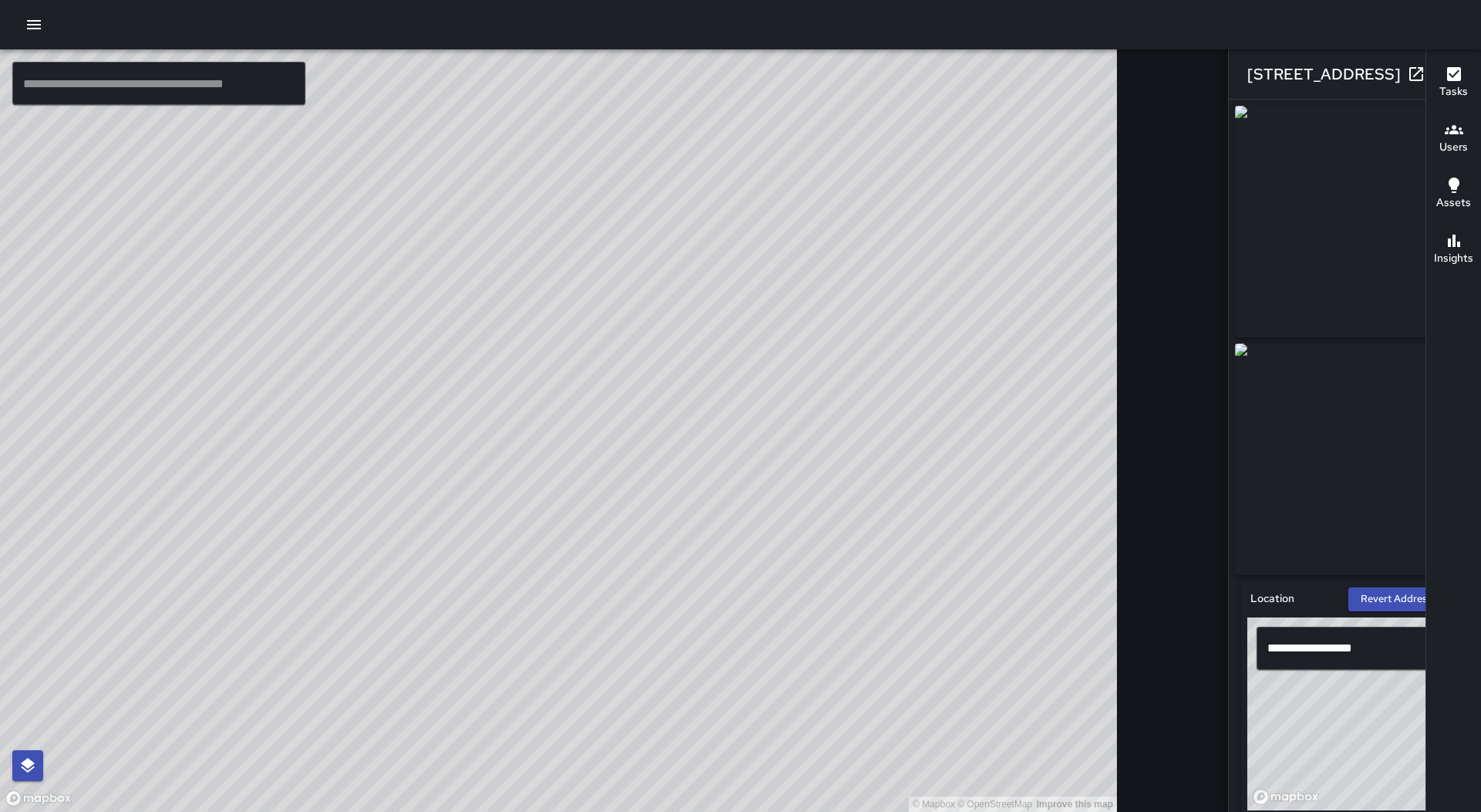
click at [1438, 74] on icon "button" at bounding box center [1447, 74] width 19 height 19
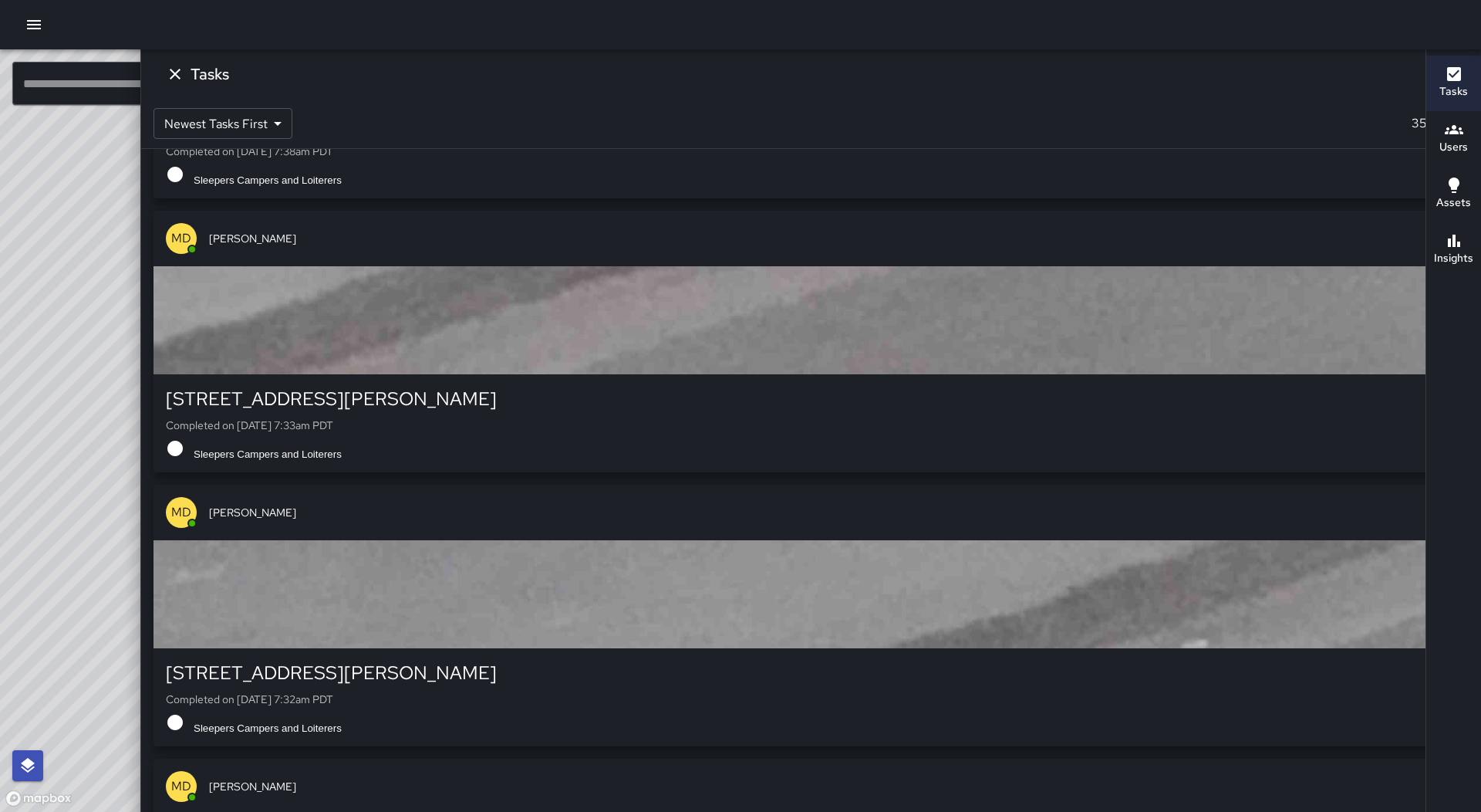
scroll to position [93373, 0]
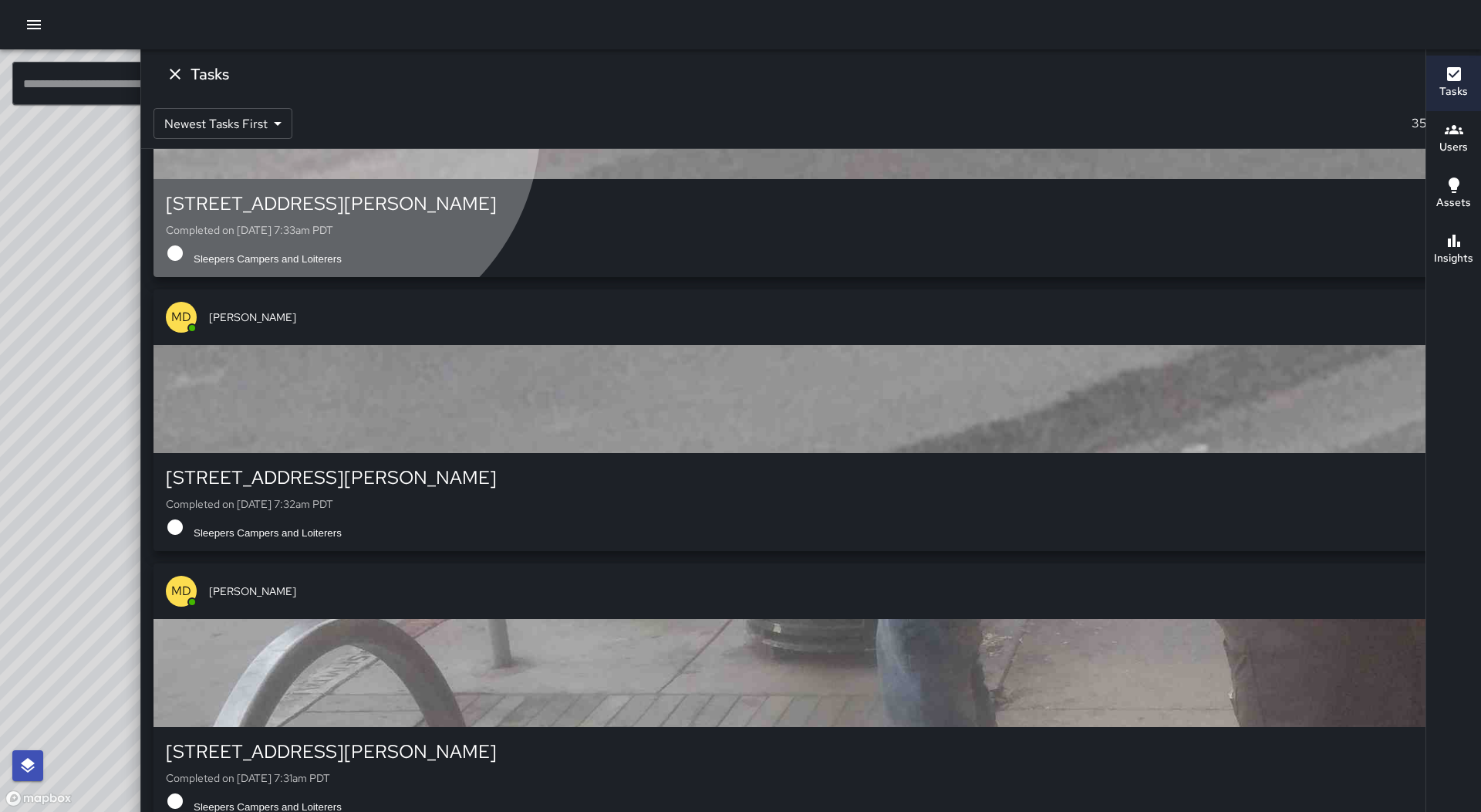
click at [1291, 179] on div "button" at bounding box center [811, 125] width 1315 height 108
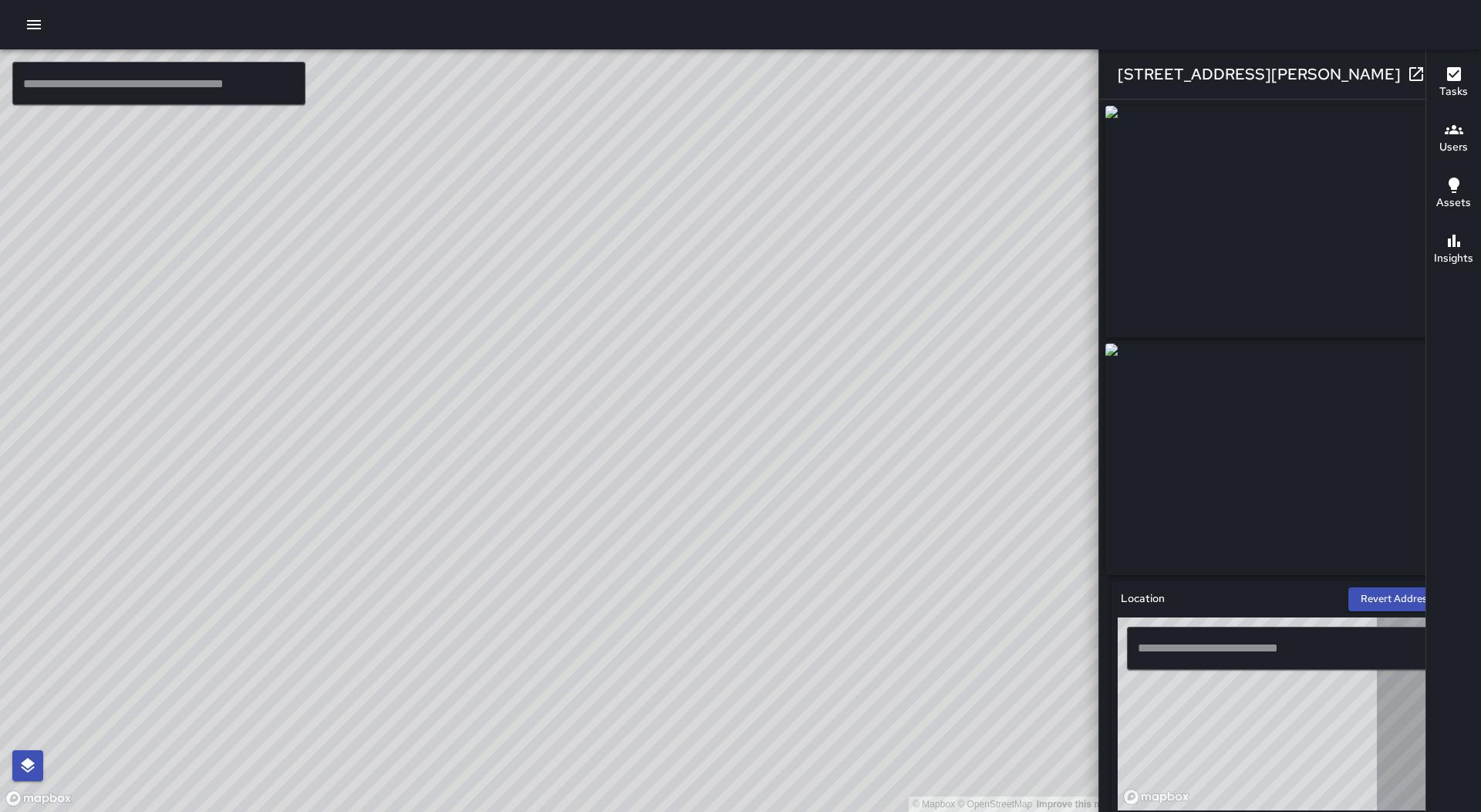
type input "**********"
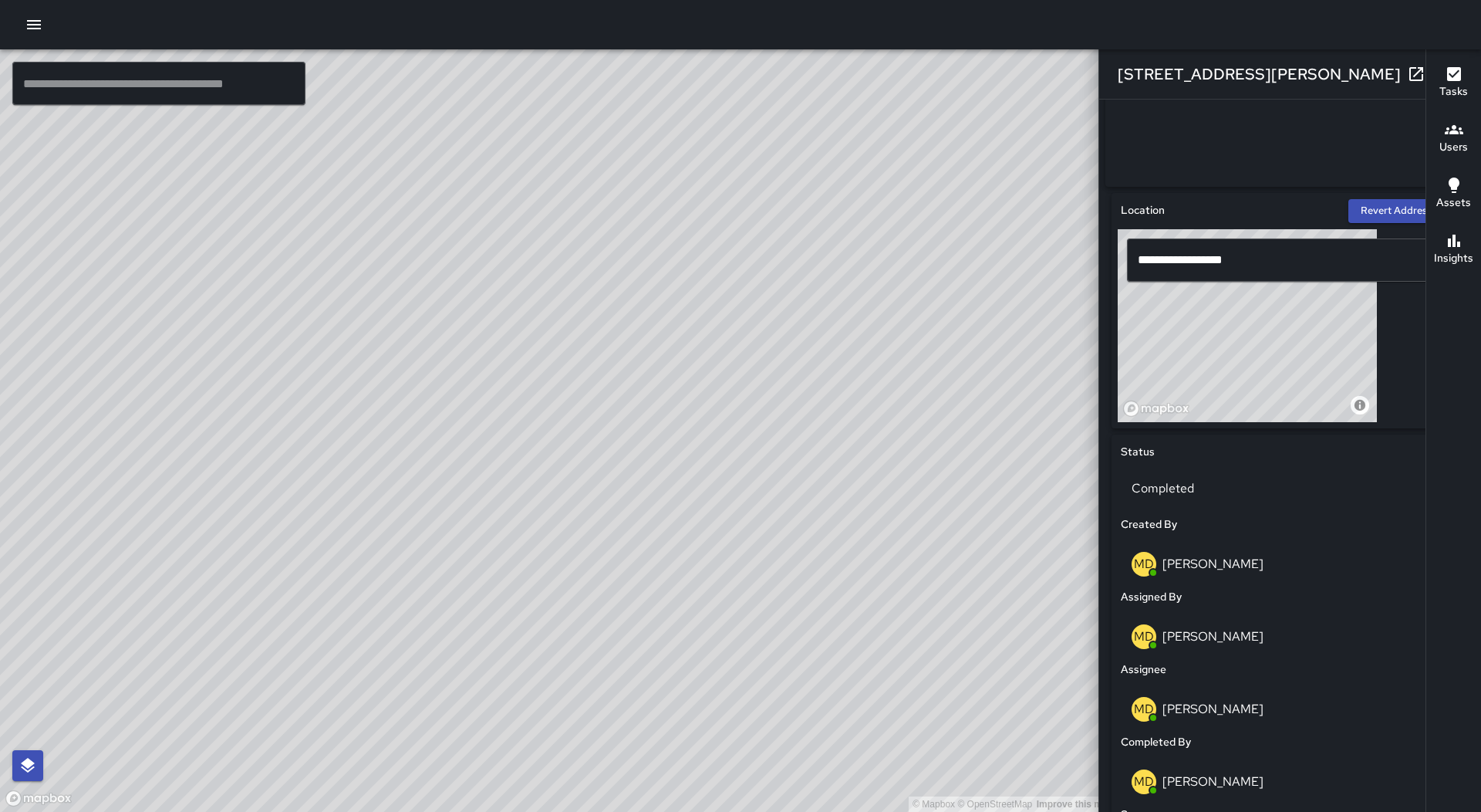
scroll to position [0, 0]
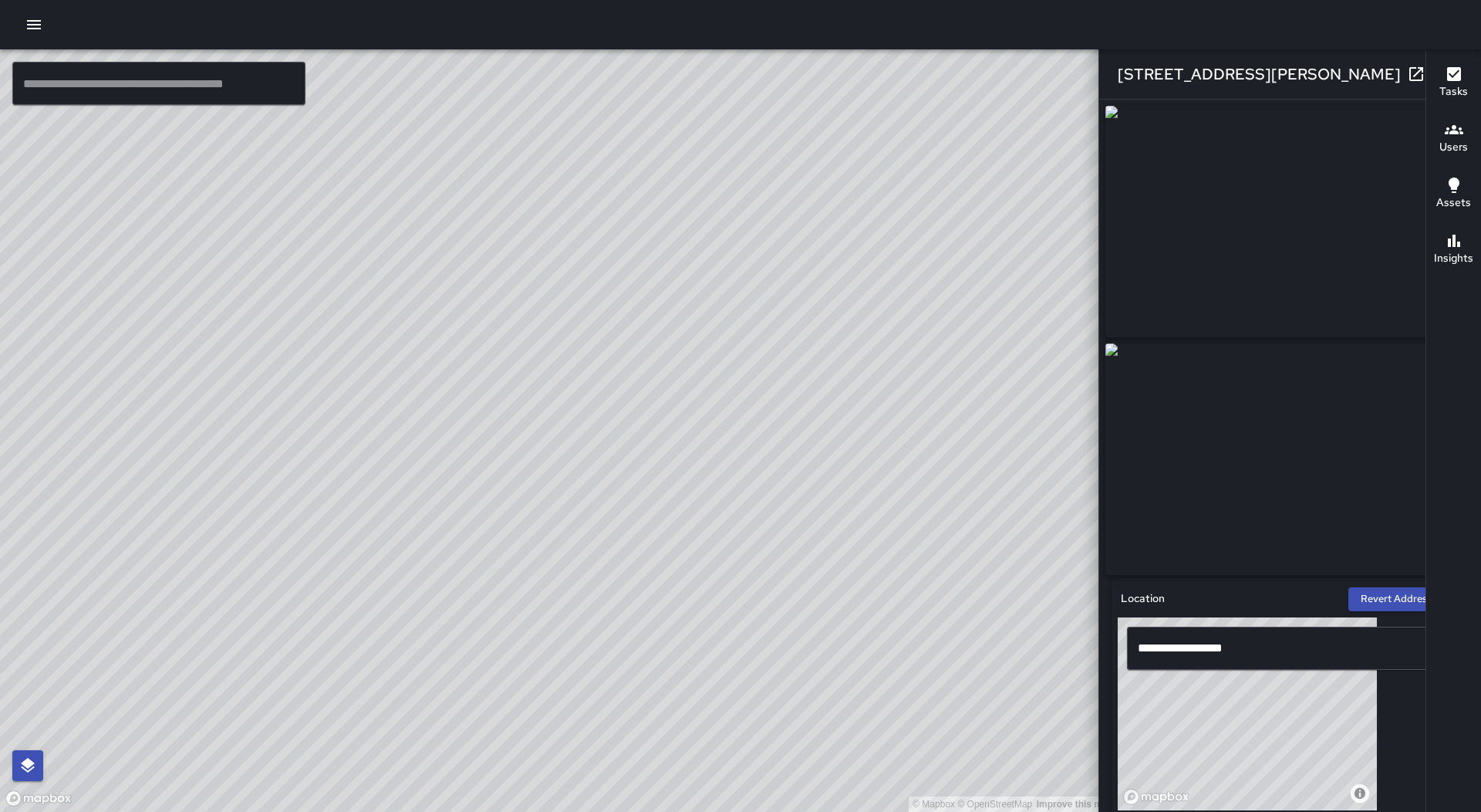
drag, startPoint x: 1395, startPoint y: 60, endPoint x: 1401, endPoint y: 67, distance: 9.2
click at [1432, 66] on button "button" at bounding box center [1447, 74] width 30 height 30
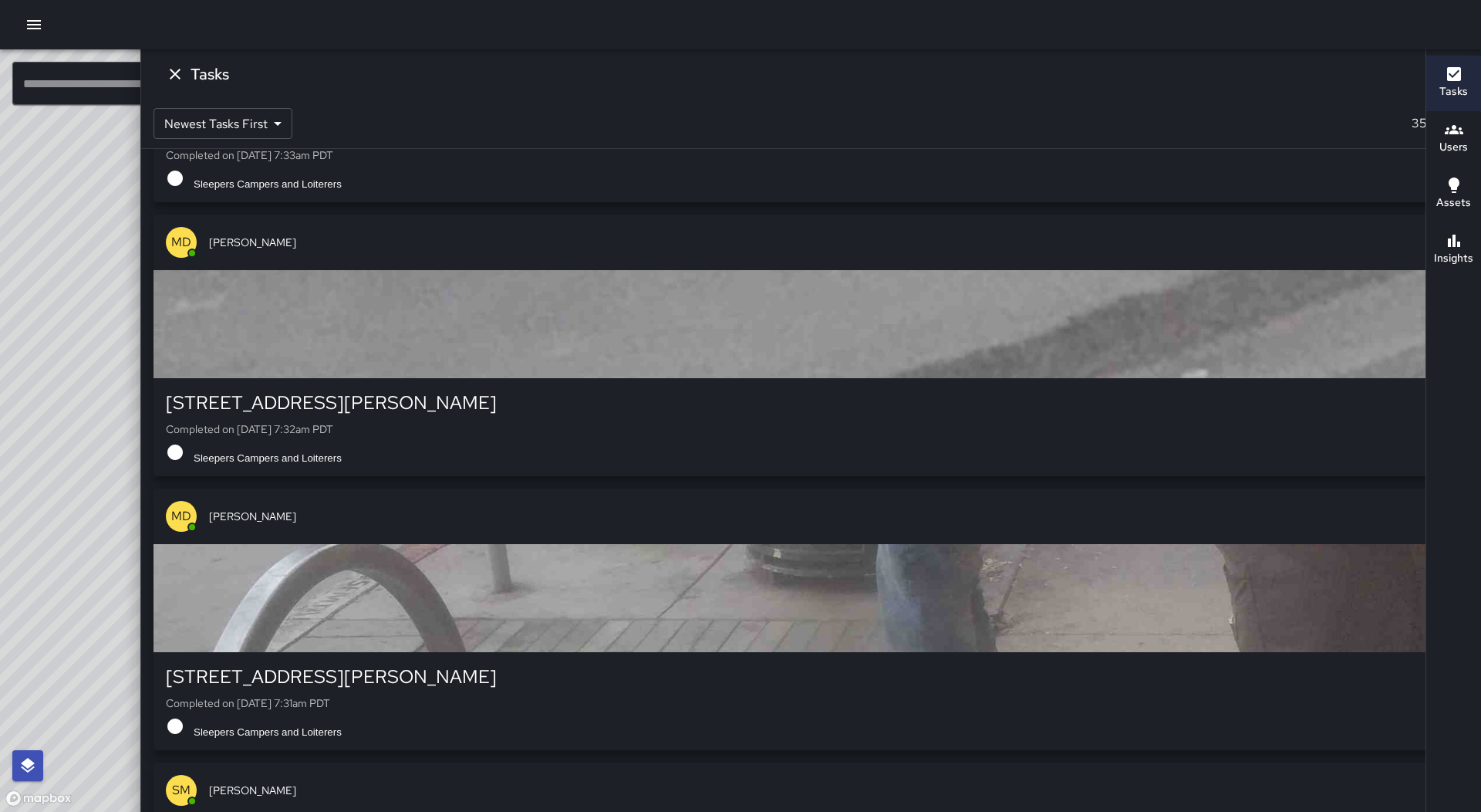
scroll to position [93605, 0]
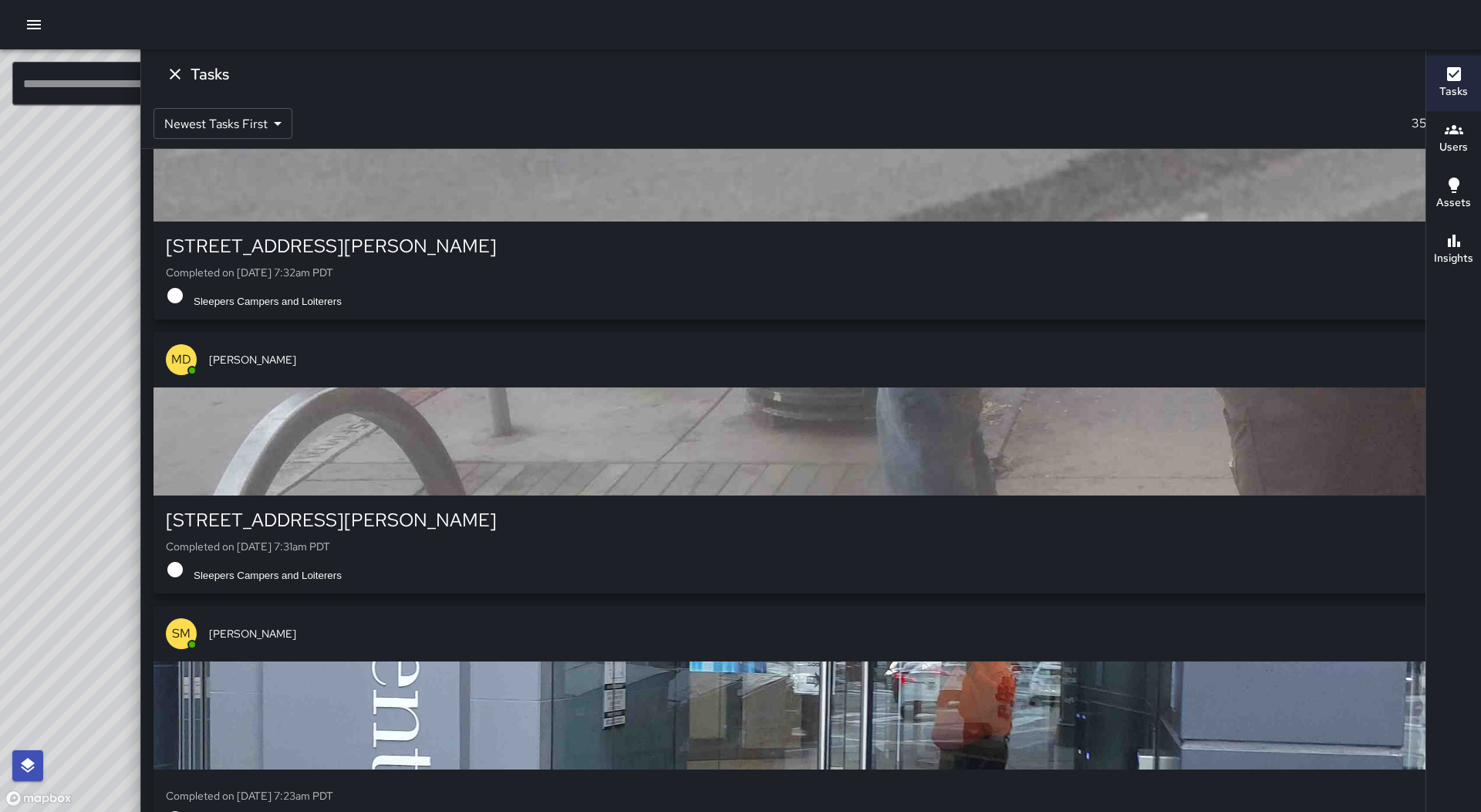
click at [1270, 222] on div "button" at bounding box center [811, 167] width 1315 height 108
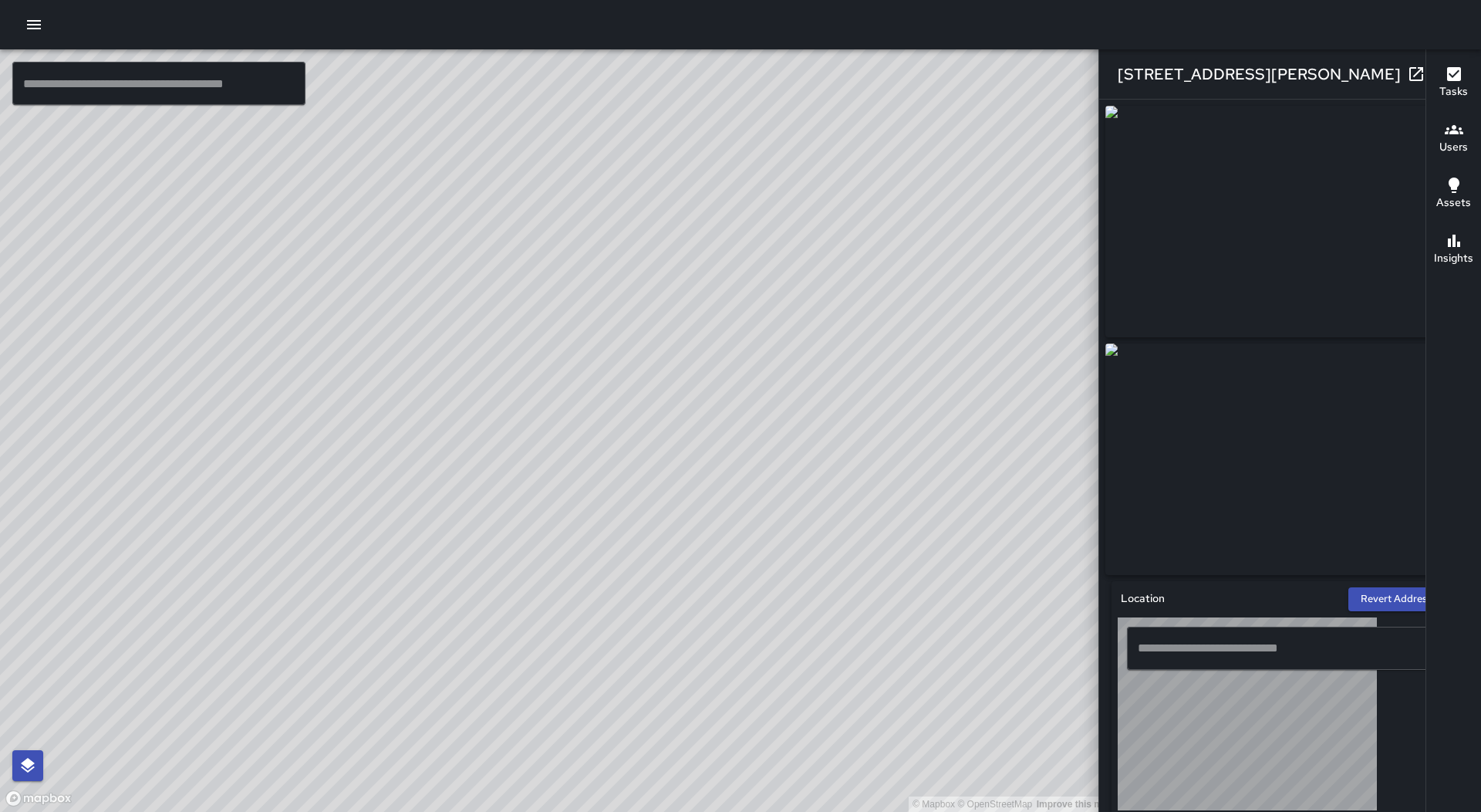
type input "**********"
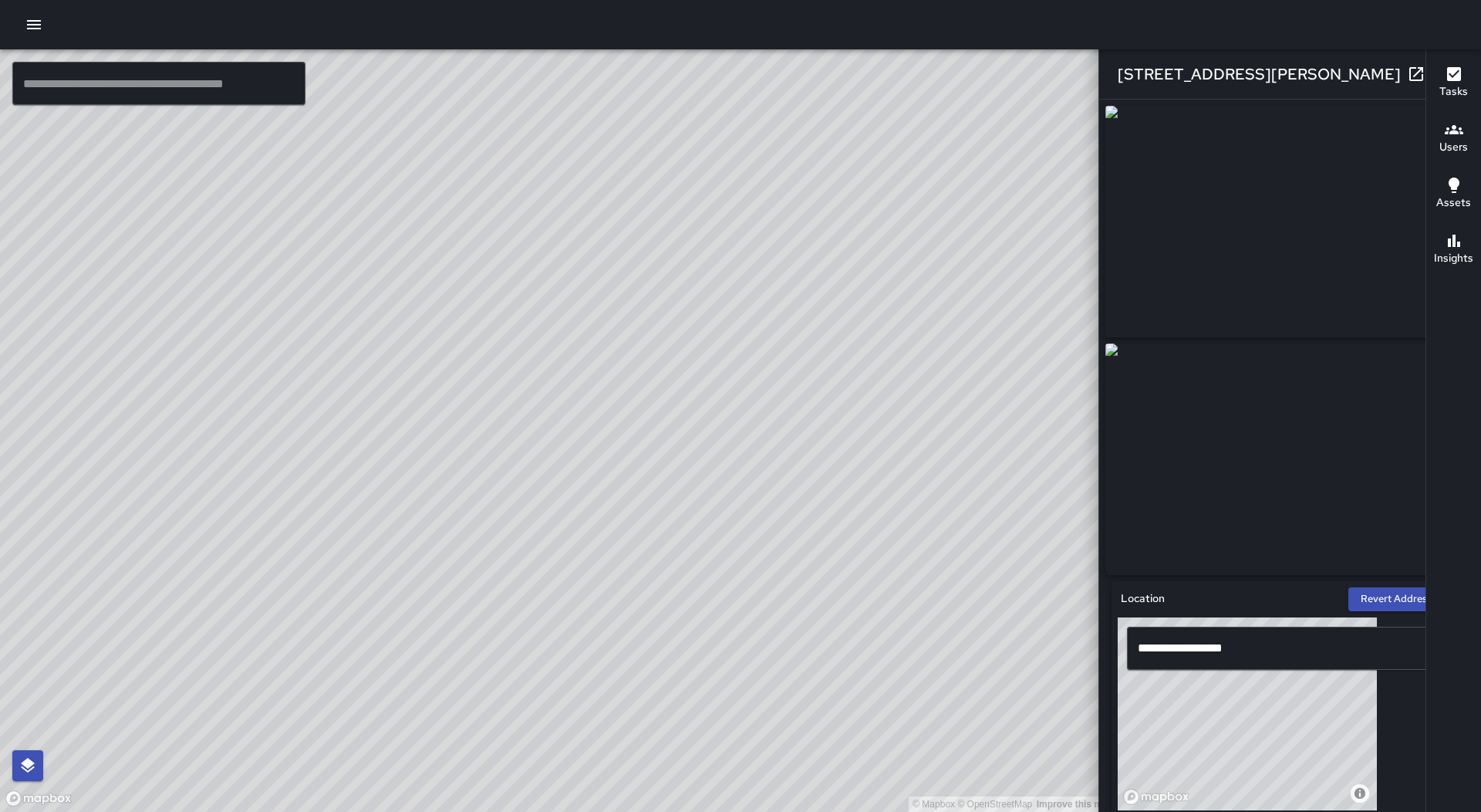
click at [1438, 71] on icon "button" at bounding box center [1447, 74] width 19 height 19
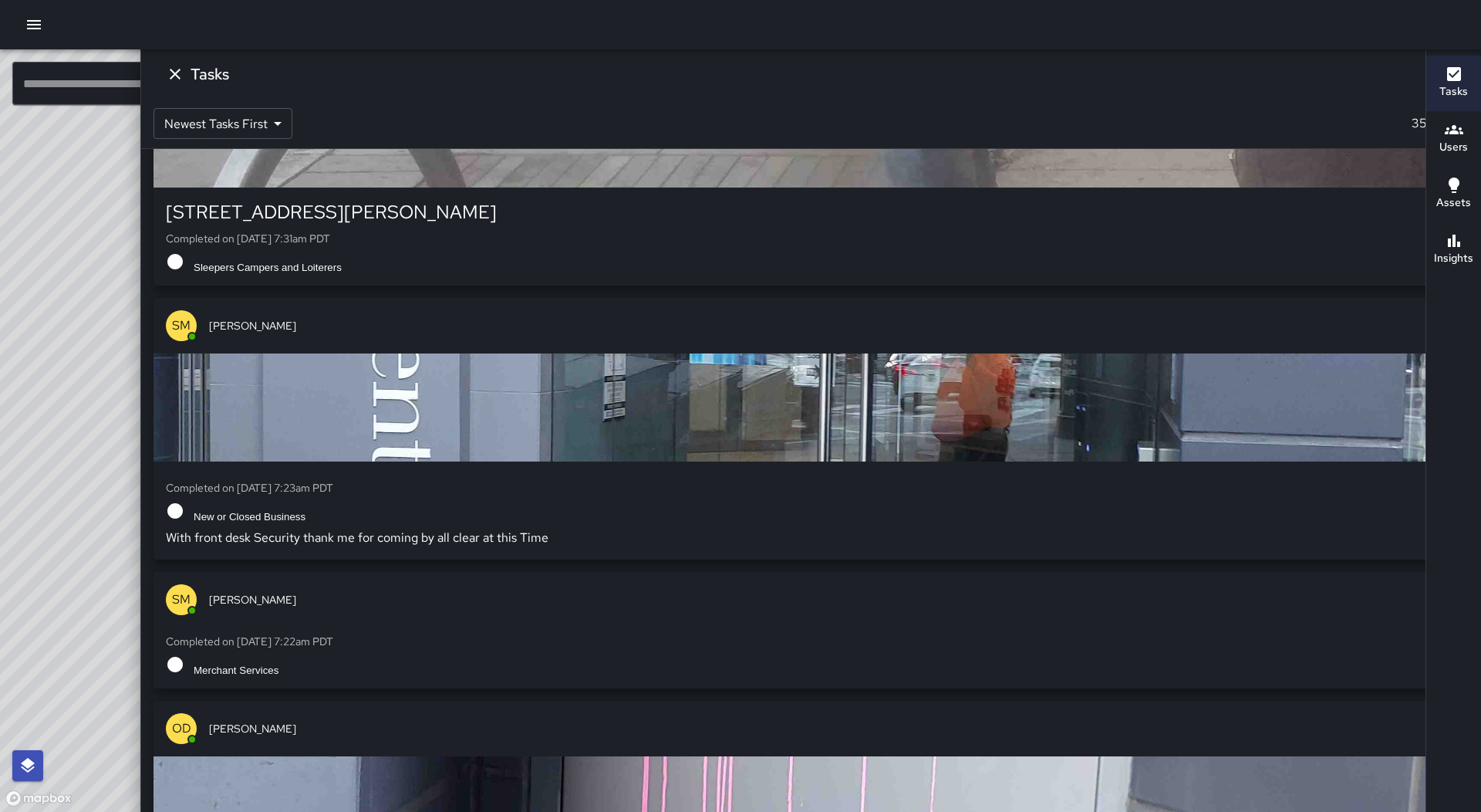
scroll to position [93914, 0]
click at [1275, 187] on div "button" at bounding box center [811, 133] width 1315 height 108
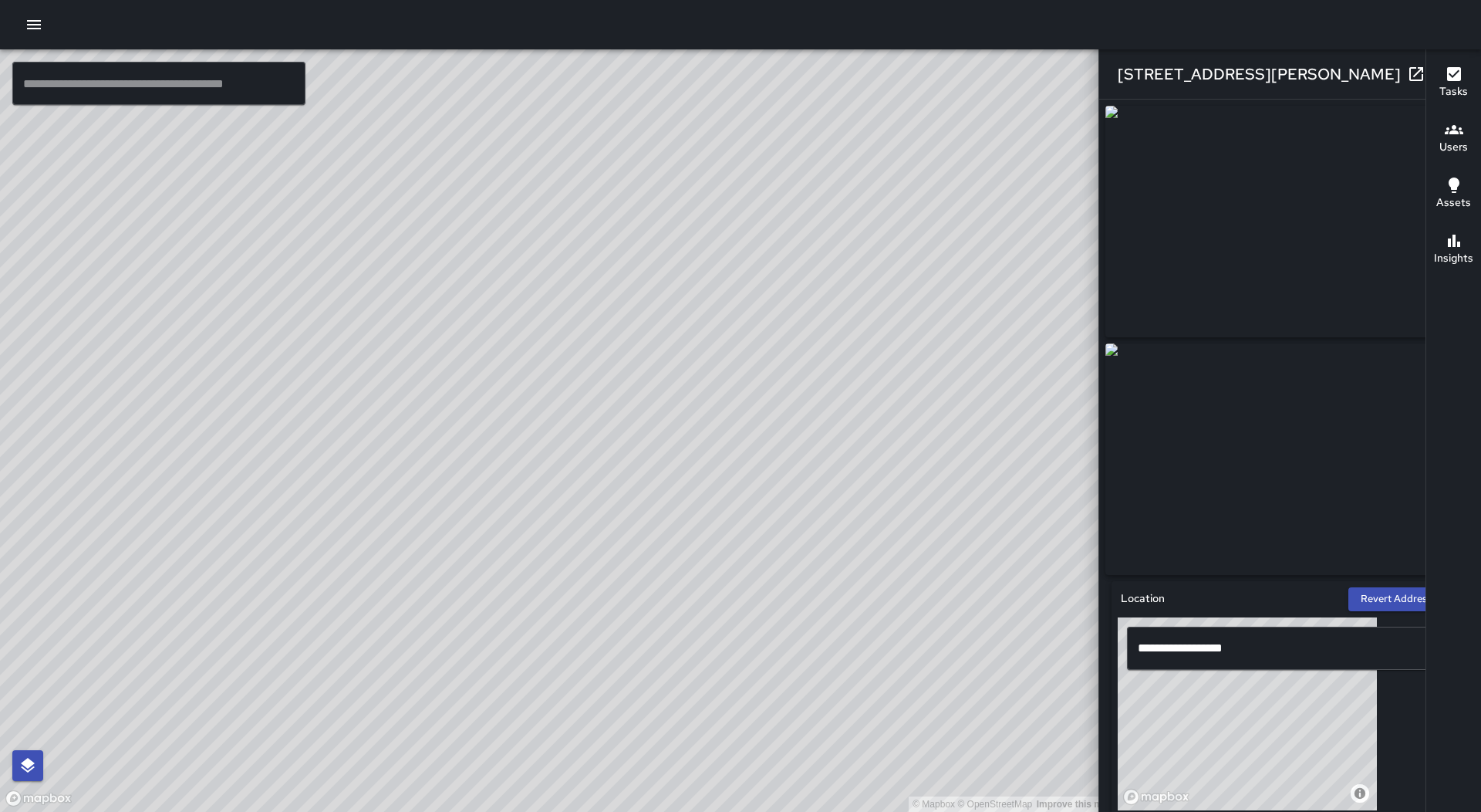
click at [1438, 76] on icon "button" at bounding box center [1447, 74] width 19 height 19
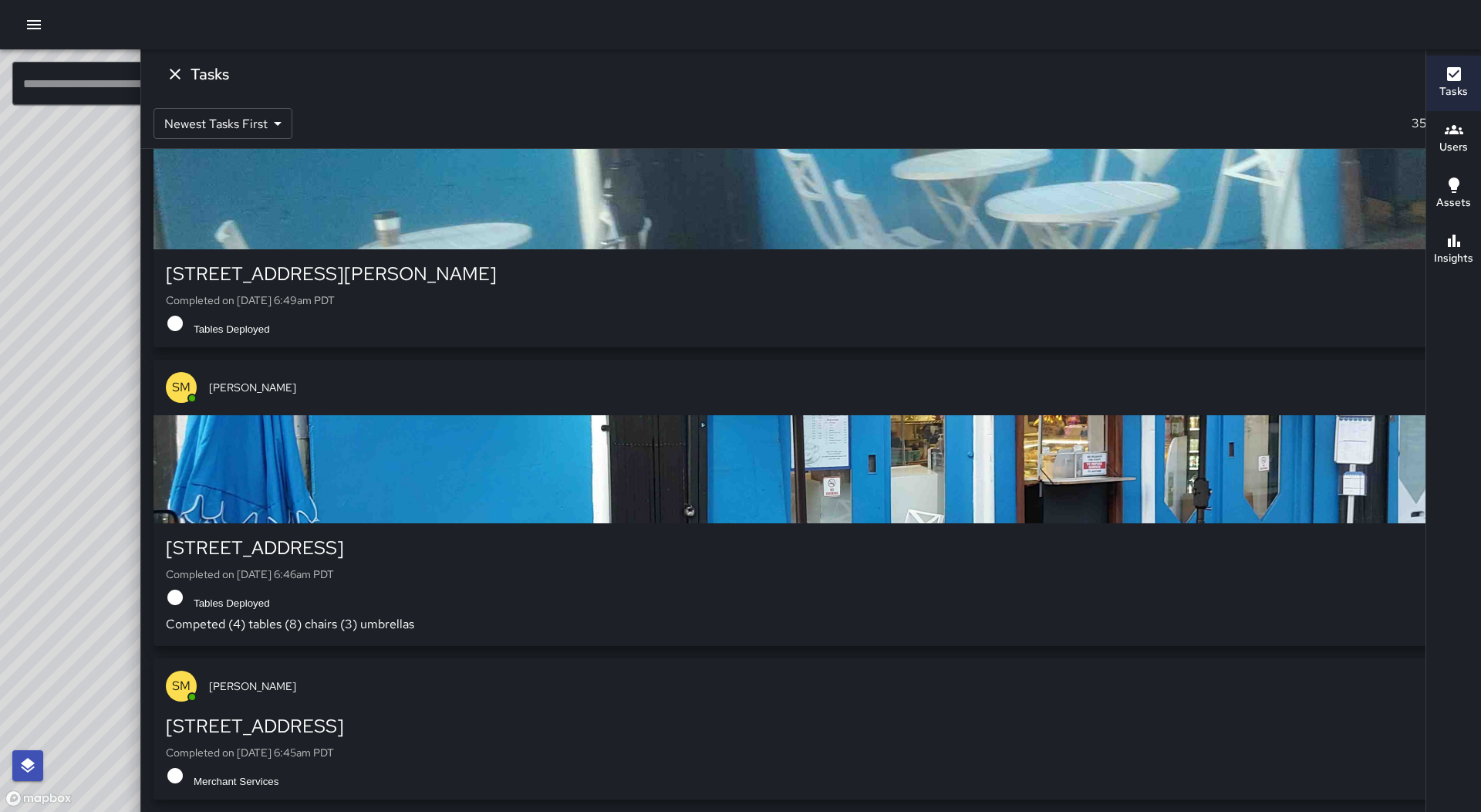
scroll to position [94815, 0]
click at [1279, 250] on div "button" at bounding box center [811, 195] width 1315 height 108
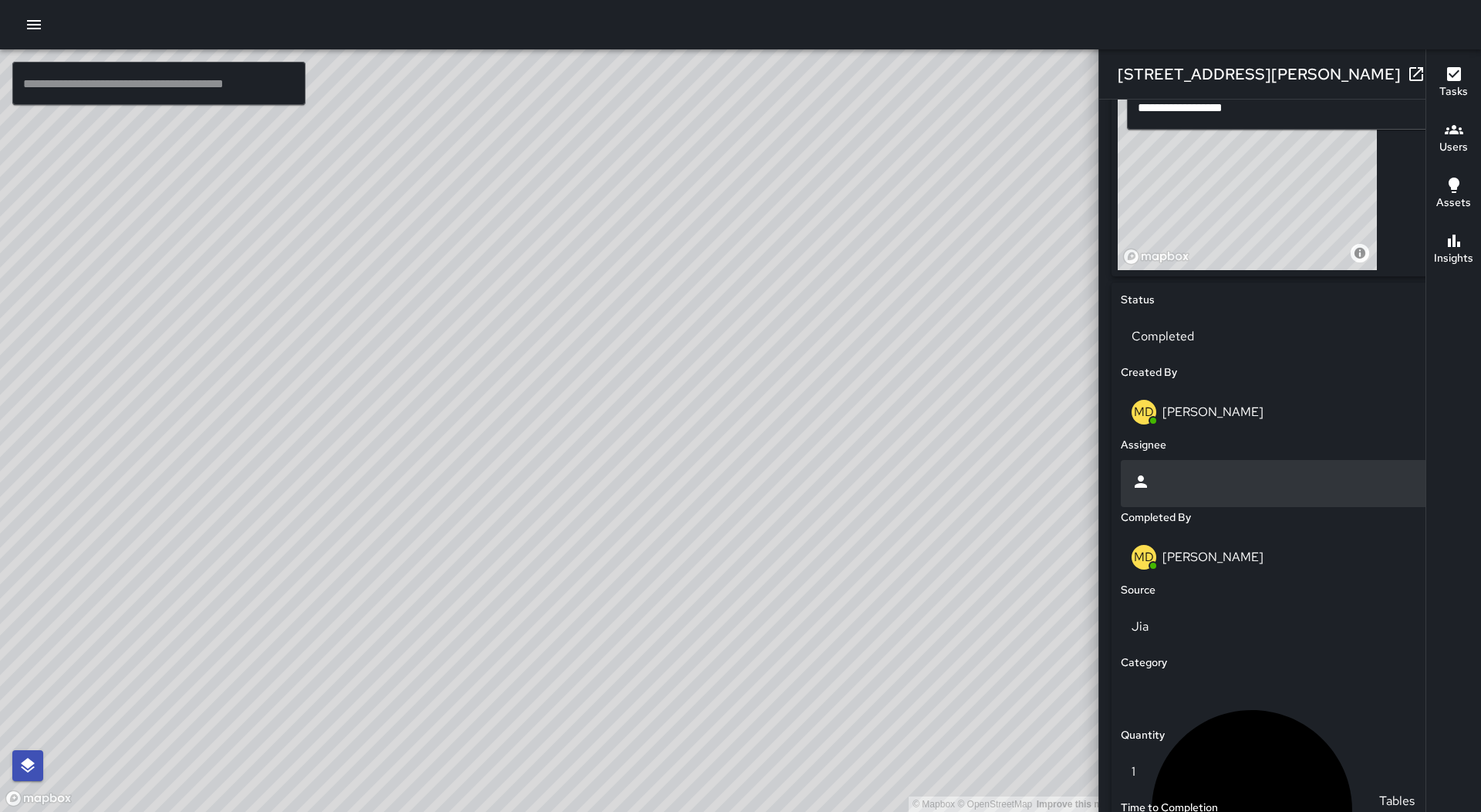
scroll to position [856, 0]
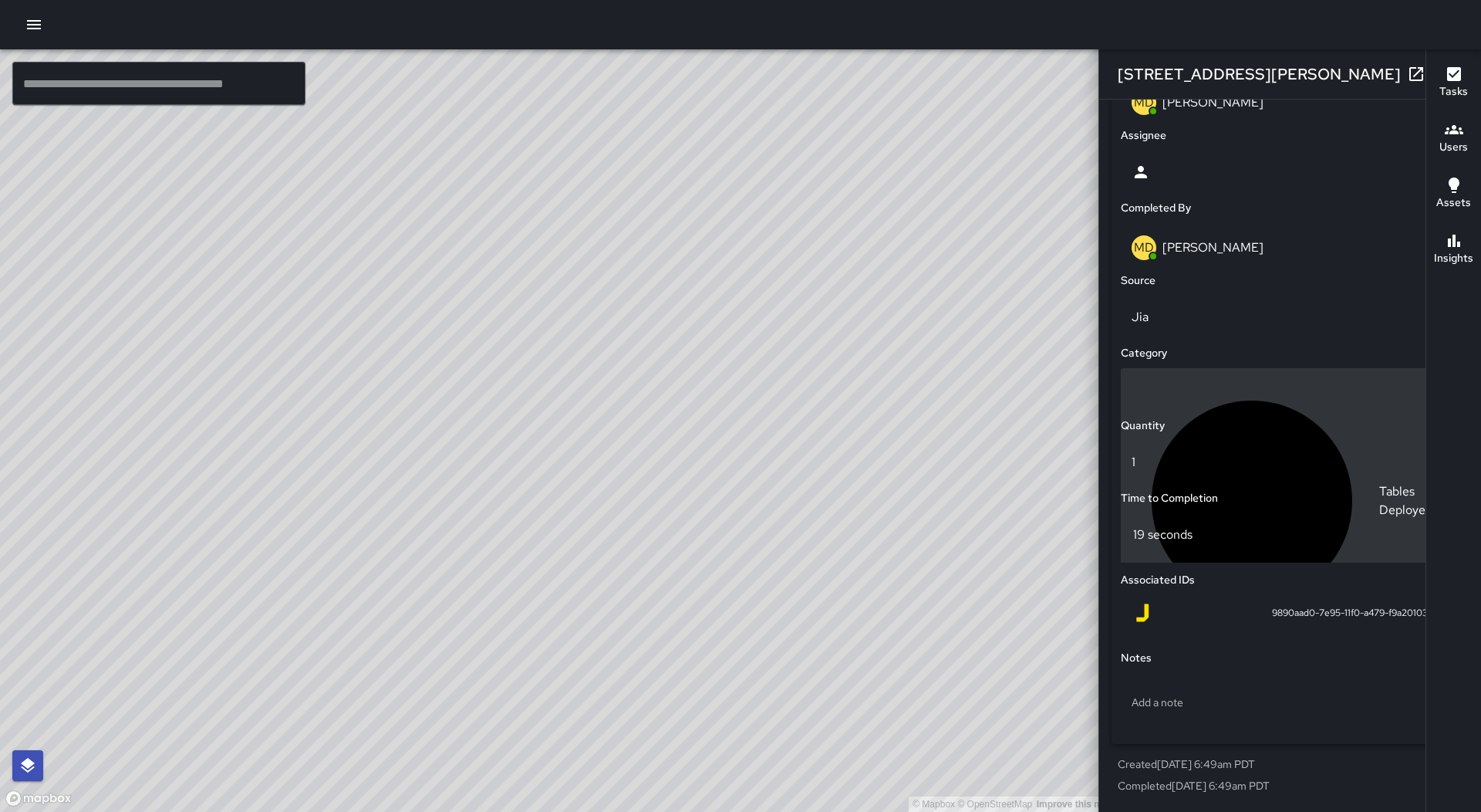
click at [1270, 398] on div "Tables Deployed" at bounding box center [1290, 502] width 317 height 242
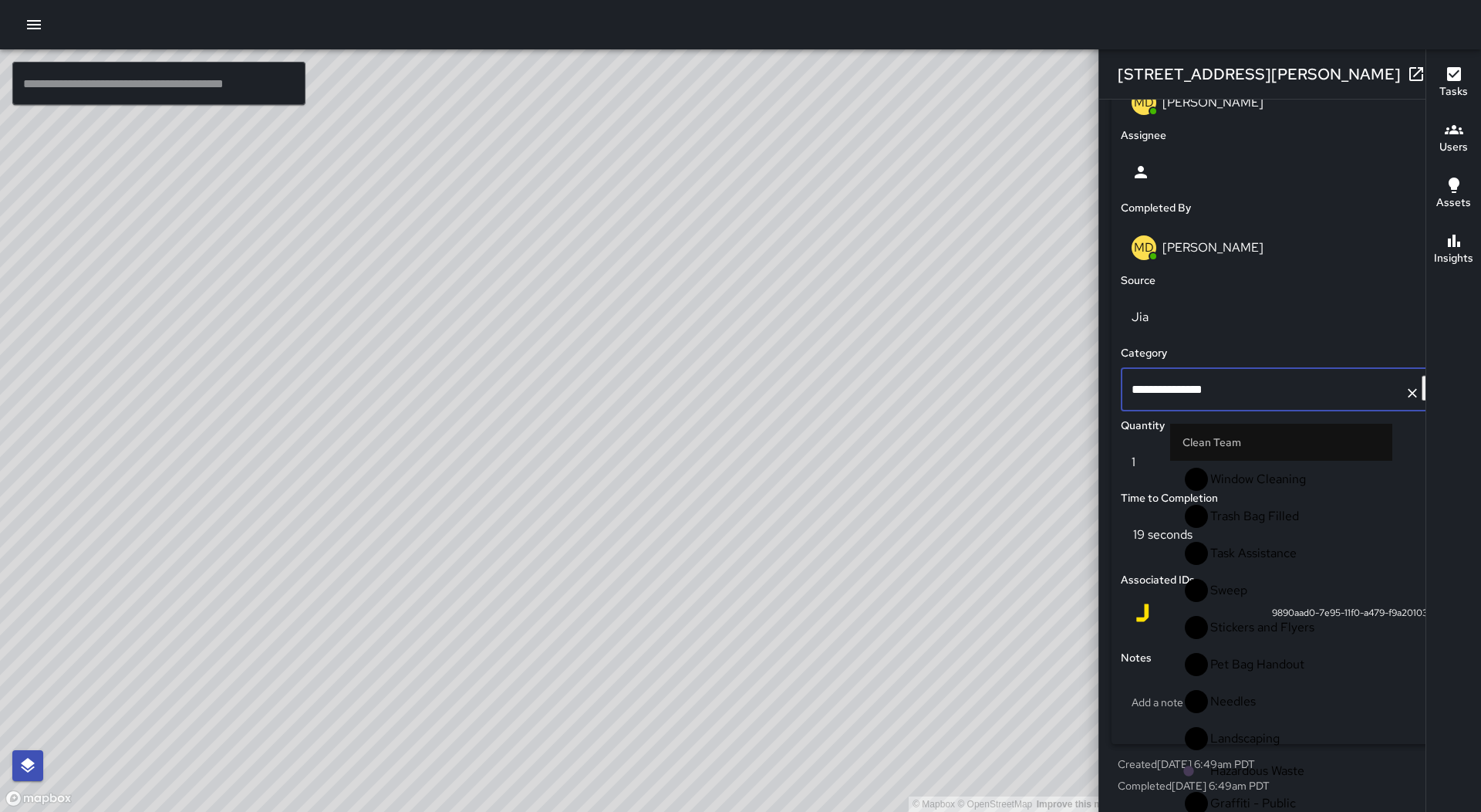
scroll to position [0, 0]
click at [1242, 544] on span "Task Assistance" at bounding box center [1295, 553] width 170 height 19
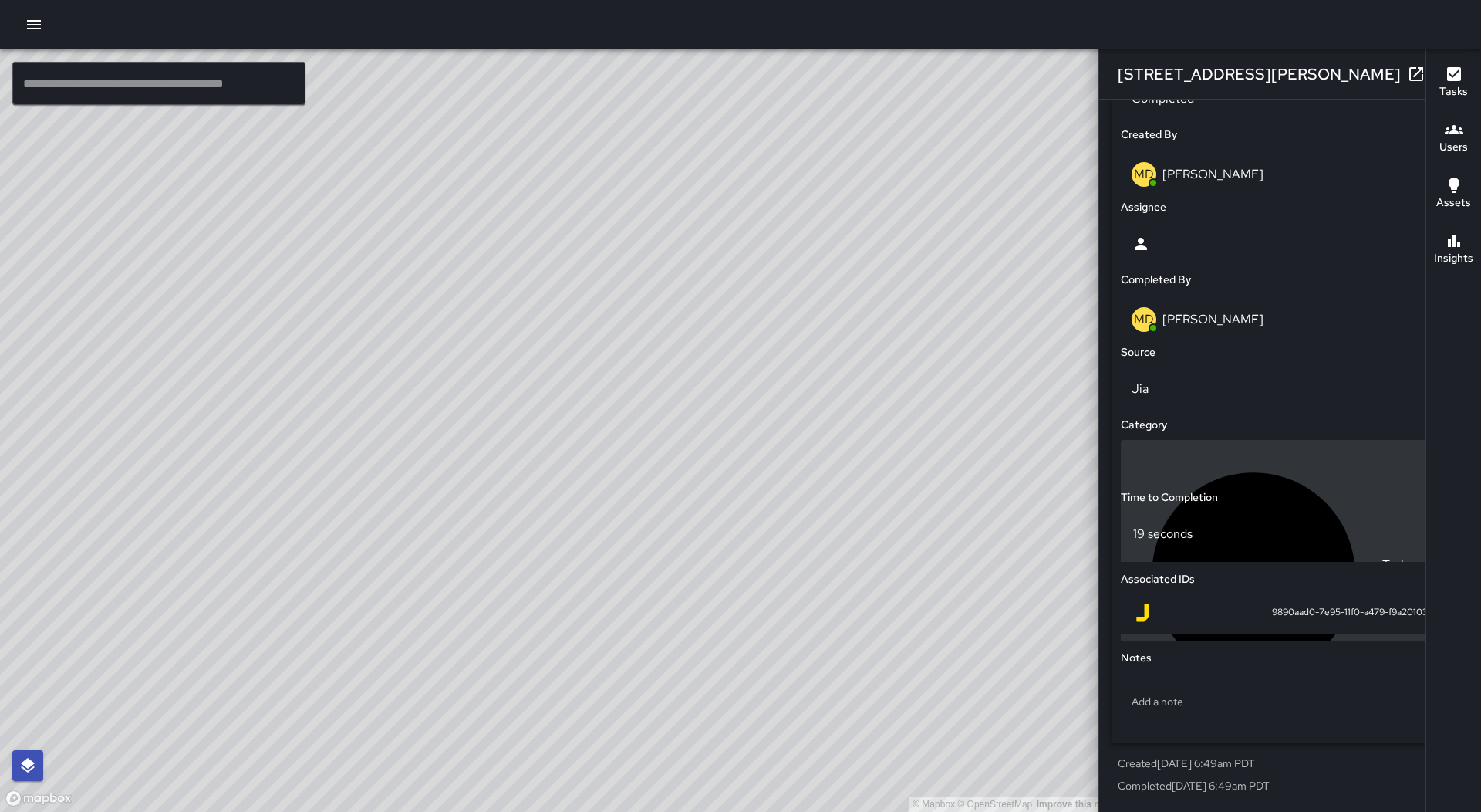
scroll to position [784, 0]
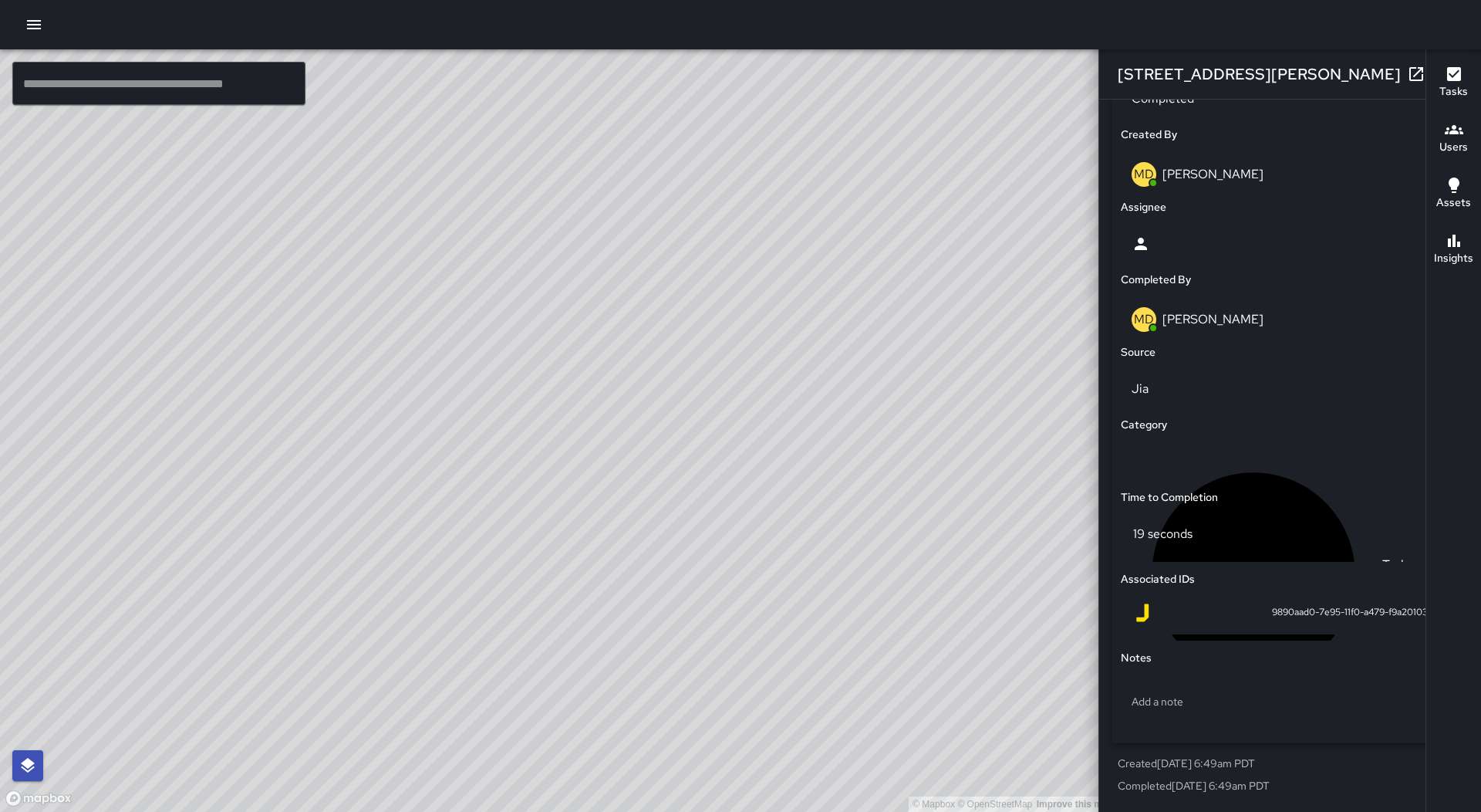
click at [1438, 78] on icon "button" at bounding box center [1447, 74] width 19 height 19
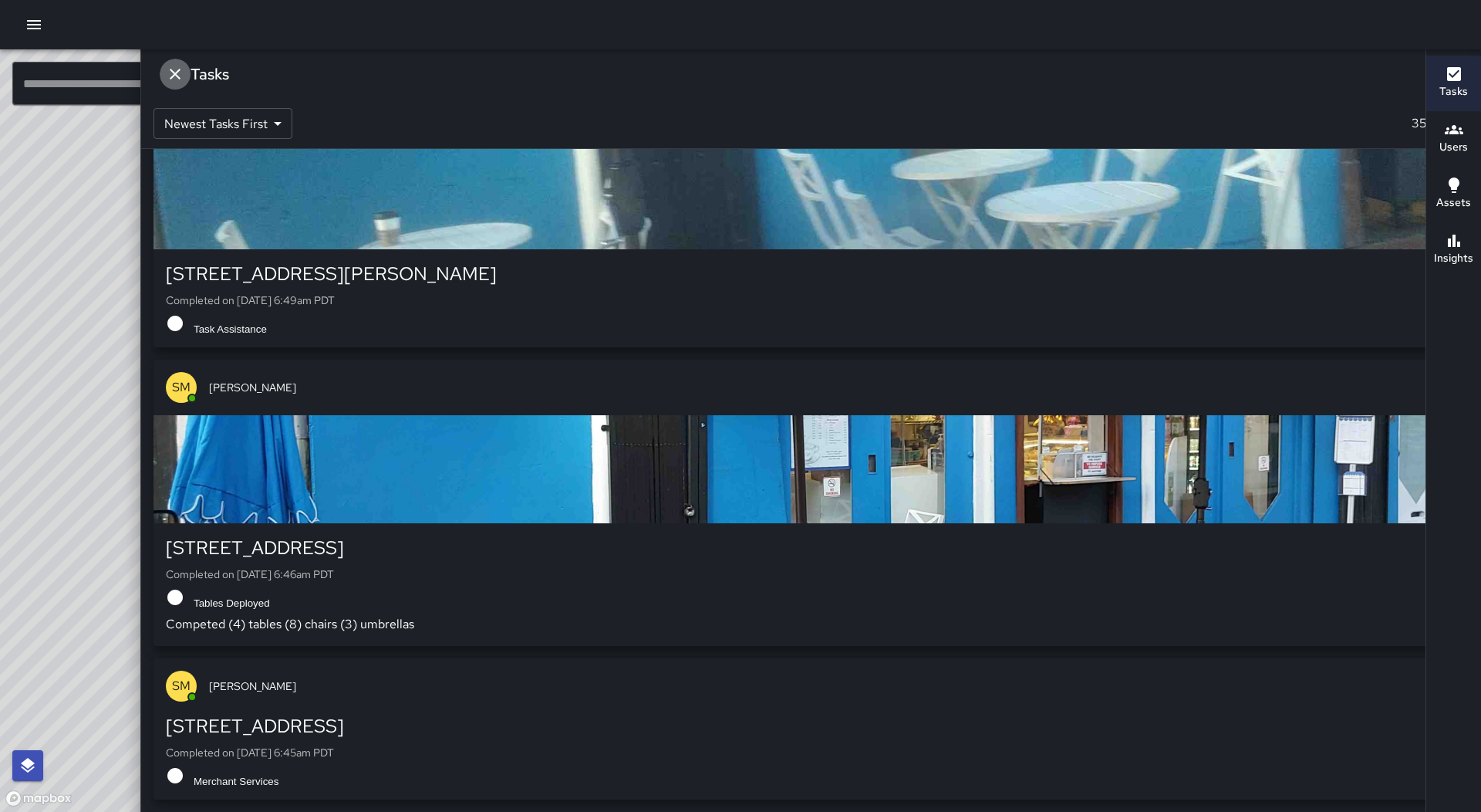
click at [184, 73] on icon "Dismiss" at bounding box center [175, 74] width 19 height 19
